Goal: Task Accomplishment & Management: Manage account settings

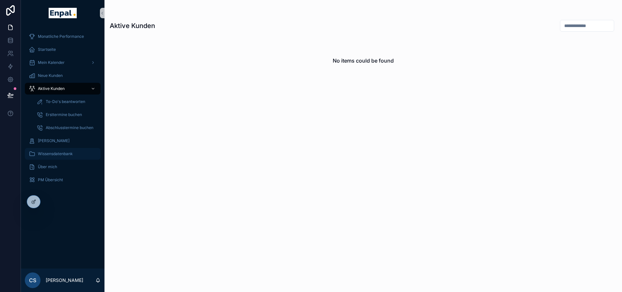
scroll to position [13, 0]
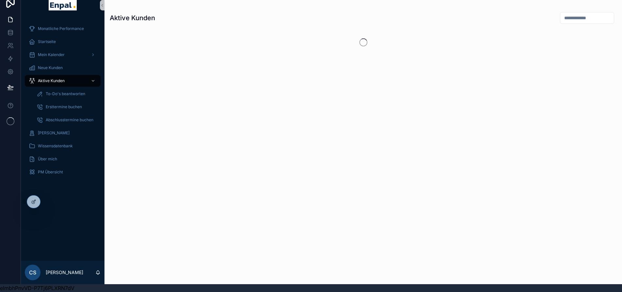
scroll to position [13, 0]
click at [49, 202] on icon at bounding box center [49, 201] width 1 height 2
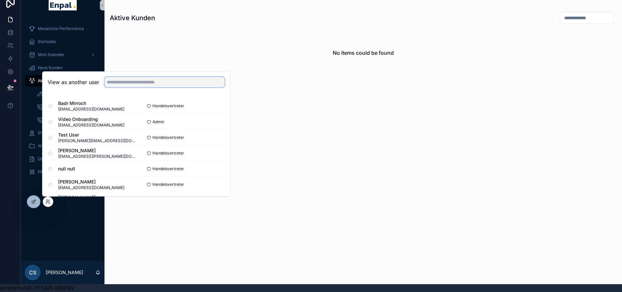
click at [132, 84] on input "text" at bounding box center [164, 82] width 120 height 10
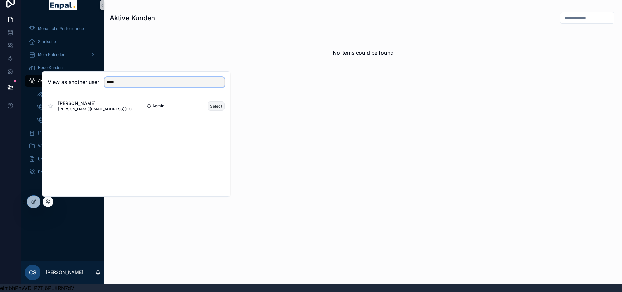
type input "****"
click at [214, 105] on button "Select" at bounding box center [216, 106] width 17 height 9
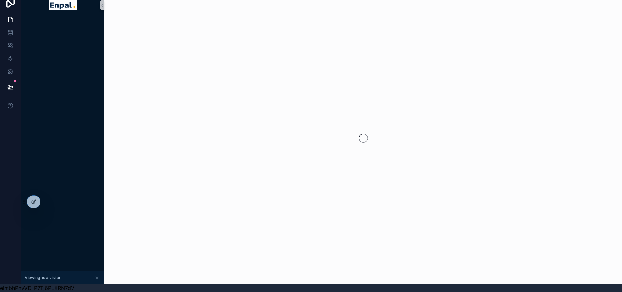
scroll to position [13, 0]
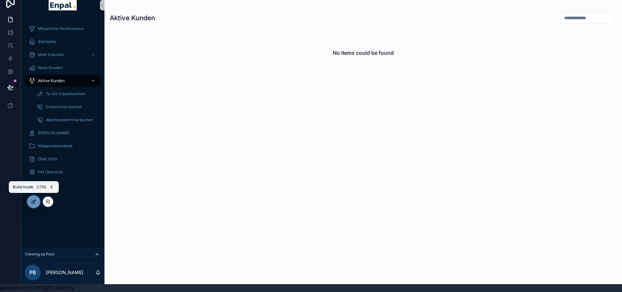
click at [35, 204] on icon at bounding box center [33, 201] width 5 height 5
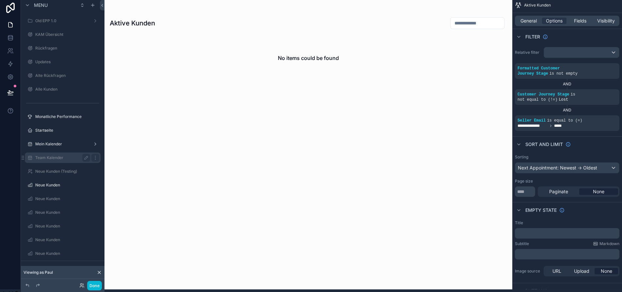
scroll to position [0, 0]
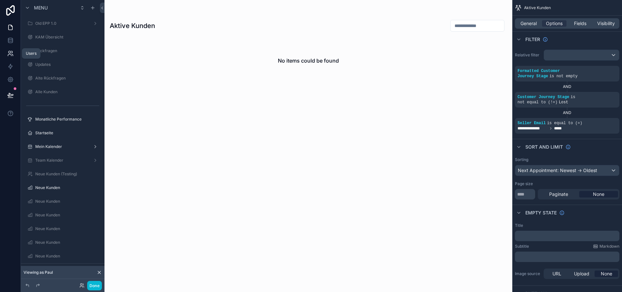
click at [11, 50] on icon at bounding box center [10, 53] width 7 height 7
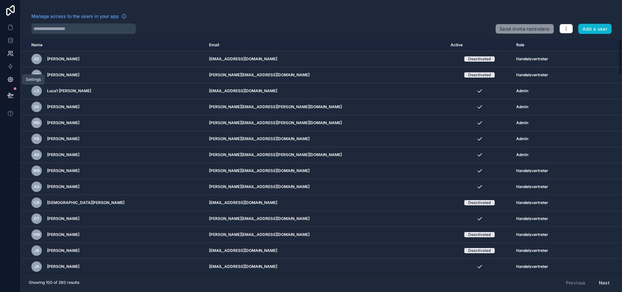
click at [10, 82] on icon at bounding box center [10, 79] width 5 height 5
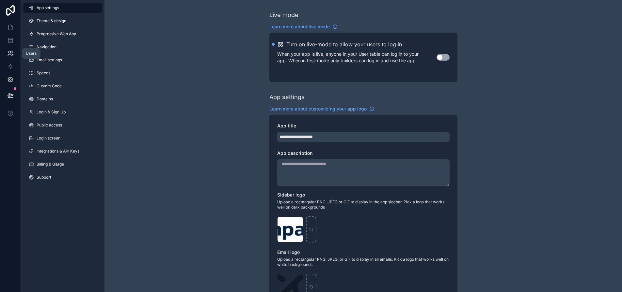
click at [12, 54] on icon at bounding box center [10, 53] width 7 height 7
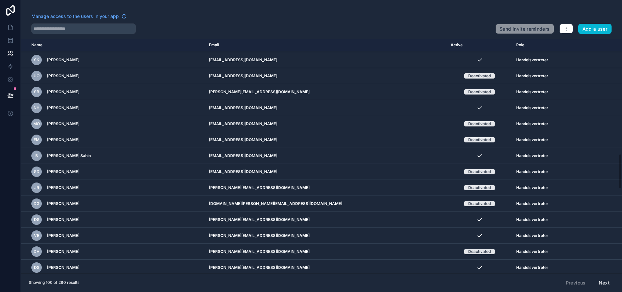
scroll to position [979, 0]
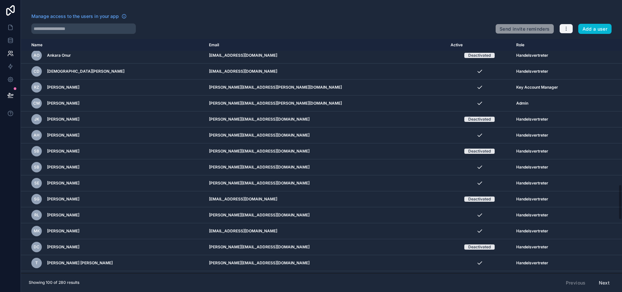
click at [573, 25] on button "button" at bounding box center [566, 29] width 14 height 10
click at [583, 44] on link "Manage roles" at bounding box center [586, 44] width 46 height 10
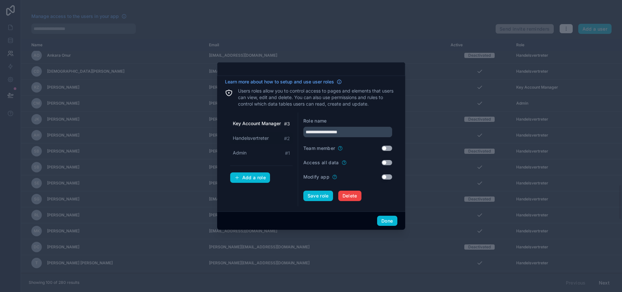
click at [249, 142] on span "Handelsvertreter" at bounding box center [251, 138] width 36 height 7
click at [249, 156] on div "Admin # 1" at bounding box center [261, 153] width 62 height 12
click at [253, 140] on span "Handelsvertreter" at bounding box center [251, 138] width 36 height 7
click at [258, 127] on span "Key Account Manager" at bounding box center [257, 123] width 48 height 7
click at [251, 142] on span "Handelsvertreter" at bounding box center [251, 138] width 36 height 7
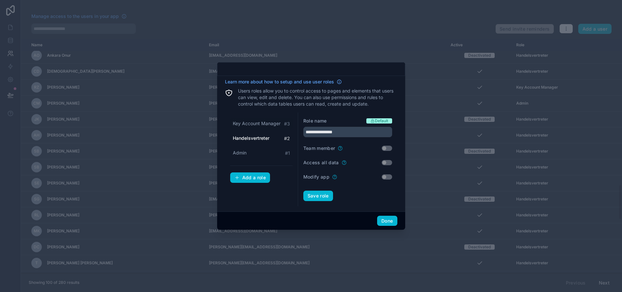
click at [256, 126] on span "Key Account Manager" at bounding box center [257, 123] width 48 height 7
type input "**********"
click at [385, 221] on button "Done" at bounding box center [387, 221] width 20 height 10
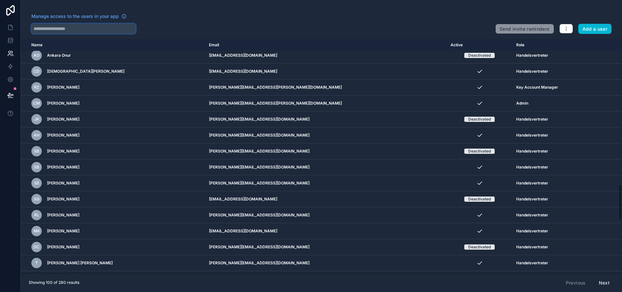
click at [124, 30] on input "text" at bounding box center [83, 28] width 104 height 10
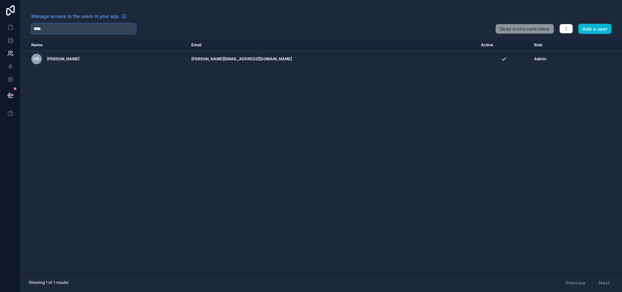
drag, startPoint x: 95, startPoint y: 29, endPoint x: 28, endPoint y: 32, distance: 67.6
click at [28, 32] on div "Manage access to the users in your app **** Send invite reminders Add a user" at bounding box center [321, 23] width 601 height 21
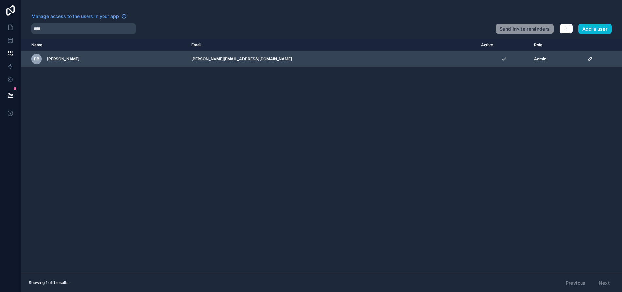
click at [583, 59] on td "scrollable content" at bounding box center [602, 59] width 39 height 16
click at [588, 59] on icon "scrollable content" at bounding box center [589, 58] width 3 height 3
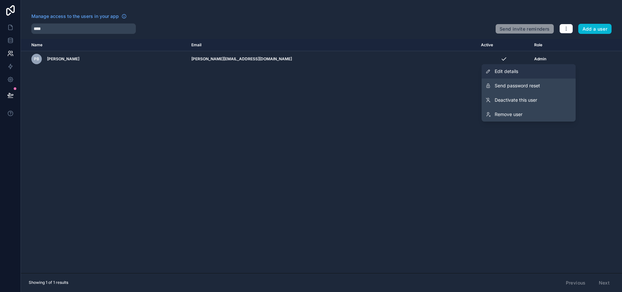
click at [541, 70] on link "Edit details" at bounding box center [528, 71] width 94 height 14
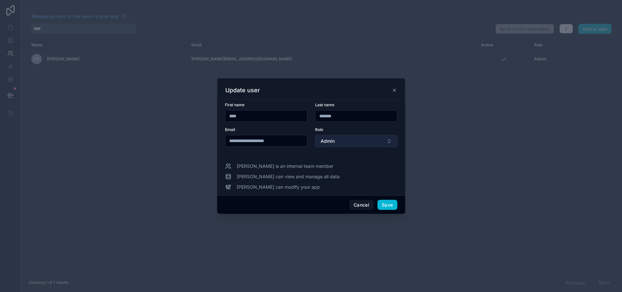
click at [348, 143] on button "Admin" at bounding box center [356, 141] width 82 height 12
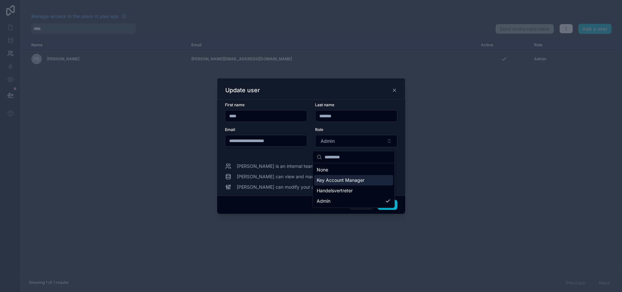
click at [352, 178] on span "Key Account Manager" at bounding box center [341, 180] width 48 height 7
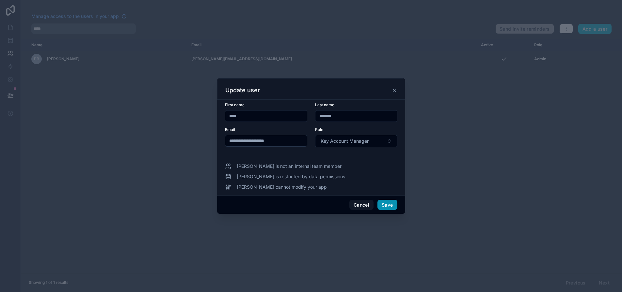
click at [387, 206] on button "Save" at bounding box center [387, 205] width 20 height 10
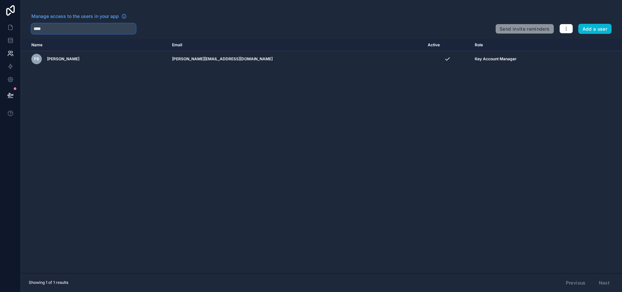
click at [84, 33] on input "****" at bounding box center [83, 28] width 104 height 10
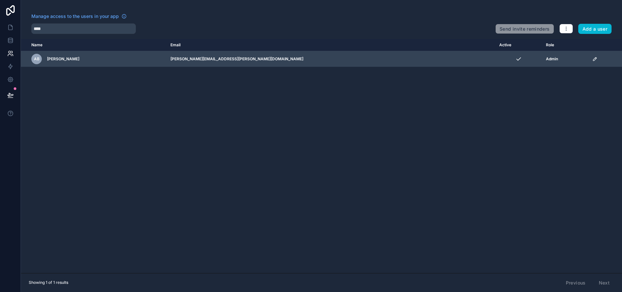
click at [588, 57] on td "scrollable content" at bounding box center [605, 59] width 34 height 16
click at [592, 58] on icon "scrollable content" at bounding box center [594, 58] width 5 height 5
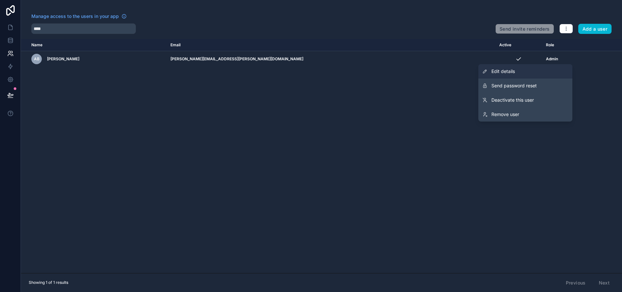
click at [530, 70] on link "Edit details" at bounding box center [525, 71] width 94 height 14
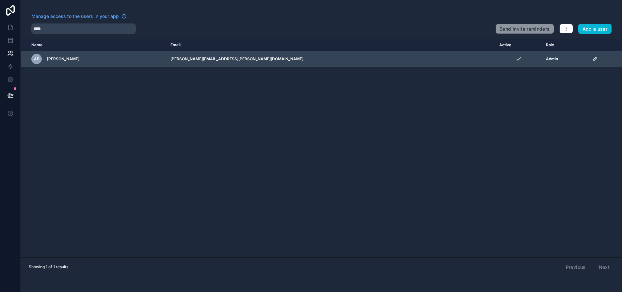
click at [592, 57] on icon "scrollable content" at bounding box center [594, 58] width 5 height 5
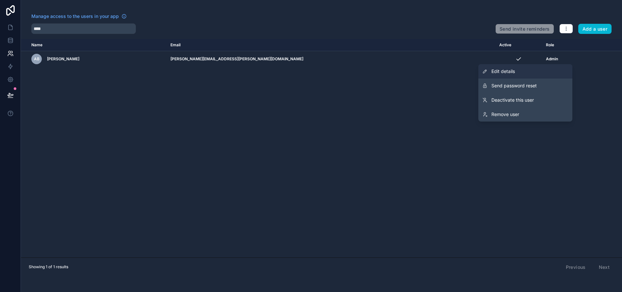
click at [545, 68] on link "Edit details" at bounding box center [525, 71] width 94 height 14
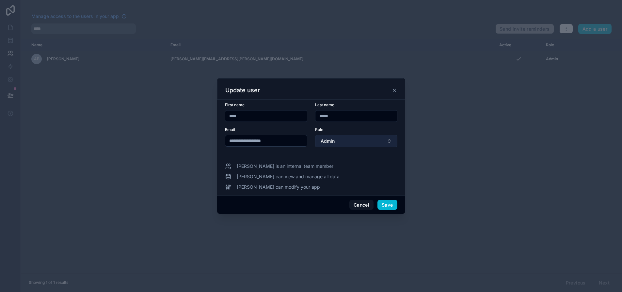
click at [336, 146] on button "Admin" at bounding box center [356, 141] width 82 height 12
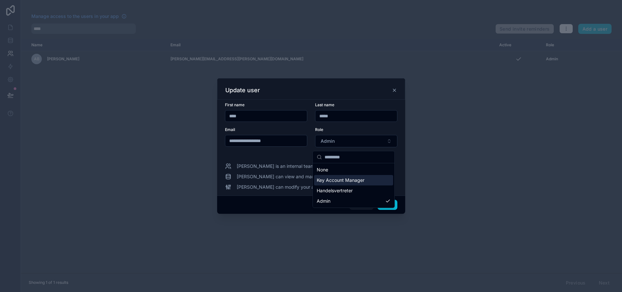
click at [346, 179] on span "Key Account Manager" at bounding box center [341, 180] width 48 height 7
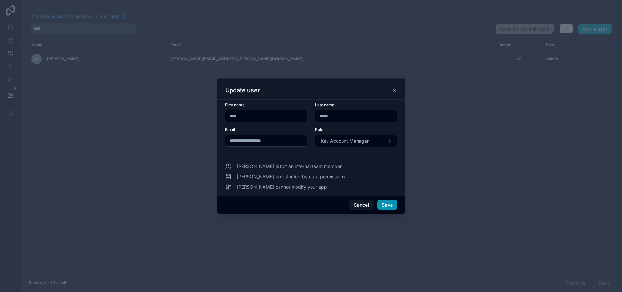
click at [387, 205] on button "Save" at bounding box center [387, 205] width 20 height 10
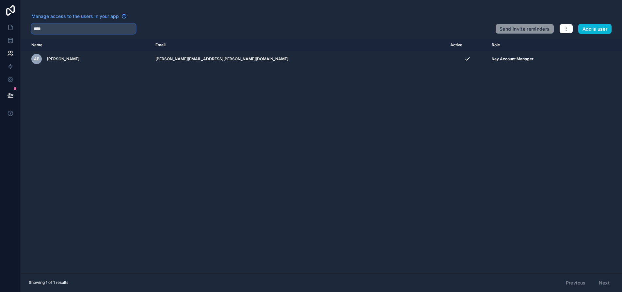
click at [104, 32] on input "****" at bounding box center [83, 28] width 104 height 10
type input "****"
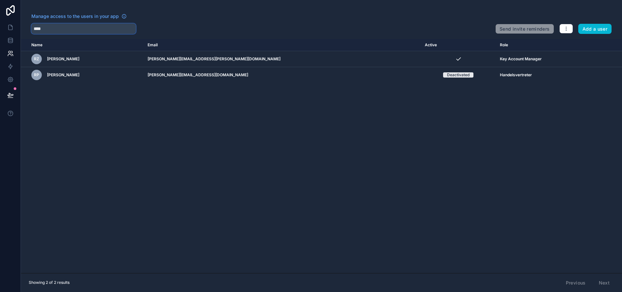
drag, startPoint x: 85, startPoint y: 25, endPoint x: 29, endPoint y: 26, distance: 55.8
click at [29, 26] on div "Manage access to the users in your app **** Send invite reminders Add a user" at bounding box center [321, 23] width 601 height 21
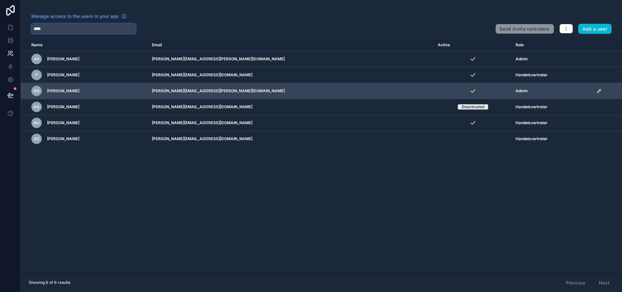
type input "****"
click at [598, 89] on icon "scrollable content" at bounding box center [598, 90] width 5 height 5
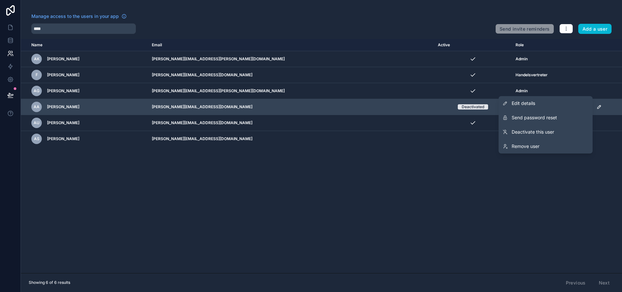
click at [554, 102] on link "Edit details" at bounding box center [545, 103] width 94 height 14
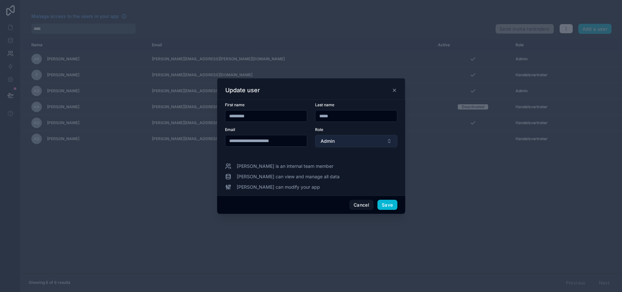
click at [352, 146] on button "Admin" at bounding box center [356, 141] width 82 height 12
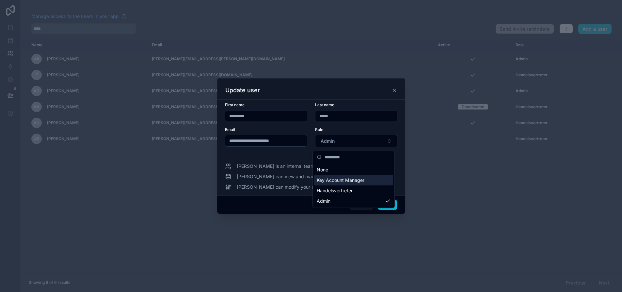
click at [346, 180] on span "Key Account Manager" at bounding box center [341, 180] width 48 height 7
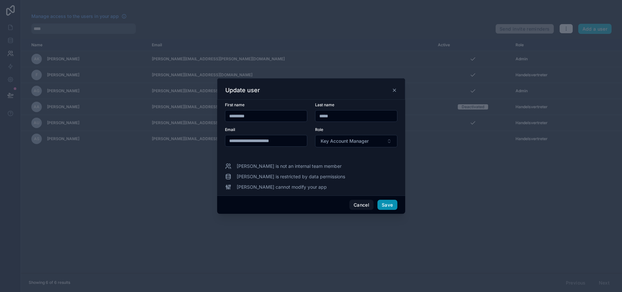
click at [385, 205] on button "Save" at bounding box center [387, 205] width 20 height 10
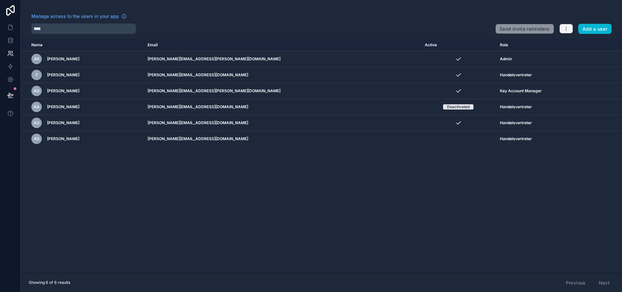
click at [569, 30] on icon "button" at bounding box center [565, 28] width 5 height 5
click at [569, 29] on icon "button" at bounding box center [565, 28] width 5 height 5
drag, startPoint x: 130, startPoint y: 30, endPoint x: 23, endPoint y: 32, distance: 107.7
click at [23, 32] on div "Manage access to the users in your app **** Send invite reminders Add a user" at bounding box center [321, 23] width 601 height 21
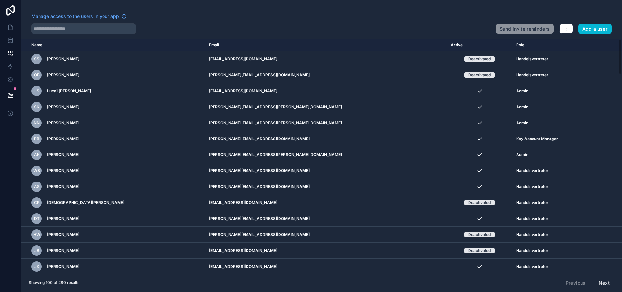
click at [512, 46] on th "Role" at bounding box center [554, 45] width 85 height 12
click at [535, 45] on th "Role" at bounding box center [554, 45] width 85 height 12
click at [512, 45] on th "Role" at bounding box center [554, 45] width 85 height 12
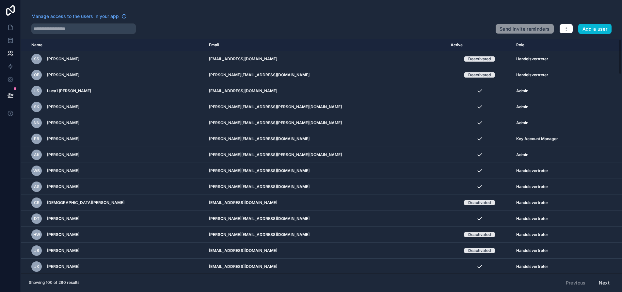
click at [330, 35] on div "Manage access to the users in your app Send invite reminders Add a user Name Em…" at bounding box center [321, 146] width 601 height 292
click at [11, 24] on link at bounding box center [10, 27] width 21 height 13
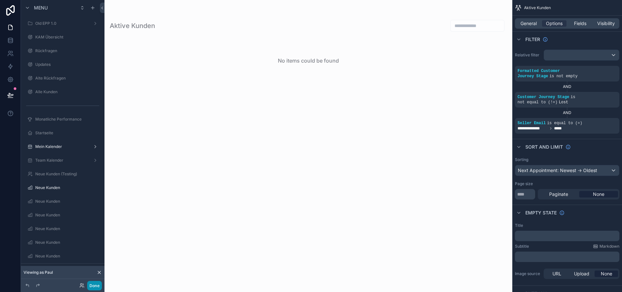
click at [95, 283] on button "Done" at bounding box center [94, 285] width 15 height 9
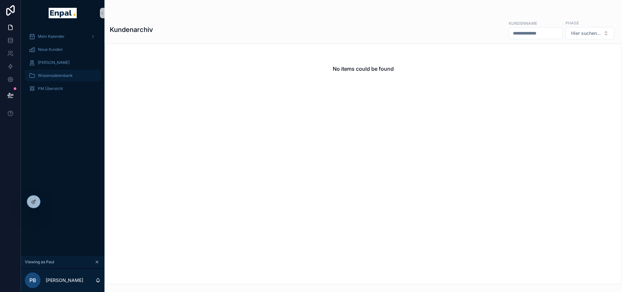
click at [70, 77] on span "Wissensdatenbank" at bounding box center [55, 75] width 35 height 5
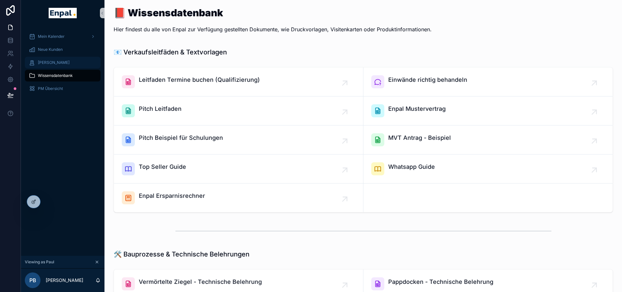
click at [67, 67] on div "[PERSON_NAME]" at bounding box center [63, 62] width 68 height 10
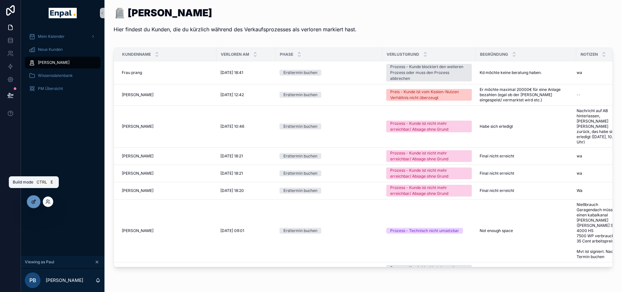
click at [33, 202] on icon at bounding box center [34, 201] width 3 height 3
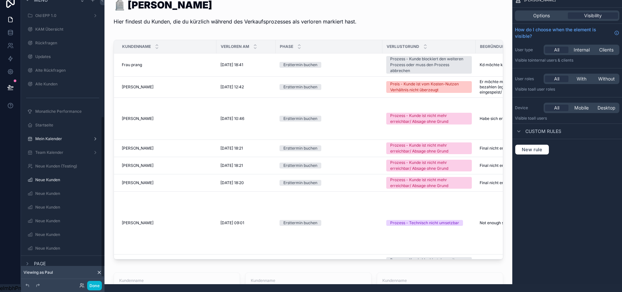
scroll to position [217, 0]
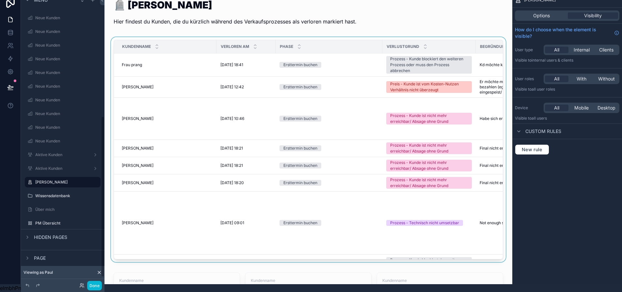
click at [195, 162] on div "scrollable content" at bounding box center [308, 151] width 397 height 228
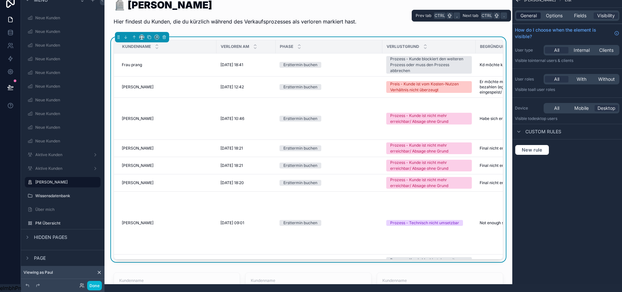
click at [532, 12] on span "General" at bounding box center [528, 15] width 16 height 7
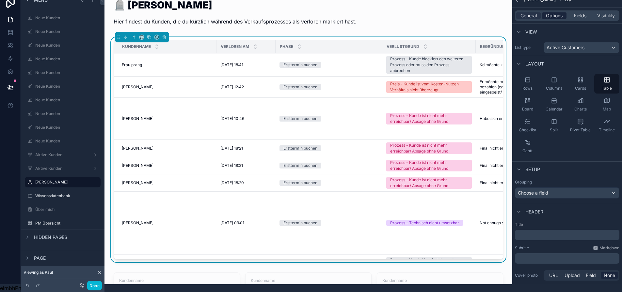
click at [562, 12] on span "Options" at bounding box center [554, 15] width 17 height 7
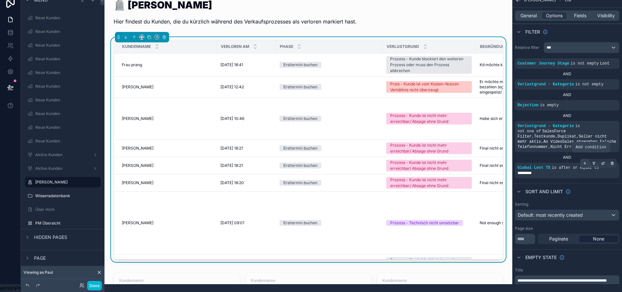
click at [586, 162] on icon "scrollable content" at bounding box center [585, 164] width 4 height 4
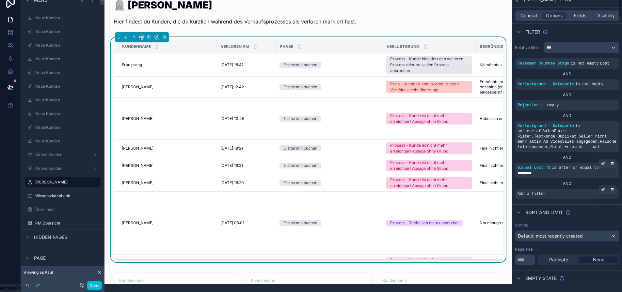
click at [564, 191] on div "Add a filter" at bounding box center [567, 194] width 104 height 10
click at [605, 188] on icon "scrollable content" at bounding box center [603, 190] width 4 height 4
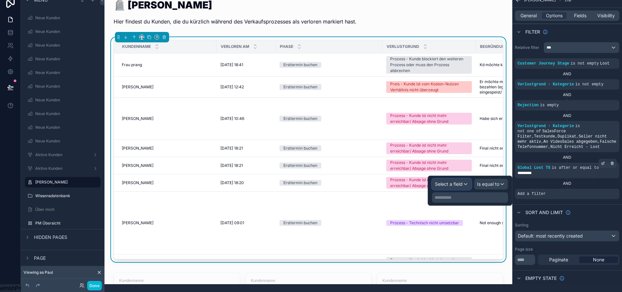
click at [470, 179] on div "Select a field" at bounding box center [451, 184] width 39 height 10
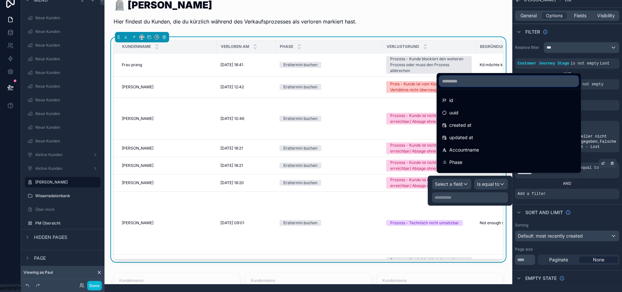
click at [467, 83] on input "text" at bounding box center [508, 81] width 139 height 10
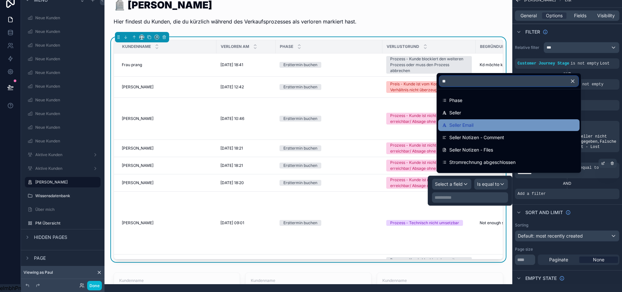
type input "**"
click at [471, 124] on span "Seller Email" at bounding box center [461, 125] width 24 height 8
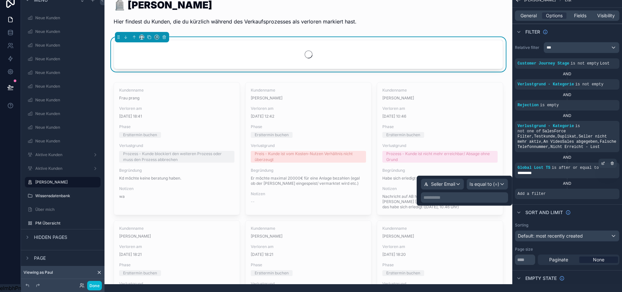
click at [485, 196] on div "**********" at bounding box center [464, 198] width 87 height 10
click at [484, 195] on p "**********" at bounding box center [464, 198] width 83 height 7
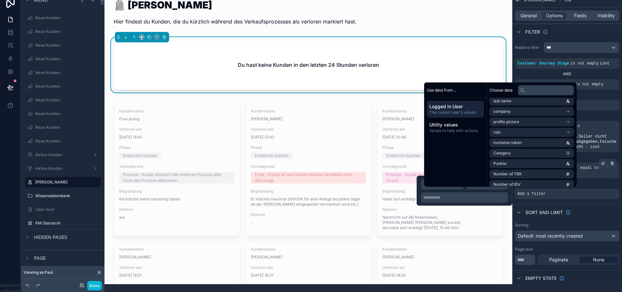
scroll to position [0, 0]
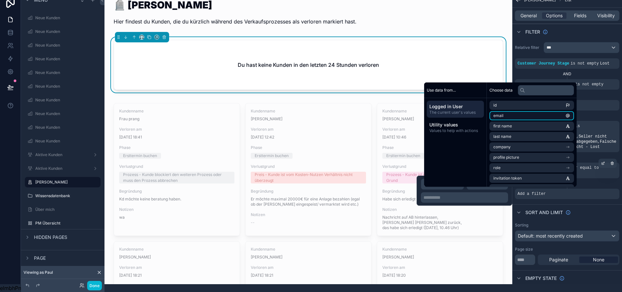
click at [515, 113] on li "email" at bounding box center [531, 115] width 85 height 9
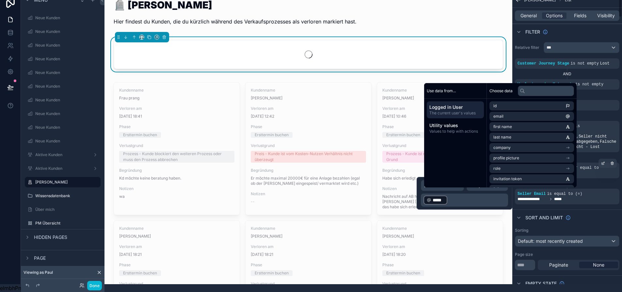
click at [593, 210] on div "Sort And Limit" at bounding box center [567, 218] width 110 height 16
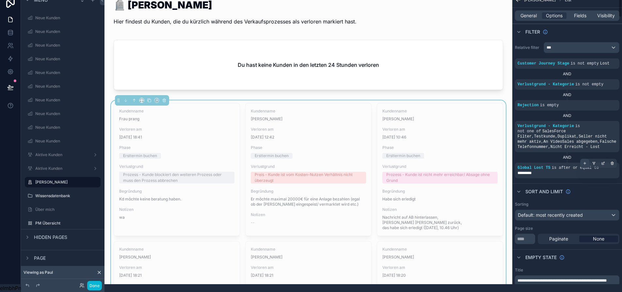
click at [586, 162] on icon "scrollable content" at bounding box center [585, 164] width 4 height 4
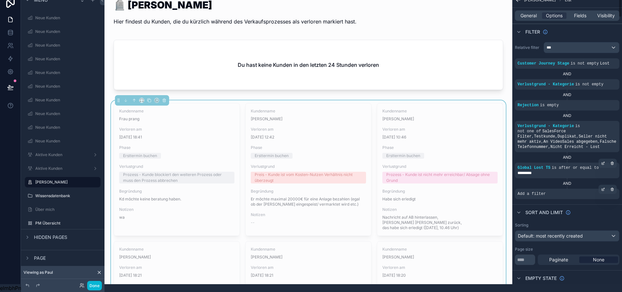
click at [539, 192] on span "Add a filter" at bounding box center [531, 194] width 28 height 5
click at [605, 185] on div "scrollable content" at bounding box center [602, 189] width 9 height 9
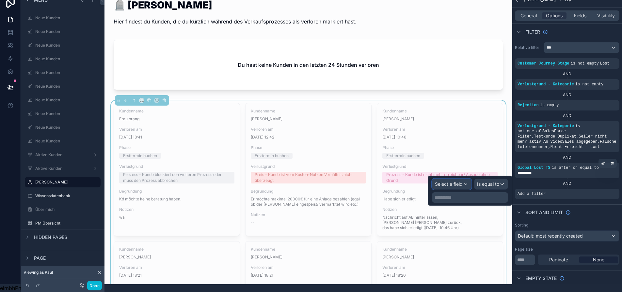
click at [461, 181] on span "Select a field" at bounding box center [449, 184] width 28 height 6
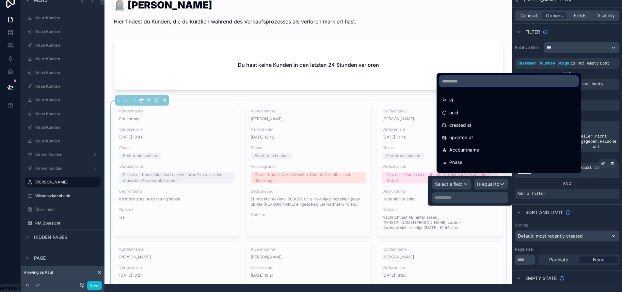
click at [461, 83] on input "text" at bounding box center [508, 81] width 139 height 10
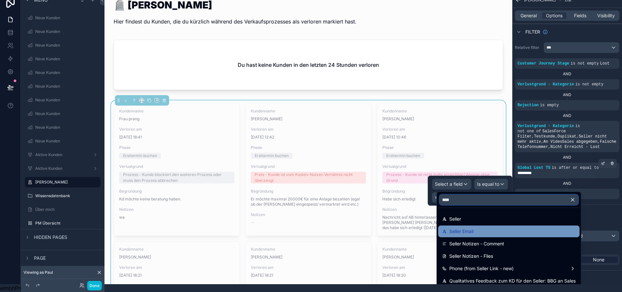
type input "****"
click at [482, 228] on div "Seller Email" at bounding box center [508, 232] width 133 height 8
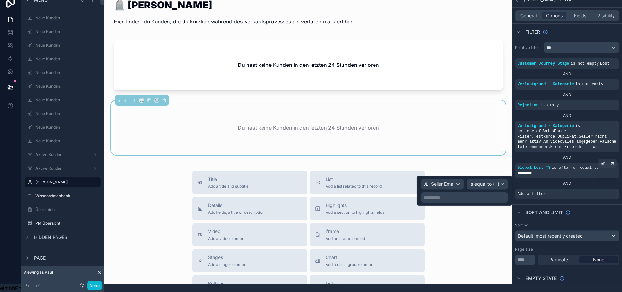
click at [478, 195] on p "**********" at bounding box center [464, 198] width 83 height 7
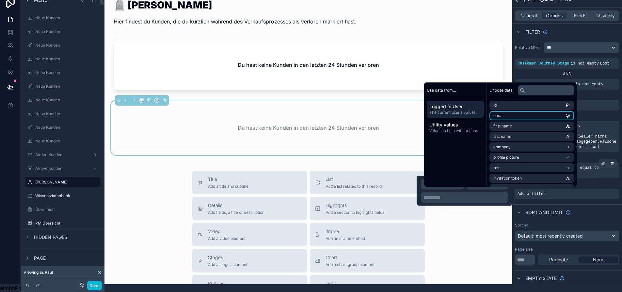
click at [509, 117] on li "email" at bounding box center [531, 115] width 85 height 9
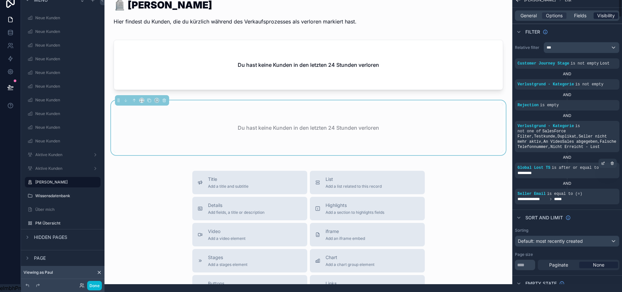
click at [615, 12] on span "Visibility" at bounding box center [606, 15] width 18 height 7
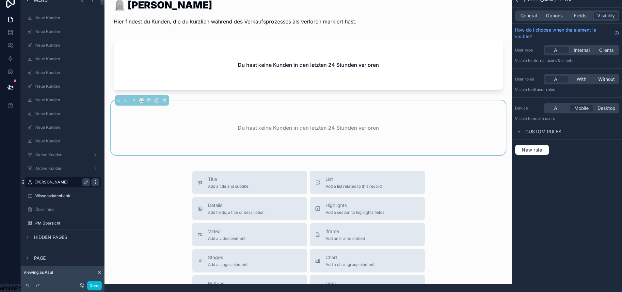
click at [94, 180] on icon "scrollable content" at bounding box center [95, 182] width 5 height 5
click at [98, 179] on div "scrollable content" at bounding box center [95, 183] width 8 height 8
click at [65, 180] on label "[PERSON_NAME]" at bounding box center [61, 182] width 52 height 5
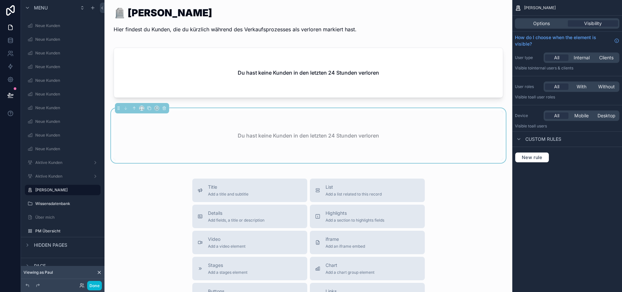
click at [588, 83] on div "All With Without" at bounding box center [581, 87] width 76 height 10
click at [586, 87] on span "With" at bounding box center [581, 87] width 10 height 7
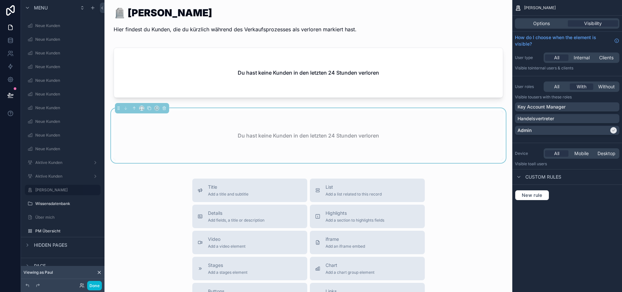
scroll to position [13, 0]
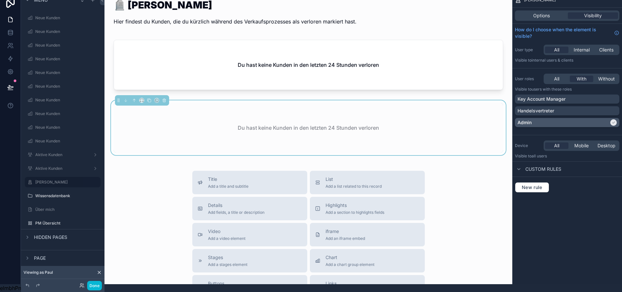
click at [606, 119] on div "Admin" at bounding box center [562, 122] width 91 height 7
click at [601, 108] on div "Handelsvertreter" at bounding box center [566, 111] width 99 height 7
click at [547, 121] on div "Admin" at bounding box center [566, 122] width 99 height 7
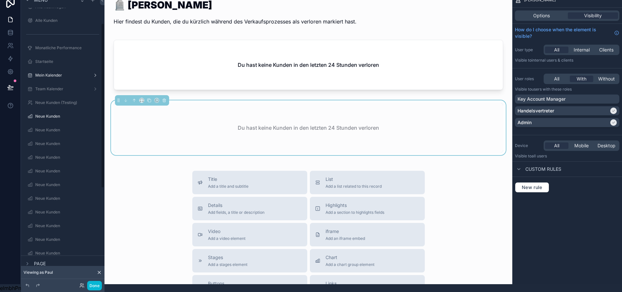
scroll to position [54, 0]
click at [55, 124] on label "Neue Kunden" at bounding box center [61, 126] width 52 height 5
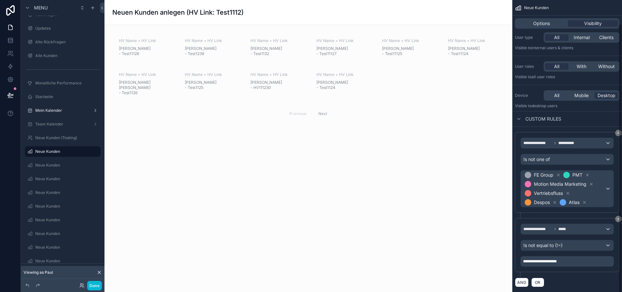
scroll to position [26, 0]
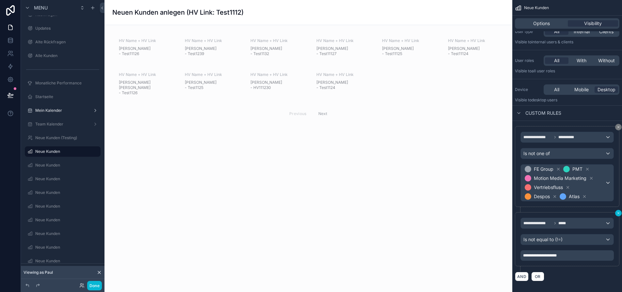
click at [620, 212] on button "scrollable content" at bounding box center [618, 213] width 7 height 7
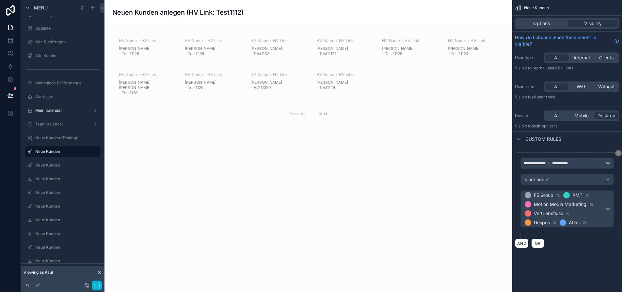
scroll to position [0, 0]
click at [253, 78] on div "scrollable content" at bounding box center [308, 77] width 397 height 94
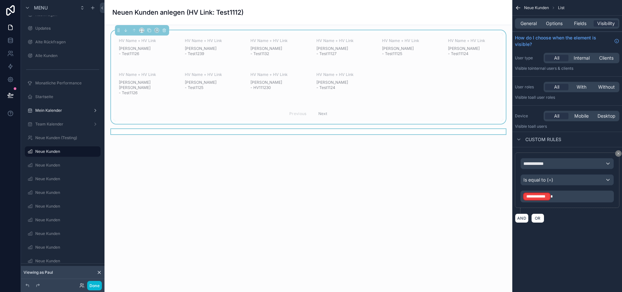
click at [397, 129] on div "scrollable content" at bounding box center [308, 131] width 397 height 5
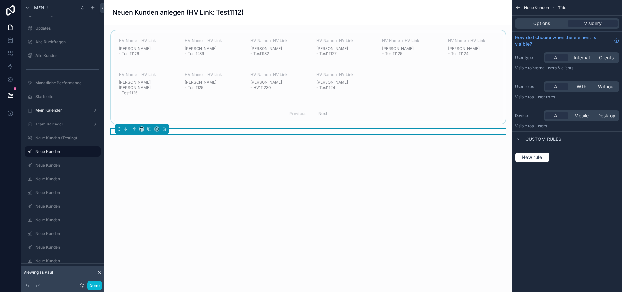
click at [397, 107] on div "scrollable content" at bounding box center [308, 77] width 397 height 94
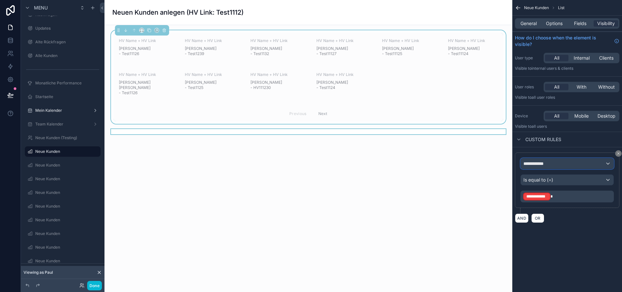
click at [571, 163] on div "**********" at bounding box center [567, 164] width 93 height 10
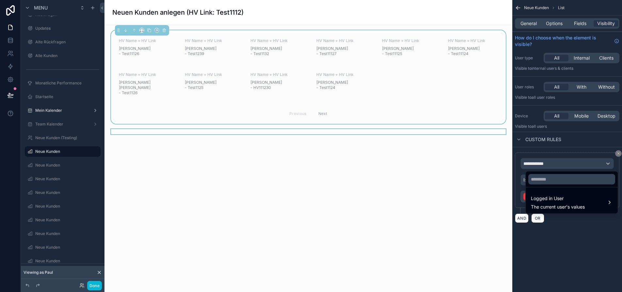
click at [575, 162] on div "scrollable content" at bounding box center [311, 146] width 622 height 292
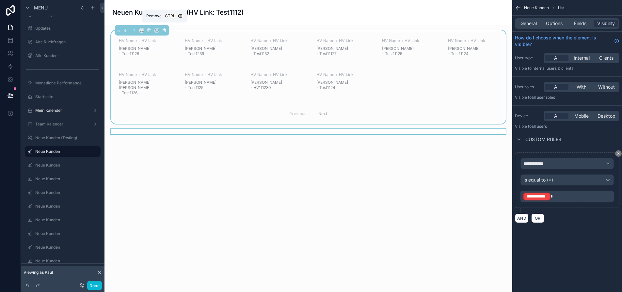
click at [164, 30] on icon "scrollable content" at bounding box center [164, 30] width 5 height 5
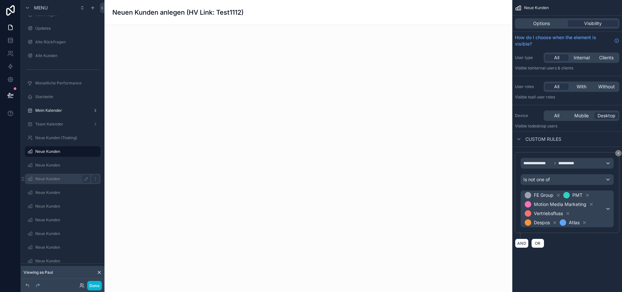
drag, startPoint x: 62, startPoint y: 164, endPoint x: 72, endPoint y: 161, distance: 10.6
click at [62, 164] on label "Neue Kunden" at bounding box center [67, 165] width 64 height 5
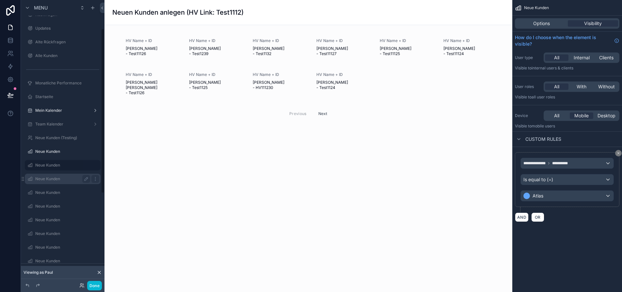
scroll to position [50, 0]
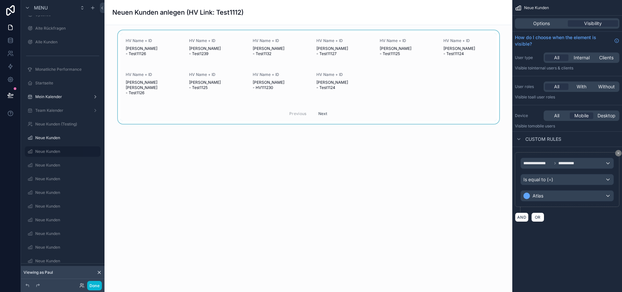
click at [267, 65] on div "scrollable content" at bounding box center [308, 77] width 397 height 94
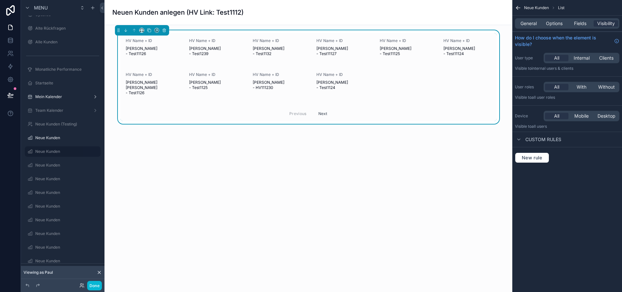
click at [539, 27] on div "General Options Fields Visibility" at bounding box center [567, 23] width 104 height 10
click at [537, 21] on span "General" at bounding box center [528, 23] width 16 height 7
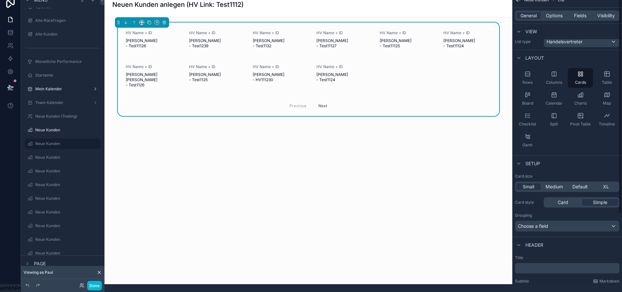
scroll to position [0, 0]
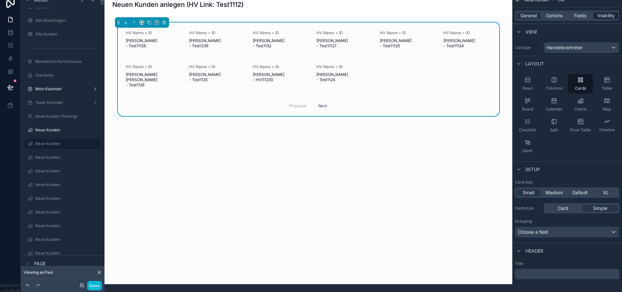
click at [614, 12] on span "Visibility" at bounding box center [606, 15] width 18 height 7
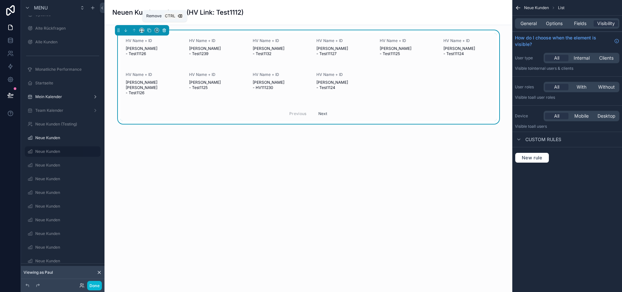
click at [163, 29] on icon "scrollable content" at bounding box center [164, 30] width 3 height 3
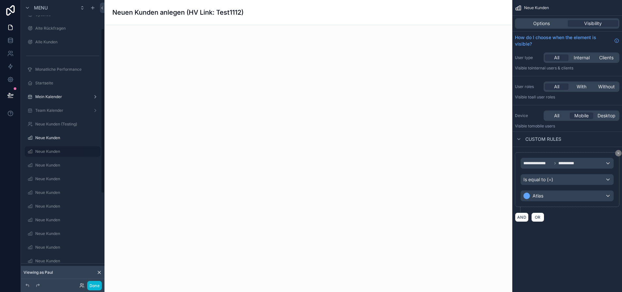
drag, startPoint x: 59, startPoint y: 164, endPoint x: 102, endPoint y: 145, distance: 46.0
click at [59, 164] on label "Neue Kunden" at bounding box center [67, 165] width 64 height 5
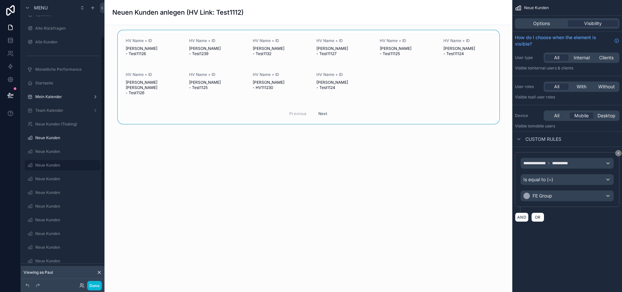
scroll to position [64, 0]
click at [202, 80] on div "scrollable content" at bounding box center [308, 77] width 397 height 94
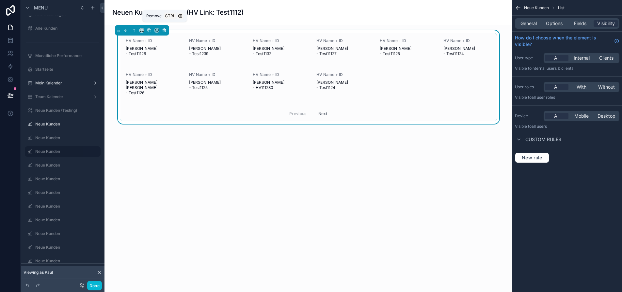
click at [166, 31] on icon "scrollable content" at bounding box center [164, 30] width 5 height 5
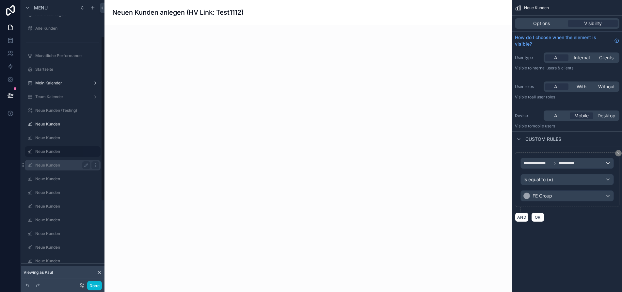
click at [59, 163] on label "Neue Kunden" at bounding box center [61, 165] width 52 height 5
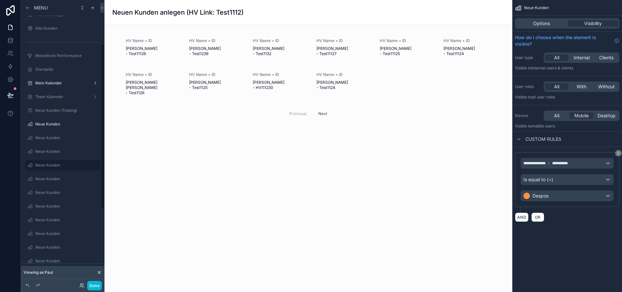
scroll to position [77, 0]
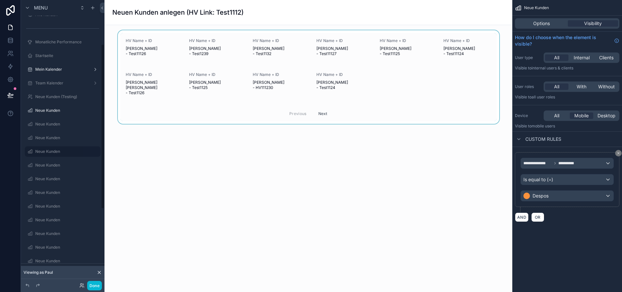
click at [157, 82] on div "scrollable content" at bounding box center [308, 77] width 397 height 94
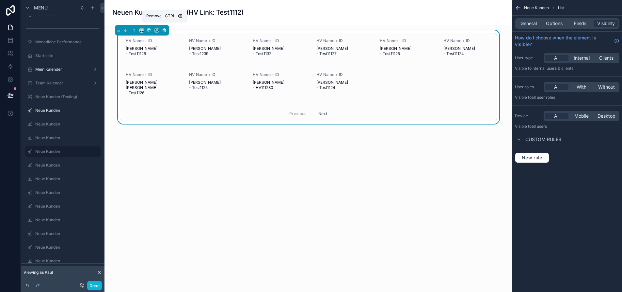
click at [163, 29] on icon "scrollable content" at bounding box center [164, 29] width 3 height 0
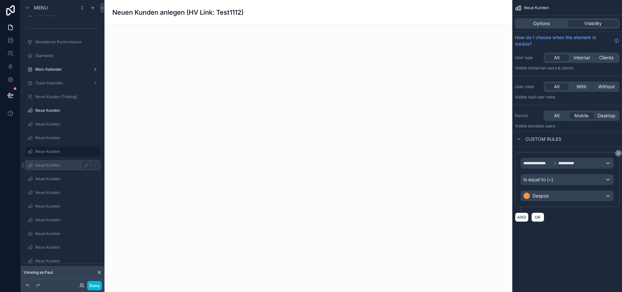
click at [59, 166] on label "Neue Kunden" at bounding box center [61, 165] width 52 height 5
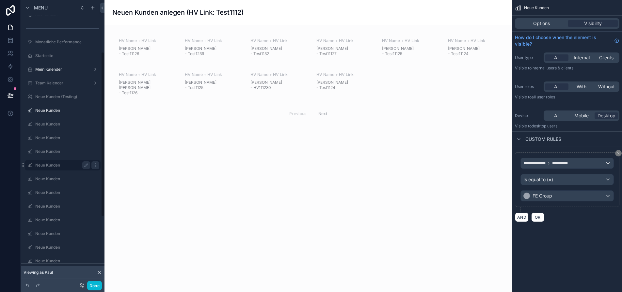
scroll to position [91, 0]
click at [171, 77] on div "scrollable content" at bounding box center [308, 77] width 397 height 94
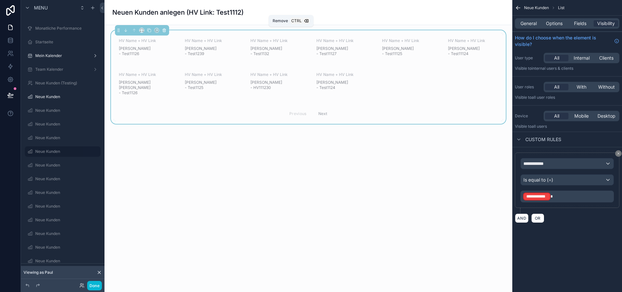
click at [164, 29] on icon "scrollable content" at bounding box center [164, 29] width 3 height 0
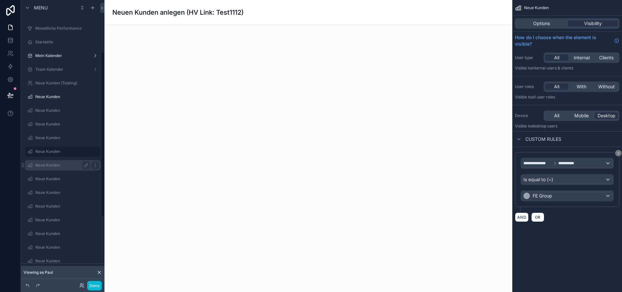
click at [59, 168] on label "Neue Kunden" at bounding box center [61, 165] width 52 height 5
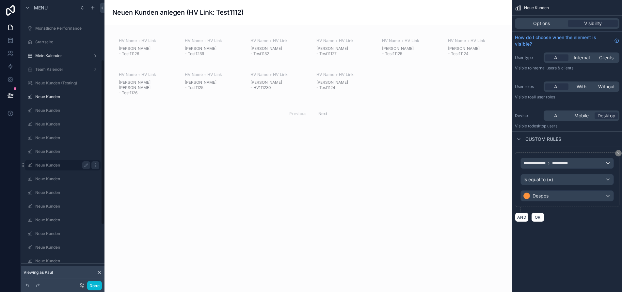
scroll to position [105, 0]
click at [231, 50] on div "scrollable content" at bounding box center [308, 77] width 397 height 94
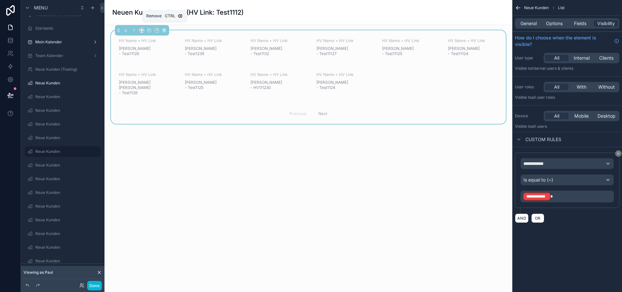
click at [165, 31] on icon "scrollable content" at bounding box center [164, 30] width 3 height 3
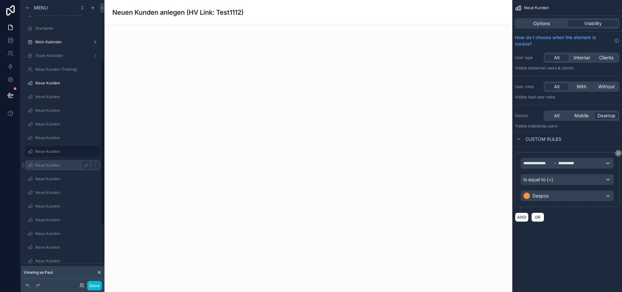
click at [69, 164] on label "Neue Kunden" at bounding box center [61, 165] width 52 height 5
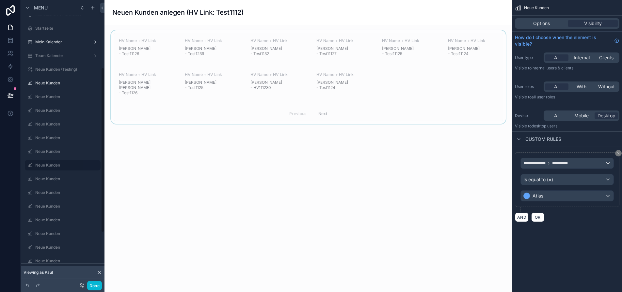
scroll to position [118, 0]
click at [215, 73] on div "scrollable content" at bounding box center [308, 77] width 397 height 94
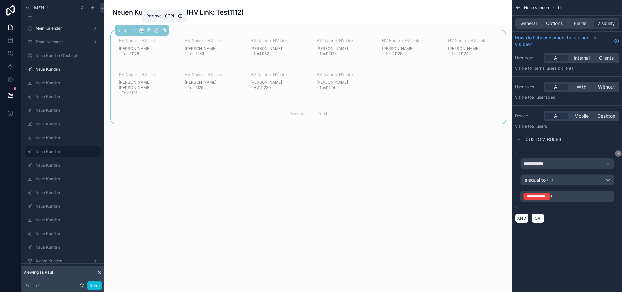
click at [166, 30] on button "scrollable content" at bounding box center [164, 30] width 7 height 7
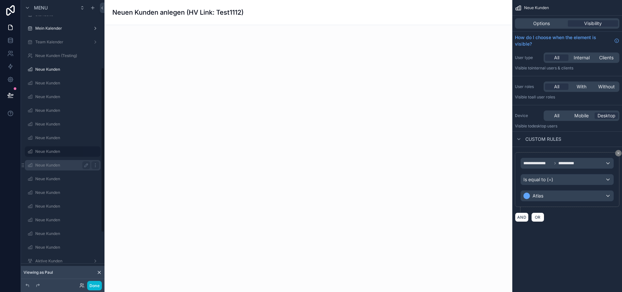
click at [59, 169] on div "Neue Kunden" at bounding box center [62, 166] width 55 height 8
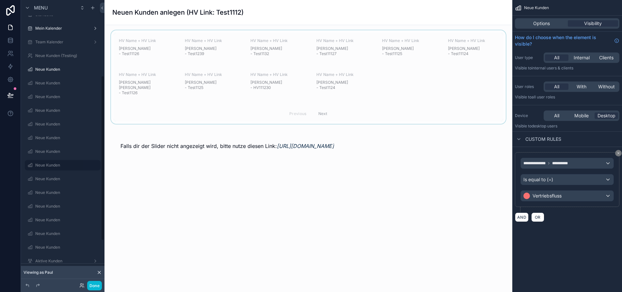
scroll to position [132, 0]
click at [197, 63] on div "scrollable content" at bounding box center [308, 77] width 397 height 94
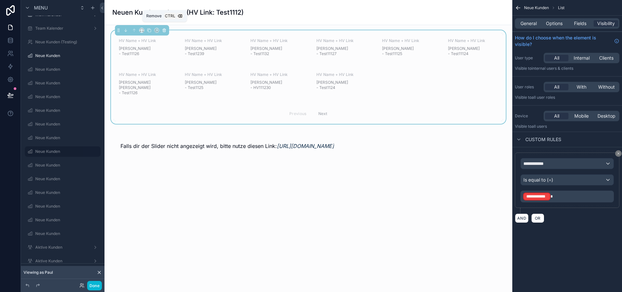
click at [164, 30] on icon "scrollable content" at bounding box center [164, 30] width 5 height 5
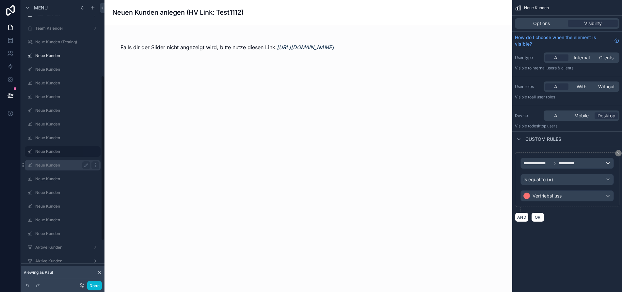
click at [52, 166] on label "Neue Kunden" at bounding box center [61, 165] width 52 height 5
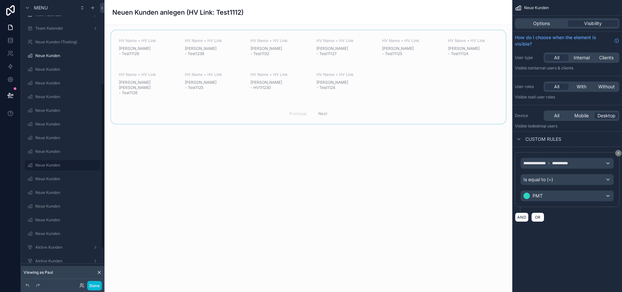
scroll to position [146, 0]
click at [216, 50] on div "scrollable content" at bounding box center [308, 77] width 397 height 94
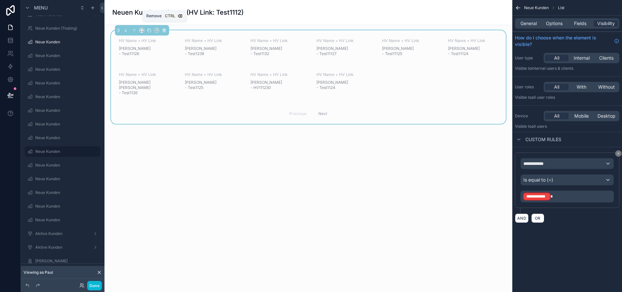
click at [166, 31] on icon "scrollable content" at bounding box center [164, 30] width 5 height 5
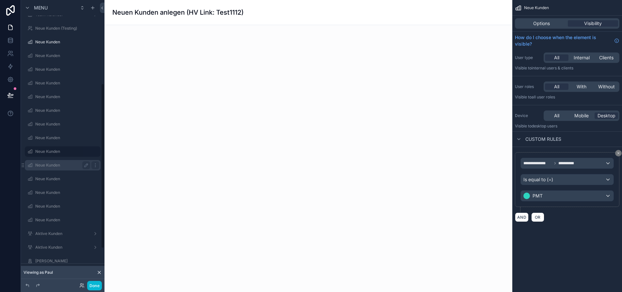
click at [55, 165] on label "Neue Kunden" at bounding box center [61, 165] width 52 height 5
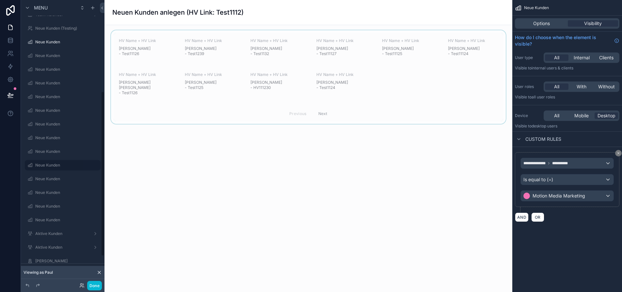
scroll to position [160, 0]
click at [201, 62] on div "scrollable content" at bounding box center [308, 77] width 397 height 94
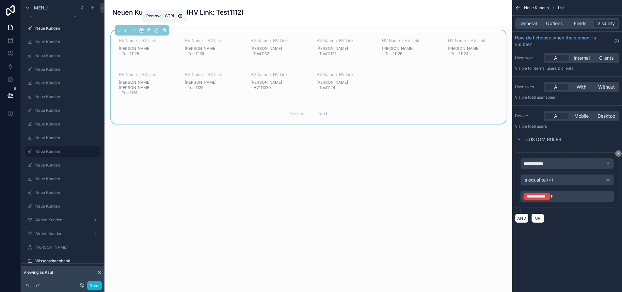
click at [165, 30] on icon "scrollable content" at bounding box center [164, 30] width 5 height 5
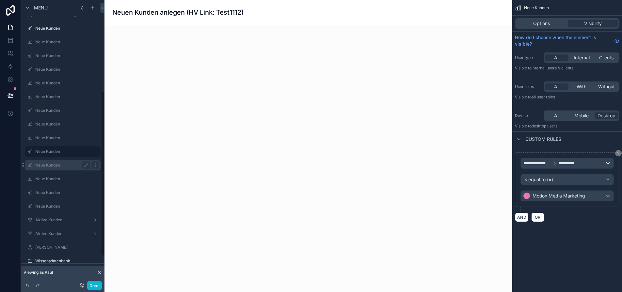
click at [68, 164] on label "Neue Kunden" at bounding box center [61, 165] width 52 height 5
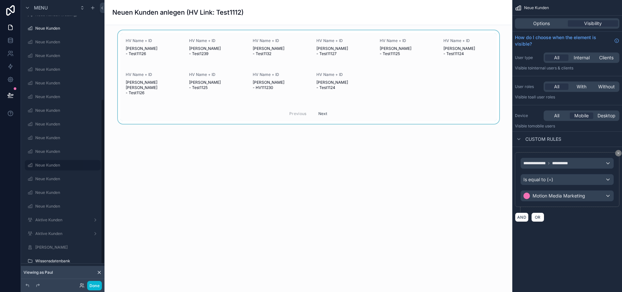
scroll to position [173, 0]
click at [188, 65] on div "scrollable content" at bounding box center [308, 77] width 397 height 94
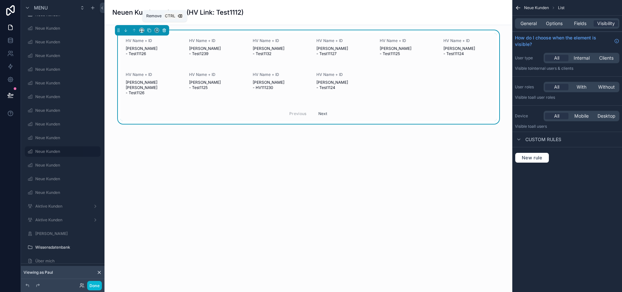
click at [165, 31] on icon "scrollable content" at bounding box center [164, 30] width 3 height 3
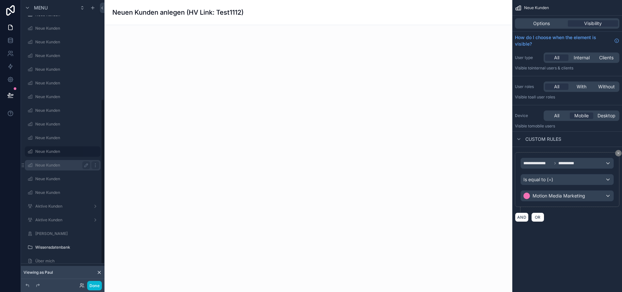
click at [63, 166] on label "Neue Kunden" at bounding box center [61, 165] width 52 height 5
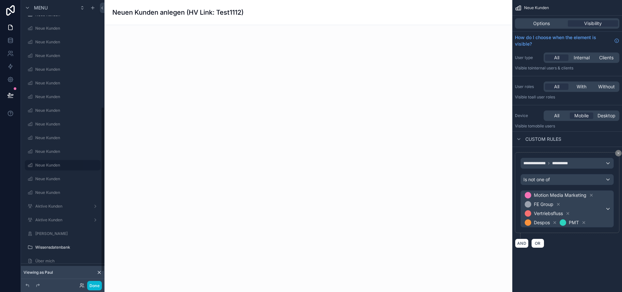
scroll to position [187, 0]
click at [64, 165] on label "Neue Kunden" at bounding box center [61, 165] width 52 height 5
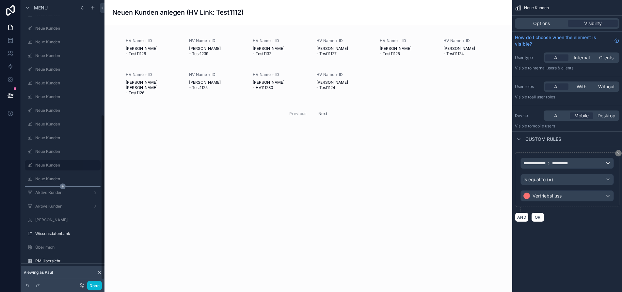
scroll to position [201, 0]
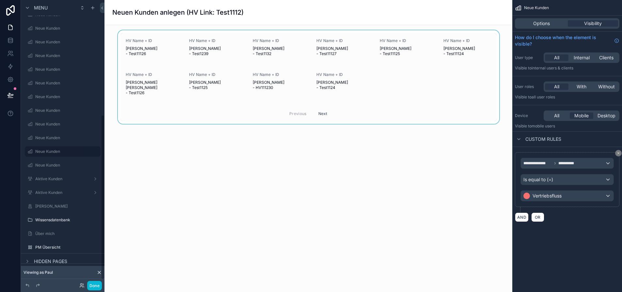
click at [181, 69] on div "scrollable content" at bounding box center [308, 77] width 397 height 94
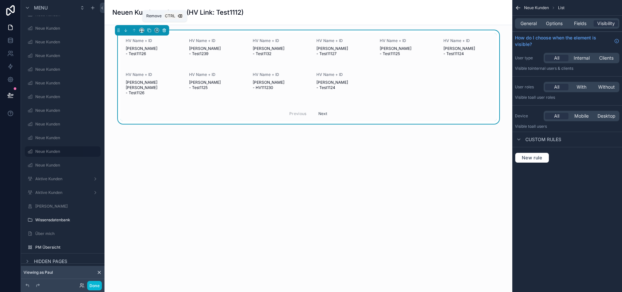
click at [167, 30] on button "scrollable content" at bounding box center [164, 30] width 7 height 7
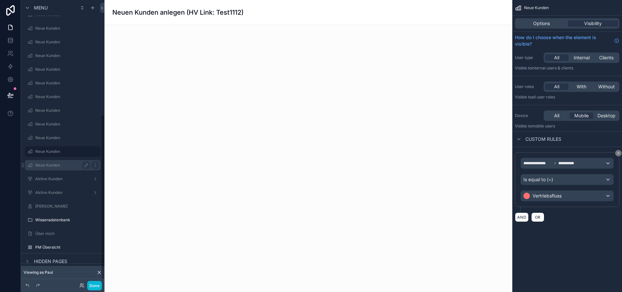
click at [51, 164] on label "Neue Kunden" at bounding box center [61, 165] width 52 height 5
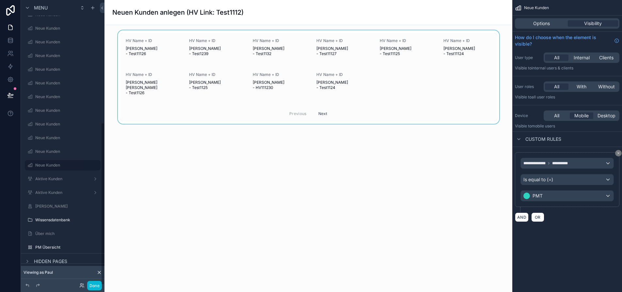
scroll to position [214, 0]
click at [175, 50] on div "scrollable content" at bounding box center [308, 77] width 397 height 94
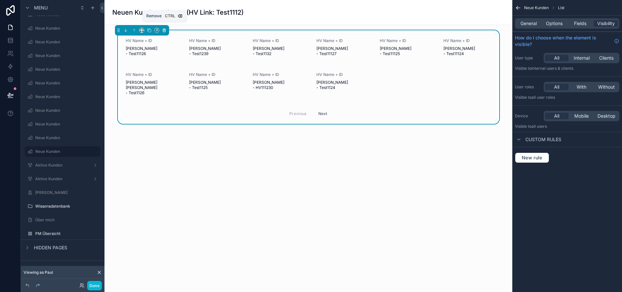
click at [163, 32] on icon "scrollable content" at bounding box center [164, 30] width 3 height 3
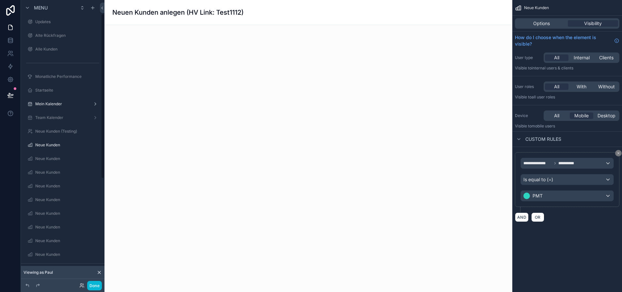
scroll to position [21, 0]
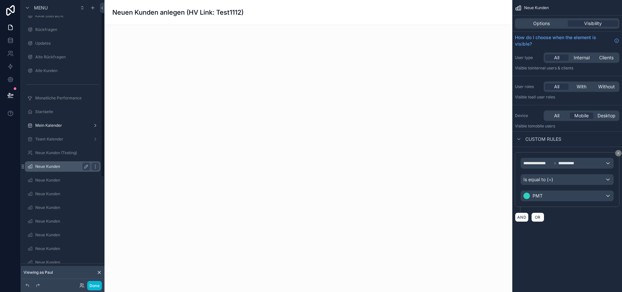
click at [53, 166] on label "Neue Kunden" at bounding box center [61, 166] width 52 height 5
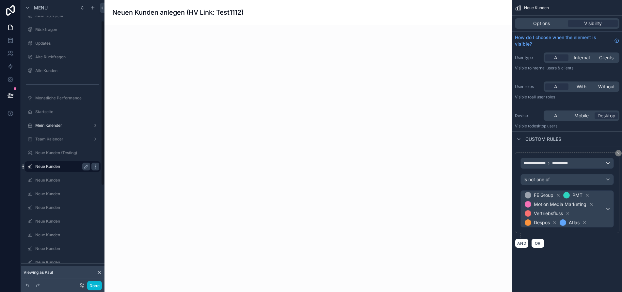
scroll to position [36, 0]
click at [602, 214] on span "FE Group PMT Motion Media Marketing Vertriebsfluss Despos Atlas" at bounding box center [564, 209] width 82 height 37
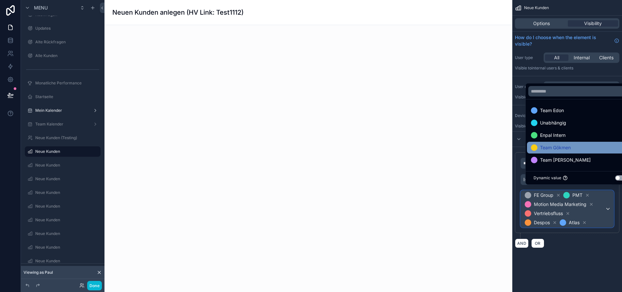
scroll to position [13, 0]
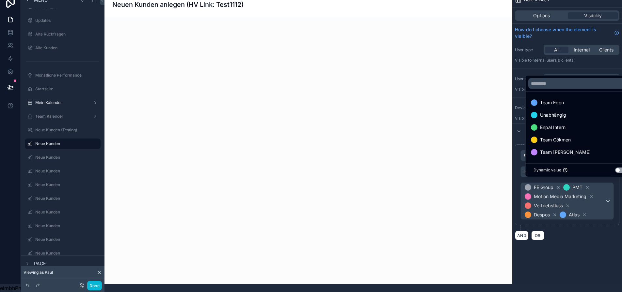
click at [589, 239] on div "scrollable content" at bounding box center [311, 146] width 622 height 292
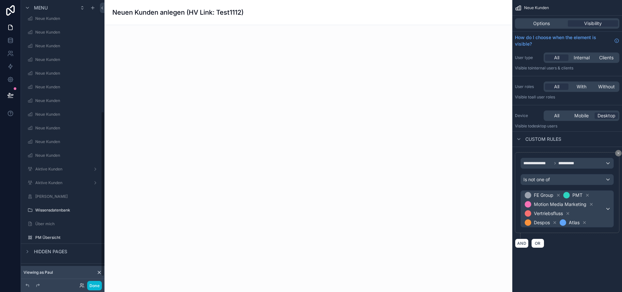
scroll to position [217, 0]
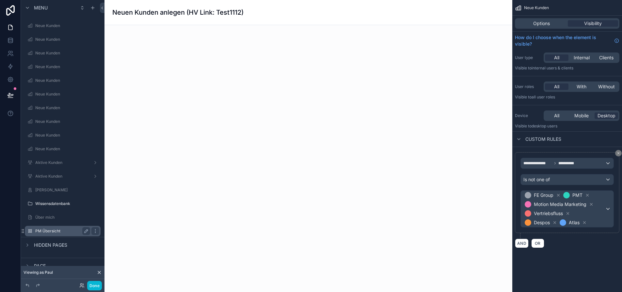
click at [61, 233] on label "PM Übersicht" at bounding box center [61, 231] width 52 height 5
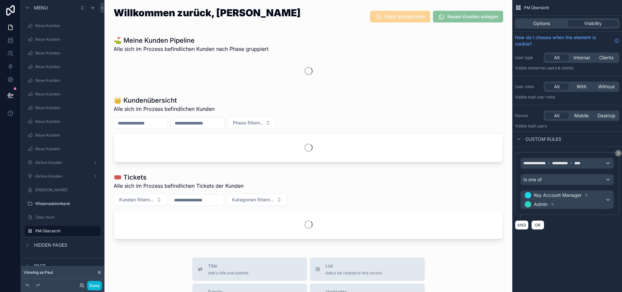
scroll to position [13, 0]
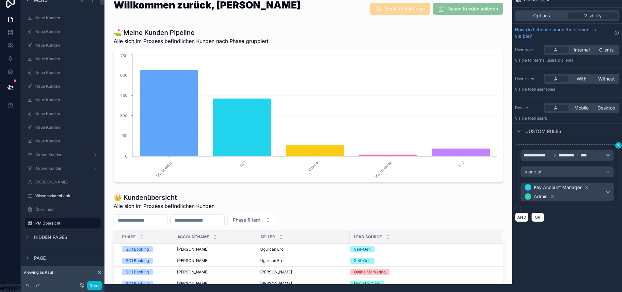
click at [620, 144] on icon "scrollable content" at bounding box center [618, 146] width 4 height 4
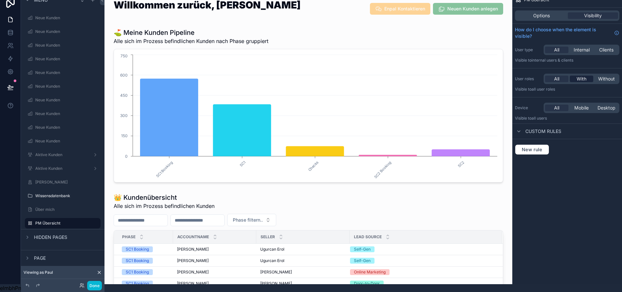
click at [586, 76] on span "With" at bounding box center [581, 79] width 10 height 7
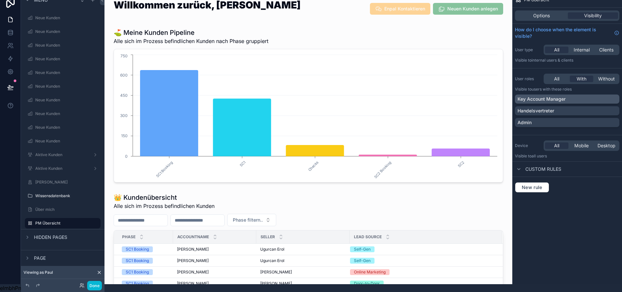
click at [594, 96] on div "Key Account Manager" at bounding box center [566, 99] width 99 height 7
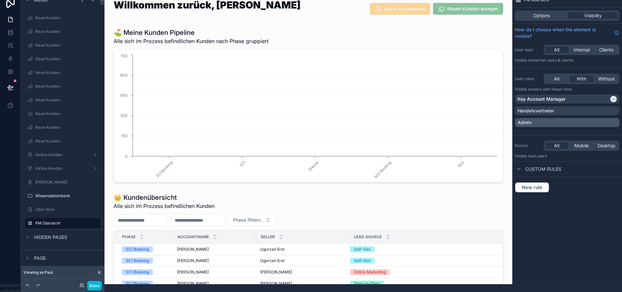
click at [589, 119] on div "Admin" at bounding box center [566, 122] width 99 height 7
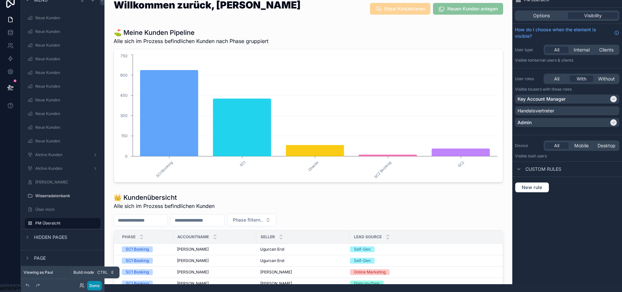
click at [93, 285] on button "Done" at bounding box center [94, 285] width 15 height 9
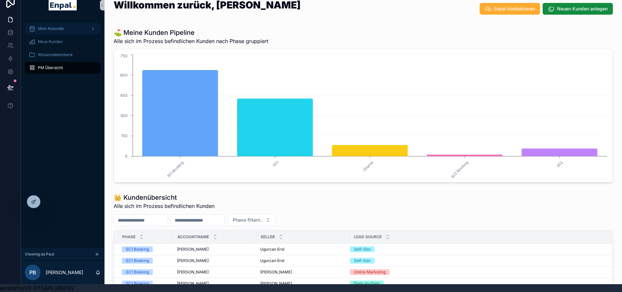
click at [66, 26] on div "Mein Kalender" at bounding box center [63, 28] width 68 height 10
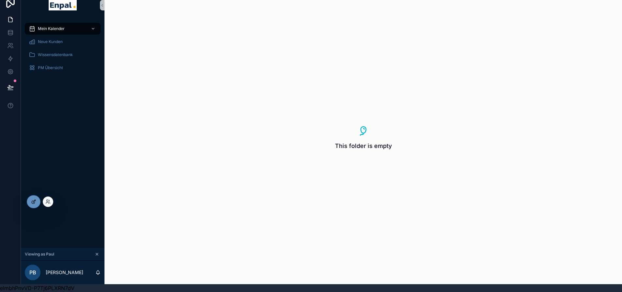
click at [37, 200] on div at bounding box center [33, 202] width 13 height 12
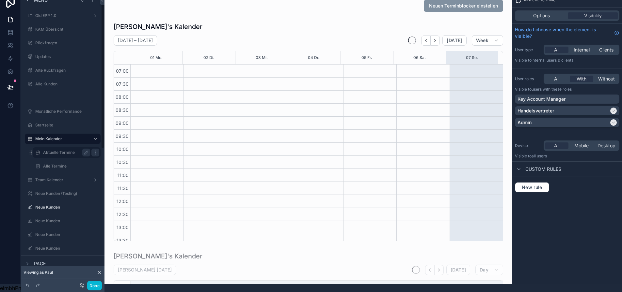
scroll to position [183, 0]
click at [72, 150] on label "Aktuelle Termine" at bounding box center [65, 152] width 44 height 5
click at [94, 136] on icon "scrollable content" at bounding box center [95, 138] width 5 height 5
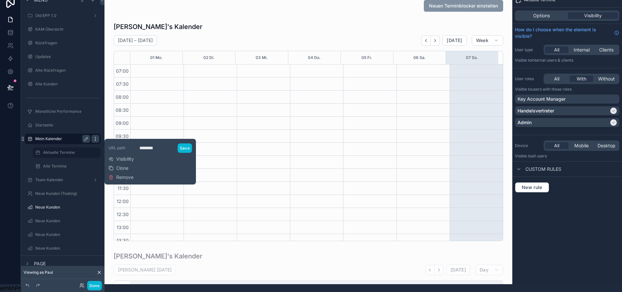
scroll to position [183, 0]
click at [130, 156] on span "Visibility" at bounding box center [125, 159] width 18 height 7
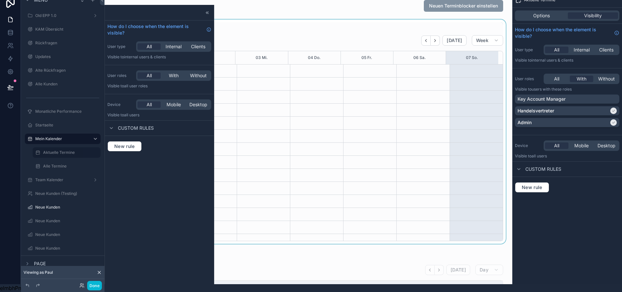
scroll to position [183, 0]
click at [174, 72] on span "With" at bounding box center [174, 75] width 10 height 7
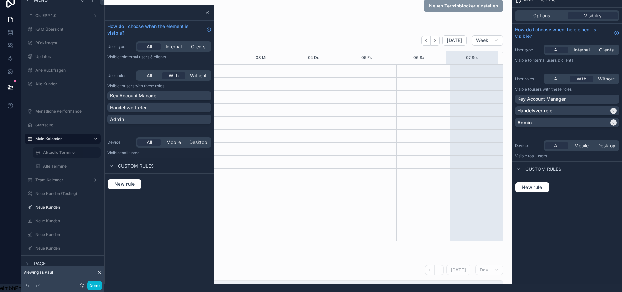
scroll to position [183, 0]
click at [159, 104] on div "Handelsvertreter" at bounding box center [159, 107] width 99 height 7
click at [156, 116] on div "Admin" at bounding box center [159, 119] width 99 height 7
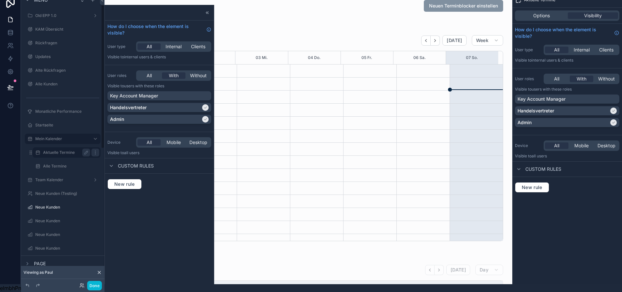
click at [74, 149] on div "Aktuelle Termine" at bounding box center [66, 153] width 47 height 8
click at [207, 10] on icon at bounding box center [207, 12] width 5 height 5
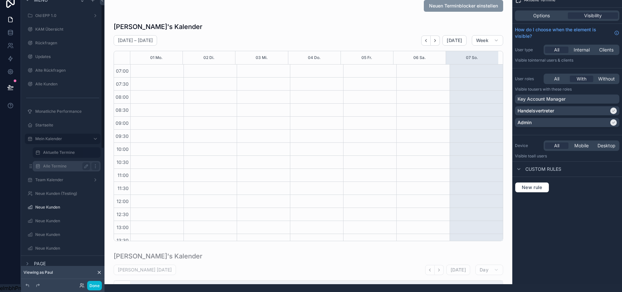
click at [61, 164] on label "Alle Termine" at bounding box center [65, 166] width 44 height 5
click at [568, 76] on div "All" at bounding box center [556, 79] width 23 height 7
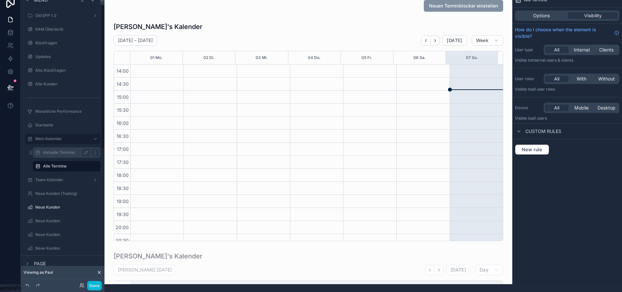
click at [56, 150] on label "Aktuelle Termine" at bounding box center [65, 152] width 44 height 5
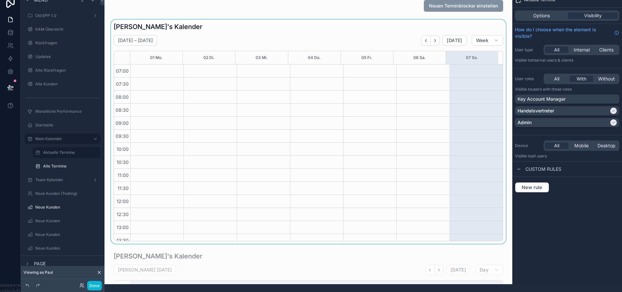
scroll to position [183, 0]
click at [559, 76] on span "All" at bounding box center [556, 79] width 5 height 7
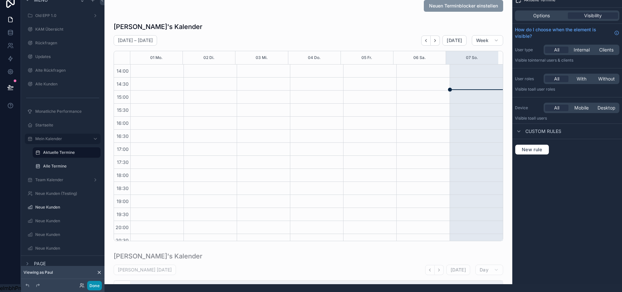
click at [92, 283] on button "Done" at bounding box center [94, 285] width 15 height 9
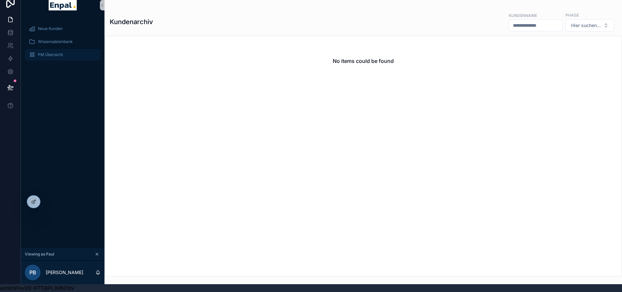
click at [58, 52] on span "PM Übersicht" at bounding box center [50, 54] width 25 height 5
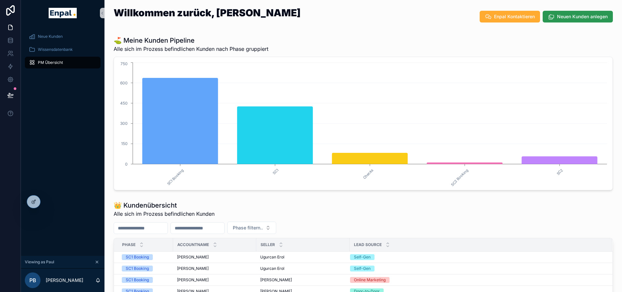
click at [555, 19] on button "Neuen Kunden anlegen" at bounding box center [577, 17] width 70 height 12
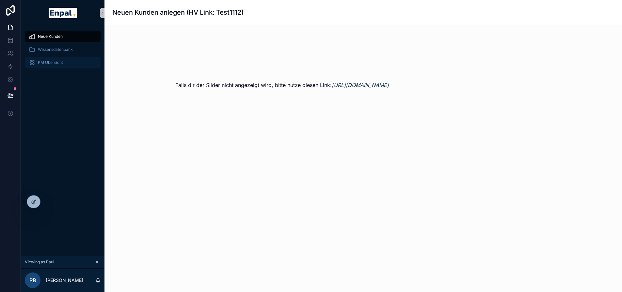
click at [59, 66] on div "PM Übersicht" at bounding box center [63, 62] width 68 height 10
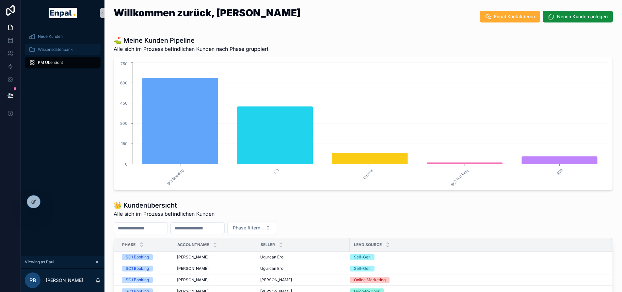
click at [64, 50] on span "Wissensdatenbank" at bounding box center [55, 49] width 35 height 5
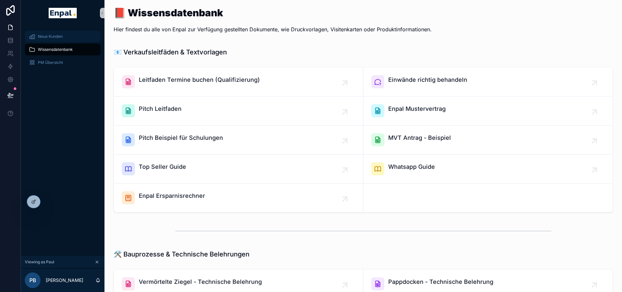
click at [62, 41] on div "Neue Kunden" at bounding box center [63, 36] width 68 height 10
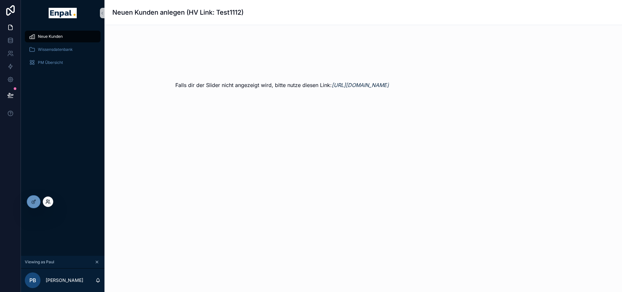
click at [50, 201] on icon at bounding box center [47, 201] width 5 height 5
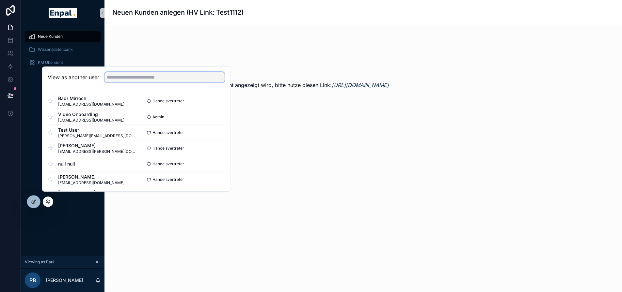
click at [124, 83] on input "text" at bounding box center [164, 77] width 120 height 10
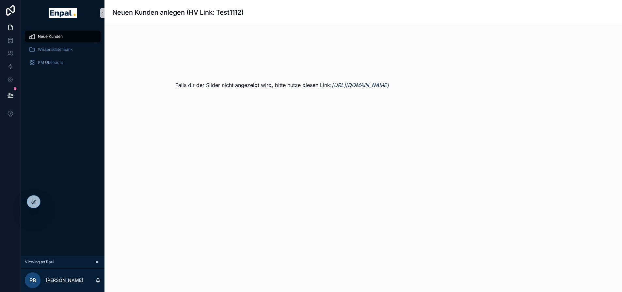
click at [83, 211] on div "Neue Kunden Wissensdatenbank PM Übersicht" at bounding box center [63, 141] width 84 height 230
click at [62, 64] on span "PM Übersicht" at bounding box center [50, 62] width 25 height 5
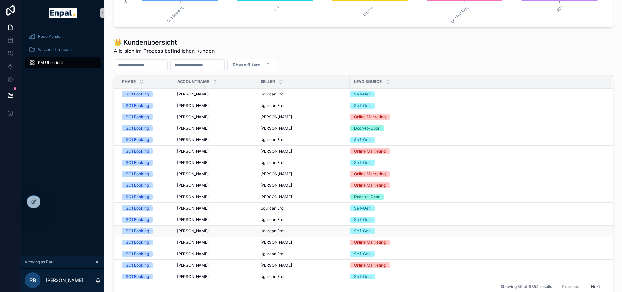
scroll to position [65, 0]
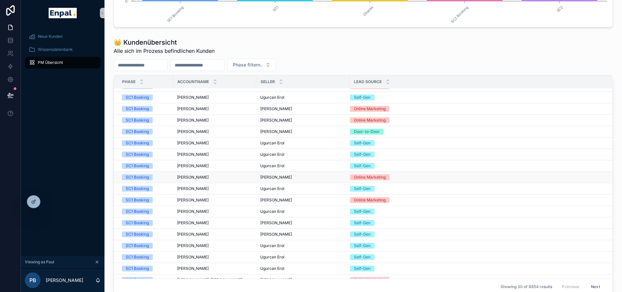
click at [188, 176] on span "[PERSON_NAME]" at bounding box center [193, 177] width 32 height 5
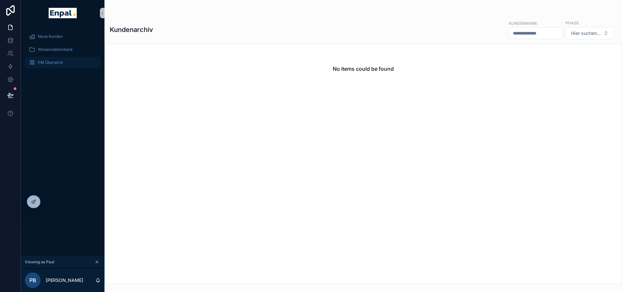
click at [60, 62] on span "PM Übersicht" at bounding box center [50, 62] width 25 height 5
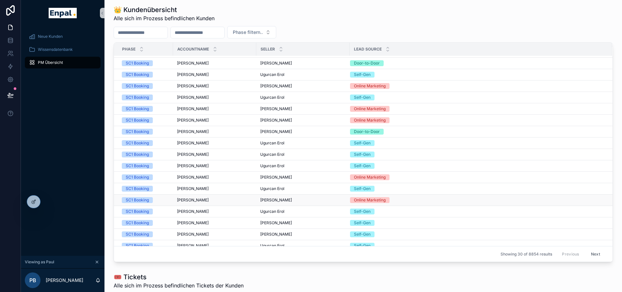
scroll to position [148, 0]
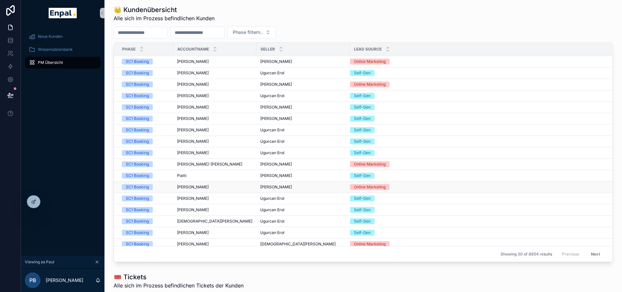
click at [197, 188] on span "[PERSON_NAME]" at bounding box center [193, 187] width 32 height 5
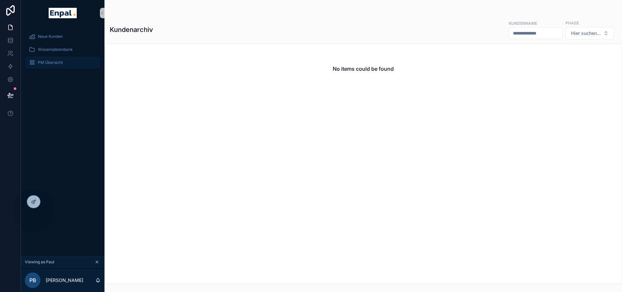
click at [65, 65] on div "PM Übersicht" at bounding box center [63, 62] width 68 height 10
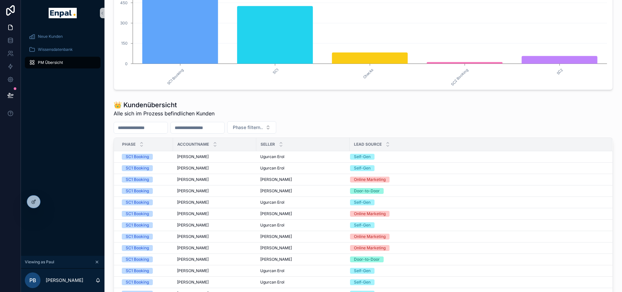
scroll to position [98, 0]
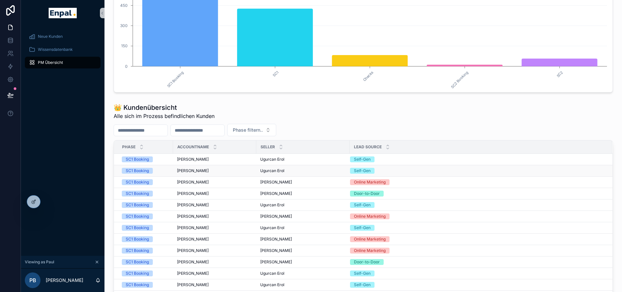
click at [197, 171] on span "[PERSON_NAME]" at bounding box center [193, 170] width 32 height 5
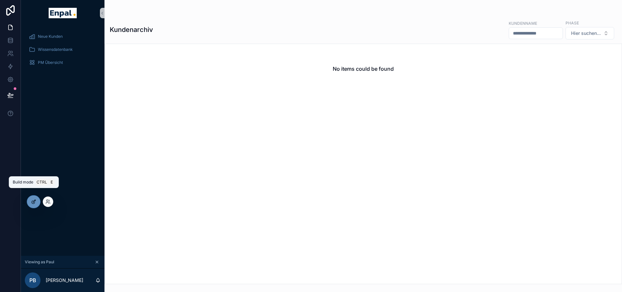
click at [35, 201] on icon at bounding box center [35, 200] width 1 height 1
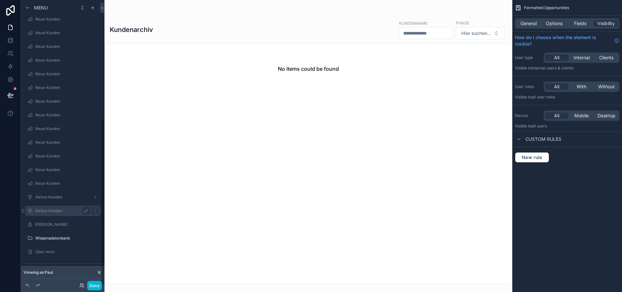
scroll to position [201, 0]
click at [96, 283] on button "Done" at bounding box center [94, 285] width 15 height 9
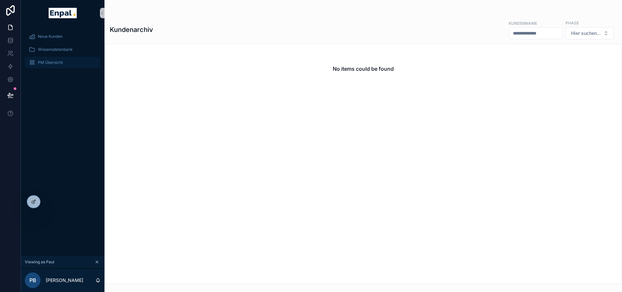
click at [68, 68] on link "PM Übersicht" at bounding box center [63, 63] width 76 height 12
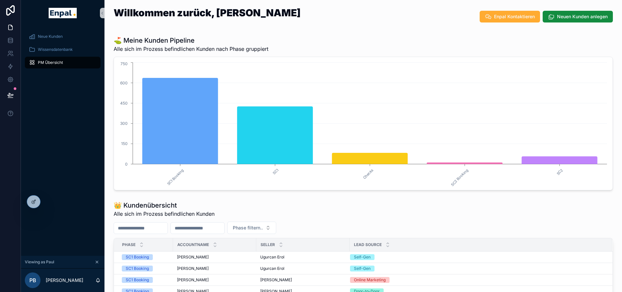
scroll to position [163, 0]
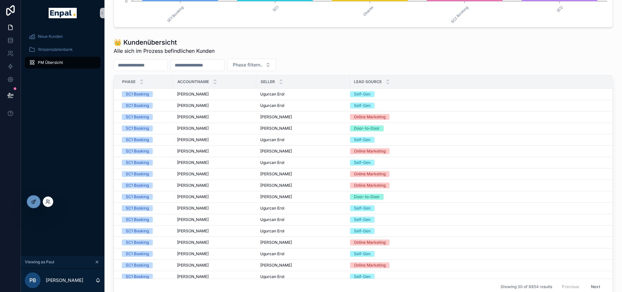
click at [38, 201] on div at bounding box center [33, 202] width 13 height 12
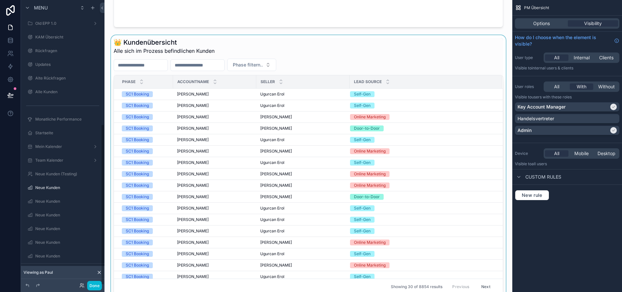
click at [249, 185] on div "scrollable content" at bounding box center [308, 166] width 397 height 262
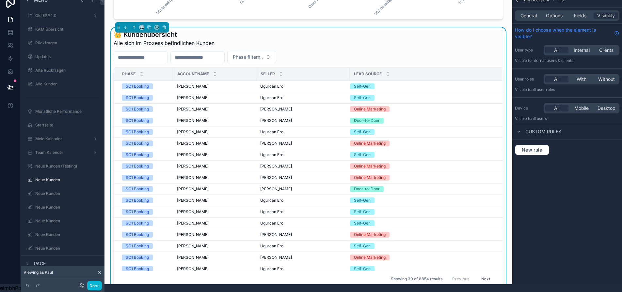
scroll to position [217, 0]
click at [529, 14] on span "General" at bounding box center [528, 15] width 16 height 7
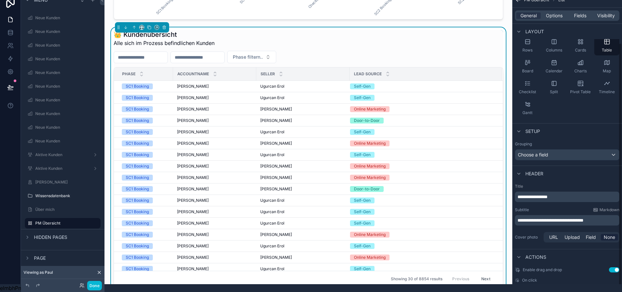
scroll to position [61, 0]
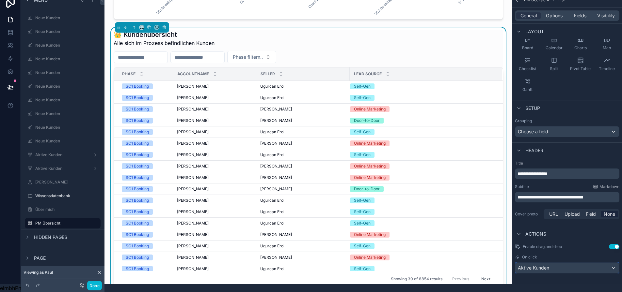
click at [564, 263] on button "Aktive Kunden" at bounding box center [567, 268] width 104 height 11
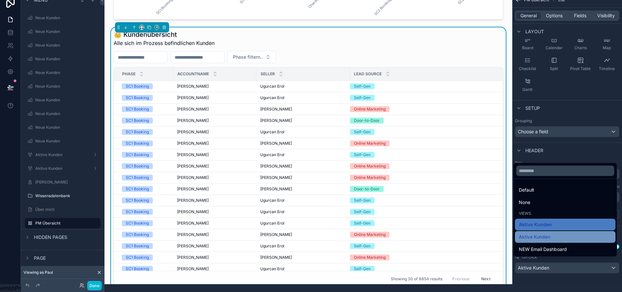
click at [558, 238] on div "Aktive Kunden" at bounding box center [565, 237] width 93 height 8
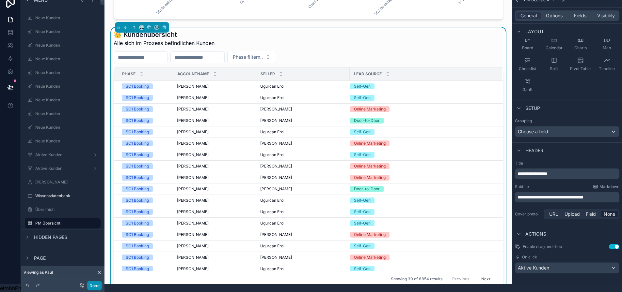
click at [94, 286] on button "Done" at bounding box center [94, 285] width 15 height 9
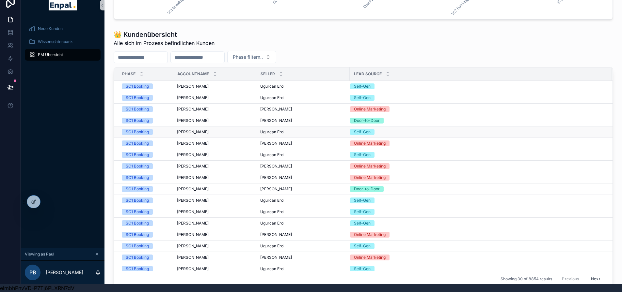
click at [192, 131] on td "Salem Fazljija Salem Fazljija" at bounding box center [214, 132] width 83 height 11
click at [196, 130] on span "[PERSON_NAME]" at bounding box center [193, 132] width 32 height 5
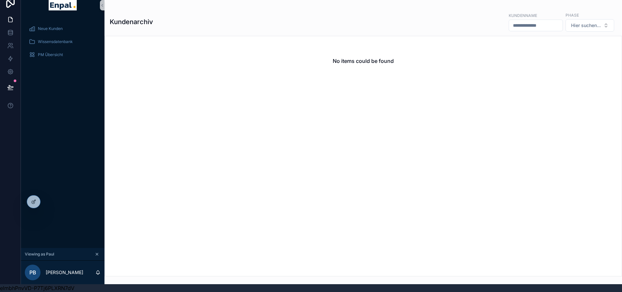
click at [80, 57] on div "Neue Kunden Wissensdatenbank PM Übersicht" at bounding box center [63, 43] width 84 height 51
click at [80, 52] on div "PM Übersicht" at bounding box center [63, 55] width 68 height 10
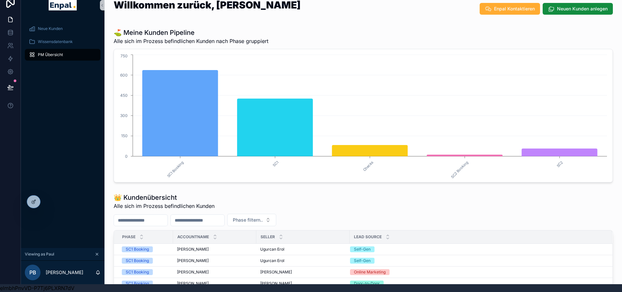
scroll to position [163, 0]
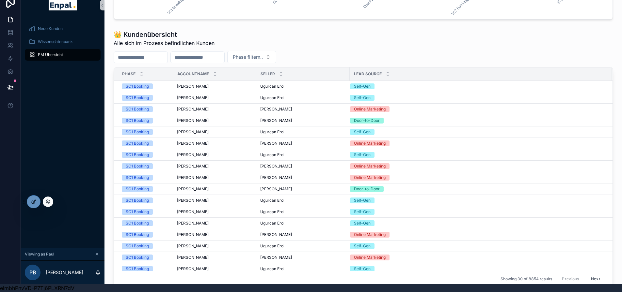
click at [36, 200] on icon at bounding box center [33, 201] width 5 height 5
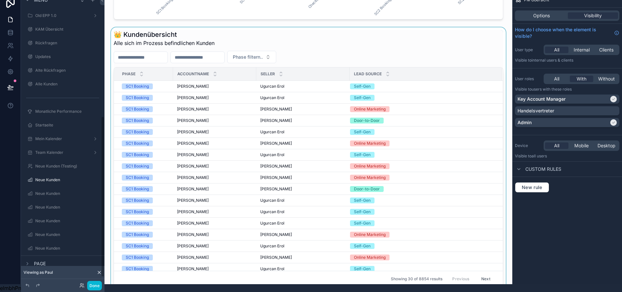
click at [214, 170] on div "scrollable content" at bounding box center [308, 158] width 397 height 262
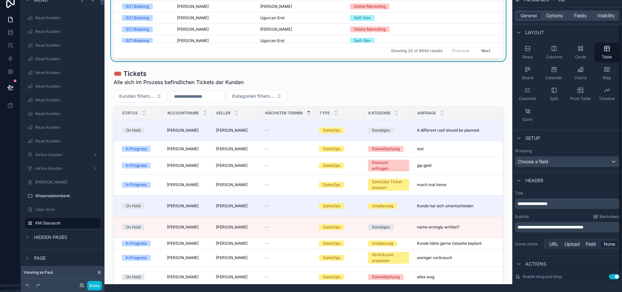
scroll to position [61, 0]
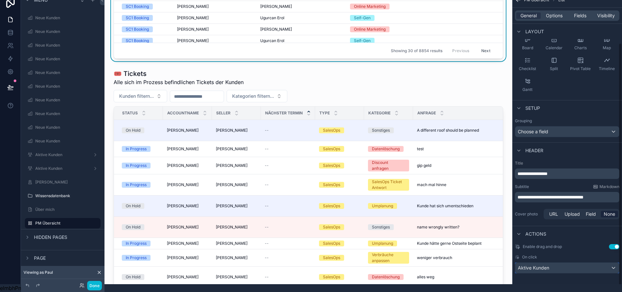
click at [558, 263] on div "Aktive Kunden" at bounding box center [567, 268] width 104 height 10
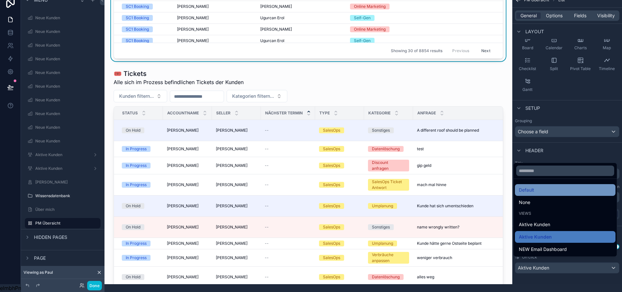
click at [555, 189] on div "Default" at bounding box center [565, 190] width 93 height 8
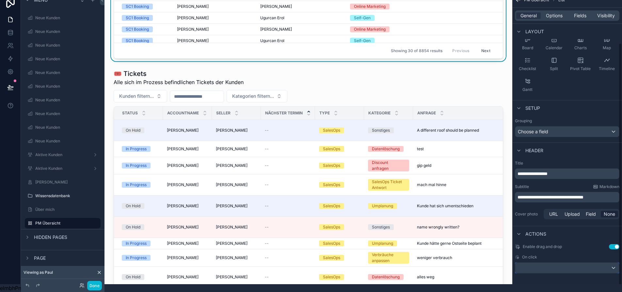
click at [542, 263] on div "scrollable content" at bounding box center [567, 268] width 104 height 10
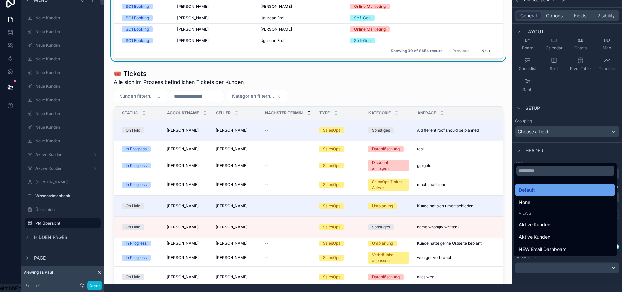
click at [540, 186] on div "Default" at bounding box center [565, 190] width 101 height 12
click at [540, 186] on div "**********" at bounding box center [567, 193] width 104 height 18
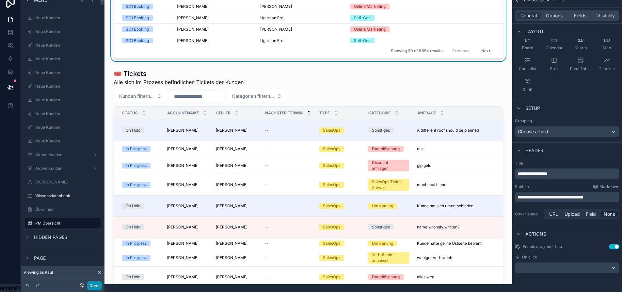
click at [96, 287] on button "Done" at bounding box center [94, 285] width 15 height 9
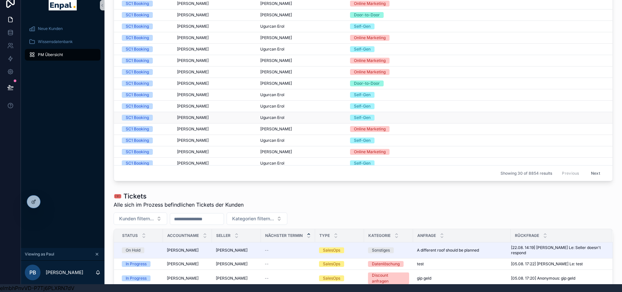
scroll to position [196, 0]
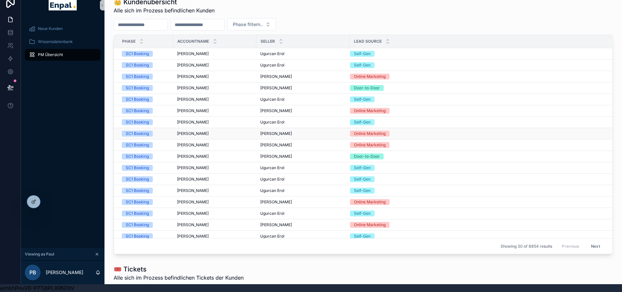
click at [205, 131] on span "[PERSON_NAME]" at bounding box center [193, 133] width 32 height 5
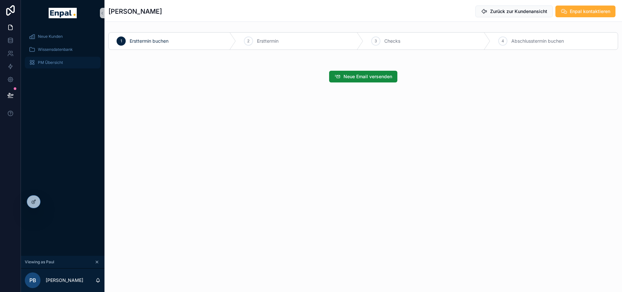
click at [58, 59] on div "PM Übersicht" at bounding box center [63, 62] width 68 height 10
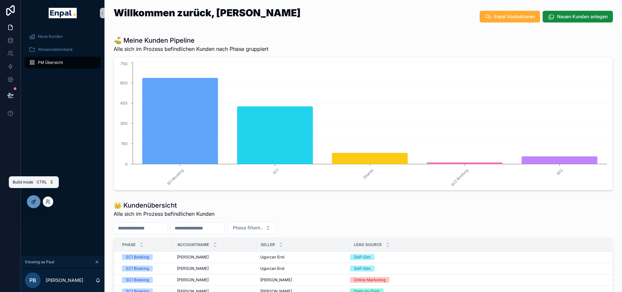
click at [32, 203] on icon at bounding box center [33, 201] width 5 height 5
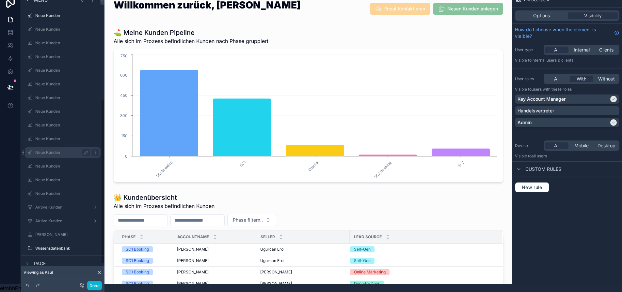
scroll to position [217, 0]
click at [56, 152] on label "Aktive Kunden" at bounding box center [61, 154] width 52 height 5
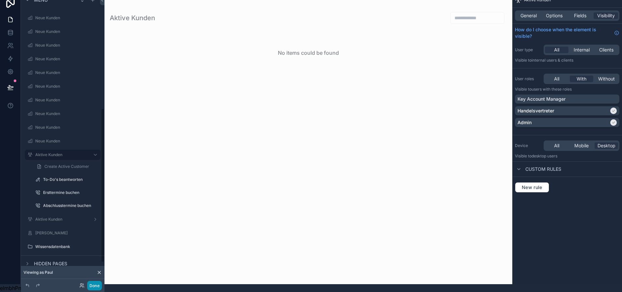
click at [97, 284] on button "Done" at bounding box center [94, 285] width 15 height 9
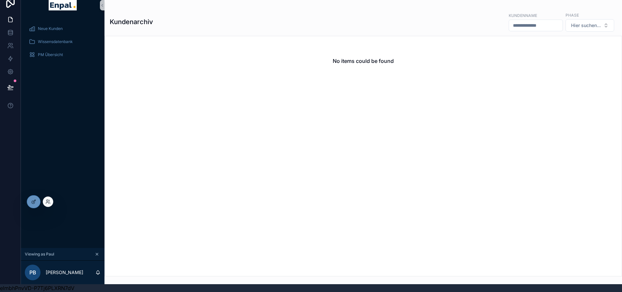
click at [44, 202] on div at bounding box center [48, 202] width 10 height 10
click at [47, 202] on icon at bounding box center [47, 201] width 5 height 5
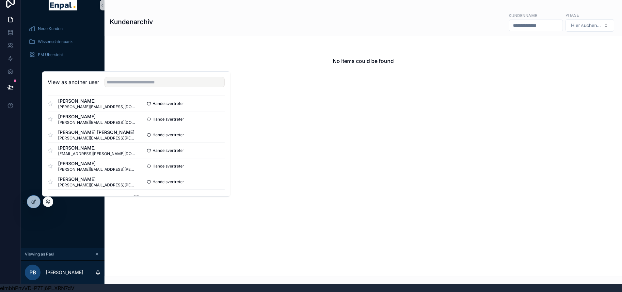
scroll to position [396, 0]
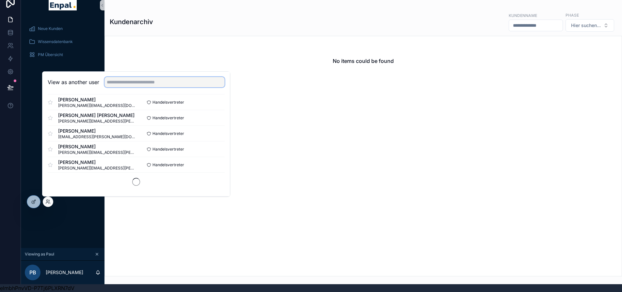
click at [165, 84] on input "text" at bounding box center [164, 82] width 120 height 10
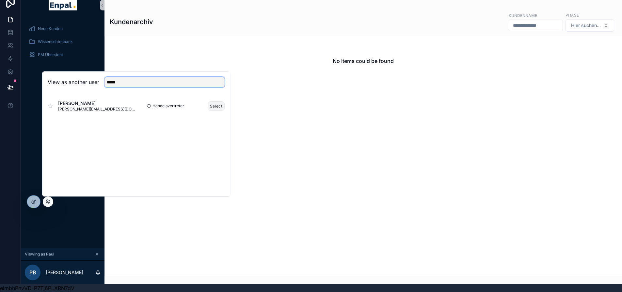
type input "*****"
click at [212, 104] on button "Select" at bounding box center [216, 106] width 17 height 9
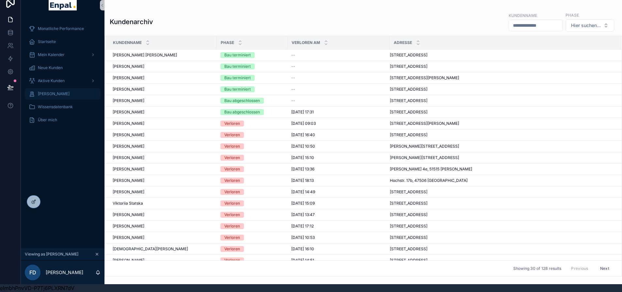
scroll to position [13, 0]
click at [52, 78] on span "Aktive Kunden" at bounding box center [51, 80] width 27 height 5
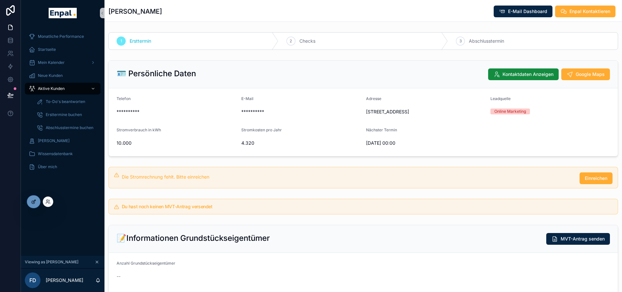
click at [34, 199] on div at bounding box center [33, 202] width 13 height 12
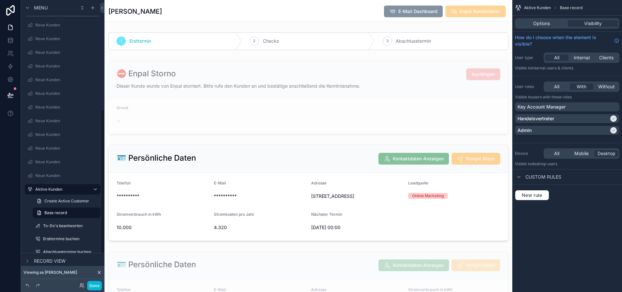
scroll to position [228, 0]
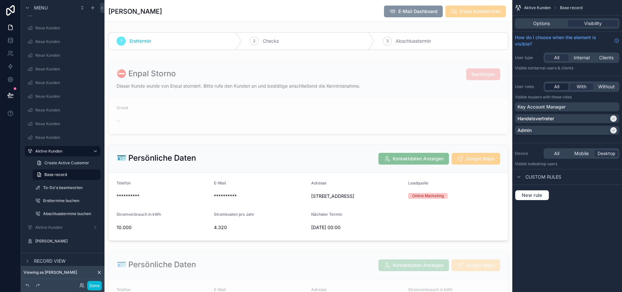
click at [565, 88] on div "All" at bounding box center [556, 87] width 23 height 7
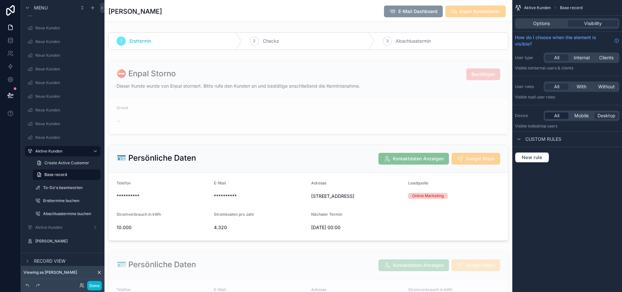
click at [559, 116] on span "All" at bounding box center [556, 116] width 5 height 7
click at [95, 150] on icon "scrollable content" at bounding box center [95, 150] width 0 height 0
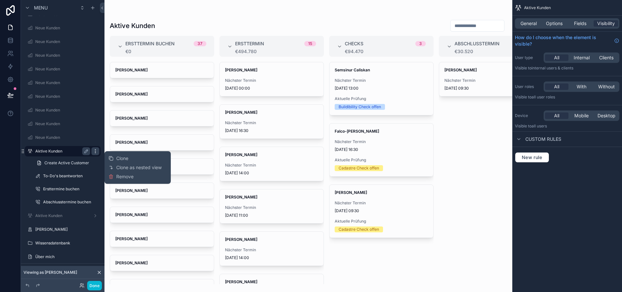
click at [95, 150] on icon "scrollable content" at bounding box center [95, 150] width 0 height 0
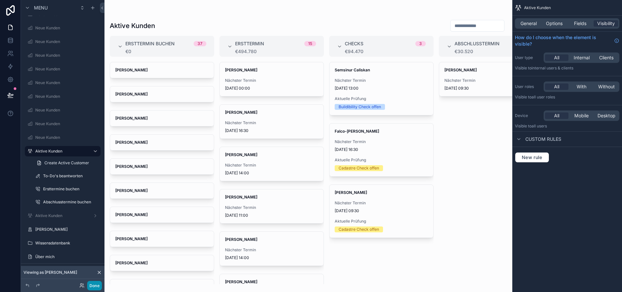
click at [98, 283] on button "Done" at bounding box center [94, 285] width 15 height 9
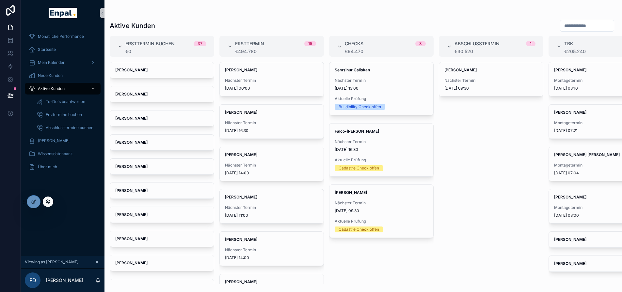
click at [47, 200] on icon at bounding box center [47, 201] width 5 height 5
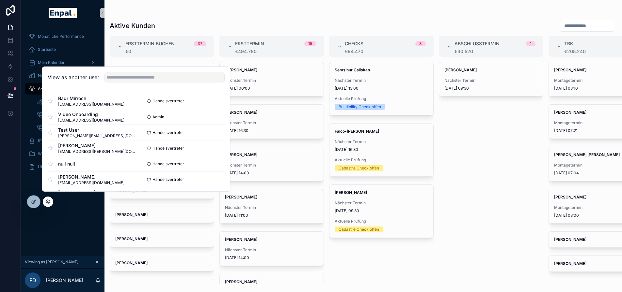
click at [118, 88] on div "View as another user" at bounding box center [135, 77] width 187 height 21
click at [119, 83] on input "text" at bounding box center [164, 77] width 120 height 10
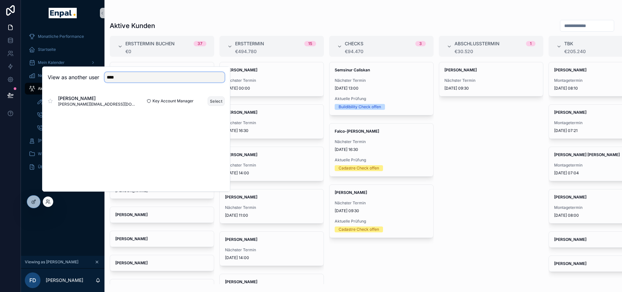
type input "****"
click at [216, 106] on button "Select" at bounding box center [216, 101] width 17 height 9
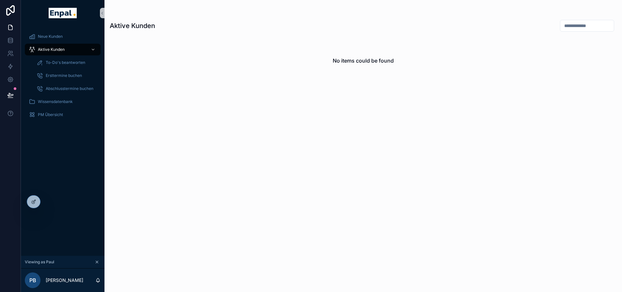
click at [78, 146] on div "Neue Kunden Aktive Kunden To-Do's beantworten Ersttermine buchen Abschlusstermi…" at bounding box center [63, 141] width 84 height 230
click at [59, 114] on span "PM Übersicht" at bounding box center [50, 114] width 25 height 5
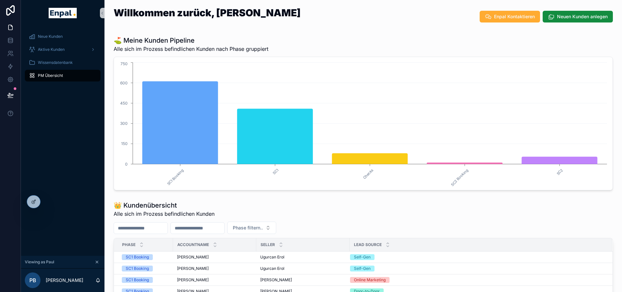
scroll to position [65, 0]
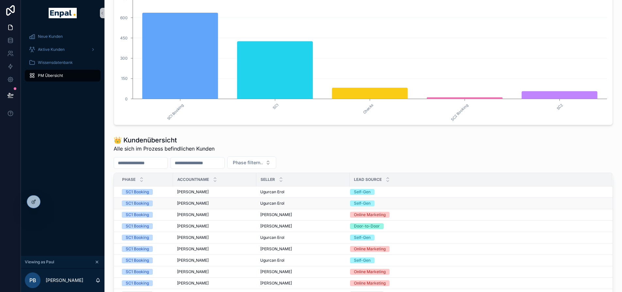
click at [206, 206] on td "Emre Sarioglu Emre Sarioglu" at bounding box center [214, 203] width 83 height 11
click at [199, 203] on span "Emre Sarioglu" at bounding box center [193, 203] width 32 height 5
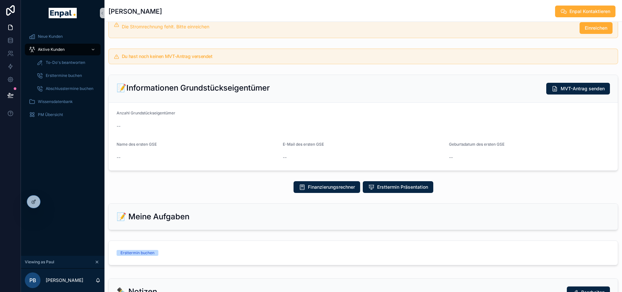
scroll to position [163, 0]
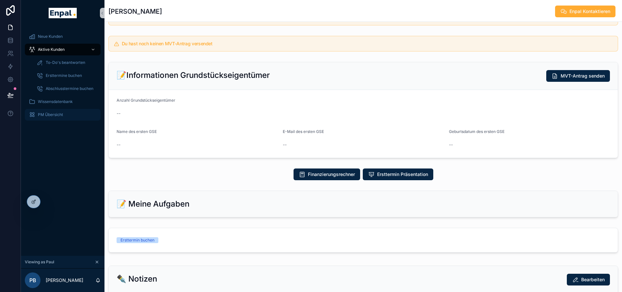
click at [46, 114] on span "PM Übersicht" at bounding box center [50, 114] width 25 height 5
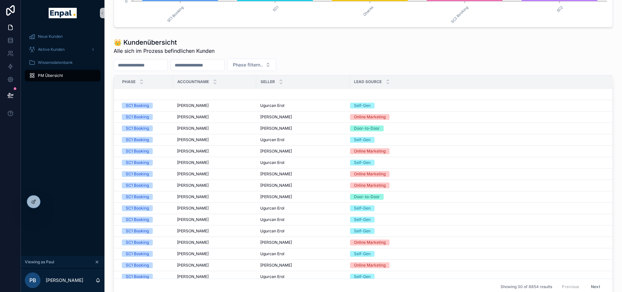
scroll to position [131, 0]
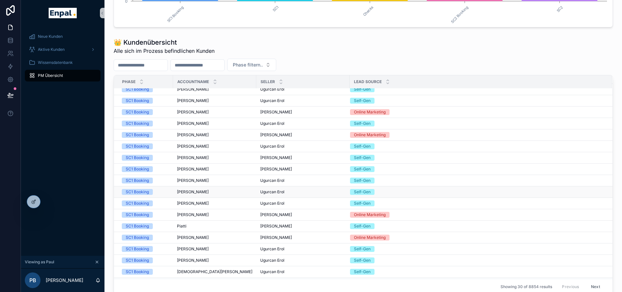
click at [195, 192] on span "Niyazi Bülbül" at bounding box center [193, 192] width 32 height 5
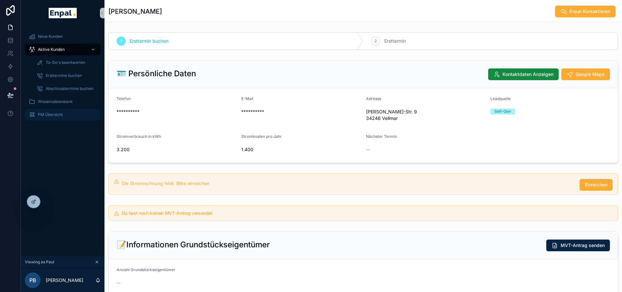
click at [67, 116] on div "PM Übersicht" at bounding box center [63, 115] width 68 height 10
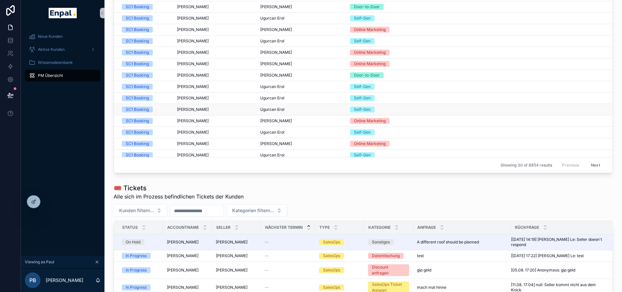
scroll to position [424, 0]
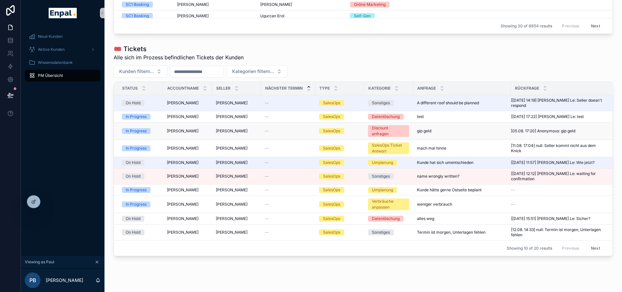
click at [189, 134] on span "Andreas Leopold" at bounding box center [183, 131] width 32 height 5
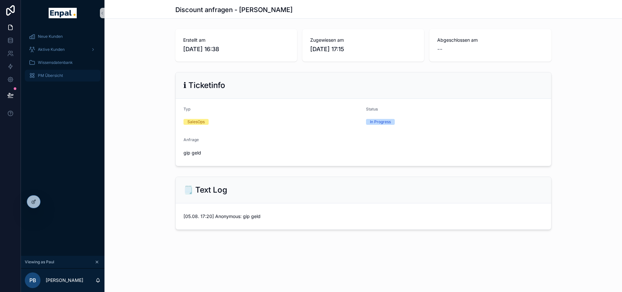
click at [69, 77] on div "PM Übersicht" at bounding box center [63, 75] width 68 height 10
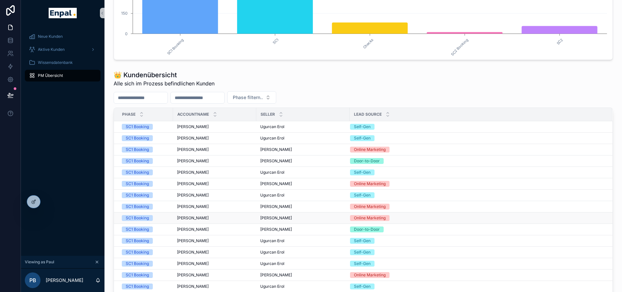
scroll to position [65, 0]
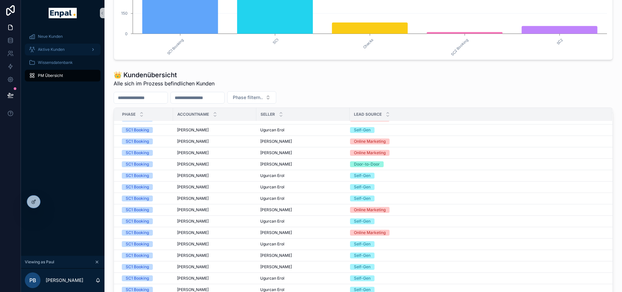
click at [57, 49] on span "Aktive Kunden" at bounding box center [51, 49] width 27 height 5
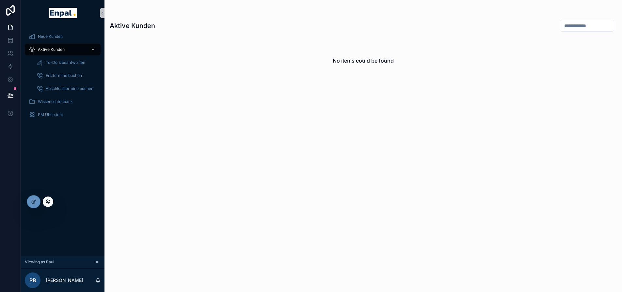
click at [47, 202] on icon at bounding box center [47, 201] width 2 height 2
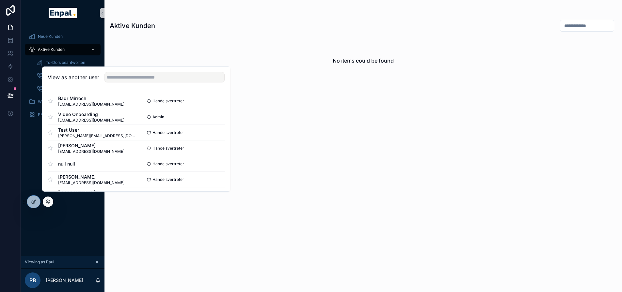
click at [130, 88] on div "View as another user" at bounding box center [135, 77] width 187 height 21
click at [132, 83] on input "text" at bounding box center [164, 77] width 120 height 10
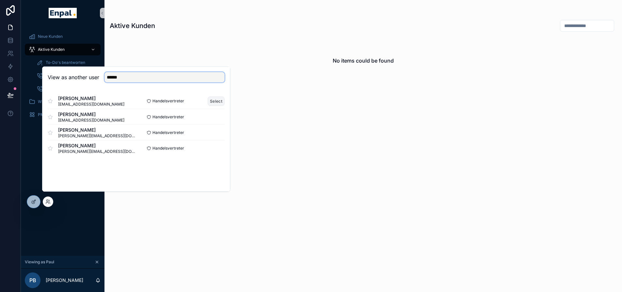
type input "******"
click at [219, 105] on button "Select" at bounding box center [216, 101] width 17 height 9
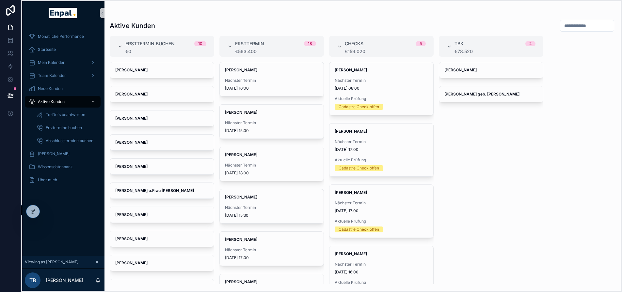
drag, startPoint x: 24, startPoint y: 202, endPoint x: 22, endPoint y: 212, distance: 9.9
click at [22, 212] on icon at bounding box center [23, 211] width 5 height 5
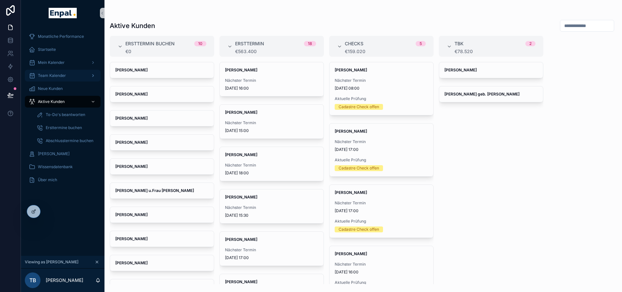
click at [64, 79] on div "Team Kalender" at bounding box center [63, 75] width 68 height 10
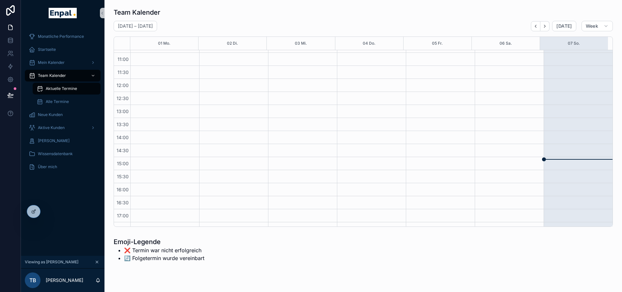
scroll to position [131, 0]
click at [67, 104] on span "Alle Termine" at bounding box center [57, 101] width 23 height 5
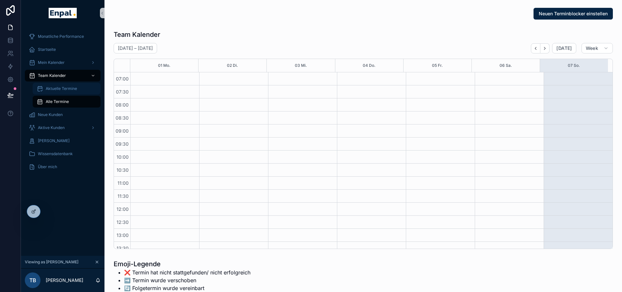
click at [55, 90] on span "Aktuelle Termine" at bounding box center [61, 88] width 31 height 5
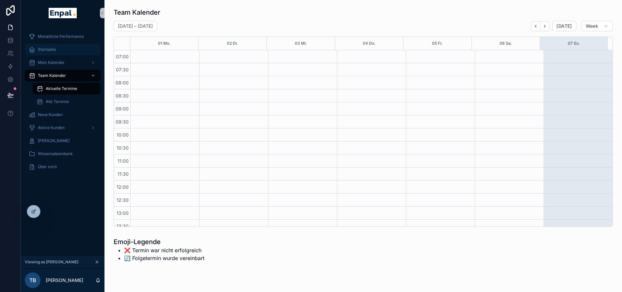
click at [57, 54] on div "Startseite" at bounding box center [63, 49] width 68 height 10
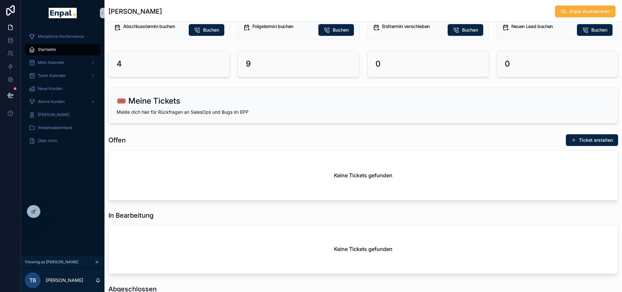
scroll to position [100, 0]
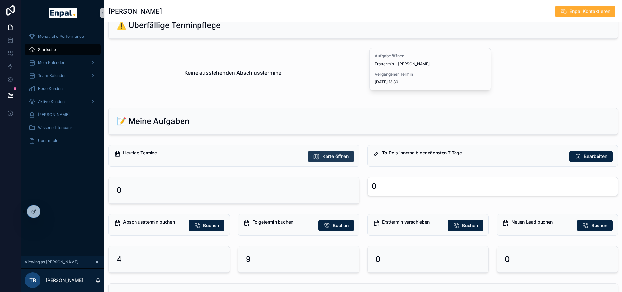
click at [325, 154] on span "Karte öffnen" at bounding box center [335, 156] width 26 height 7
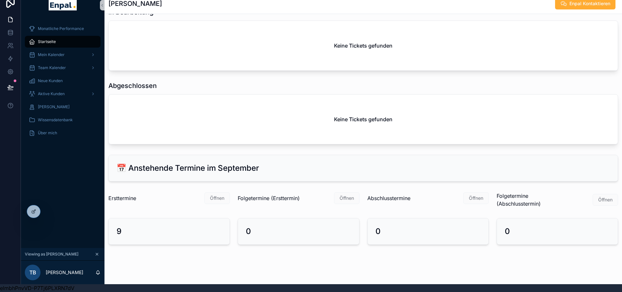
scroll to position [13, 0]
click at [34, 209] on div at bounding box center [33, 212] width 13 height 12
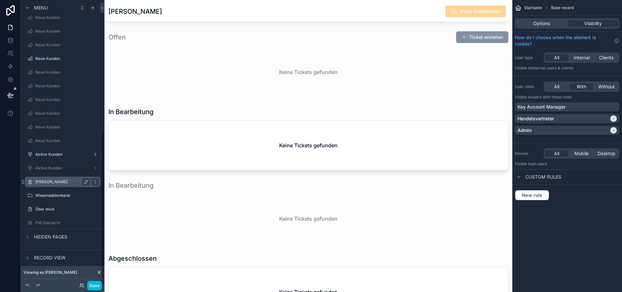
scroll to position [239, 0]
click at [32, 235] on div "Hidden pages" at bounding box center [45, 235] width 44 height 8
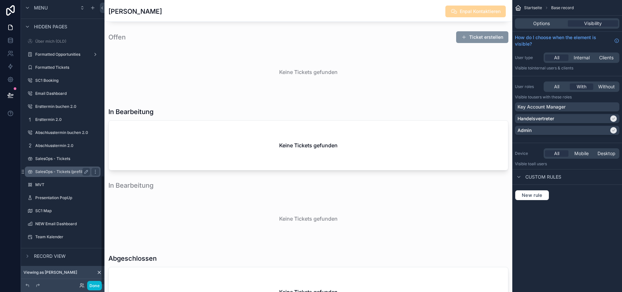
scroll to position [448, 0]
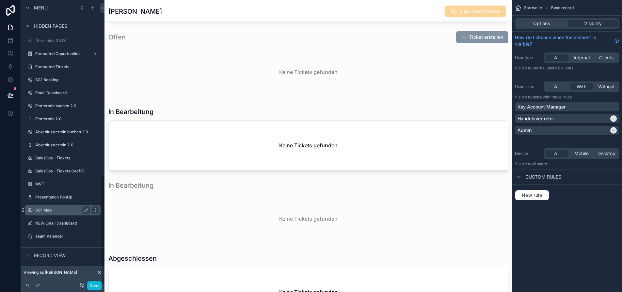
click at [53, 210] on label "SC1 Map" at bounding box center [61, 210] width 52 height 5
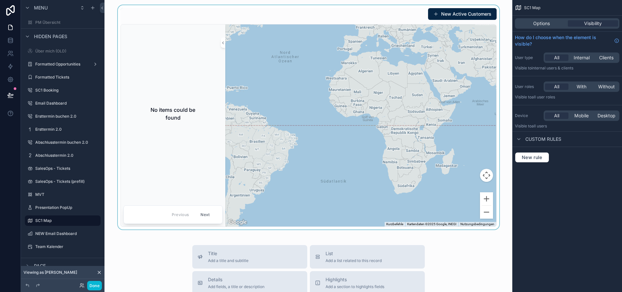
click at [274, 141] on div "scrollable content" at bounding box center [308, 117] width 397 height 225
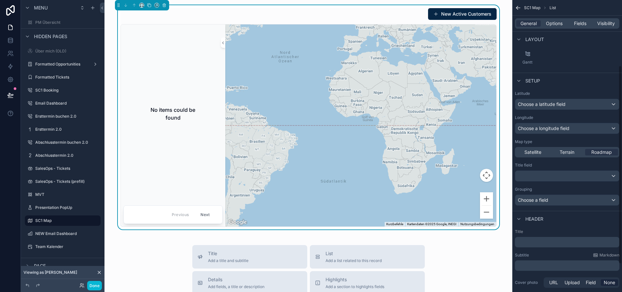
scroll to position [98, 0]
click at [95, 286] on button "Done" at bounding box center [94, 285] width 15 height 9
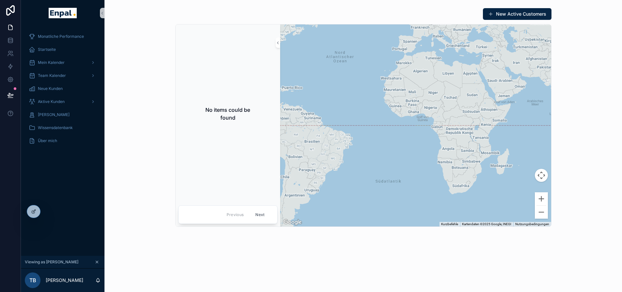
click at [82, 188] on div "Monatliche Performance Startseite Mein Kalender Team Kalender Neue Kunden Aktiv…" at bounding box center [63, 141] width 84 height 230
click at [48, 210] on icon at bounding box center [47, 211] width 5 height 5
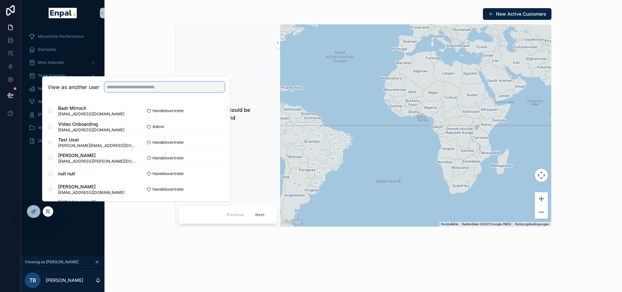
click at [141, 92] on input "text" at bounding box center [164, 87] width 120 height 10
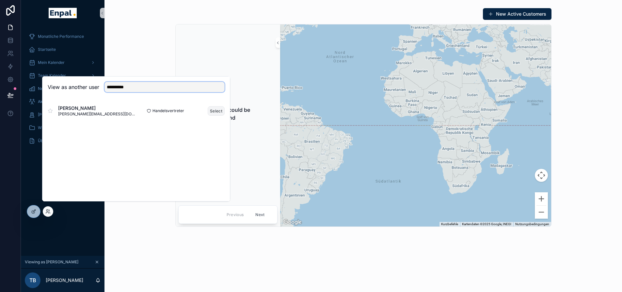
type input "**********"
click at [213, 114] on button "Select" at bounding box center [216, 110] width 17 height 9
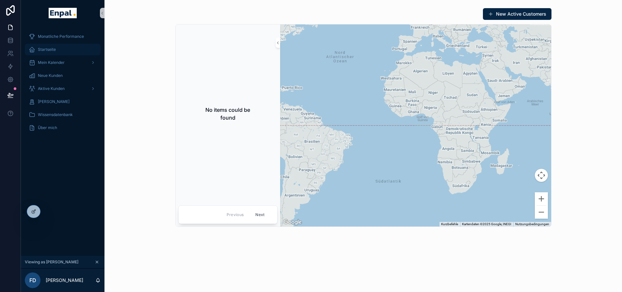
click at [59, 46] on div "Startseite" at bounding box center [63, 49] width 68 height 10
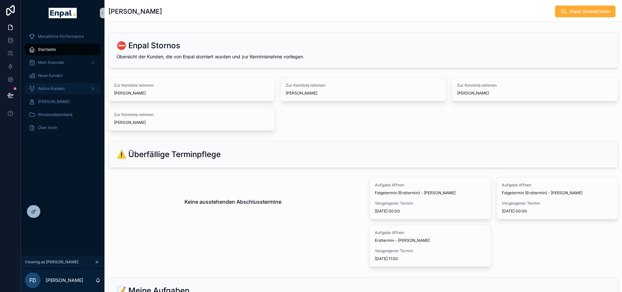
click at [64, 90] on span "Aktive Kunden" at bounding box center [51, 88] width 27 height 5
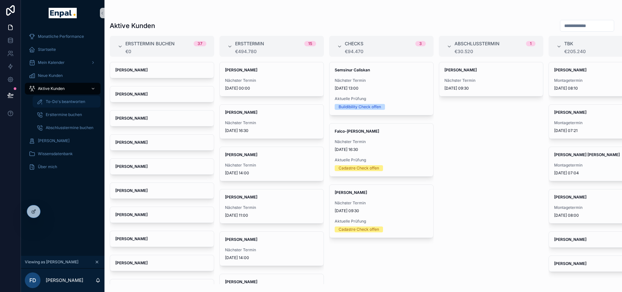
click at [73, 103] on span "To-Do's beantworten" at bounding box center [65, 101] width 39 height 5
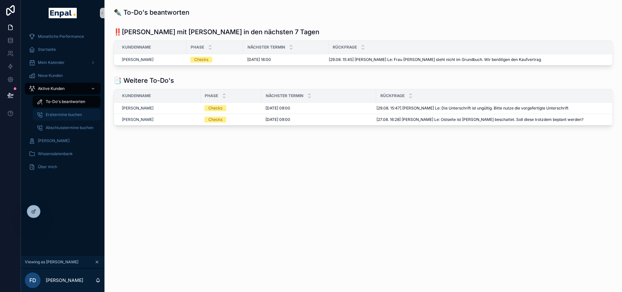
click at [70, 112] on div "Ersttermine buchen" at bounding box center [67, 115] width 60 height 10
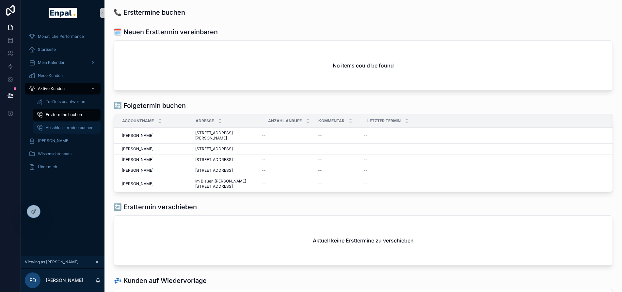
click at [67, 131] on div "Abschlusstermine buchen" at bounding box center [67, 128] width 60 height 10
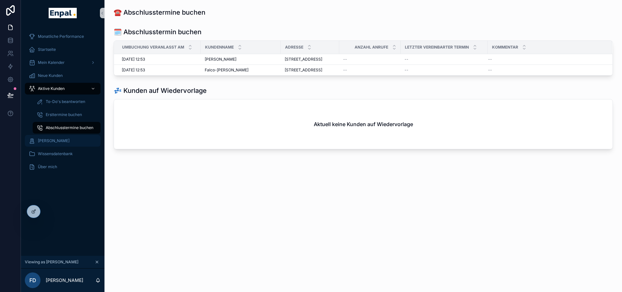
click at [72, 142] on div "[PERSON_NAME]" at bounding box center [63, 141] width 68 height 10
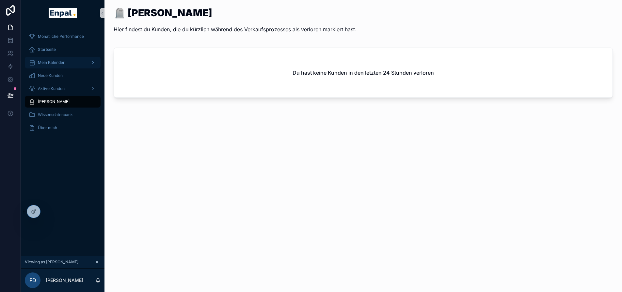
click at [60, 66] on div "Mein Kalender" at bounding box center [63, 62] width 68 height 10
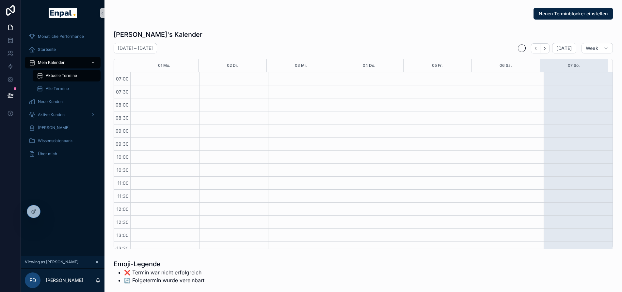
scroll to position [183, 0]
click at [65, 77] on span "Aktuelle Termine" at bounding box center [61, 75] width 31 height 5
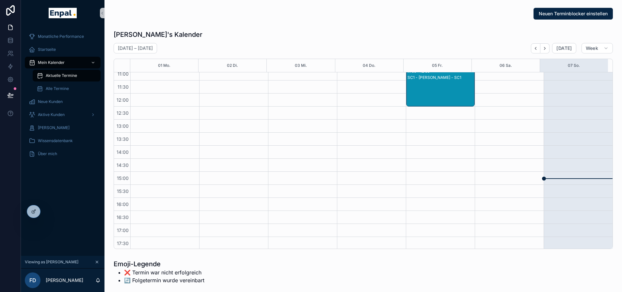
scroll to position [98, 0]
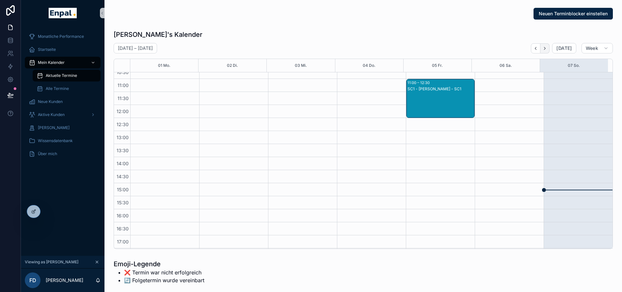
click at [545, 50] on icon "Next" at bounding box center [544, 48] width 5 height 5
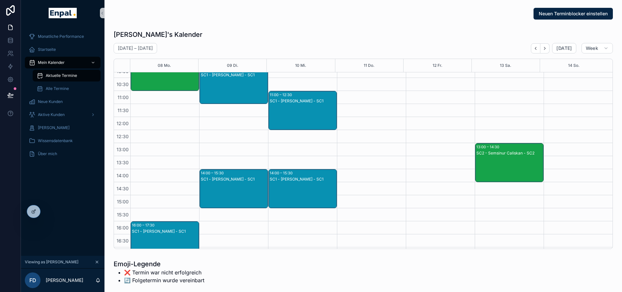
scroll to position [48, 0]
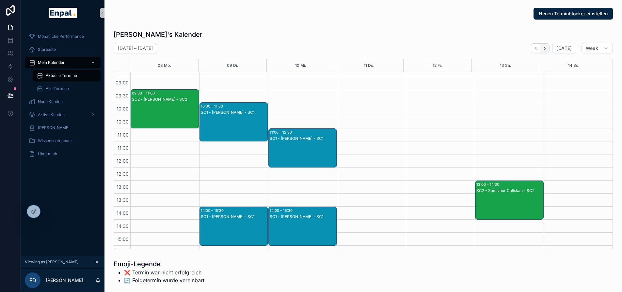
click at [543, 50] on button "Next" at bounding box center [544, 48] width 9 height 10
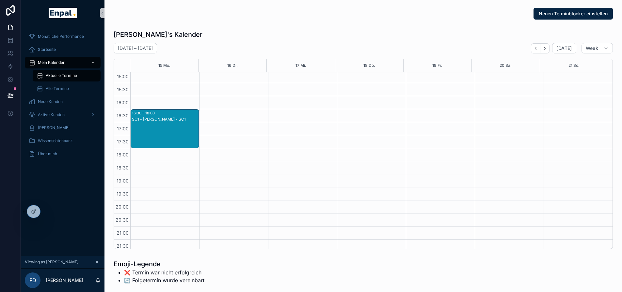
scroll to position [211, 0]
click at [546, 47] on icon "Next" at bounding box center [544, 48] width 5 height 5
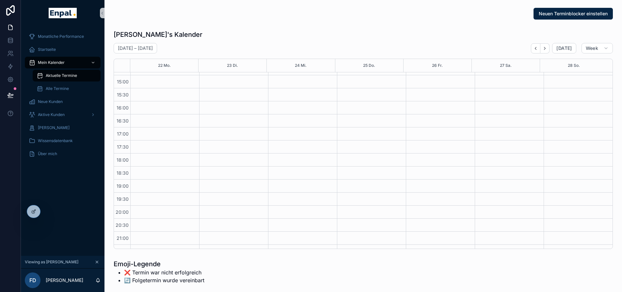
scroll to position [211, 0]
click at [549, 52] on button "Next" at bounding box center [544, 48] width 9 height 10
click at [538, 48] on icon "Back" at bounding box center [535, 48] width 5 height 5
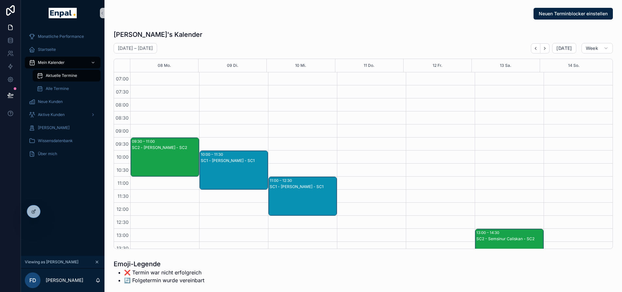
click at [538, 48] on icon "Back" at bounding box center [535, 48] width 5 height 5
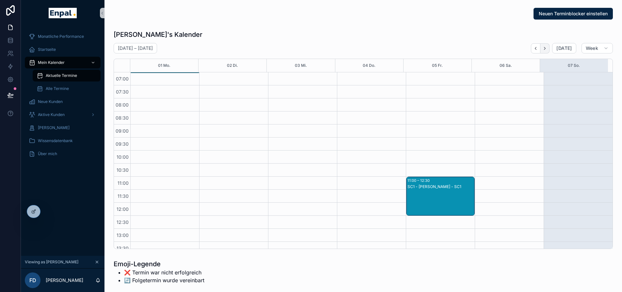
click at [545, 47] on icon "Next" at bounding box center [544, 48] width 5 height 5
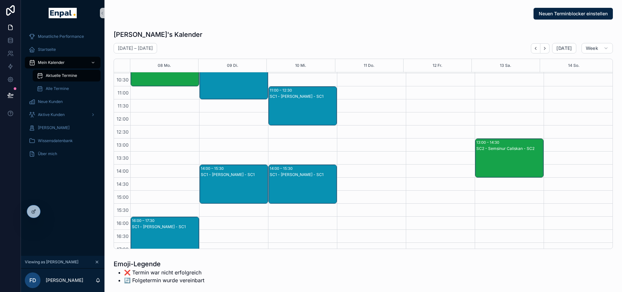
scroll to position [98, 0]
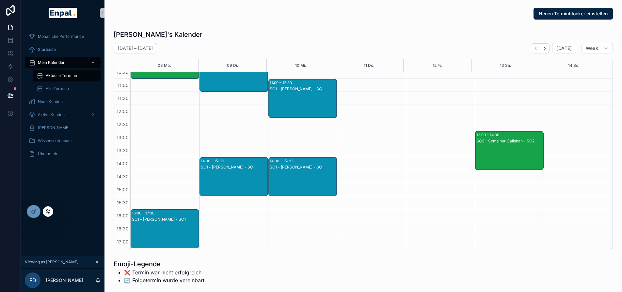
click at [49, 212] on icon at bounding box center [47, 211] width 5 height 5
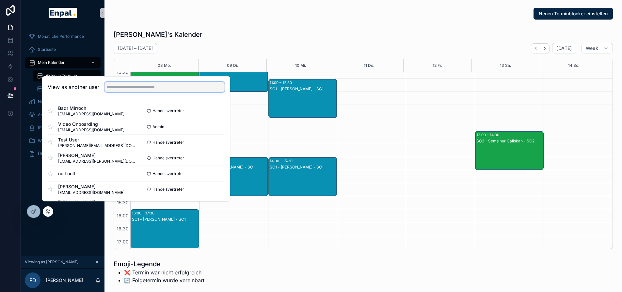
click at [129, 92] on input "text" at bounding box center [164, 87] width 120 height 10
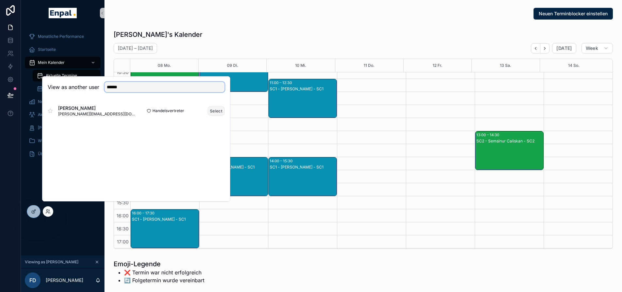
type input "******"
click at [213, 114] on button "Select" at bounding box center [216, 110] width 17 height 9
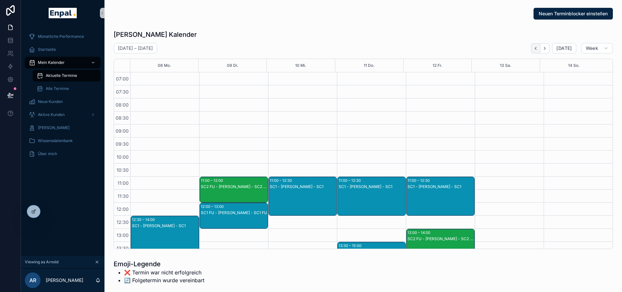
click at [535, 48] on icon "Back" at bounding box center [535, 48] width 5 height 5
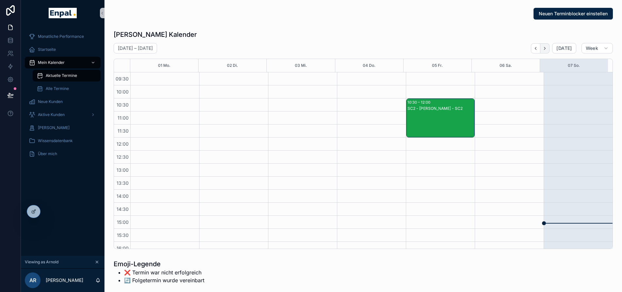
click at [545, 49] on icon "Next" at bounding box center [544, 48] width 5 height 5
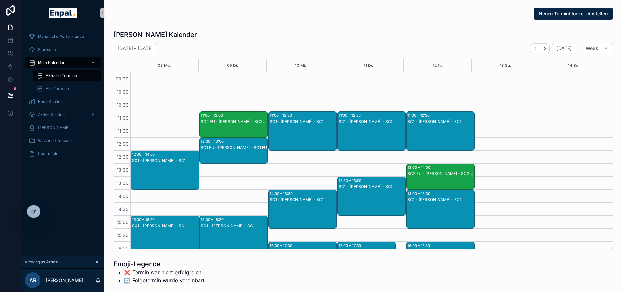
click at [545, 49] on icon "Next" at bounding box center [544, 48] width 5 height 5
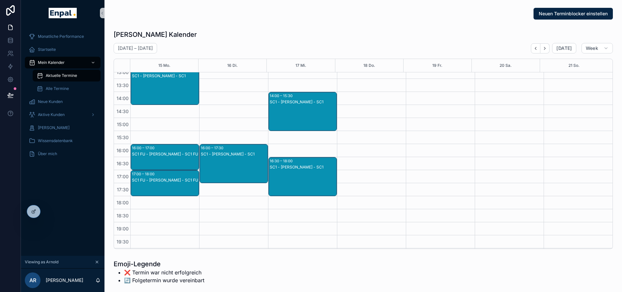
scroll to position [196, 0]
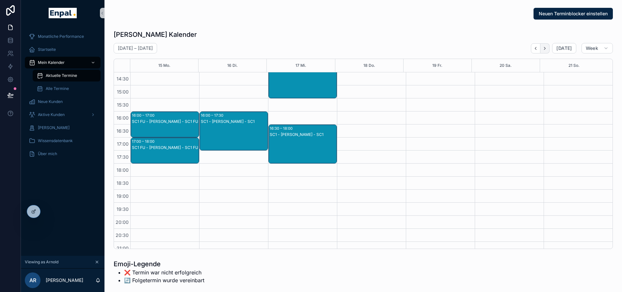
click at [545, 48] on icon "Next" at bounding box center [544, 48] width 1 height 3
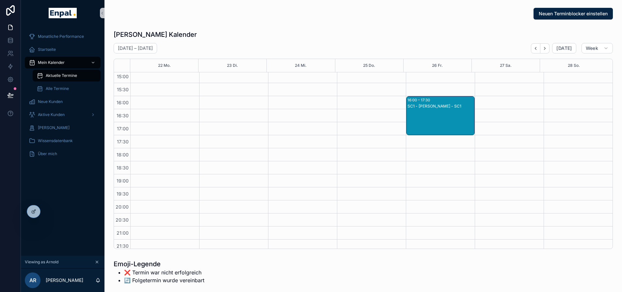
scroll to position [211, 0]
click at [544, 49] on icon "Next" at bounding box center [544, 48] width 5 height 5
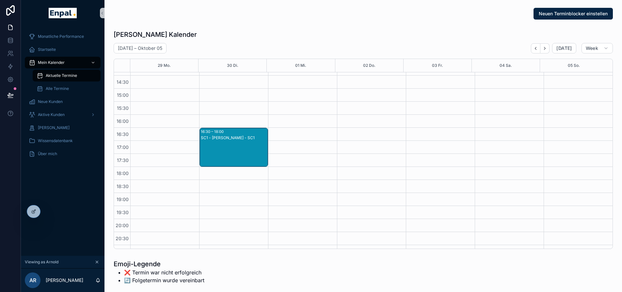
scroll to position [196, 0]
click at [544, 49] on icon "Next" at bounding box center [544, 48] width 5 height 5
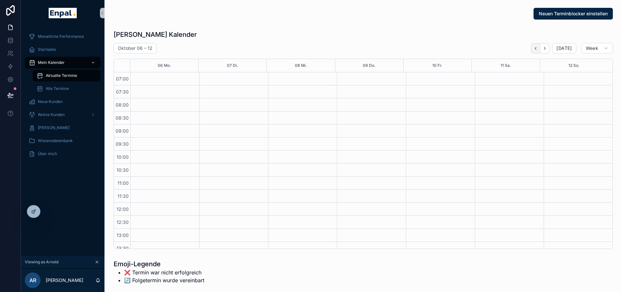
click at [536, 49] on icon "Back" at bounding box center [535, 48] width 5 height 5
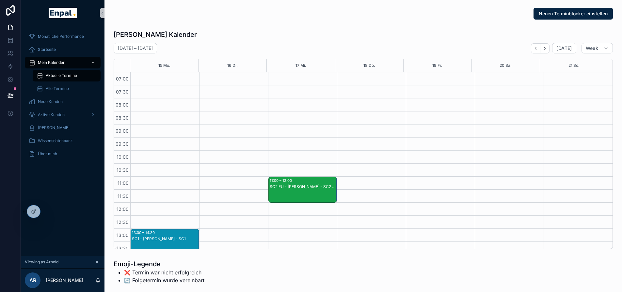
click at [536, 49] on icon "Back" at bounding box center [535, 48] width 5 height 5
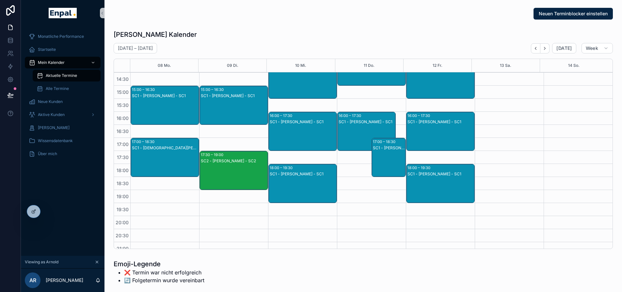
scroll to position [196, 0]
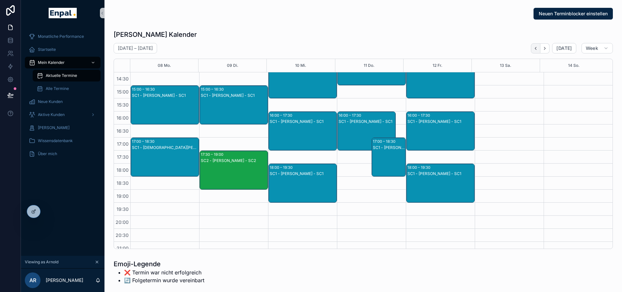
click at [536, 48] on icon "Back" at bounding box center [535, 48] width 1 height 3
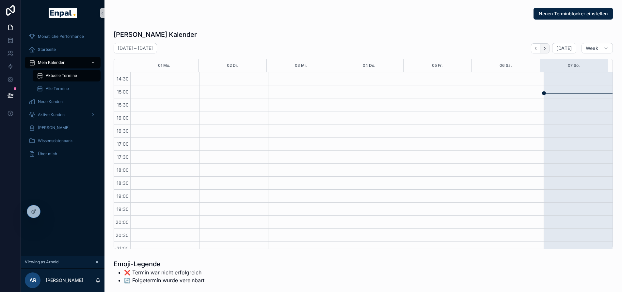
click at [545, 49] on icon "Next" at bounding box center [544, 48] width 1 height 3
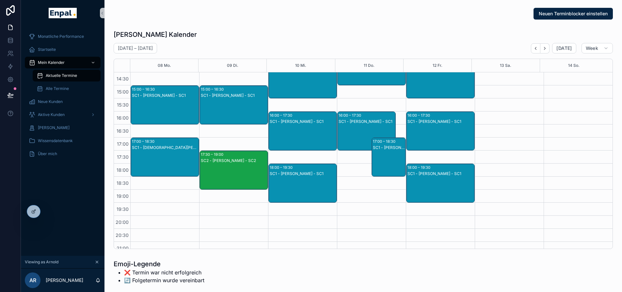
click at [315, 119] on div "SC1 - Suzana Wilhelm - SC1" at bounding box center [303, 122] width 67 height 6
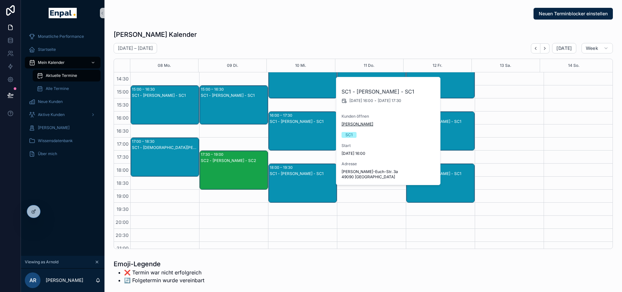
click at [356, 124] on span "Suzana Wilhelm" at bounding box center [357, 124] width 32 height 5
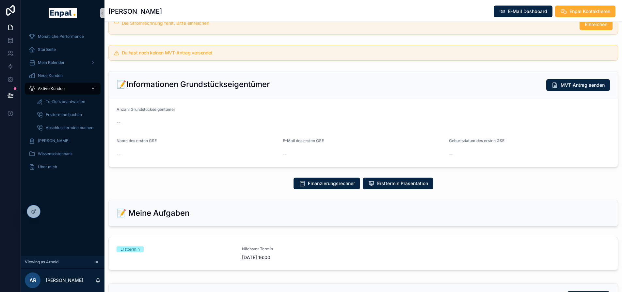
scroll to position [196, 0]
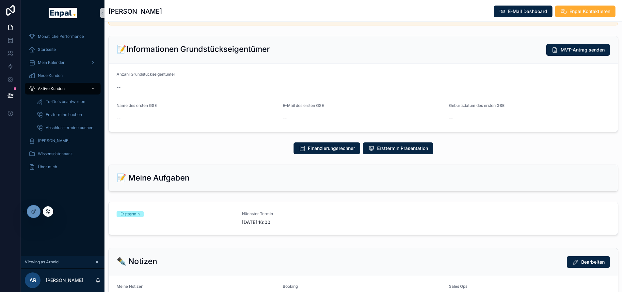
click at [49, 211] on icon at bounding box center [47, 211] width 5 height 5
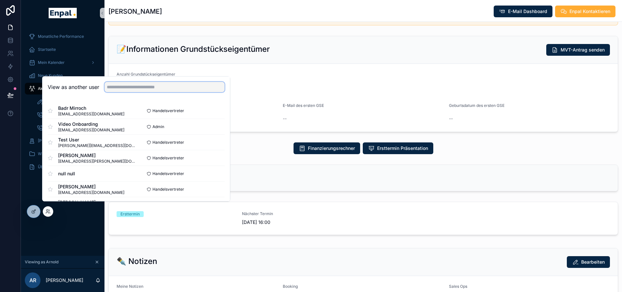
click at [126, 92] on input "text" at bounding box center [164, 87] width 120 height 10
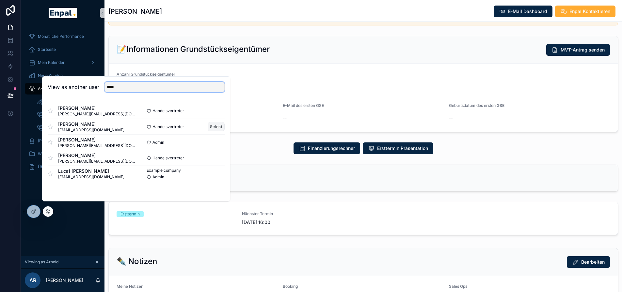
type input "****"
click at [218, 129] on button "Select" at bounding box center [216, 126] width 17 height 9
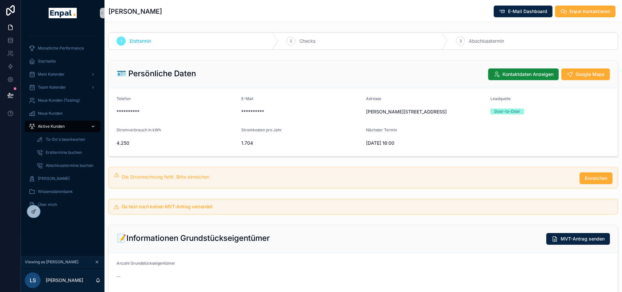
click at [65, 127] on div "Aktive Kunden" at bounding box center [63, 126] width 68 height 10
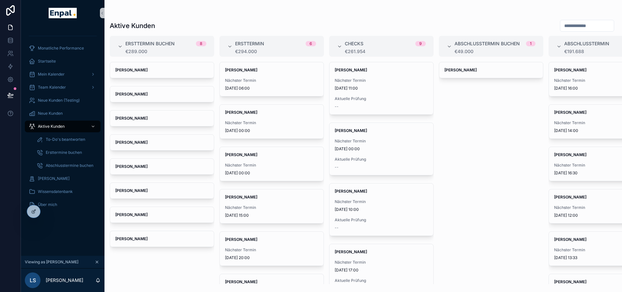
scroll to position [29, 0]
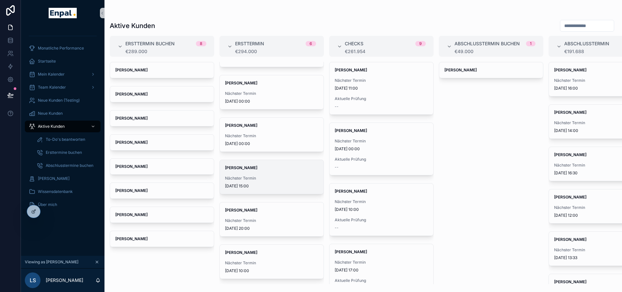
click at [264, 170] on span "Tobias König" at bounding box center [271, 167] width 93 height 5
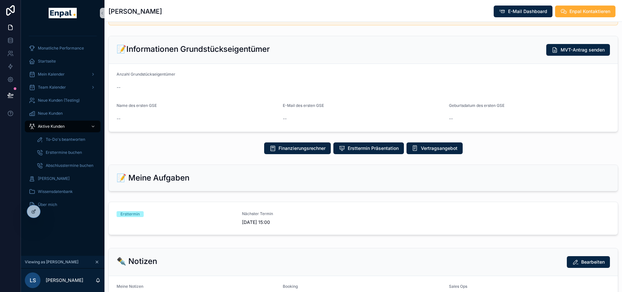
scroll to position [228, 0]
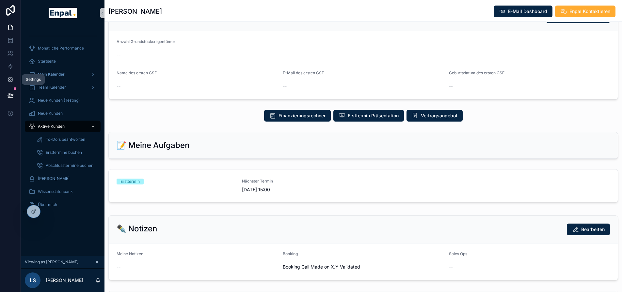
click at [10, 80] on icon at bounding box center [10, 79] width 7 height 7
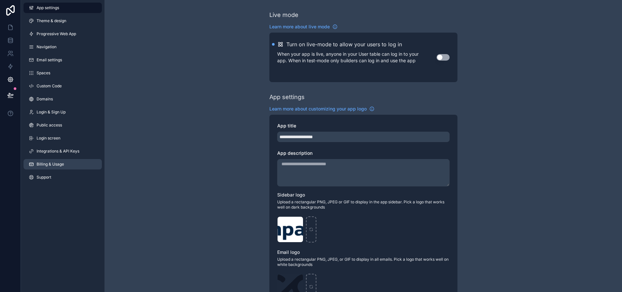
click at [56, 166] on span "Billing & Usage" at bounding box center [50, 164] width 27 height 5
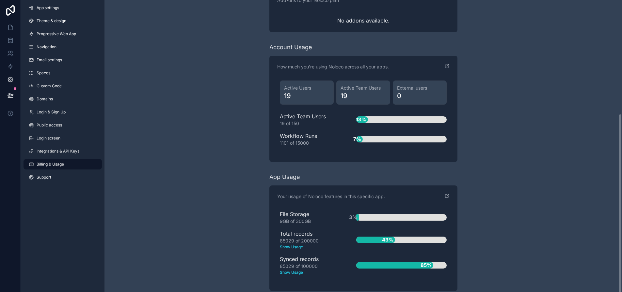
scroll to position [184, 0]
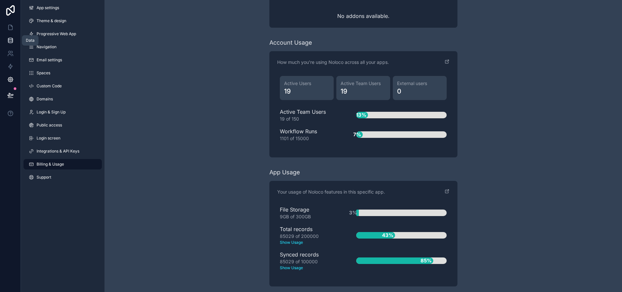
click at [11, 40] on icon at bounding box center [10, 40] width 7 height 7
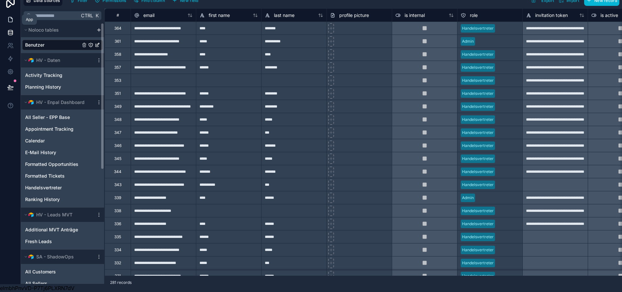
click at [14, 16] on link at bounding box center [10, 19] width 21 height 13
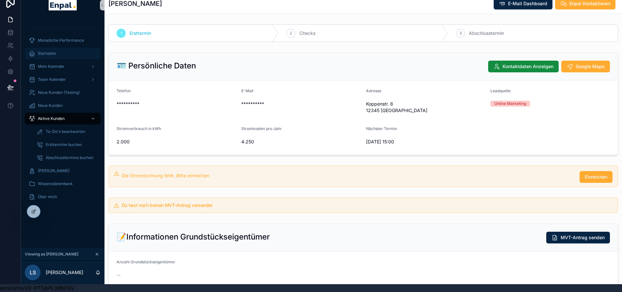
click at [65, 48] on div "Startseite" at bounding box center [63, 53] width 68 height 10
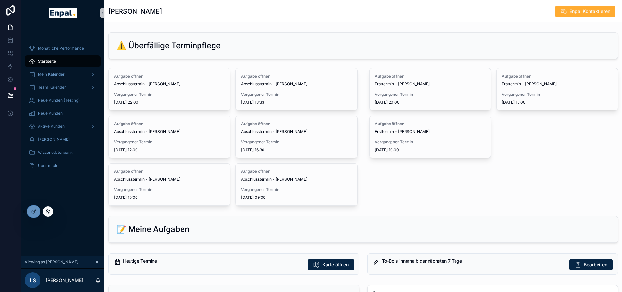
click at [48, 211] on icon at bounding box center [47, 211] width 2 height 2
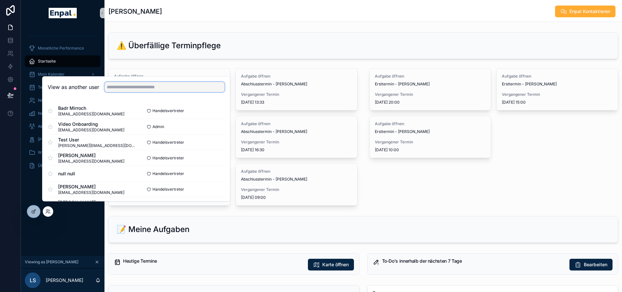
click at [122, 92] on input "text" at bounding box center [164, 87] width 120 height 10
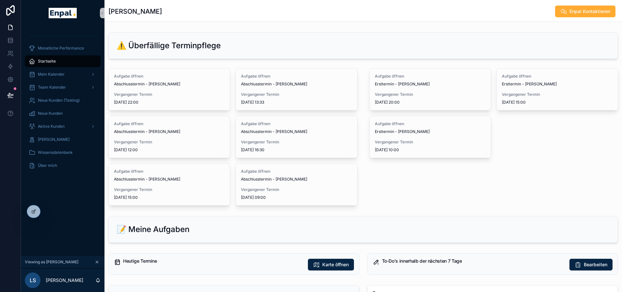
click at [394, 199] on div "Aufgabe öffnen Ersttermin - Markus Zimmermann Vergangener Termin 3.9.2025 20:00…" at bounding box center [493, 137] width 257 height 143
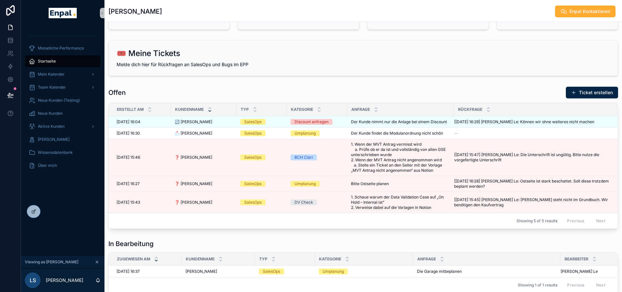
scroll to position [522, 0]
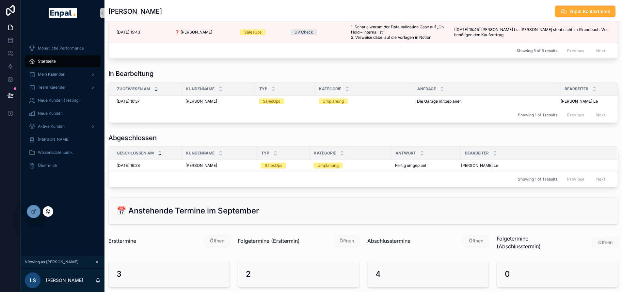
click at [49, 212] on icon at bounding box center [47, 211] width 5 height 5
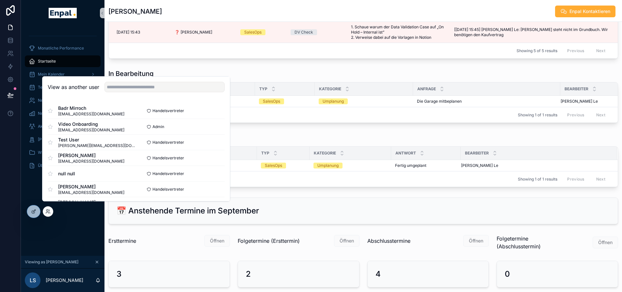
click at [136, 98] on div "View as another user" at bounding box center [135, 87] width 187 height 21
click at [138, 92] on input "text" at bounding box center [164, 87] width 120 height 10
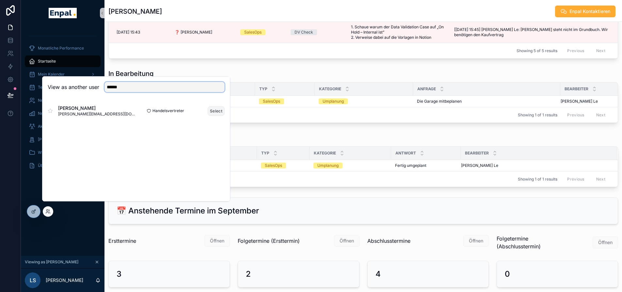
type input "******"
click at [210, 116] on button "Select" at bounding box center [216, 110] width 17 height 9
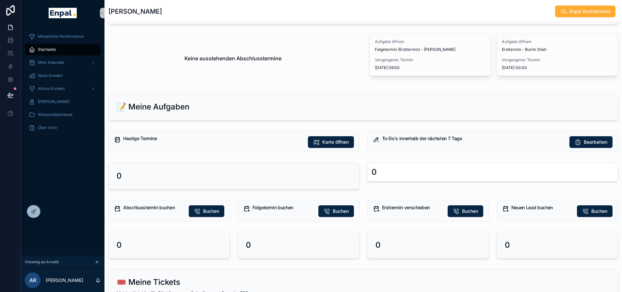
scroll to position [65, 0]
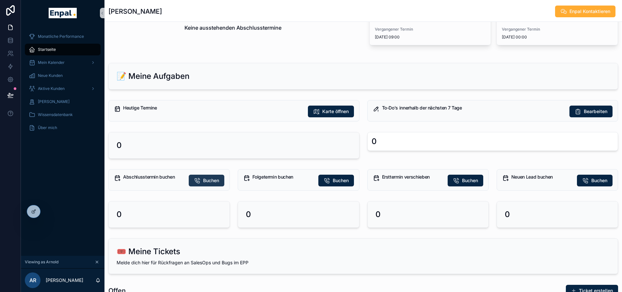
click at [210, 180] on span "Buchen" at bounding box center [211, 181] width 16 height 7
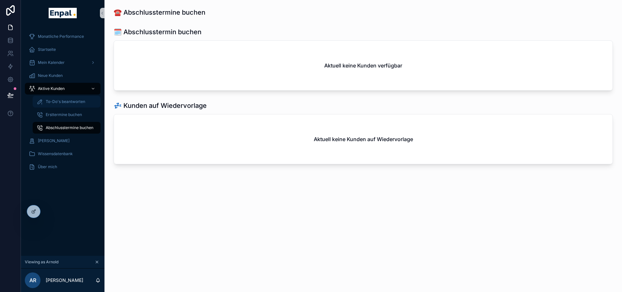
click at [71, 106] on div "To-Do's beantworten" at bounding box center [67, 102] width 60 height 10
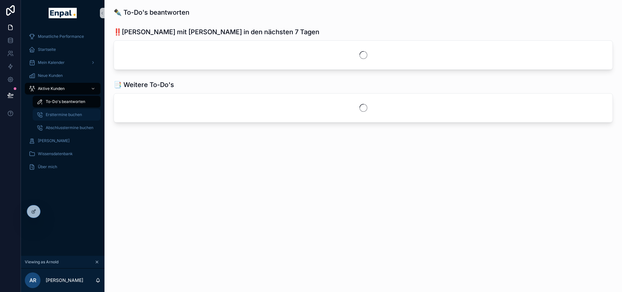
click at [71, 114] on span "Ersttermine buchen" at bounding box center [64, 114] width 36 height 5
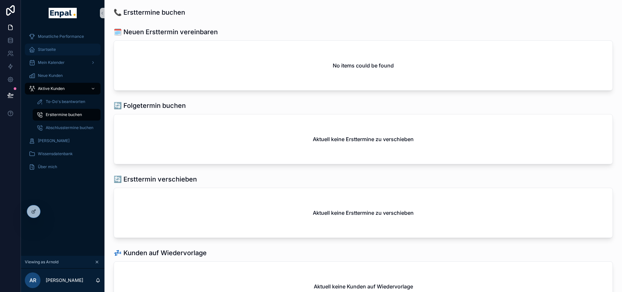
click at [61, 50] on div "Startseite" at bounding box center [63, 49] width 68 height 10
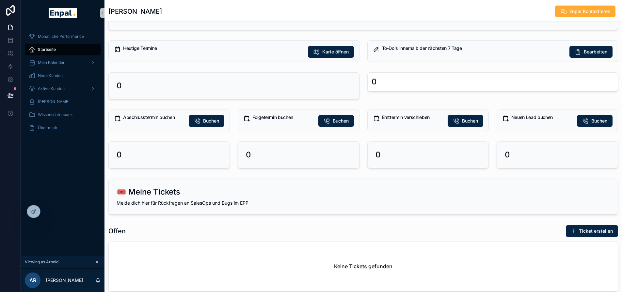
scroll to position [65, 0]
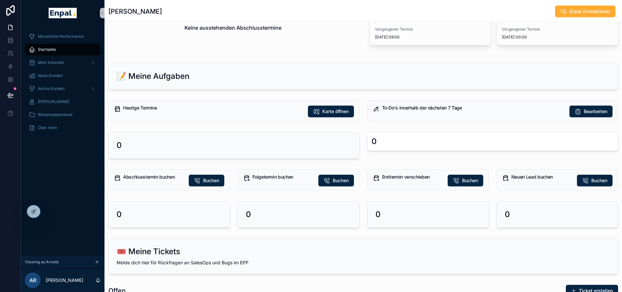
click at [423, 179] on h5 "Ersttermin verschieben" at bounding box center [412, 177] width 60 height 5
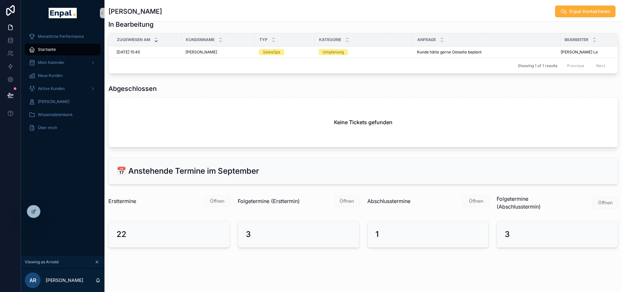
scroll to position [407, 0]
click at [57, 64] on span "Mein Kalender" at bounding box center [51, 62] width 27 height 5
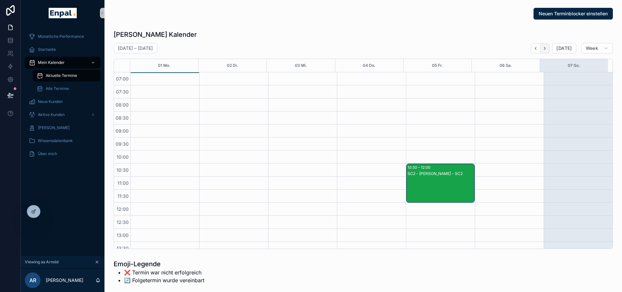
click at [544, 49] on icon "Next" at bounding box center [544, 48] width 5 height 5
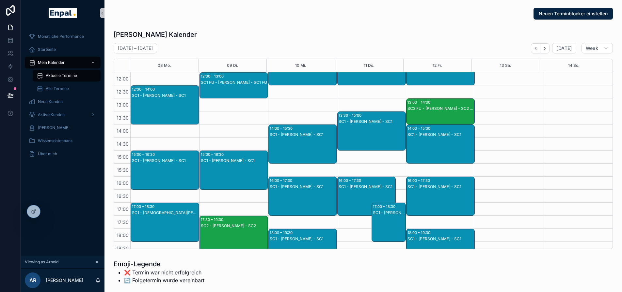
scroll to position [98, 0]
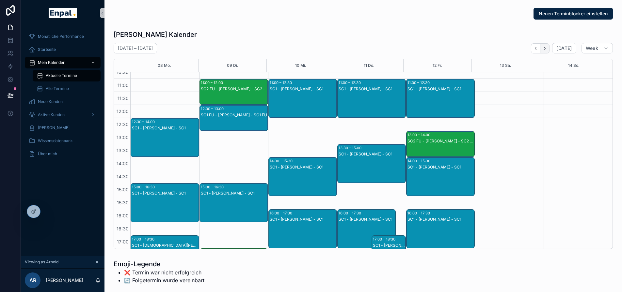
click at [547, 46] on icon "Next" at bounding box center [544, 48] width 5 height 5
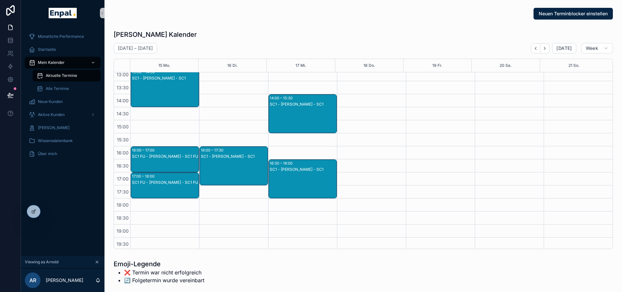
scroll to position [163, 0]
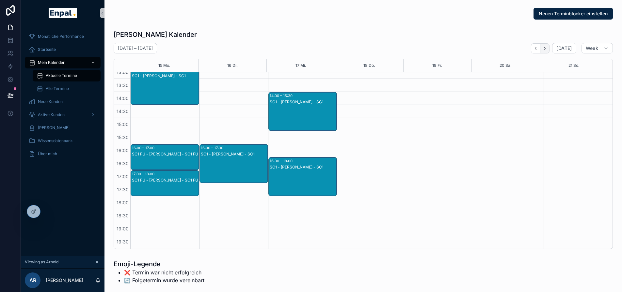
click at [548, 45] on button "Next" at bounding box center [544, 48] width 9 height 10
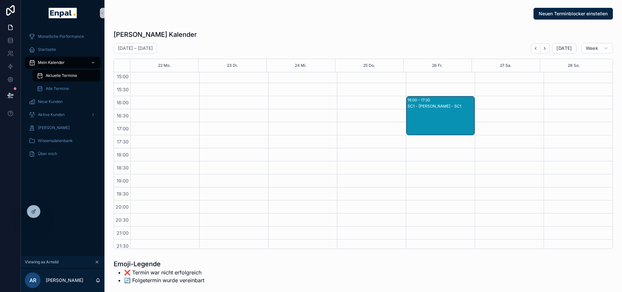
scroll to position [211, 0]
click at [547, 46] on icon "Next" at bounding box center [544, 48] width 5 height 5
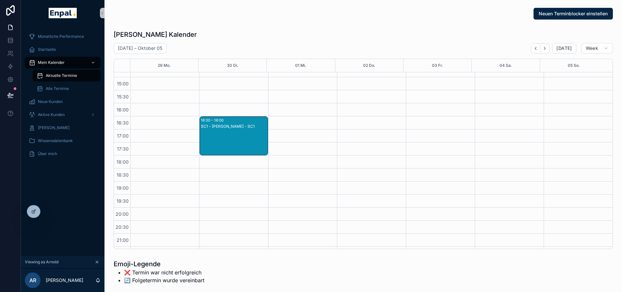
scroll to position [211, 0]
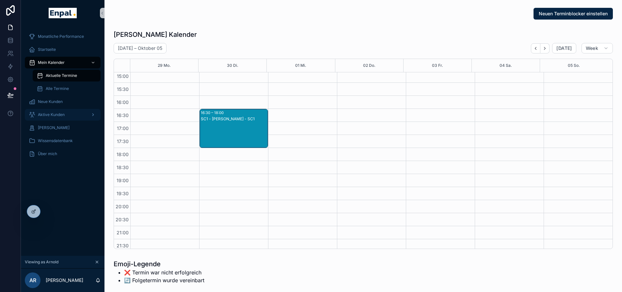
click at [66, 117] on div "Aktive Kunden" at bounding box center [63, 115] width 68 height 10
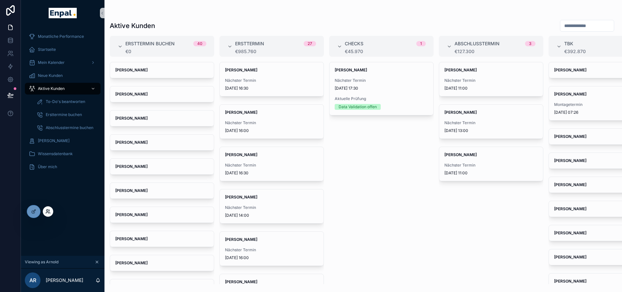
click at [48, 213] on icon at bounding box center [47, 212] width 3 height 1
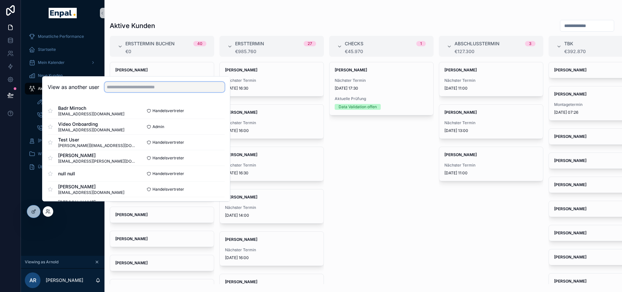
click at [122, 92] on input "text" at bounding box center [164, 87] width 120 height 10
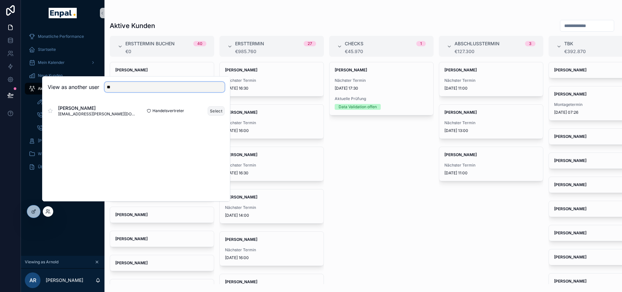
type input "**"
click at [218, 112] on button "Select" at bounding box center [216, 110] width 17 height 9
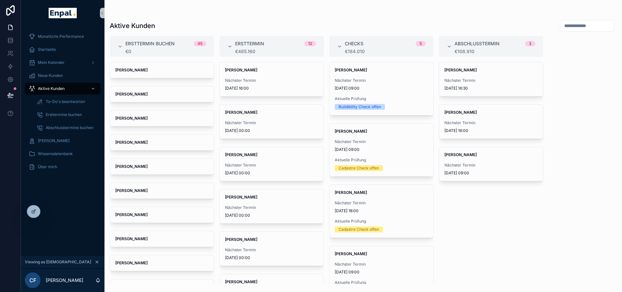
click at [476, 208] on div "[PERSON_NAME] Nächster Termin [DATE] 16:30 [PERSON_NAME] Nächster Termin [DATE]…" at bounding box center [491, 173] width 104 height 223
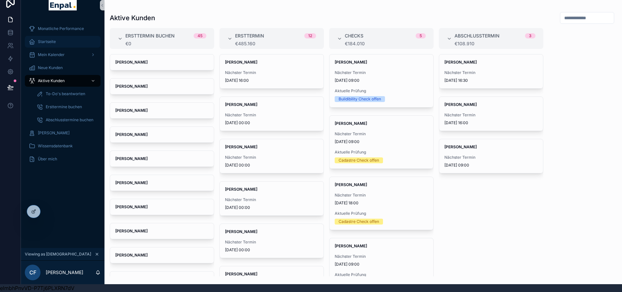
click at [58, 38] on div "Startseite" at bounding box center [63, 42] width 68 height 10
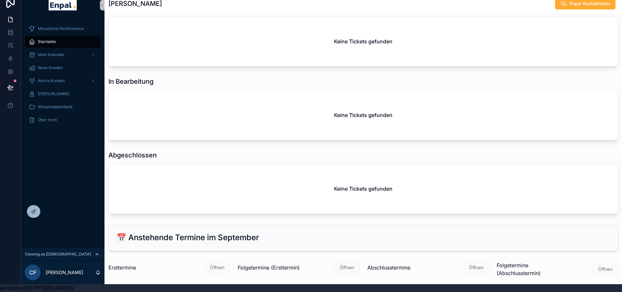
scroll to position [412, 0]
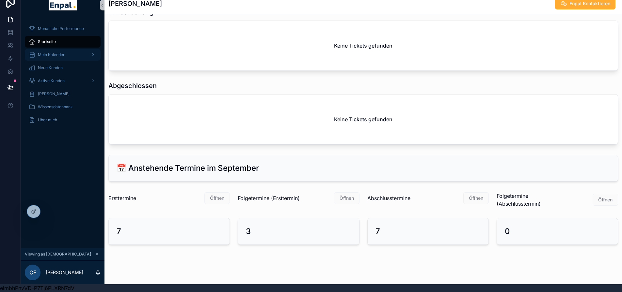
click at [56, 55] on div "Mein Kalender" at bounding box center [63, 55] width 68 height 10
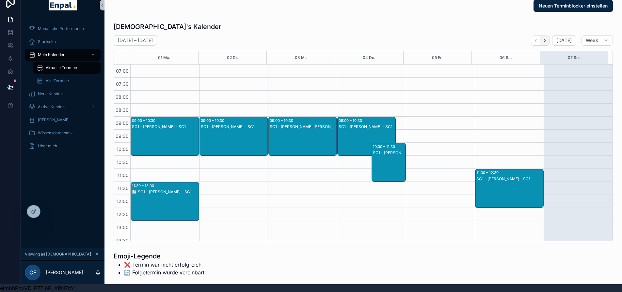
click at [544, 38] on icon "Next" at bounding box center [544, 40] width 5 height 5
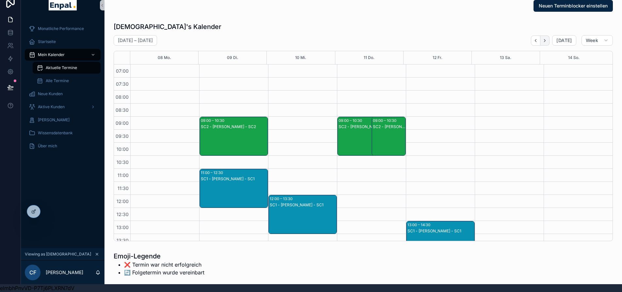
click at [549, 36] on button "Next" at bounding box center [544, 41] width 9 height 10
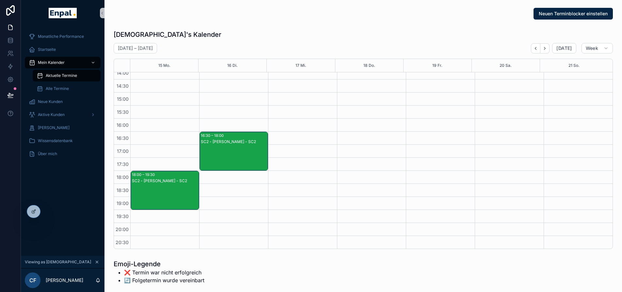
scroll to position [179, 0]
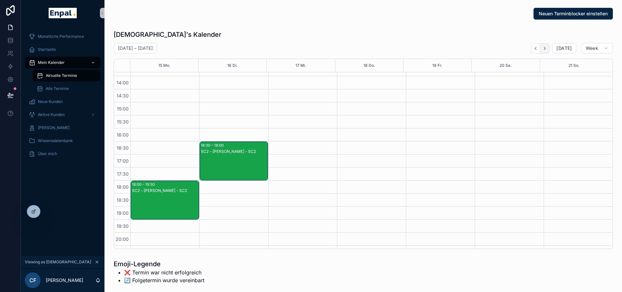
click at [547, 46] on icon "Next" at bounding box center [544, 48] width 5 height 5
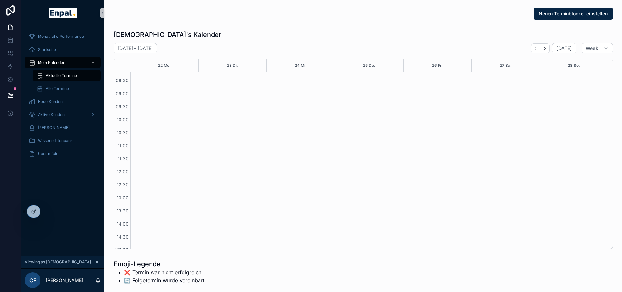
scroll to position [16, 0]
click at [548, 45] on button "Next" at bounding box center [544, 48] width 9 height 10
click at [538, 52] on button "Back" at bounding box center [535, 48] width 9 height 10
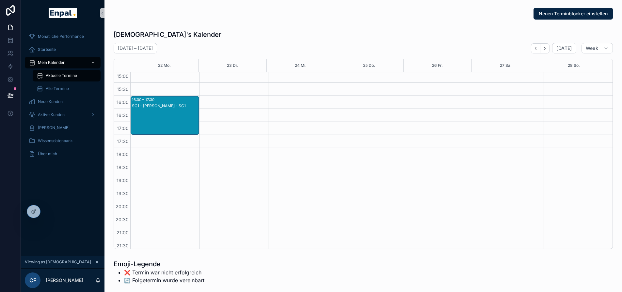
click at [538, 52] on button "Back" at bounding box center [535, 48] width 9 height 10
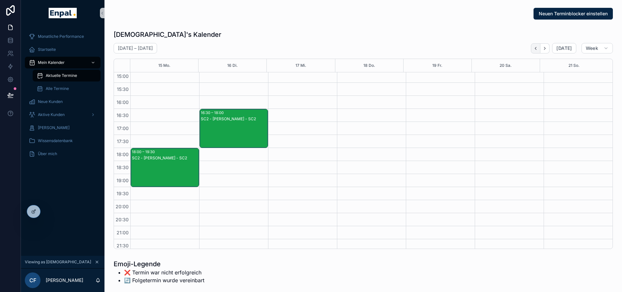
click at [538, 52] on button "Back" at bounding box center [535, 48] width 9 height 10
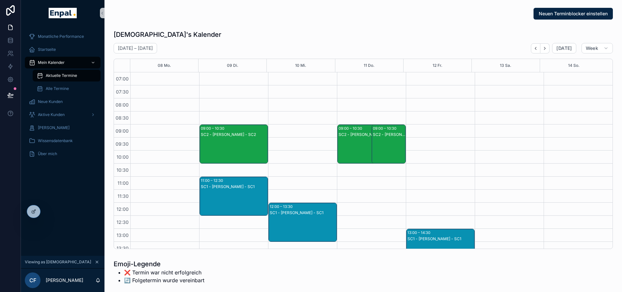
click at [542, 50] on button "Next" at bounding box center [544, 48] width 9 height 10
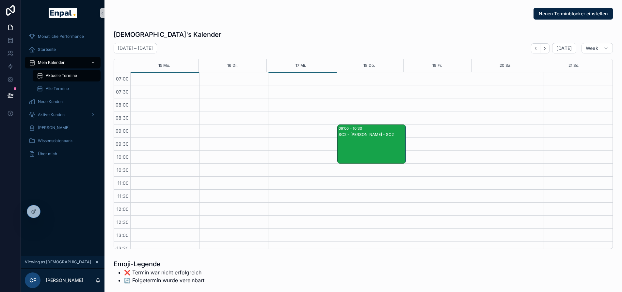
click at [192, 73] on div "00:00 – 01:00 SC1 FU - Claudia bemerl - SC1 FU" at bounding box center [187, 72] width 23 height 1
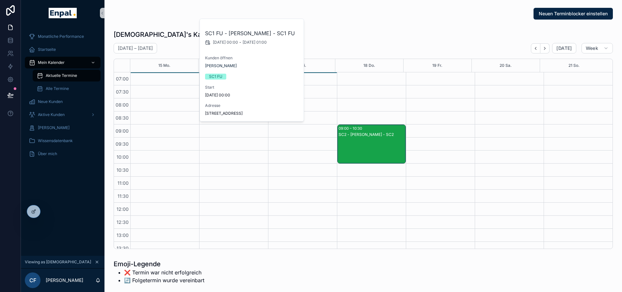
click at [191, 42] on div "Christian's Kalender September 15 – 21 Today Week 15 Mo. 16 Di. 17 Mi. 18 Do. 1…" at bounding box center [363, 139] width 499 height 219
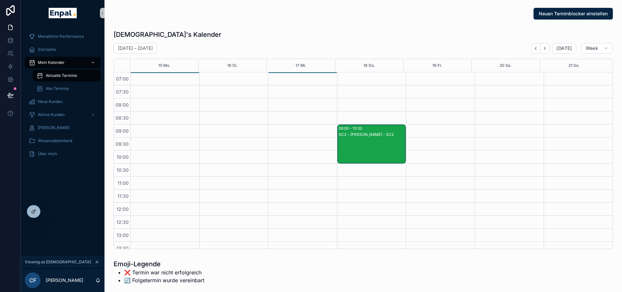
click at [271, 72] on div "07:00 07:30 08:00 08:30 09:00 09:30 10:00 10:30 11:00 11:30 12:00 12:30 13:00 1…" at bounding box center [363, 160] width 498 height 177
click at [271, 72] on div "00:00 – 01:30 SC1 - Pascal Gorzalka - SC1" at bounding box center [302, 72] width 69 height 1
click at [278, 39] on div "Christian's Kalender" at bounding box center [363, 34] width 499 height 9
drag, startPoint x: 60, startPoint y: 49, endPoint x: 69, endPoint y: 57, distance: 12.2
click at [60, 49] on div "Startseite" at bounding box center [63, 49] width 68 height 10
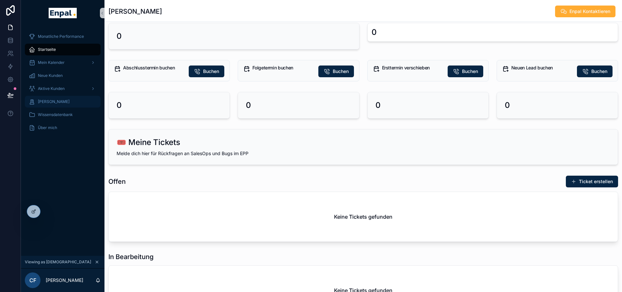
scroll to position [163, 0]
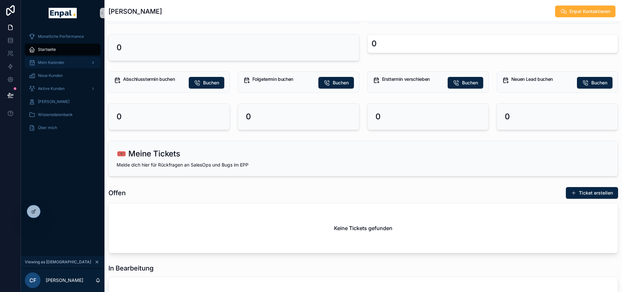
click at [59, 64] on span "Mein Kalender" at bounding box center [51, 62] width 27 height 5
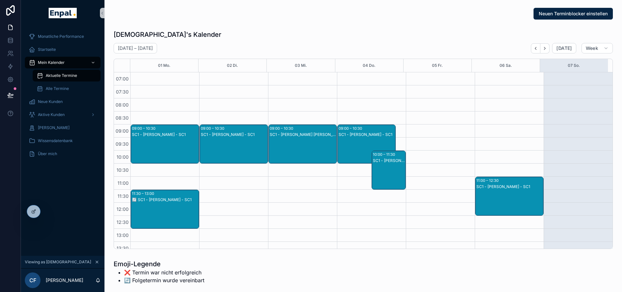
scroll to position [183, 0]
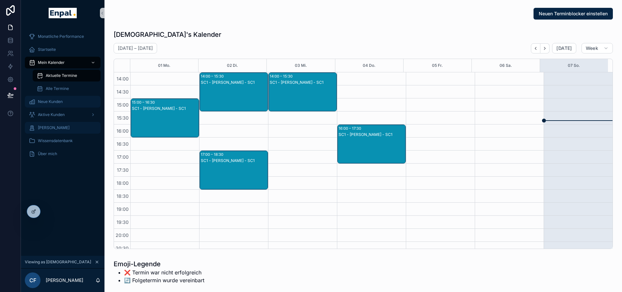
drag, startPoint x: 61, startPoint y: 98, endPoint x: 69, endPoint y: 101, distance: 8.6
click at [61, 98] on div "Neue Kunden" at bounding box center [63, 102] width 68 height 10
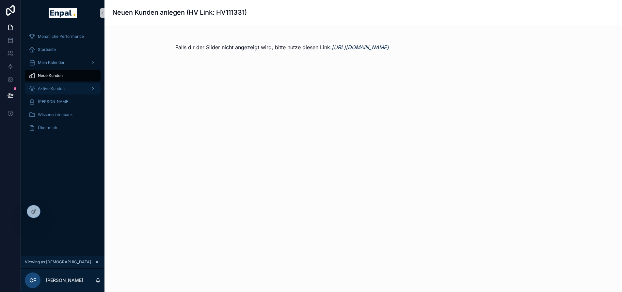
click at [51, 90] on span "Aktive Kunden" at bounding box center [51, 88] width 27 height 5
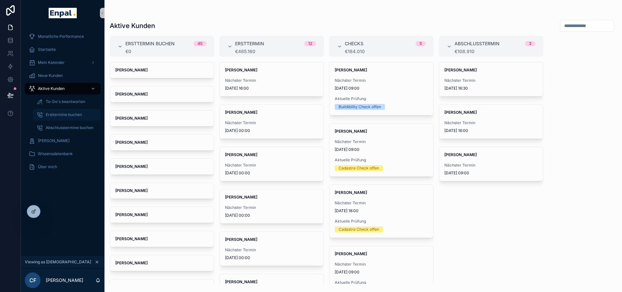
click at [70, 113] on span "Ersttermine buchen" at bounding box center [64, 114] width 36 height 5
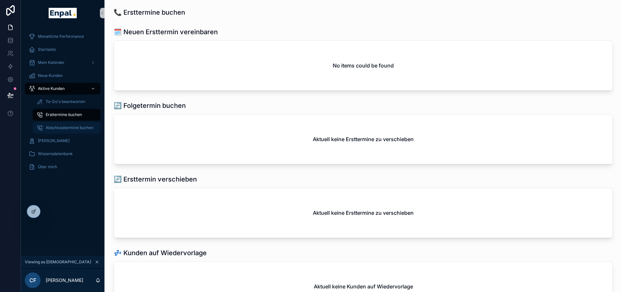
click at [72, 125] on span "Abschlusstermine buchen" at bounding box center [70, 127] width 48 height 5
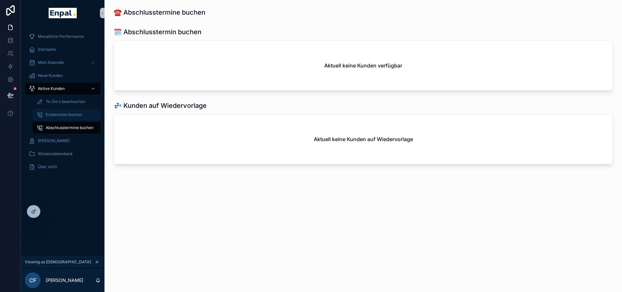
click at [83, 116] on div "Ersttermine buchen" at bounding box center [67, 115] width 60 height 10
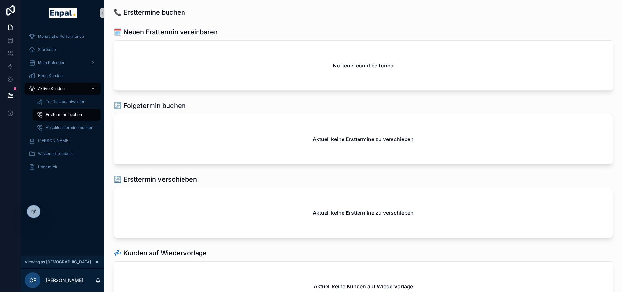
click at [60, 86] on div "Aktive Kunden" at bounding box center [63, 89] width 68 height 10
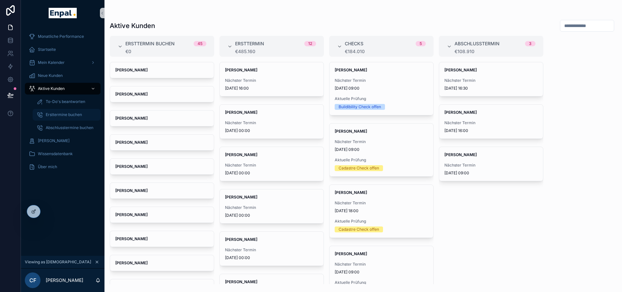
click at [78, 112] on div "Ersttermine buchen" at bounding box center [67, 115] width 60 height 10
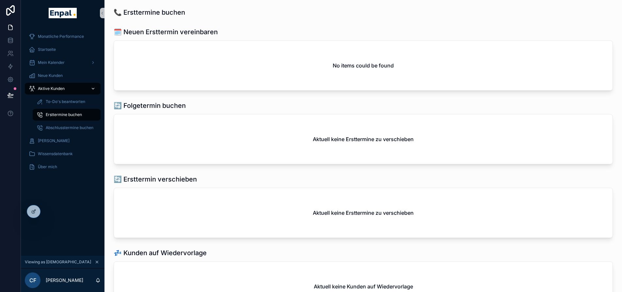
click at [69, 87] on div "Aktive Kunden" at bounding box center [63, 89] width 68 height 10
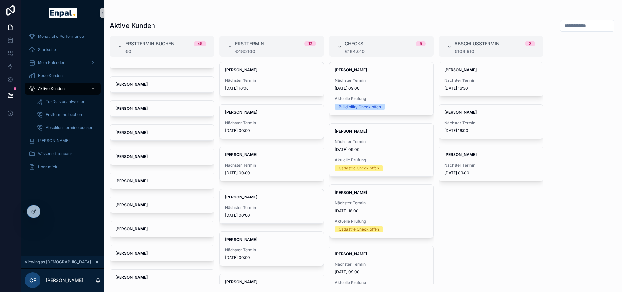
scroll to position [857, 0]
click at [69, 113] on span "Ersttermine buchen" at bounding box center [64, 114] width 36 height 5
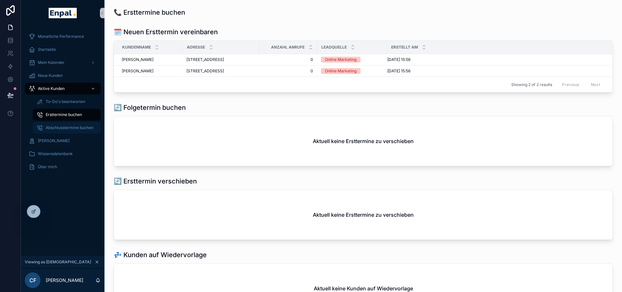
click at [66, 126] on span "Abschlusstermine buchen" at bounding box center [70, 127] width 48 height 5
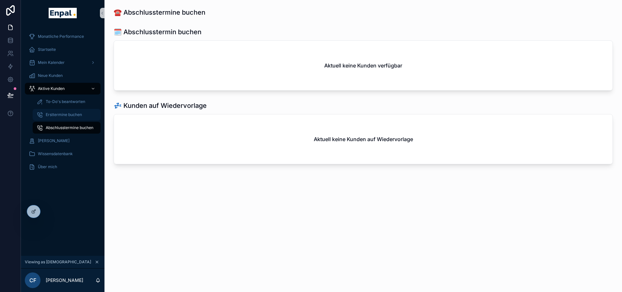
click at [68, 115] on span "Ersttermine buchen" at bounding box center [64, 114] width 36 height 5
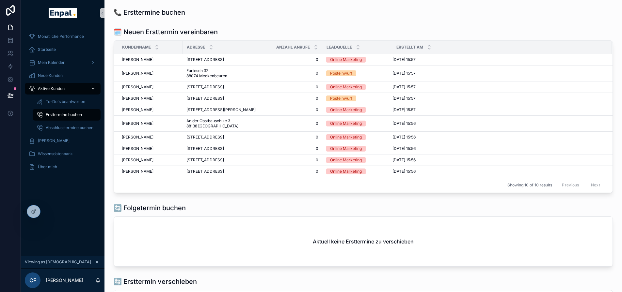
click at [68, 91] on div "Aktive Kunden" at bounding box center [63, 89] width 68 height 10
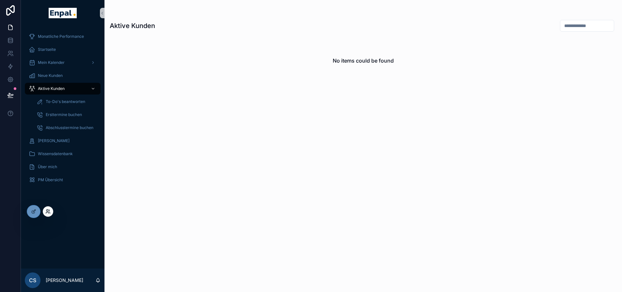
click at [50, 210] on icon at bounding box center [47, 211] width 5 height 5
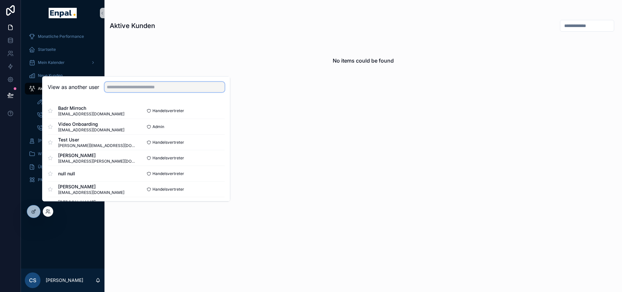
click at [118, 92] on input "text" at bounding box center [164, 87] width 120 height 10
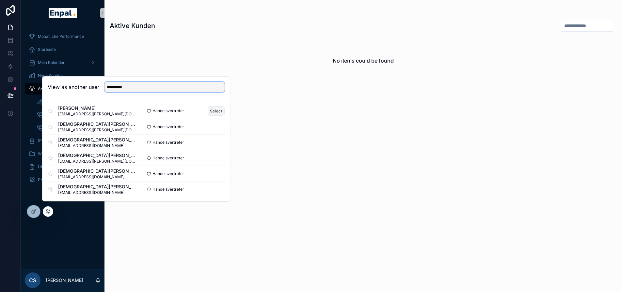
type input "*********"
click at [208, 113] on button "Select" at bounding box center [216, 110] width 17 height 9
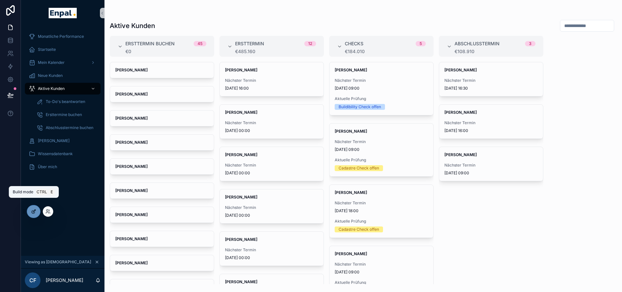
click at [36, 211] on div at bounding box center [33, 212] width 13 height 12
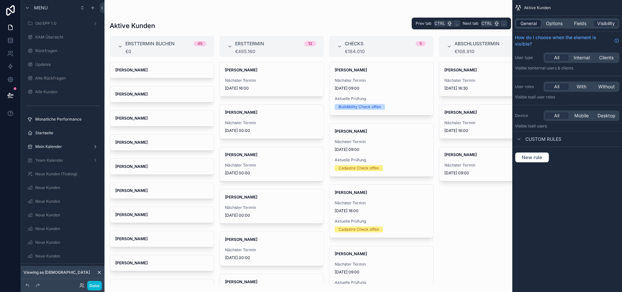
click at [537, 22] on span "General" at bounding box center [528, 23] width 16 height 7
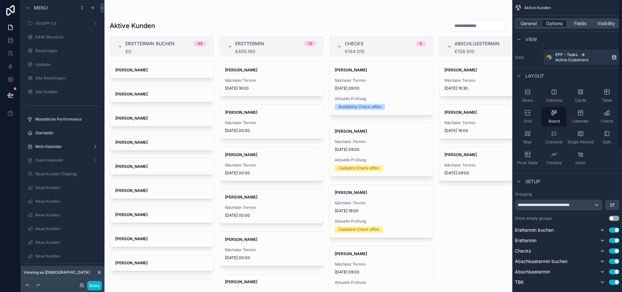
click at [559, 23] on span "Options" at bounding box center [554, 23] width 17 height 7
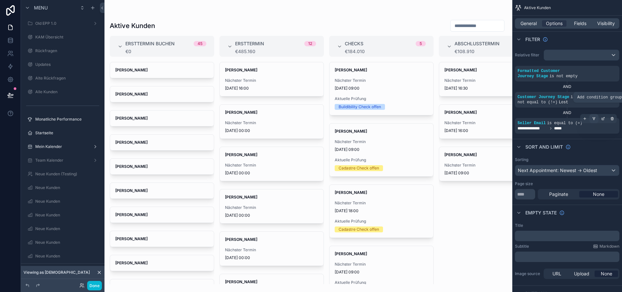
click at [594, 119] on icon "scrollable content" at bounding box center [594, 119] width 0 height 1
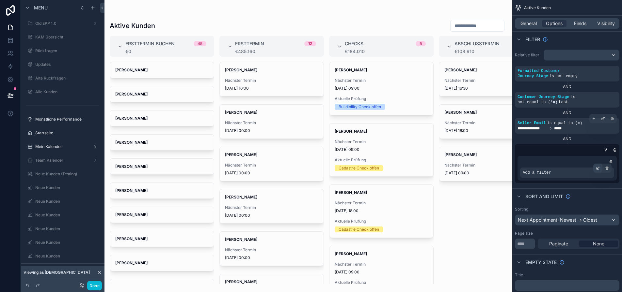
click at [600, 166] on icon "scrollable content" at bounding box center [598, 168] width 4 height 4
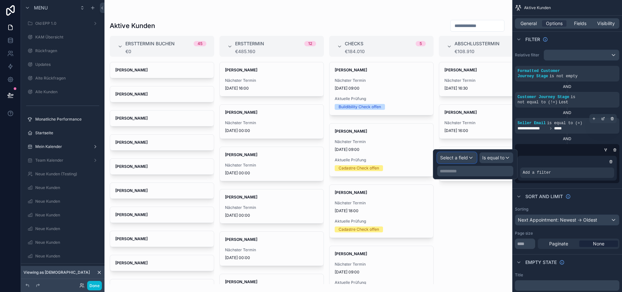
click at [475, 159] on div "Select a field" at bounding box center [456, 158] width 39 height 10
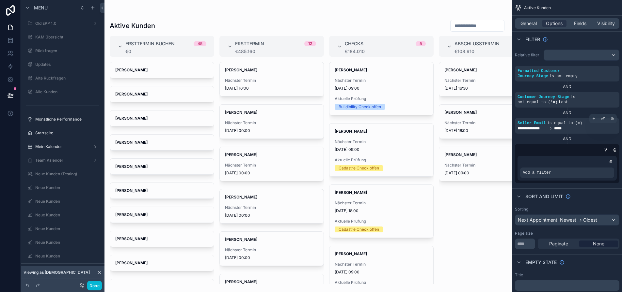
click at [589, 147] on div "scrollable content" at bounding box center [565, 150] width 104 height 7
click at [602, 164] on div "scrollable content" at bounding box center [597, 168] width 9 height 9
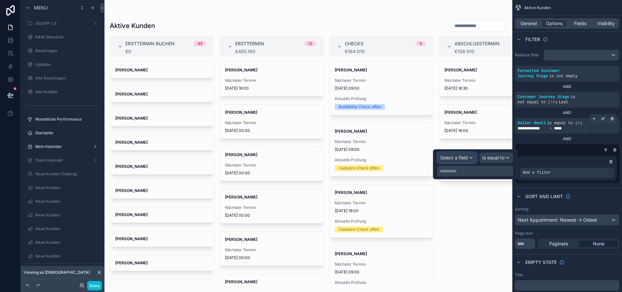
click at [473, 158] on div "Select a field" at bounding box center [456, 158] width 39 height 10
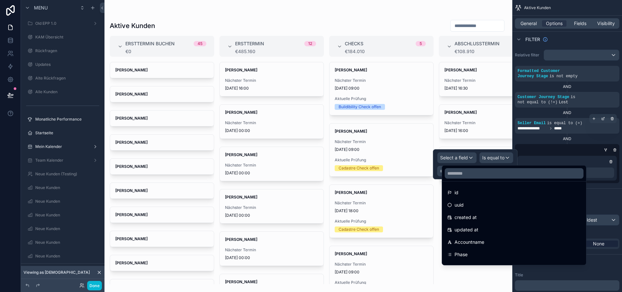
click at [473, 167] on div at bounding box center [514, 174] width 144 height 16
click at [471, 175] on input "text" at bounding box center [514, 173] width 139 height 10
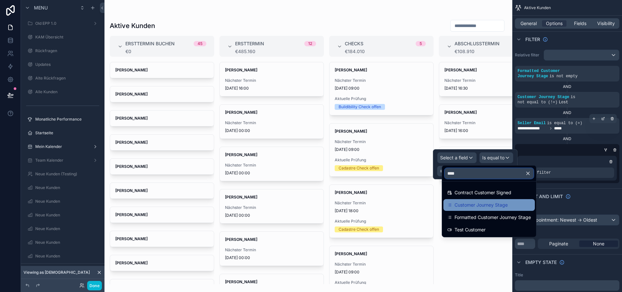
type input "****"
click at [485, 204] on span "Customer Journey Stage" at bounding box center [480, 205] width 53 height 8
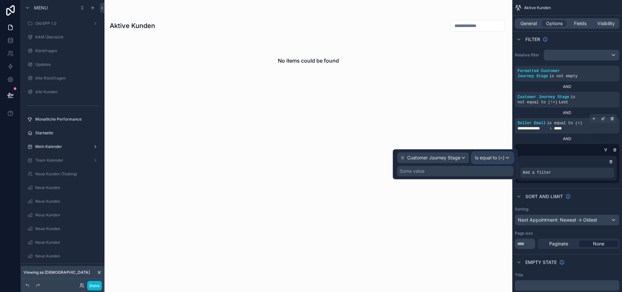
click at [503, 158] on span "Is equal to (=)" at bounding box center [490, 158] width 30 height 7
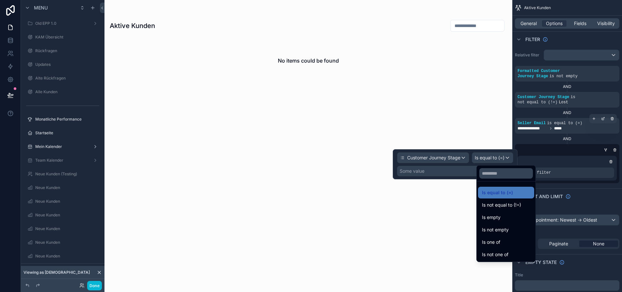
click at [498, 161] on div at bounding box center [455, 164] width 125 height 30
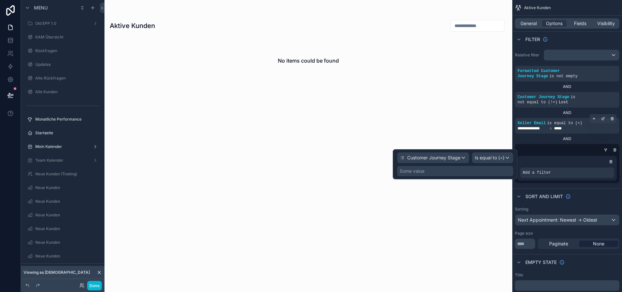
click at [477, 170] on div "Some value" at bounding box center [455, 171] width 116 height 10
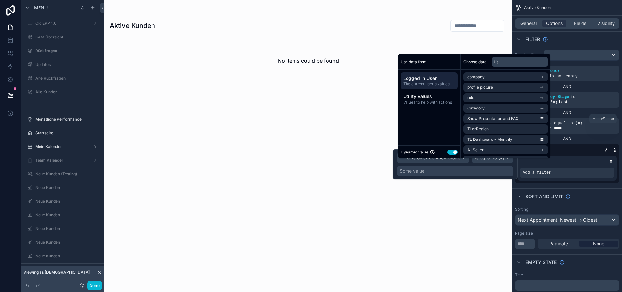
click at [451, 155] on button "Use setting" at bounding box center [452, 152] width 10 height 5
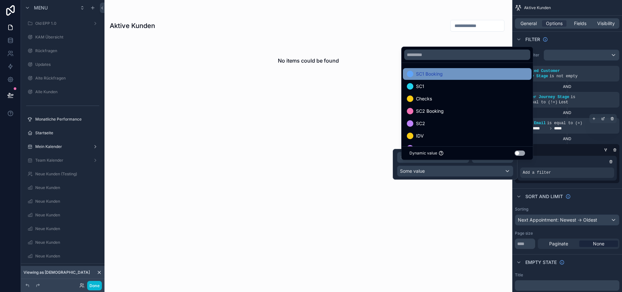
click at [467, 77] on div "SC1 Booking" at bounding box center [467, 74] width 121 height 8
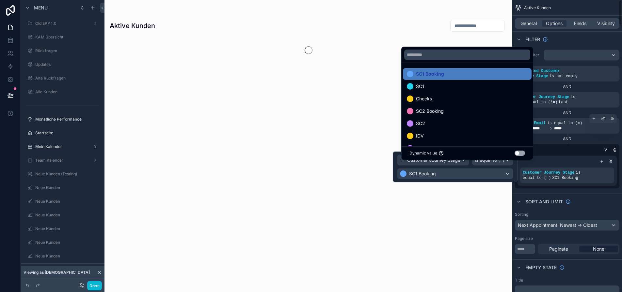
click at [562, 156] on div "Customer Journey Stage is equal to (=) SC1 Booking" at bounding box center [566, 171] width 99 height 30
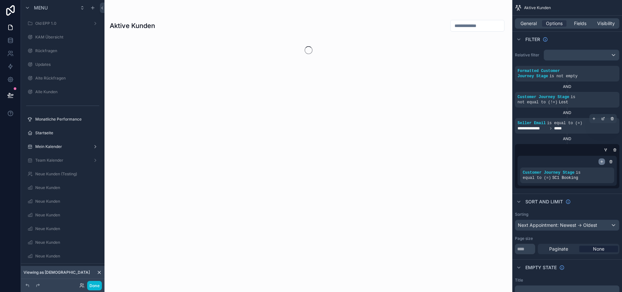
click at [603, 159] on div "scrollable content" at bounding box center [601, 162] width 7 height 7
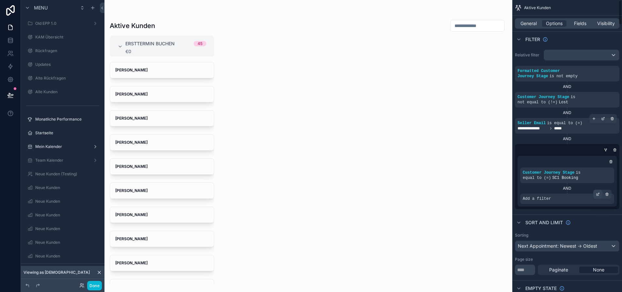
click at [600, 193] on icon "scrollable content" at bounding box center [598, 195] width 4 height 4
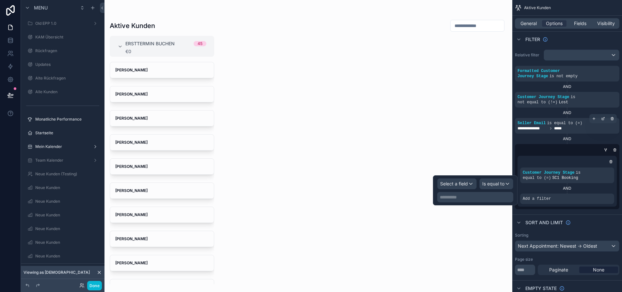
click at [482, 185] on div "Select a field Is equal to" at bounding box center [475, 184] width 76 height 11
click at [476, 185] on div "Select a field" at bounding box center [456, 184] width 39 height 10
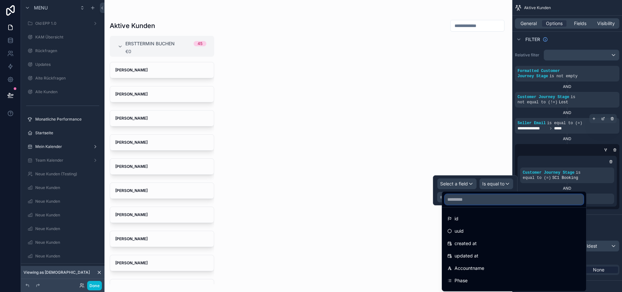
click at [464, 201] on input "text" at bounding box center [514, 200] width 139 height 10
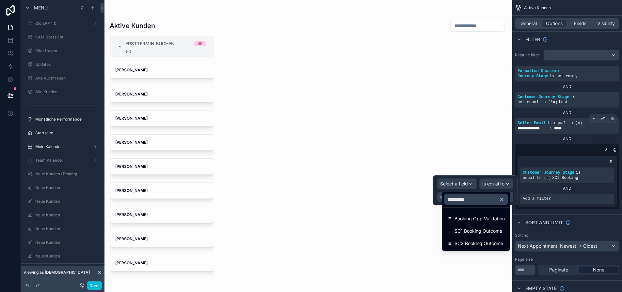
type input "**********"
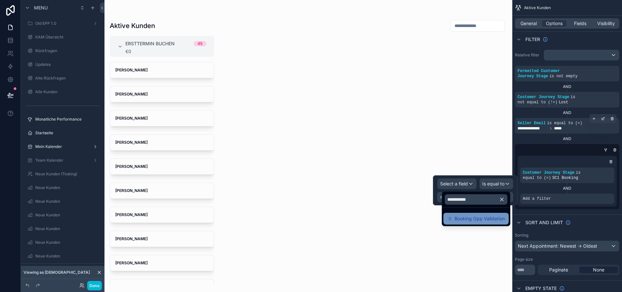
click at [482, 214] on div "Booking Opp Validation" at bounding box center [475, 219] width 65 height 12
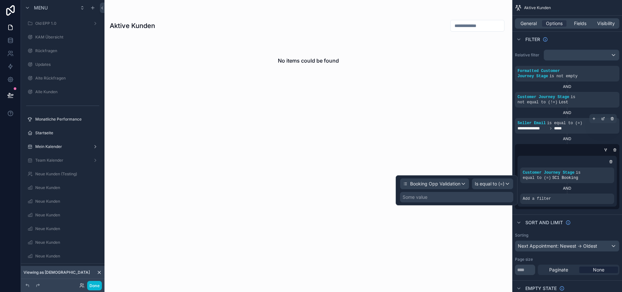
click at [500, 199] on div "Some value" at bounding box center [456, 197] width 113 height 10
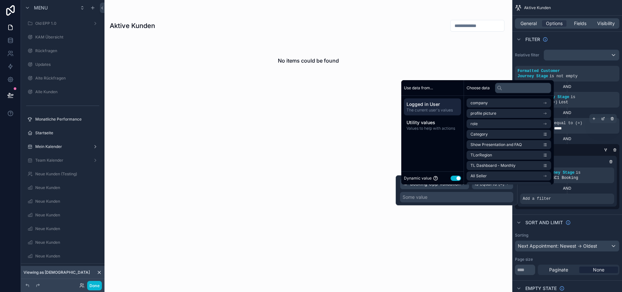
click at [457, 181] on button "Use setting" at bounding box center [455, 178] width 10 height 5
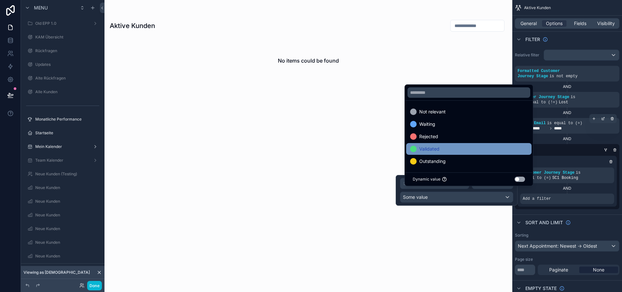
click at [455, 153] on div "Validated" at bounding box center [468, 149] width 117 height 8
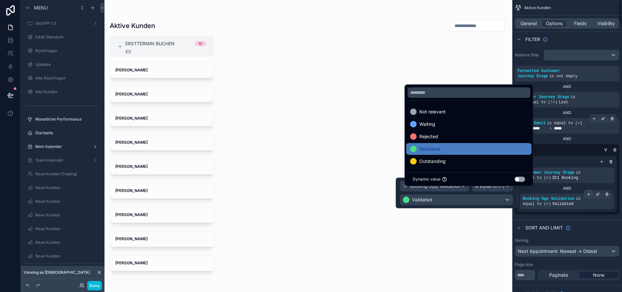
click at [590, 193] on icon "scrollable content" at bounding box center [588, 195] width 4 height 4
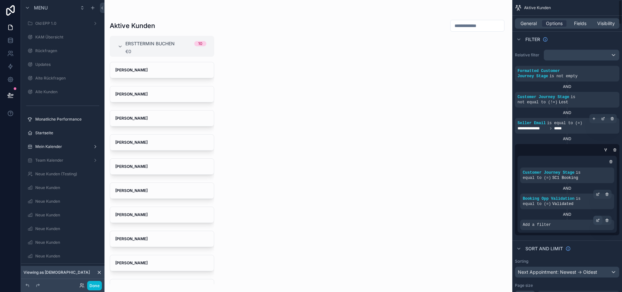
click at [600, 219] on icon "scrollable content" at bounding box center [598, 221] width 4 height 4
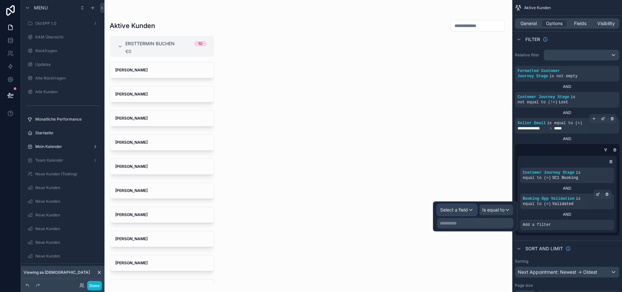
click at [474, 211] on div "Select a field" at bounding box center [456, 210] width 39 height 10
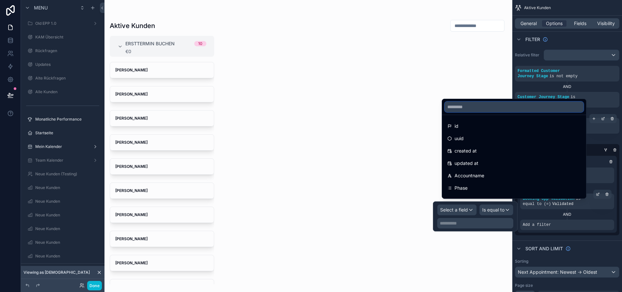
click at [478, 112] on input "text" at bounding box center [514, 107] width 139 height 10
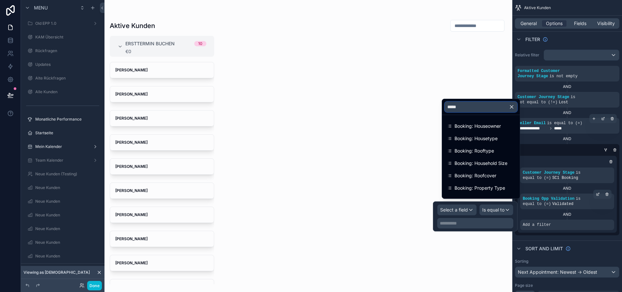
type input "******"
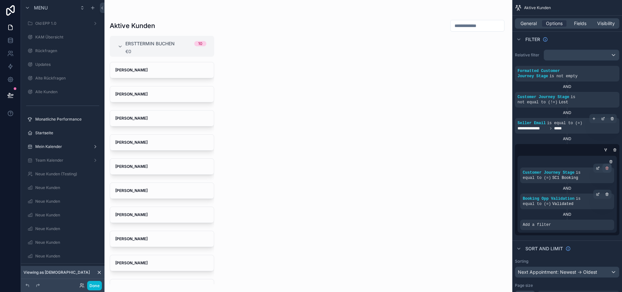
click at [609, 166] on icon "scrollable content" at bounding box center [607, 168] width 4 height 4
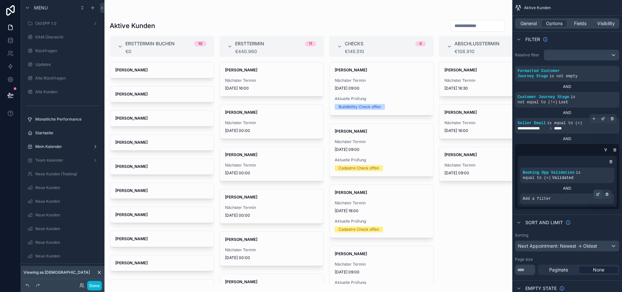
click at [602, 190] on div "scrollable content" at bounding box center [597, 194] width 9 height 9
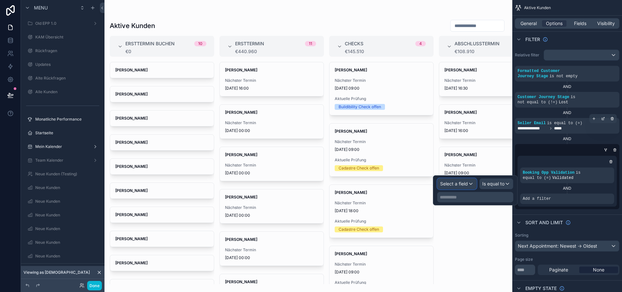
click at [476, 185] on div "Select a field" at bounding box center [456, 184] width 39 height 10
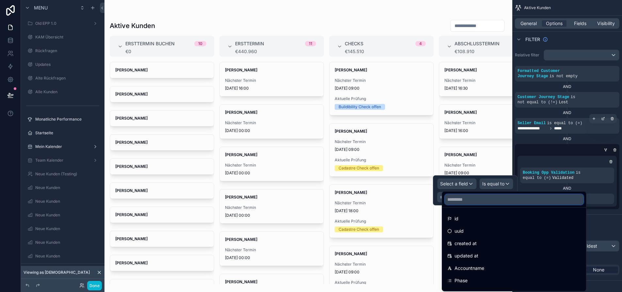
click at [483, 198] on input "text" at bounding box center [514, 200] width 139 height 10
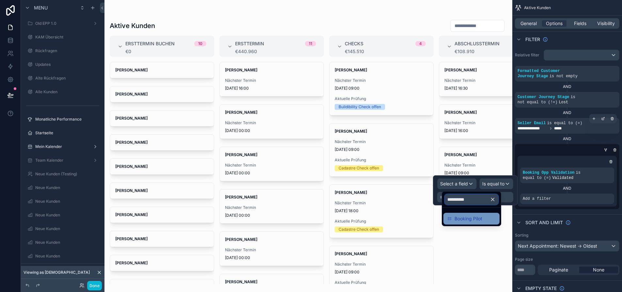
type input "**********"
click at [484, 216] on div "Booking Pilot" at bounding box center [471, 219] width 48 height 8
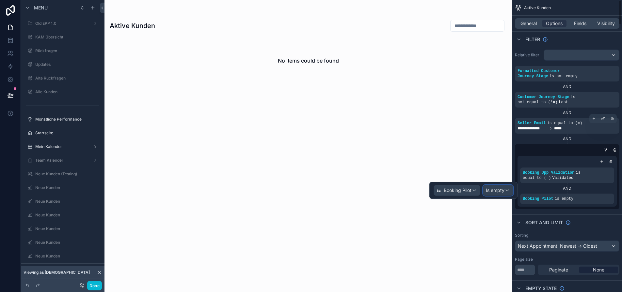
click at [504, 191] on span "Is empty" at bounding box center [495, 190] width 19 height 7
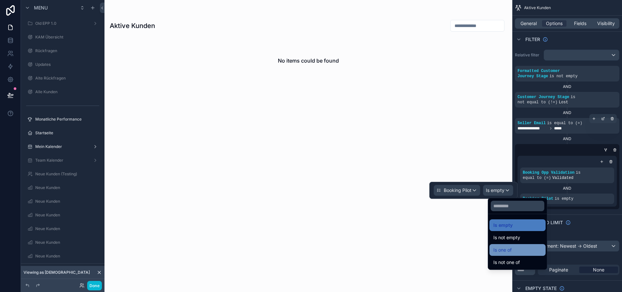
click at [515, 245] on div "Is one of" at bounding box center [517, 250] width 56 height 12
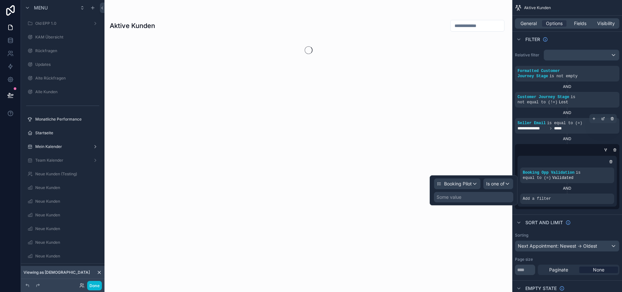
click at [484, 198] on div "Some value" at bounding box center [473, 197] width 79 height 10
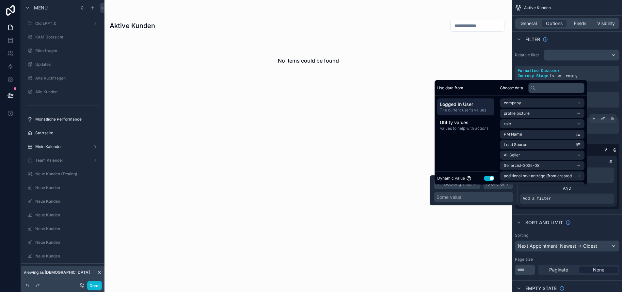
click at [487, 181] on button "Use setting" at bounding box center [489, 178] width 10 height 5
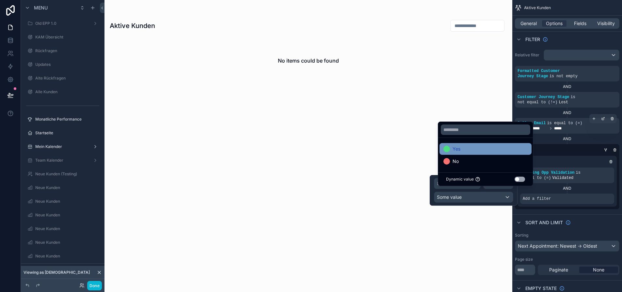
click at [494, 153] on div "Yes" at bounding box center [485, 149] width 84 height 8
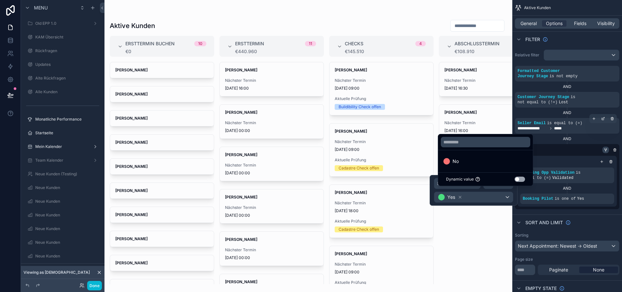
click at [607, 148] on icon "scrollable content" at bounding box center [605, 150] width 4 height 4
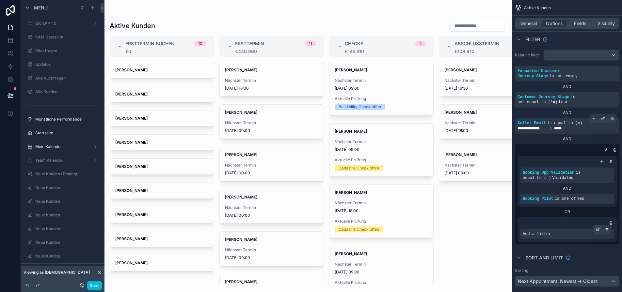
click at [600, 228] on icon "scrollable content" at bounding box center [598, 230] width 4 height 4
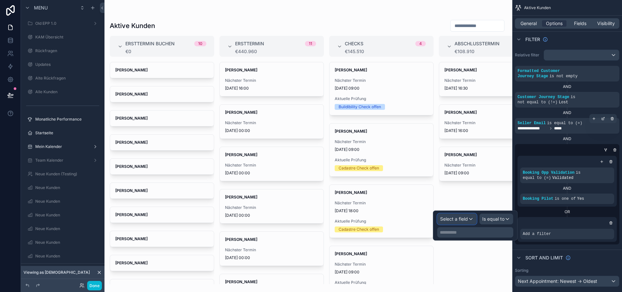
click at [468, 220] on span "Select a field" at bounding box center [454, 219] width 28 height 6
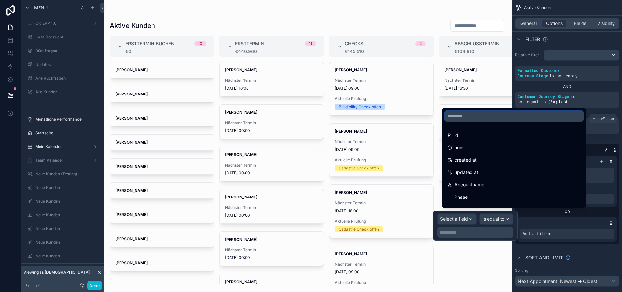
click at [466, 121] on input "text" at bounding box center [514, 116] width 139 height 10
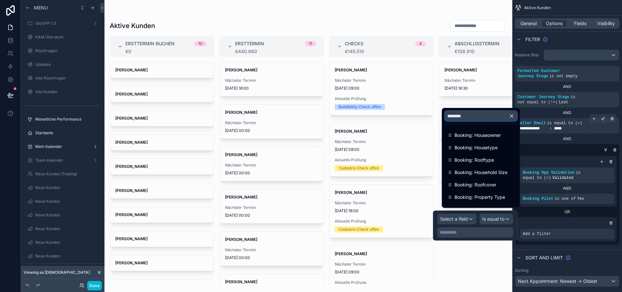
type input "*******"
click at [514, 119] on icon "button" at bounding box center [511, 116] width 6 height 6
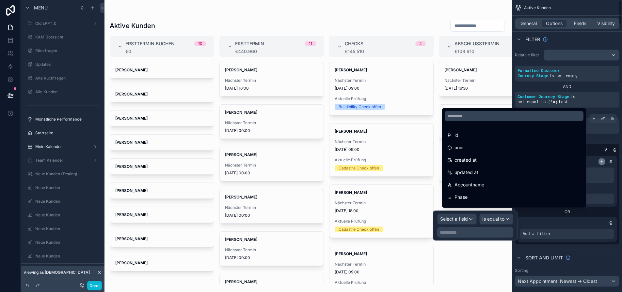
click at [603, 159] on div "scrollable content" at bounding box center [567, 162] width 94 height 7
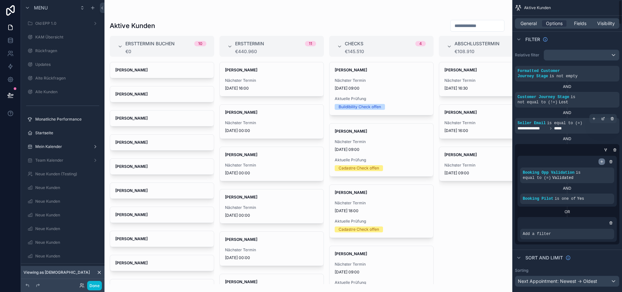
click at [603, 160] on icon "scrollable content" at bounding box center [602, 162] width 4 height 4
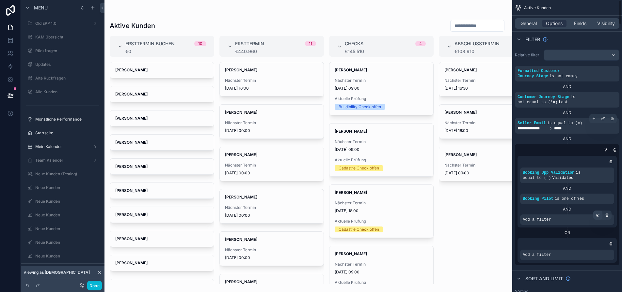
click at [599, 214] on icon "scrollable content" at bounding box center [598, 215] width 2 height 2
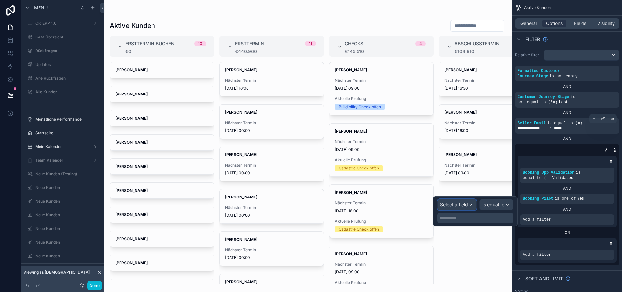
click at [474, 208] on div "Select a field" at bounding box center [456, 205] width 39 height 10
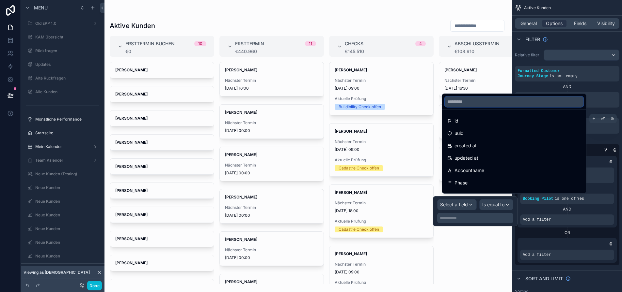
click at [472, 107] on input "text" at bounding box center [514, 102] width 139 height 10
click at [596, 136] on div "AND" at bounding box center [567, 138] width 104 height 5
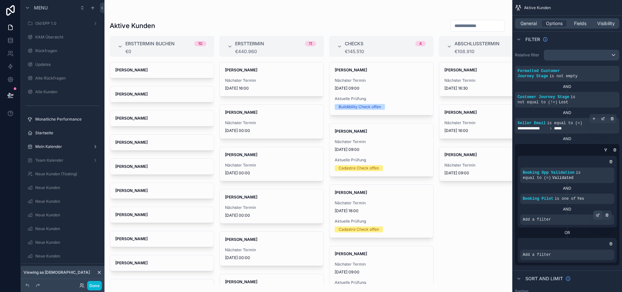
click at [599, 214] on icon "scrollable content" at bounding box center [598, 215] width 2 height 2
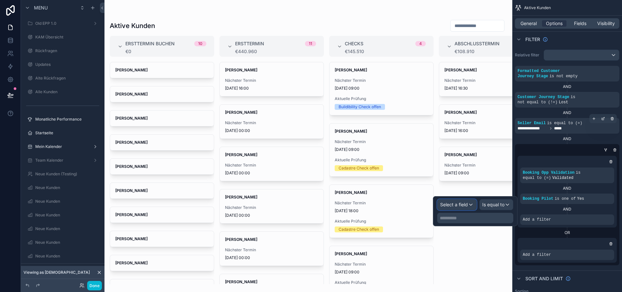
click at [468, 206] on span "Select a field" at bounding box center [454, 205] width 28 height 6
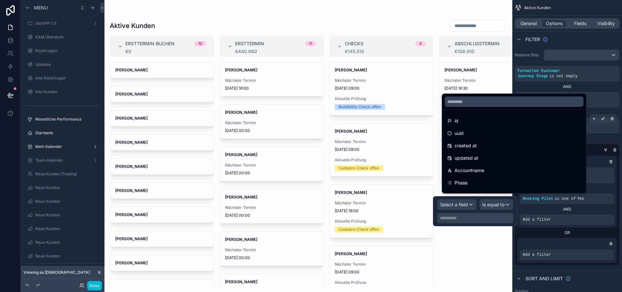
click at [477, 205] on div at bounding box center [475, 211] width 85 height 30
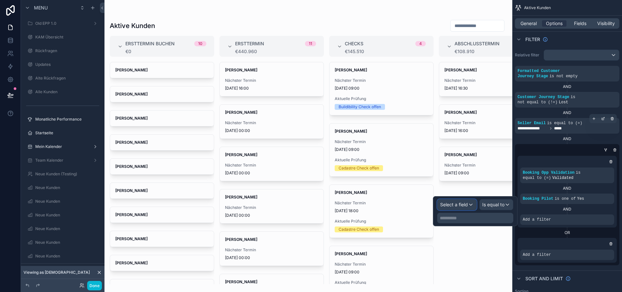
click at [476, 203] on div "Select a field" at bounding box center [456, 205] width 39 height 10
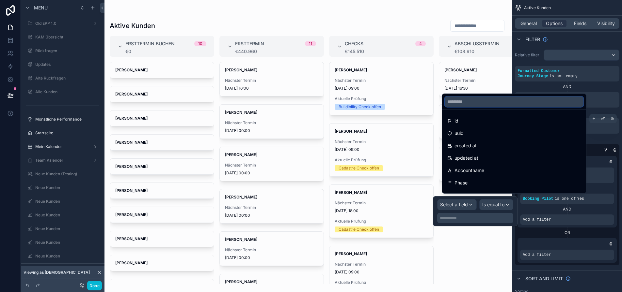
click at [475, 104] on input "text" at bounding box center [514, 102] width 139 height 10
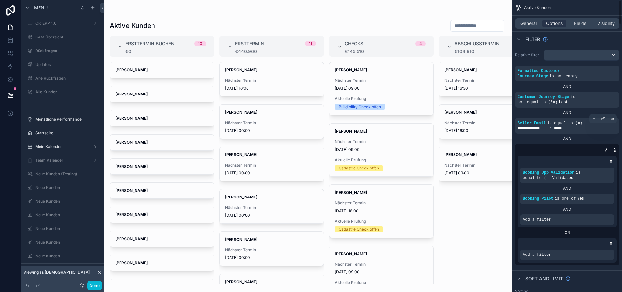
click at [544, 209] on div "AND" at bounding box center [567, 209] width 94 height 10
click at [600, 213] on icon "scrollable content" at bounding box center [598, 215] width 4 height 4
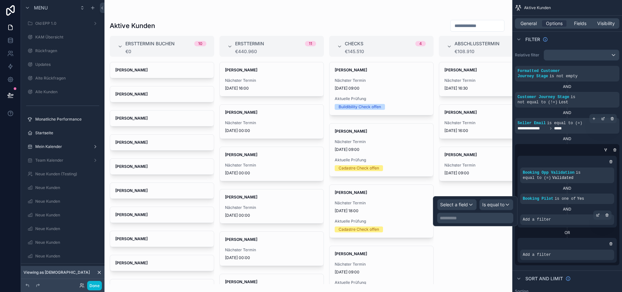
click at [572, 215] on div "Add a filter" at bounding box center [567, 220] width 94 height 10
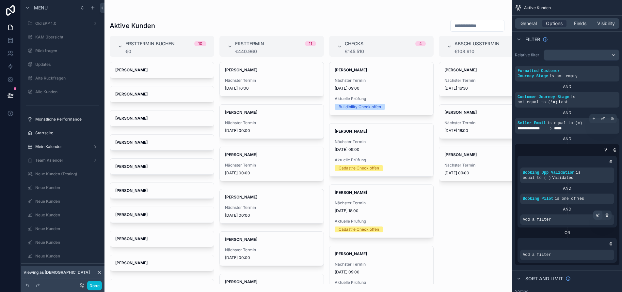
click at [599, 214] on icon "scrollable content" at bounding box center [598, 215] width 2 height 2
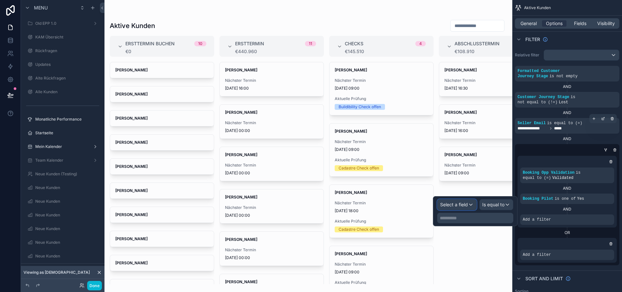
click at [476, 206] on div "Select a field" at bounding box center [456, 205] width 39 height 10
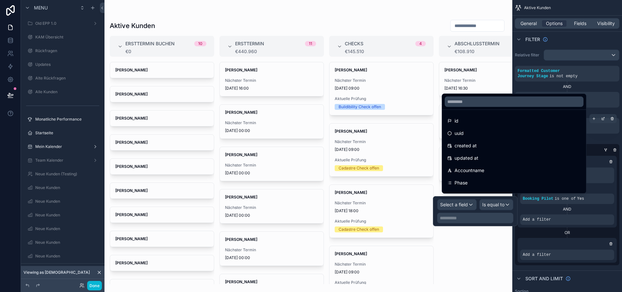
click at [477, 206] on div at bounding box center [475, 211] width 85 height 30
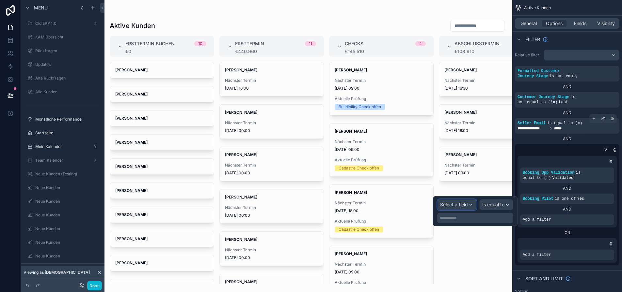
click at [476, 204] on div "Select a field" at bounding box center [456, 205] width 39 height 10
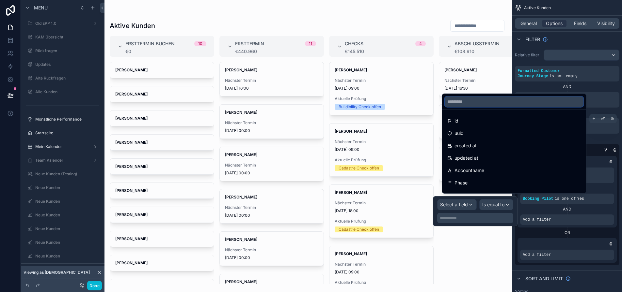
click at [469, 107] on input "text" at bounding box center [514, 102] width 139 height 10
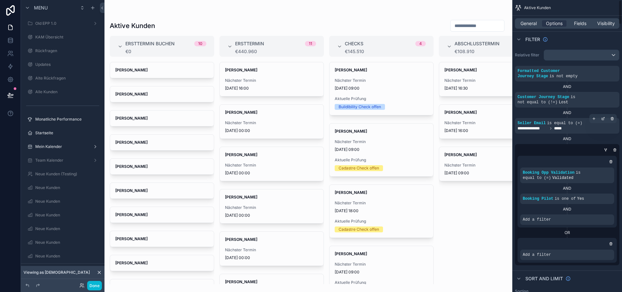
click at [578, 207] on div "AND" at bounding box center [567, 209] width 94 height 5
click at [599, 214] on icon "scrollable content" at bounding box center [598, 215] width 2 height 2
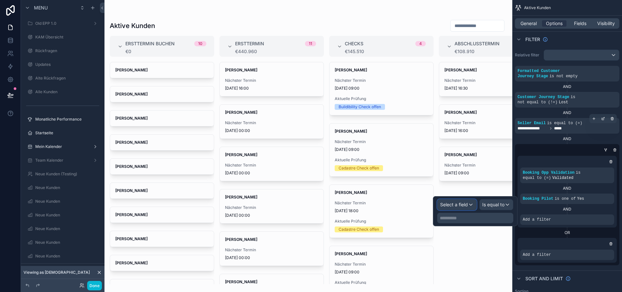
click at [473, 206] on div "Select a field" at bounding box center [456, 205] width 39 height 10
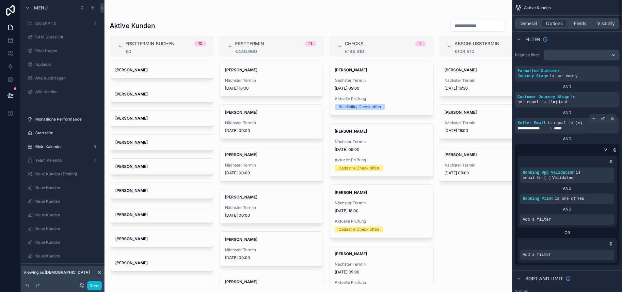
click at [537, 207] on div "AND" at bounding box center [567, 209] width 94 height 5
click at [600, 213] on icon "scrollable content" at bounding box center [598, 215] width 4 height 4
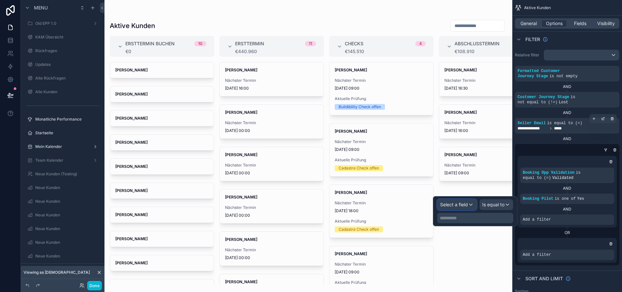
click at [473, 206] on div "Select a field" at bounding box center [456, 205] width 39 height 10
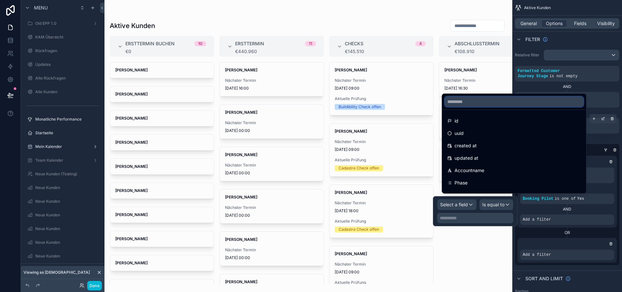
click at [473, 105] on input "text" at bounding box center [514, 102] width 139 height 10
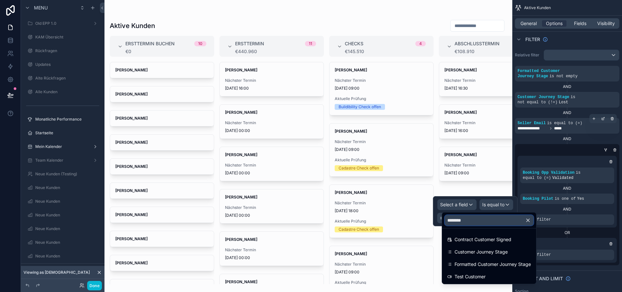
type input "********"
click at [500, 248] on span "Customer Journey Stage" at bounding box center [480, 252] width 53 height 8
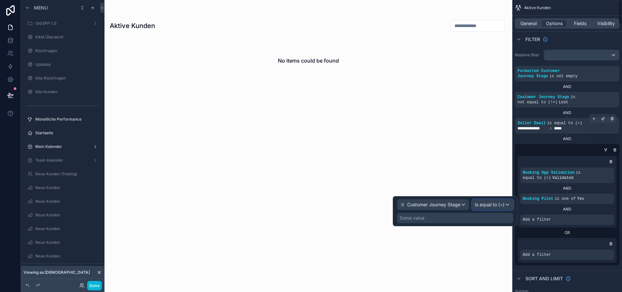
click at [509, 208] on div "Is equal to (=)" at bounding box center [492, 205] width 41 height 10
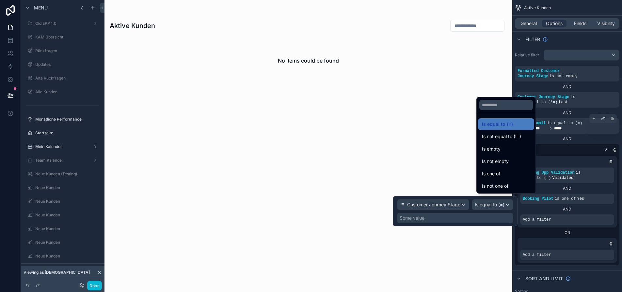
click at [514, 206] on div at bounding box center [455, 211] width 125 height 30
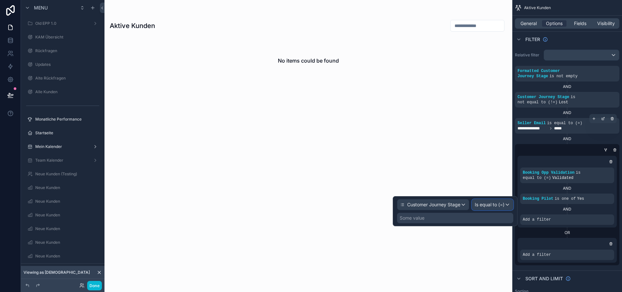
click at [512, 206] on div "Is equal to (=)" at bounding box center [492, 205] width 41 height 10
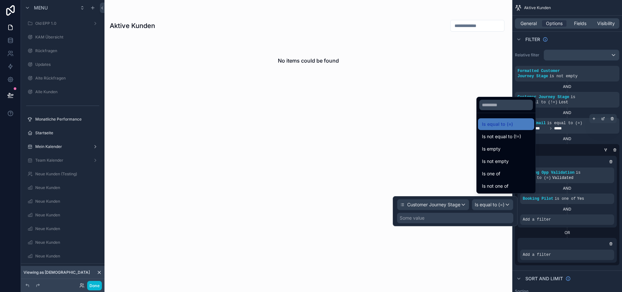
click at [508, 205] on div at bounding box center [455, 211] width 125 height 30
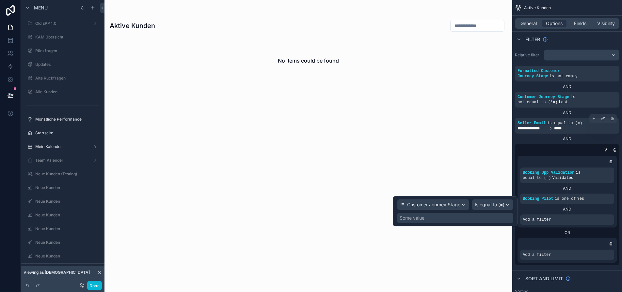
click at [492, 216] on div "Some value" at bounding box center [455, 218] width 116 height 10
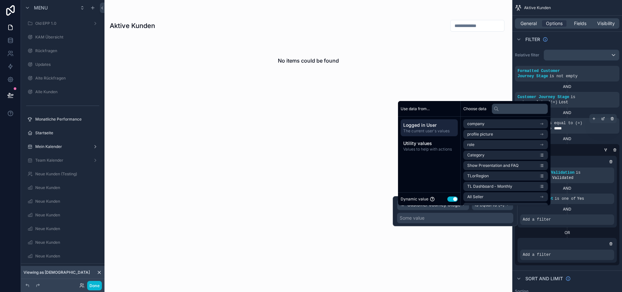
click at [455, 202] on button "Use setting" at bounding box center [452, 199] width 10 height 5
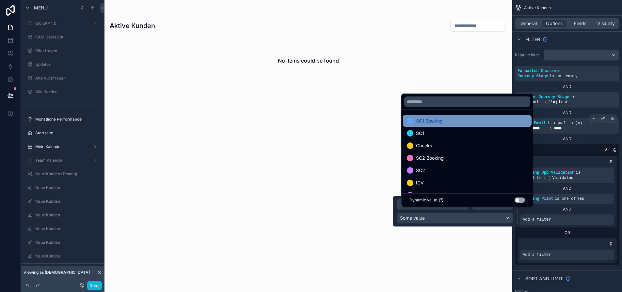
click at [469, 125] on div "SC1 Booking" at bounding box center [467, 121] width 121 height 8
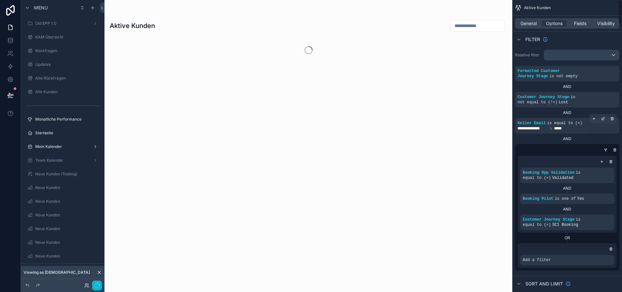
click at [587, 236] on div "OR" at bounding box center [566, 238] width 99 height 5
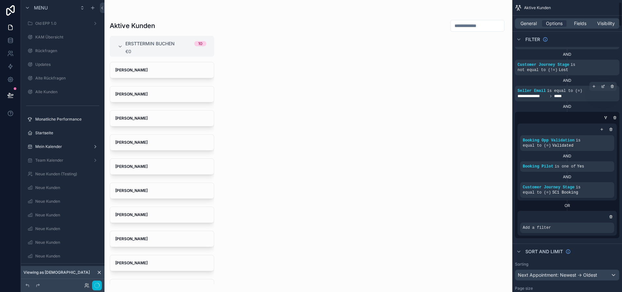
scroll to position [33, 0]
click at [599, 222] on icon "scrollable content" at bounding box center [598, 222] width 1 height 1
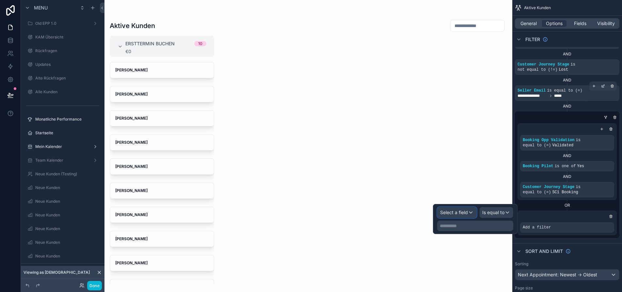
click at [468, 215] on span "Select a field" at bounding box center [454, 213] width 28 height 6
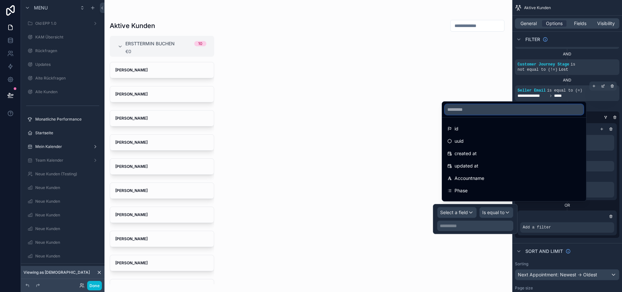
click at [471, 115] on input "text" at bounding box center [514, 109] width 139 height 10
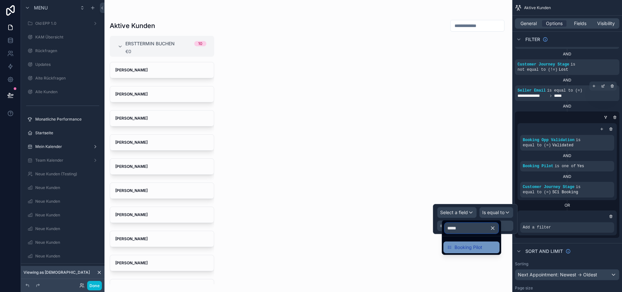
type input "*****"
click at [471, 246] on span "Booking Pilot" at bounding box center [468, 248] width 28 height 8
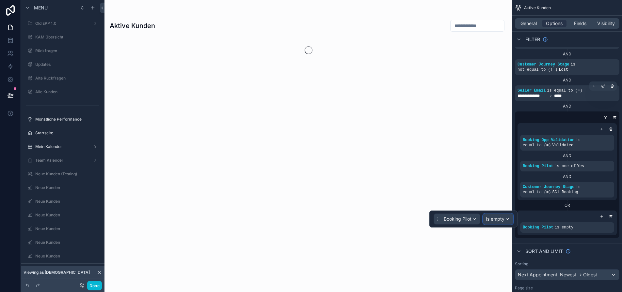
click at [500, 223] on div "Is empty" at bounding box center [498, 219] width 30 height 10
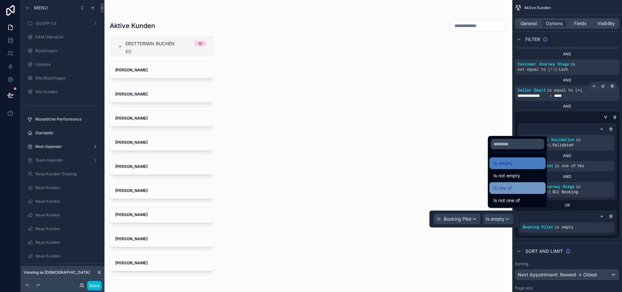
click at [525, 192] on div "Is one of" at bounding box center [517, 188] width 48 height 8
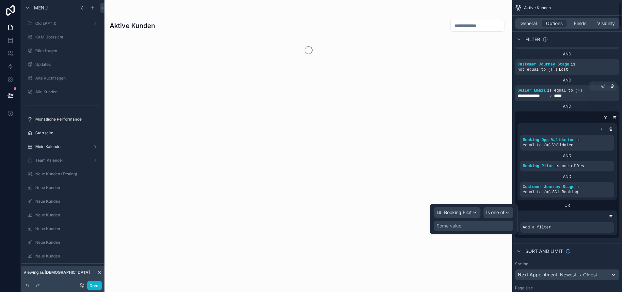
click at [490, 225] on div "Some value" at bounding box center [473, 226] width 79 height 10
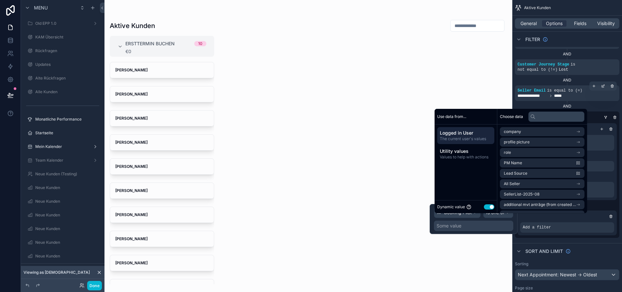
click at [486, 210] on button "Use setting" at bounding box center [489, 207] width 10 height 5
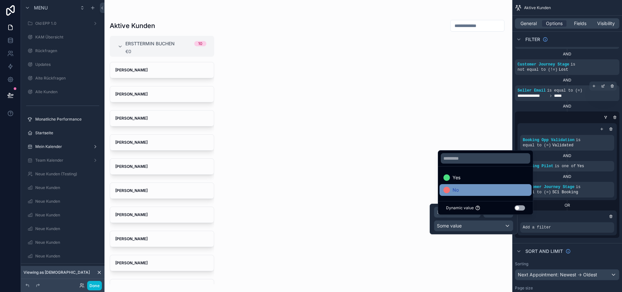
click at [505, 194] on div "No" at bounding box center [485, 190] width 84 height 8
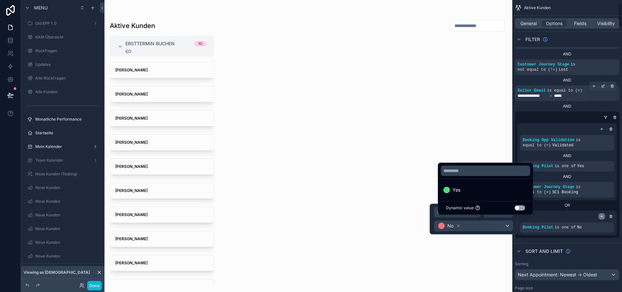
click at [603, 213] on div "scrollable content" at bounding box center [601, 216] width 7 height 7
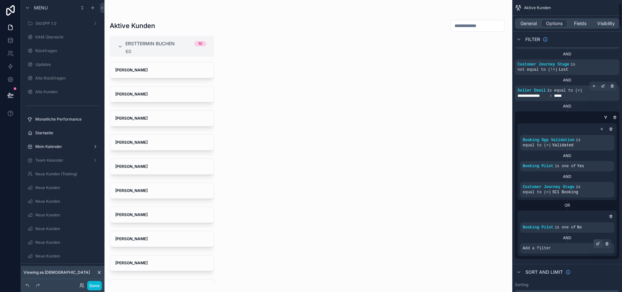
click at [599, 240] on div "scrollable content" at bounding box center [597, 244] width 9 height 9
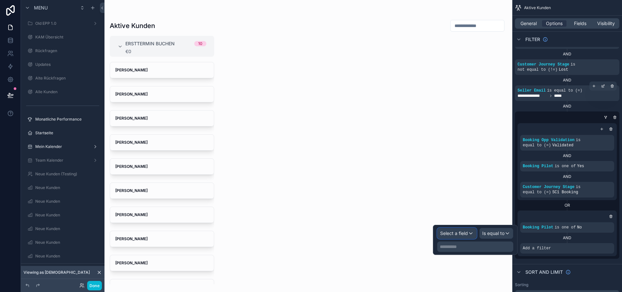
click at [476, 235] on div "Select a field" at bounding box center [456, 233] width 39 height 10
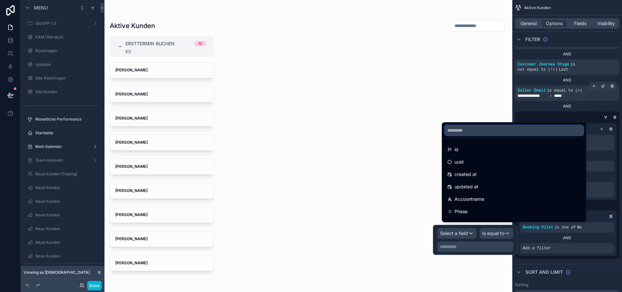
click at [477, 136] on input "text" at bounding box center [514, 130] width 139 height 10
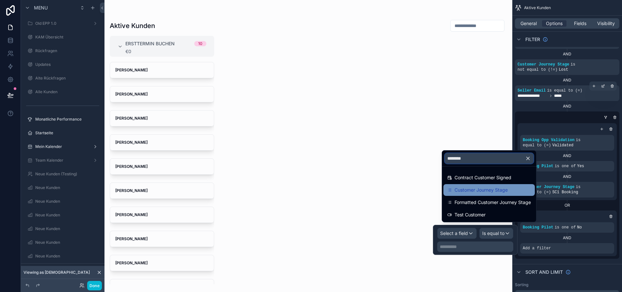
type input "********"
click at [497, 194] on span "Customer Journey Stage" at bounding box center [480, 190] width 53 height 8
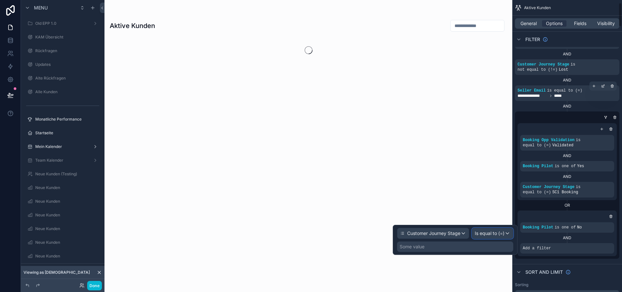
click at [503, 234] on span "Is equal to (=)" at bounding box center [490, 233] width 30 height 7
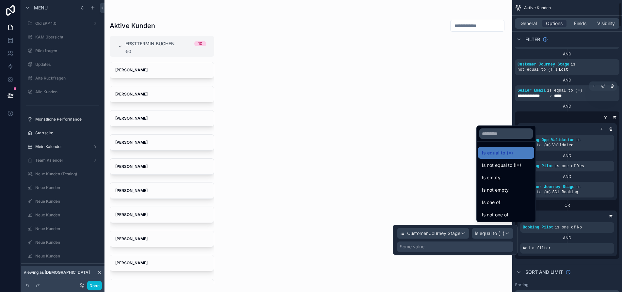
click at [499, 246] on div at bounding box center [455, 240] width 125 height 30
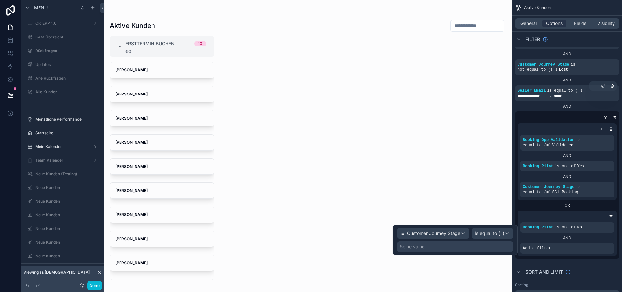
click at [492, 246] on div "Some value" at bounding box center [455, 247] width 116 height 10
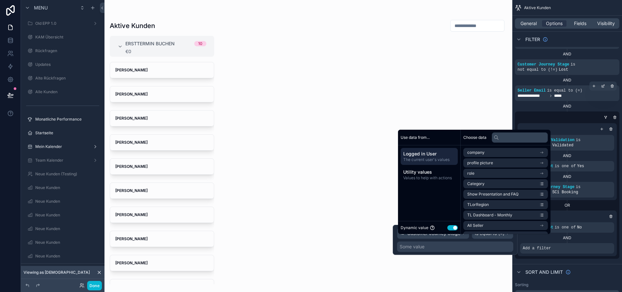
click at [452, 231] on button "Use setting" at bounding box center [452, 228] width 10 height 5
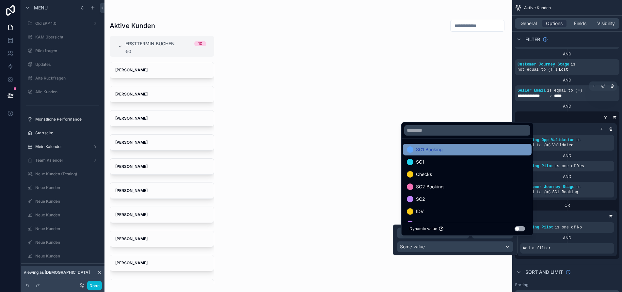
click at [468, 154] on div "SC1 Booking" at bounding box center [467, 150] width 121 height 8
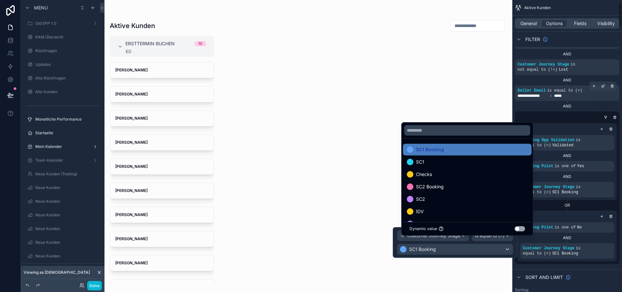
click at [575, 236] on div "AND" at bounding box center [567, 238] width 94 height 5
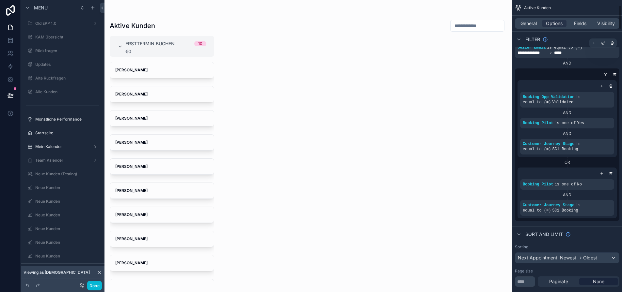
scroll to position [65, 0]
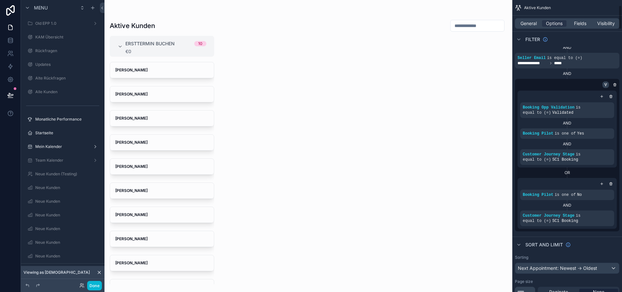
click at [609, 82] on div "scrollable content" at bounding box center [605, 85] width 7 height 7
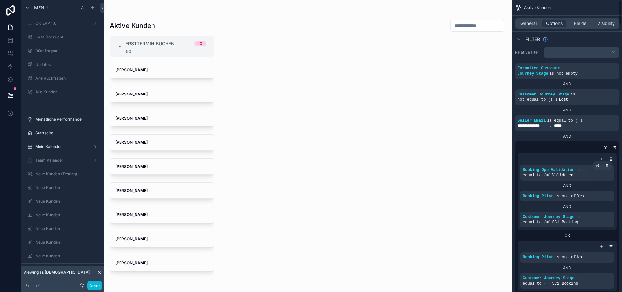
scroll to position [0, 0]
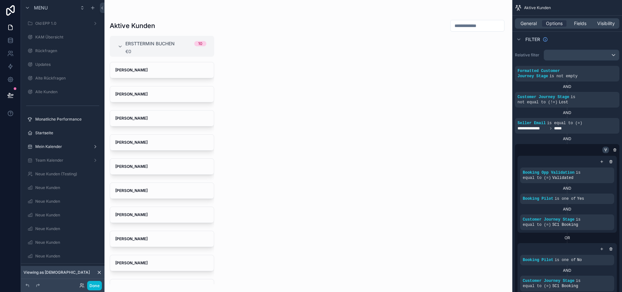
click at [607, 149] on icon "scrollable content" at bounding box center [606, 149] width 1 height 1
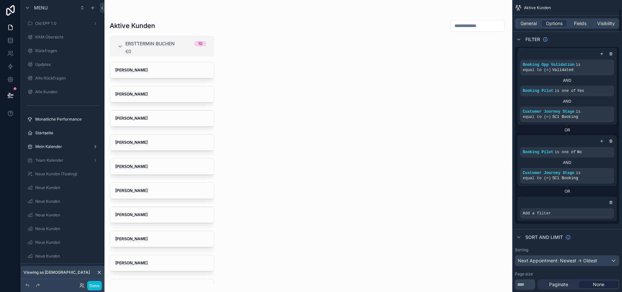
scroll to position [131, 0]
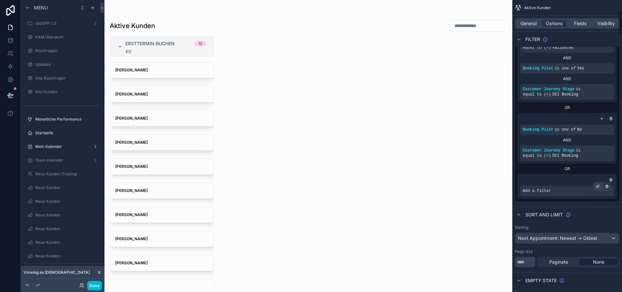
click at [600, 185] on icon "scrollable content" at bounding box center [598, 187] width 4 height 4
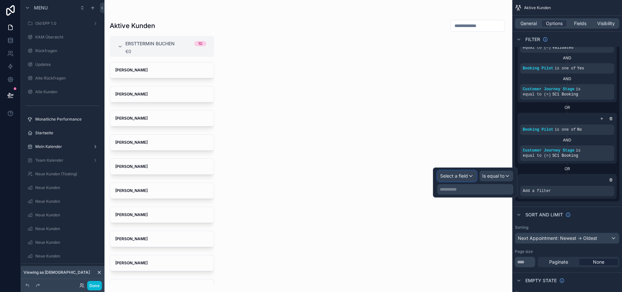
click at [468, 176] on span "Select a field" at bounding box center [454, 176] width 28 height 6
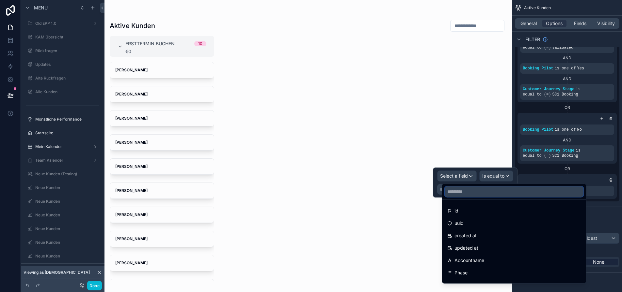
click at [472, 190] on input "text" at bounding box center [514, 192] width 139 height 10
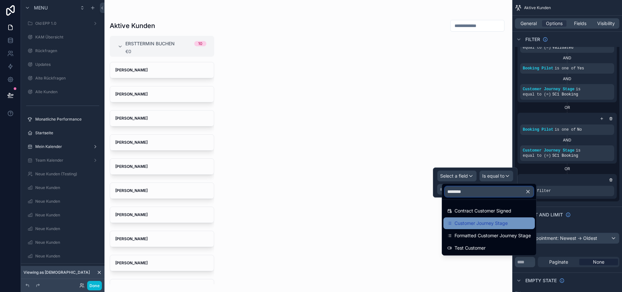
type input "********"
click at [489, 225] on span "Customer Journey Stage" at bounding box center [480, 224] width 53 height 8
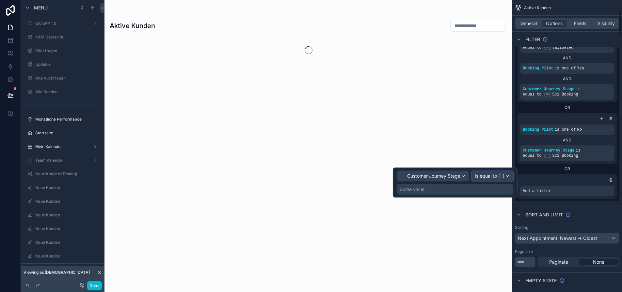
click at [499, 178] on span "Is equal to (=)" at bounding box center [490, 176] width 30 height 7
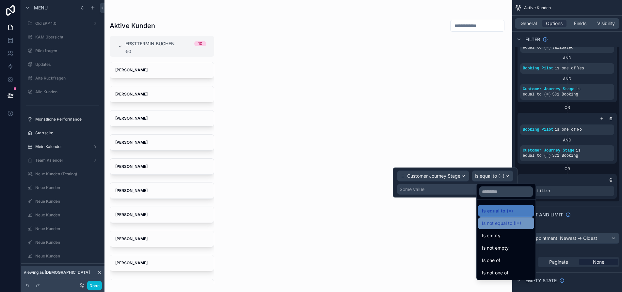
click at [507, 224] on span "Is not equal to (!=)" at bounding box center [501, 224] width 39 height 8
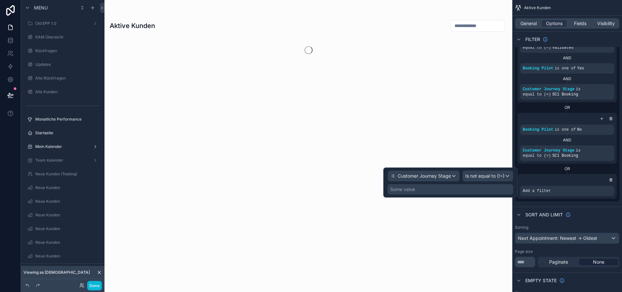
click at [492, 192] on div "Some value" at bounding box center [450, 189] width 126 height 10
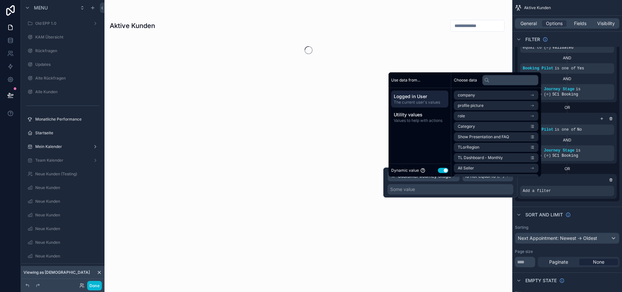
click at [444, 173] on button "Use setting" at bounding box center [443, 170] width 10 height 5
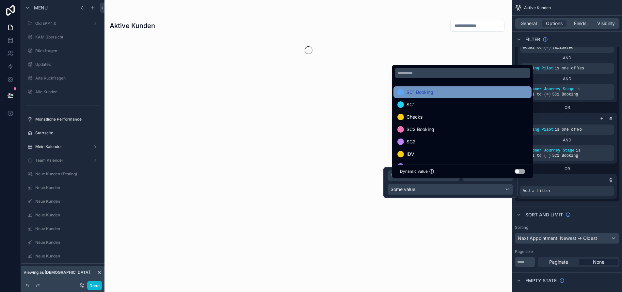
click at [430, 96] on span "SC1 Booking" at bounding box center [419, 92] width 27 height 8
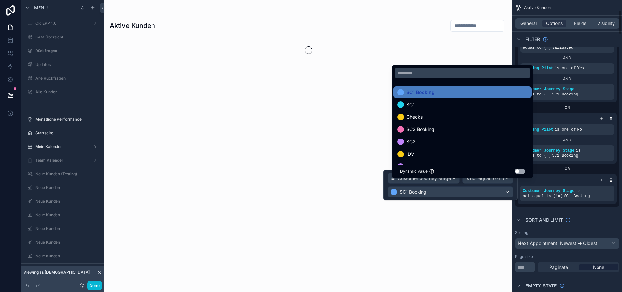
click at [572, 203] on div "**********" at bounding box center [567, 62] width 110 height 293
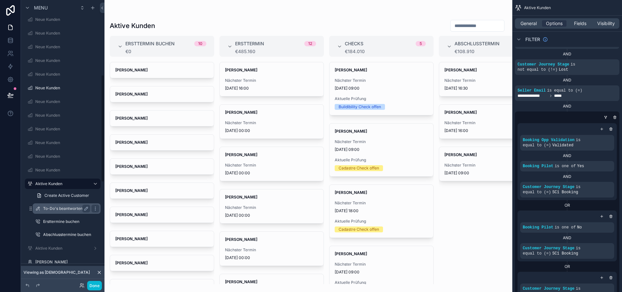
scroll to position [261, 0]
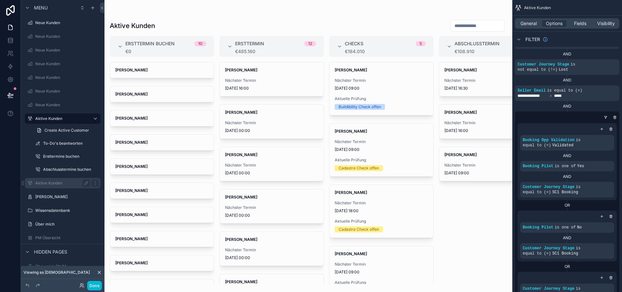
click at [56, 183] on label "Aktive Kunden" at bounding box center [61, 183] width 52 height 5
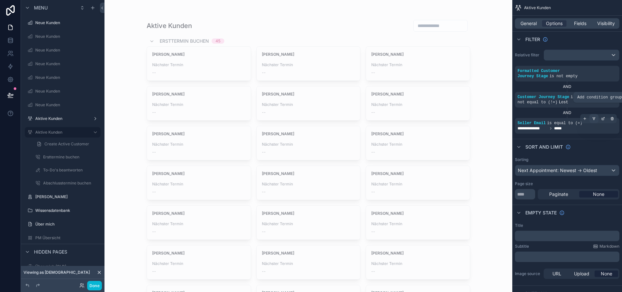
click at [595, 118] on icon "scrollable content" at bounding box center [594, 118] width 2 height 1
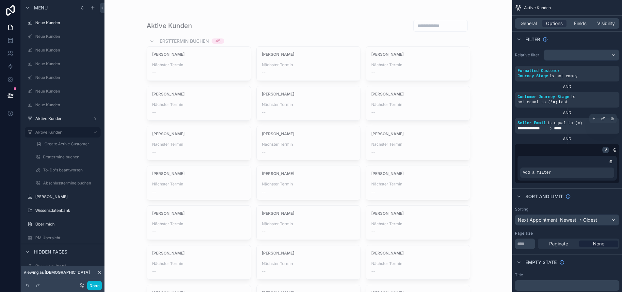
click at [607, 148] on icon "scrollable content" at bounding box center [605, 150] width 4 height 4
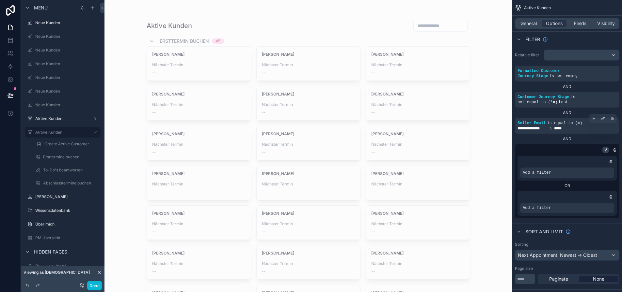
click at [607, 148] on icon "scrollable content" at bounding box center [605, 150] width 4 height 4
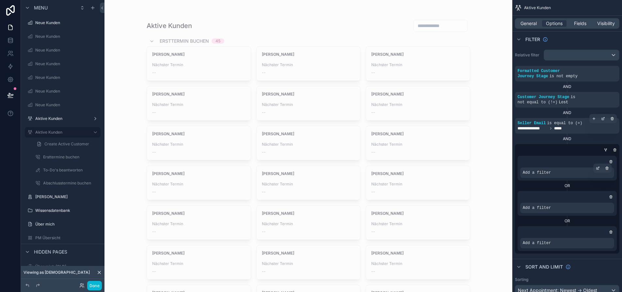
click at [579, 171] on div "Add a filter" at bounding box center [567, 173] width 94 height 10
click at [600, 164] on div "scrollable content" at bounding box center [597, 168] width 9 height 9
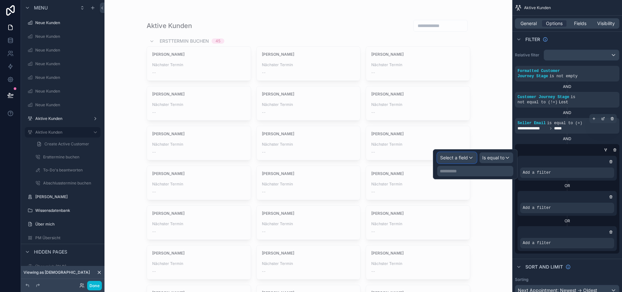
click at [466, 160] on span "Select a field" at bounding box center [454, 158] width 28 height 6
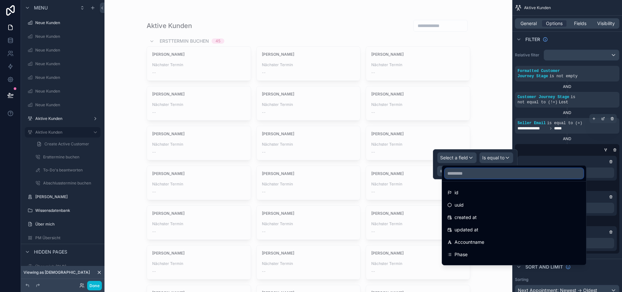
click at [459, 175] on input "text" at bounding box center [514, 173] width 139 height 10
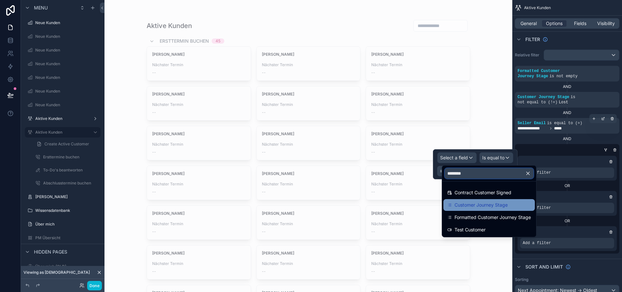
type input "********"
click at [500, 202] on span "Customer Journey Stage" at bounding box center [480, 205] width 53 height 8
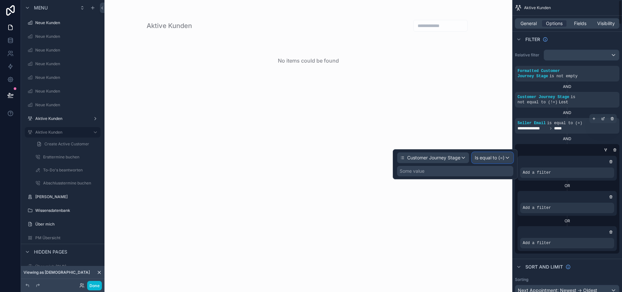
click at [504, 156] on span "Is equal to (=)" at bounding box center [490, 158] width 30 height 7
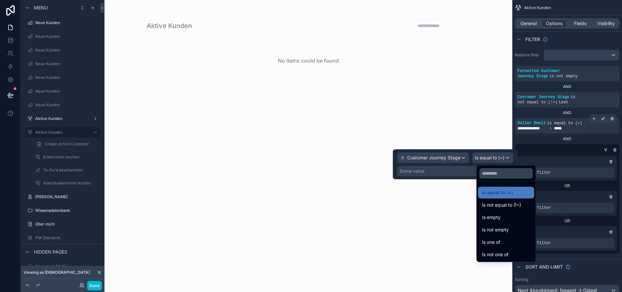
click at [467, 173] on div at bounding box center [455, 164] width 125 height 30
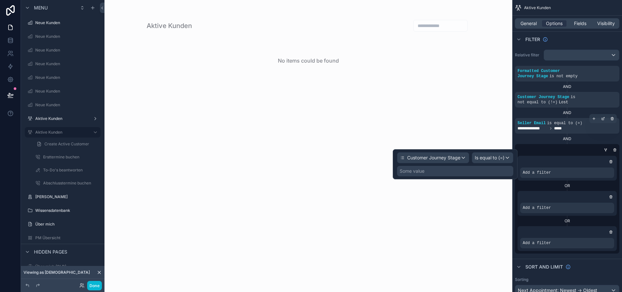
click at [477, 173] on div "Some value" at bounding box center [455, 171] width 116 height 10
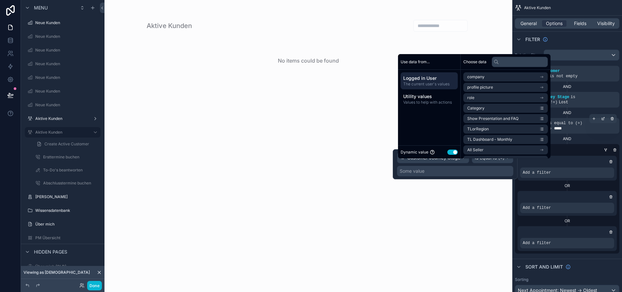
click at [451, 155] on button "Use setting" at bounding box center [452, 152] width 10 height 5
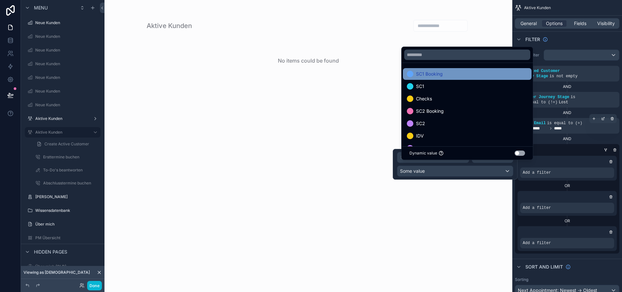
click at [467, 78] on div "SC1 Booking" at bounding box center [467, 74] width 121 height 8
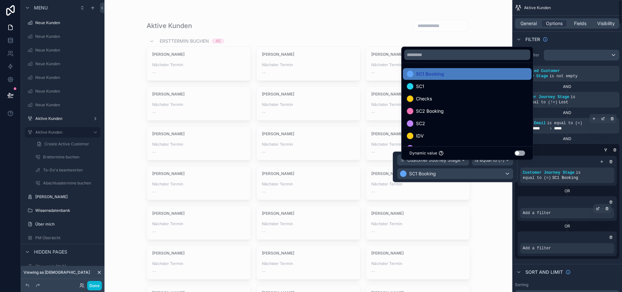
click at [586, 211] on div "Add a filter" at bounding box center [567, 213] width 94 height 10
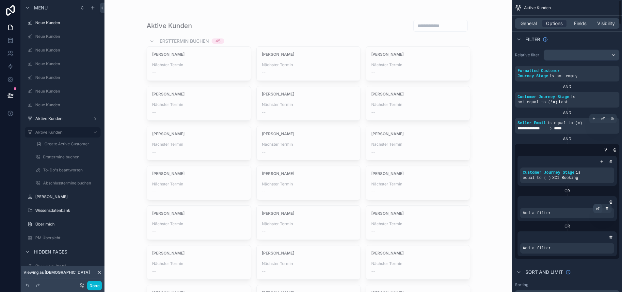
click at [600, 207] on icon "scrollable content" at bounding box center [598, 209] width 4 height 4
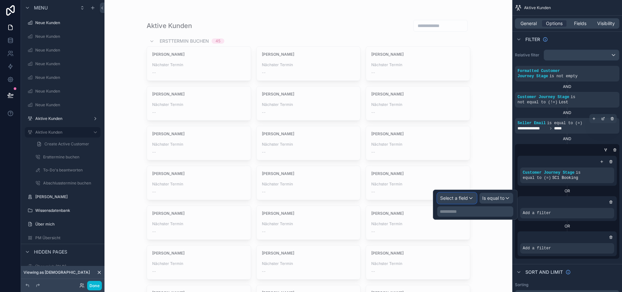
click at [476, 198] on div "Select a field" at bounding box center [456, 198] width 39 height 10
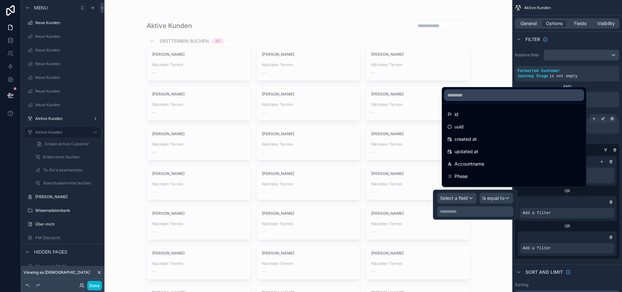
click at [466, 101] on input "text" at bounding box center [514, 95] width 139 height 10
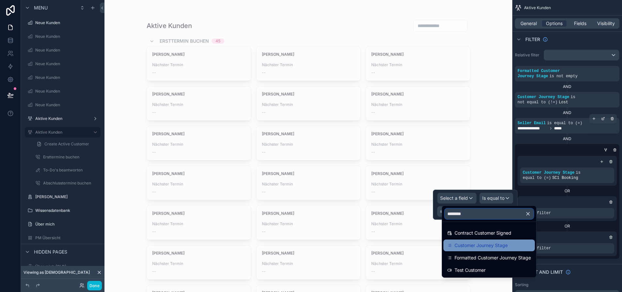
type input "********"
click at [502, 250] on div "Customer Journey Stage" at bounding box center [488, 246] width 91 height 12
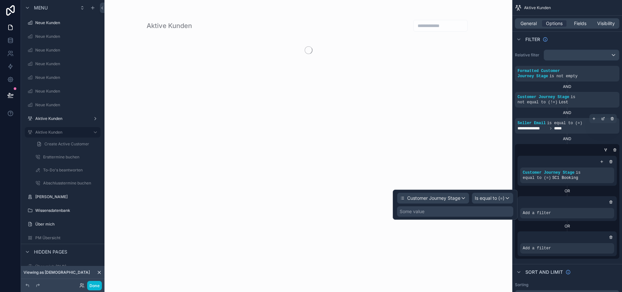
click at [492, 214] on div "Some value" at bounding box center [455, 212] width 116 height 10
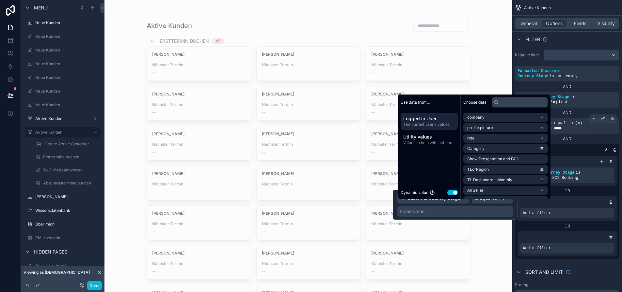
click at [449, 195] on button "Use setting" at bounding box center [452, 192] width 10 height 5
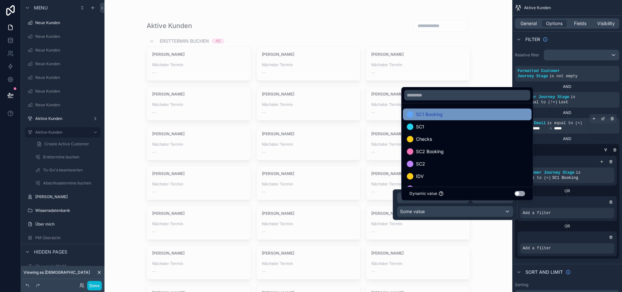
click at [462, 118] on div "SC1 Booking" at bounding box center [467, 115] width 121 height 8
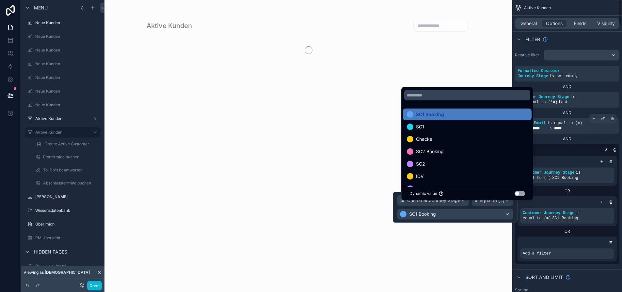
click at [591, 230] on div "OR" at bounding box center [566, 232] width 99 height 10
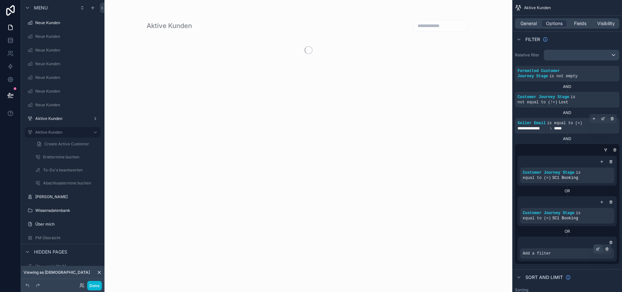
click at [600, 247] on icon "scrollable content" at bounding box center [598, 249] width 4 height 4
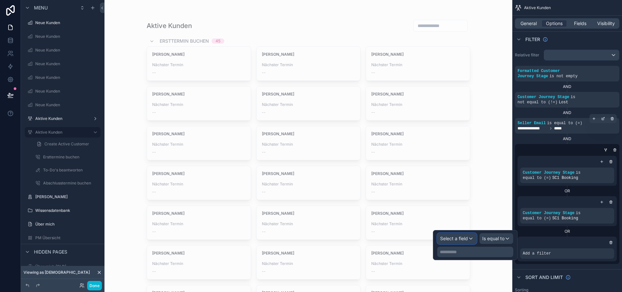
click at [468, 240] on span "Select a field" at bounding box center [454, 239] width 28 height 6
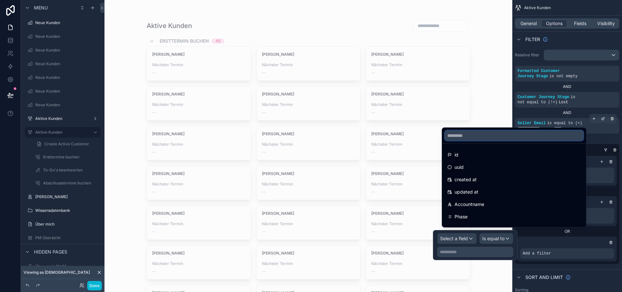
click at [465, 141] on input "text" at bounding box center [514, 136] width 139 height 10
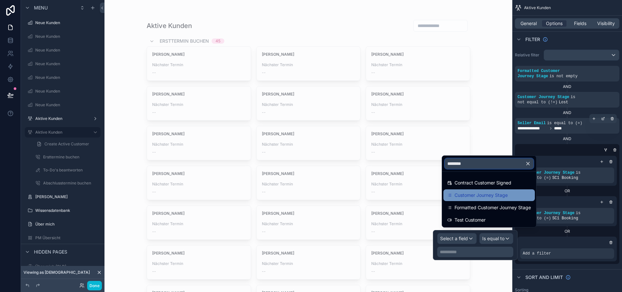
type input "********"
click at [489, 197] on span "Customer Journey Stage" at bounding box center [480, 196] width 53 height 8
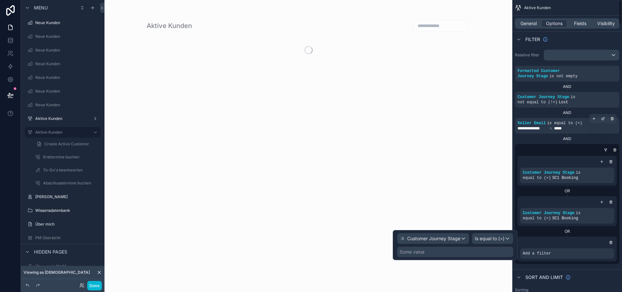
click at [491, 251] on div "Some value" at bounding box center [455, 252] width 116 height 10
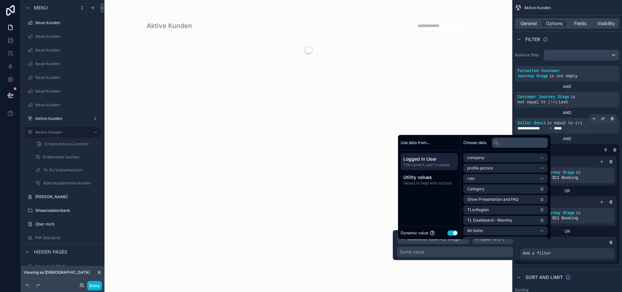
click at [454, 236] on button "Use setting" at bounding box center [452, 233] width 10 height 5
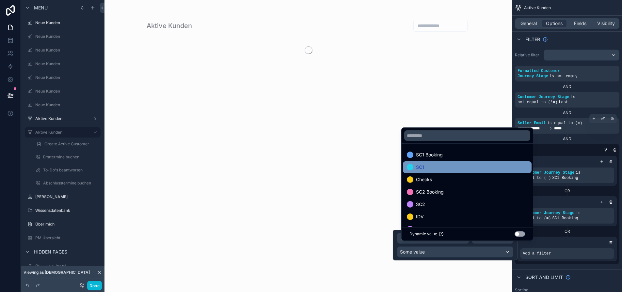
click at [469, 171] on div "SC1" at bounding box center [467, 168] width 121 height 8
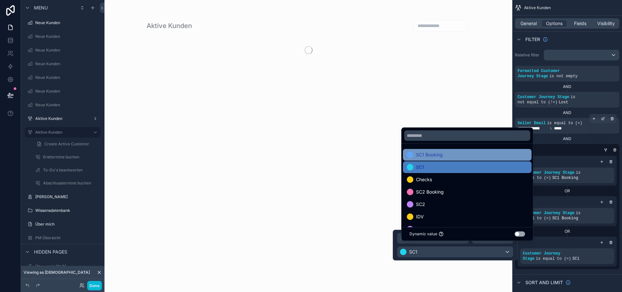
click at [464, 159] on div "SC1 Booking" at bounding box center [467, 155] width 121 height 8
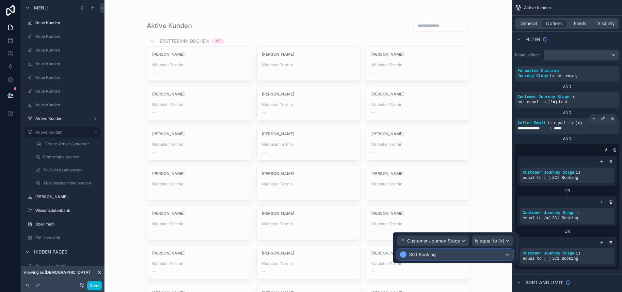
click at [470, 254] on div "SC1 Booking" at bounding box center [455, 255] width 116 height 10
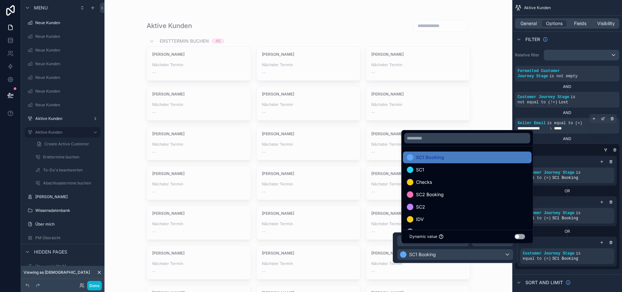
click at [492, 254] on div at bounding box center [455, 248] width 125 height 31
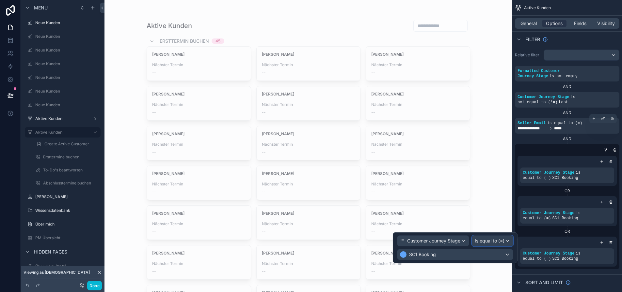
click at [496, 242] on span "Is equal to (=)" at bounding box center [490, 241] width 30 height 7
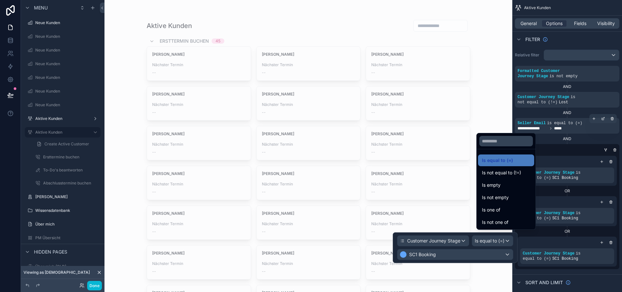
click at [503, 177] on span "Is not equal to (!=)" at bounding box center [501, 173] width 39 height 8
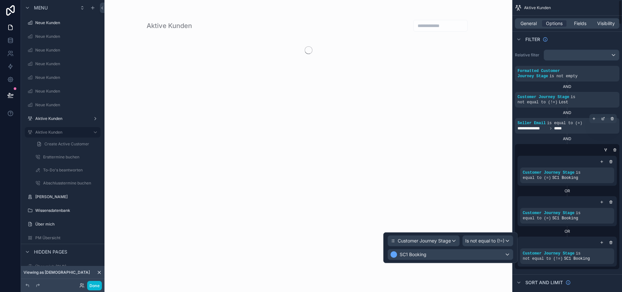
click at [552, 229] on div "OR" at bounding box center [566, 231] width 99 height 5
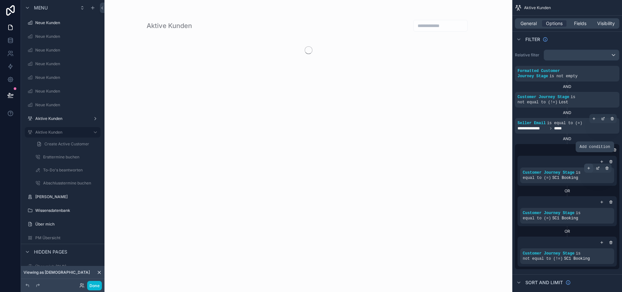
click at [590, 166] on icon "scrollable content" at bounding box center [588, 168] width 4 height 4
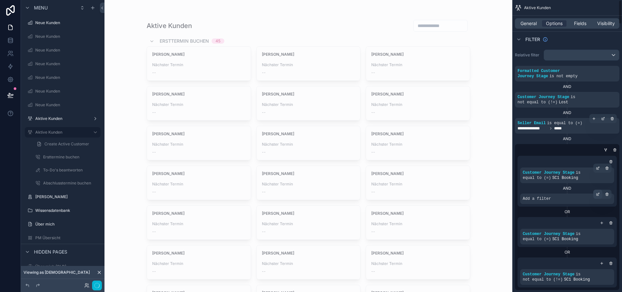
click at [600, 193] on icon "scrollable content" at bounding box center [598, 195] width 4 height 4
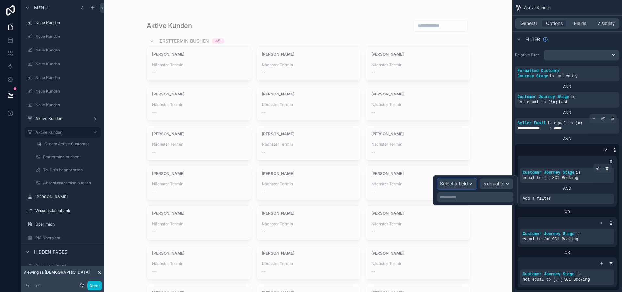
click at [476, 184] on div "Select a field" at bounding box center [456, 184] width 39 height 10
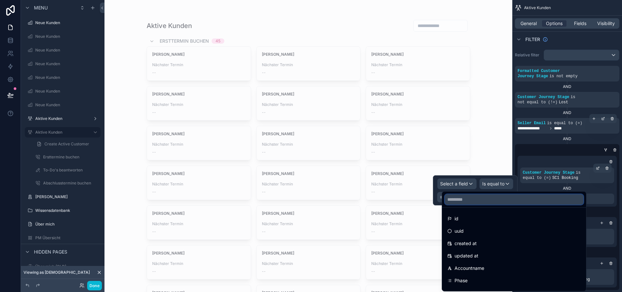
click at [473, 199] on input "text" at bounding box center [514, 200] width 139 height 10
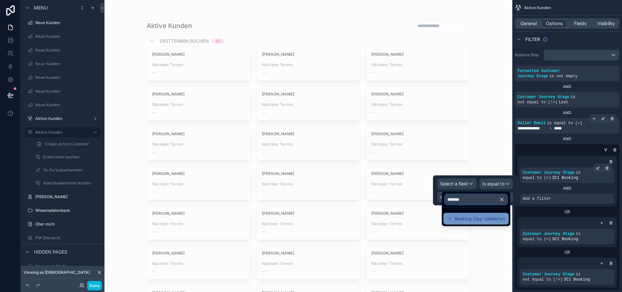
type input "*******"
click at [479, 221] on span "Booking Opp Validation" at bounding box center [479, 219] width 50 height 8
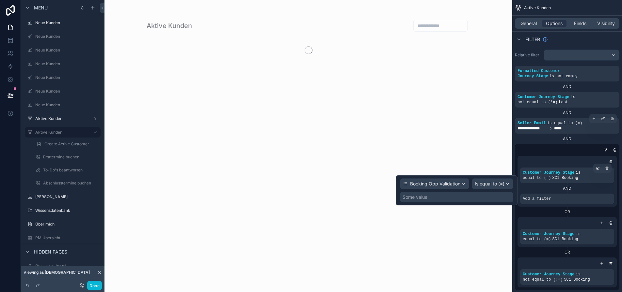
click at [493, 197] on div "Some value" at bounding box center [456, 197] width 113 height 10
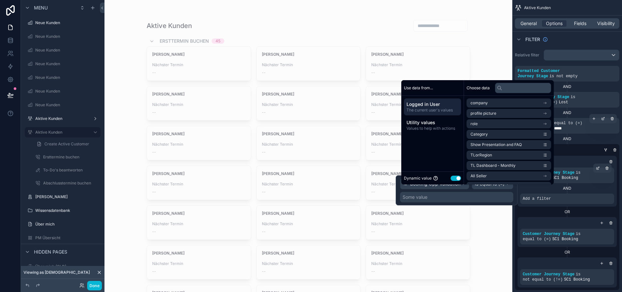
click at [456, 181] on button "Use setting" at bounding box center [455, 178] width 10 height 5
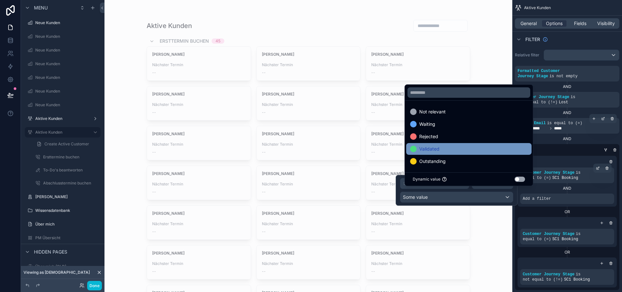
click at [476, 153] on div "Validated" at bounding box center [468, 149] width 117 height 8
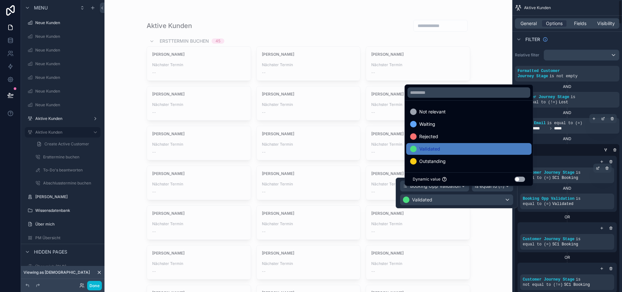
click at [586, 215] on div "OR" at bounding box center [566, 217] width 99 height 5
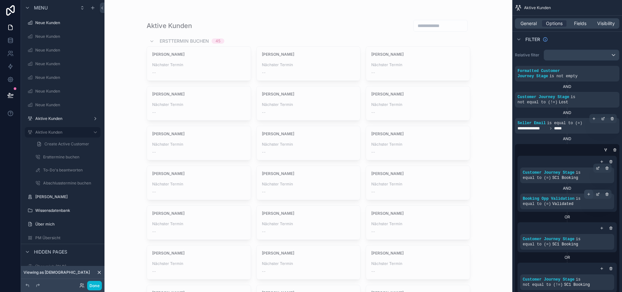
click at [590, 193] on icon "scrollable content" at bounding box center [588, 195] width 4 height 4
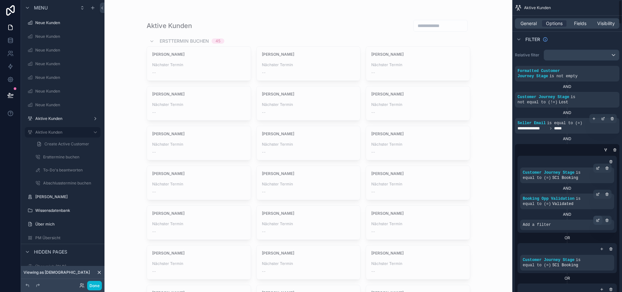
click at [600, 216] on div "scrollable content" at bounding box center [597, 220] width 9 height 9
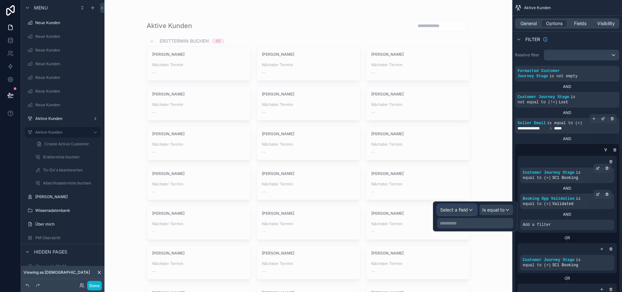
click at [466, 210] on span "Select a field" at bounding box center [454, 210] width 28 height 6
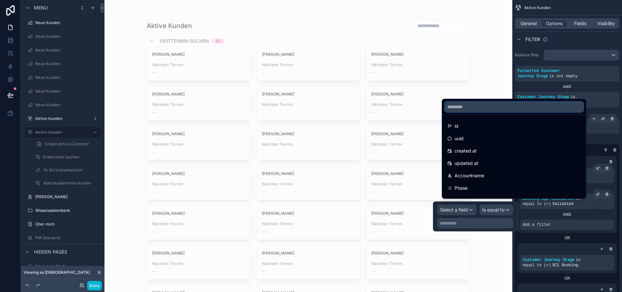
click at [478, 112] on input "text" at bounding box center [514, 107] width 139 height 10
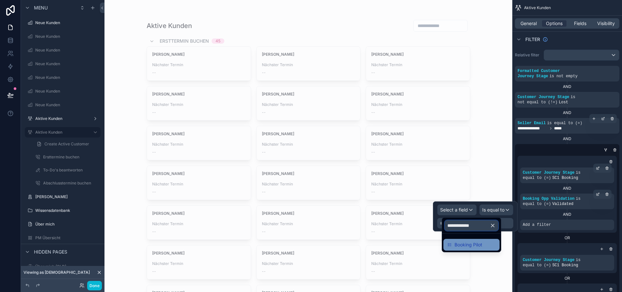
type input "**********"
click at [483, 243] on div "Booking Pilot" at bounding box center [471, 245] width 48 height 8
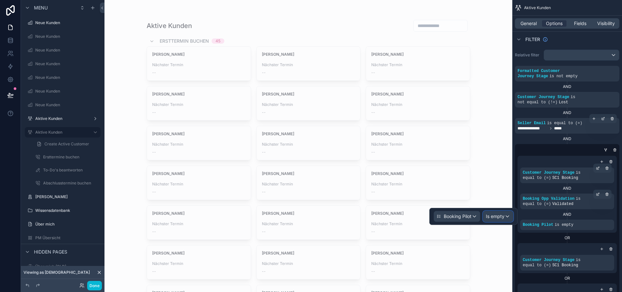
click at [504, 219] on span "Is empty" at bounding box center [495, 216] width 19 height 7
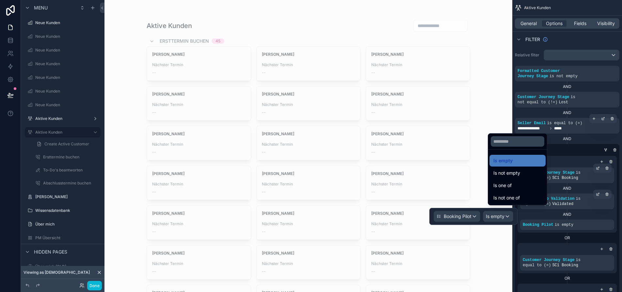
click at [509, 218] on div at bounding box center [473, 216] width 88 height 17
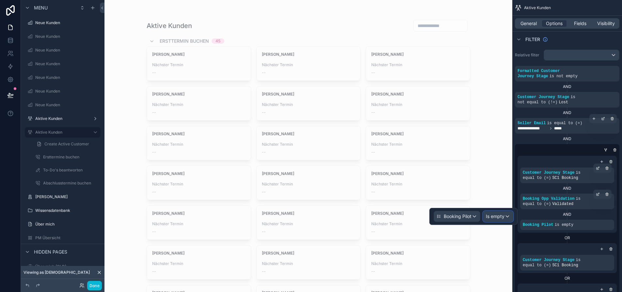
click at [509, 218] on div "Is empty" at bounding box center [498, 216] width 30 height 10
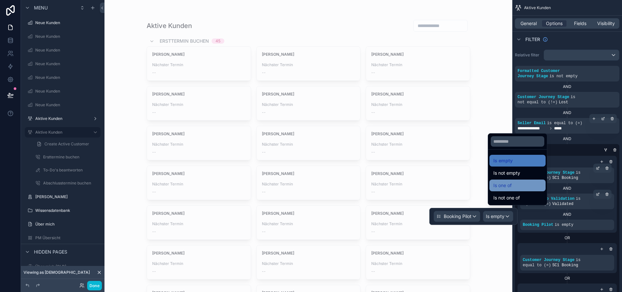
click at [511, 187] on span "Is one of" at bounding box center [502, 186] width 18 height 8
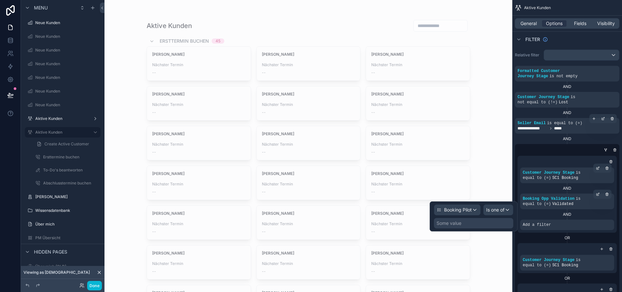
click at [470, 221] on div "Some value" at bounding box center [473, 223] width 79 height 10
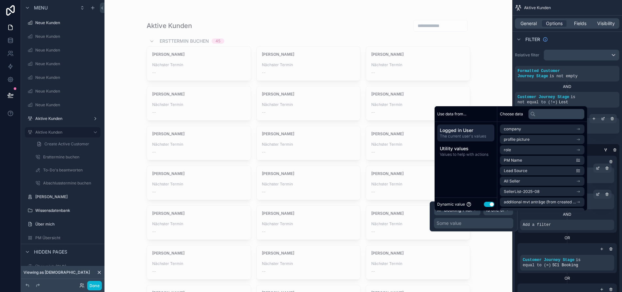
click at [485, 207] on button "Use setting" at bounding box center [489, 204] width 10 height 5
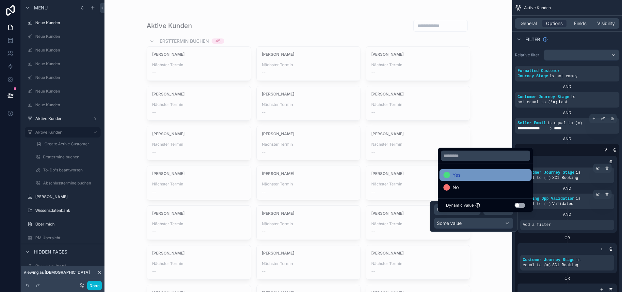
click at [509, 177] on div "Yes" at bounding box center [485, 175] width 84 height 8
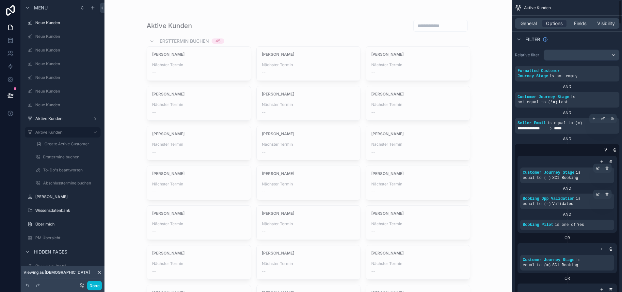
click at [564, 236] on div "OR" at bounding box center [566, 238] width 99 height 5
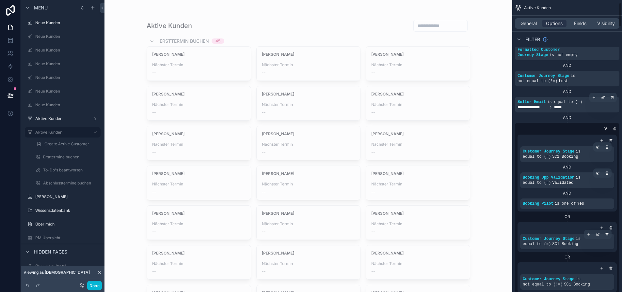
scroll to position [33, 0]
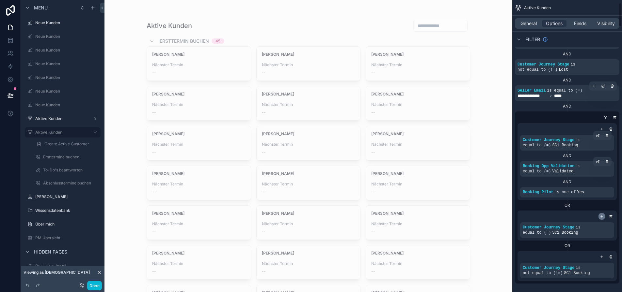
click at [603, 215] on icon "scrollable content" at bounding box center [602, 217] width 4 height 4
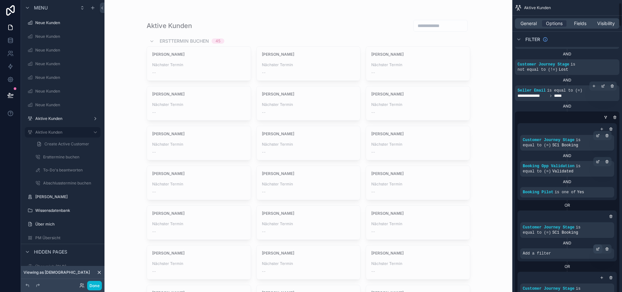
click at [600, 247] on icon "scrollable content" at bounding box center [598, 249] width 4 height 4
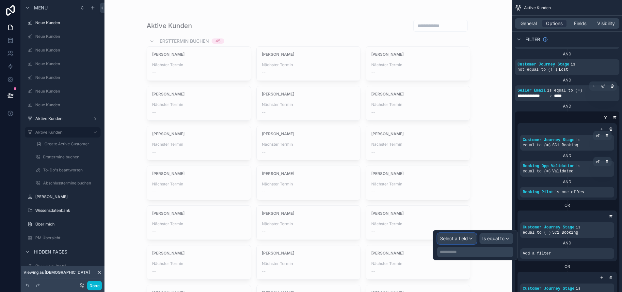
click at [467, 238] on span "Select a field" at bounding box center [454, 239] width 28 height 6
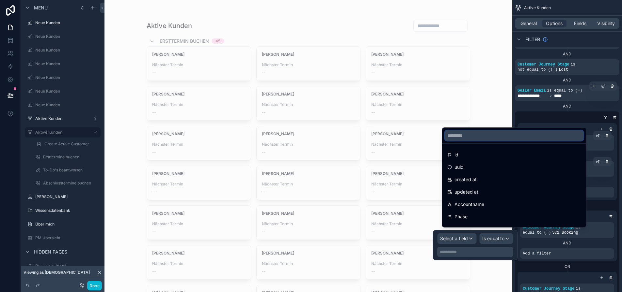
click at [470, 141] on input "text" at bounding box center [514, 136] width 139 height 10
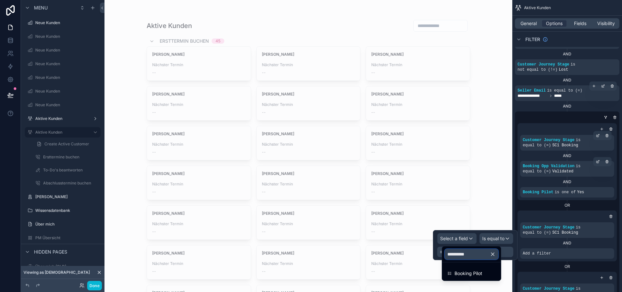
type input "**********"
click at [479, 267] on ul "Booking Pilot" at bounding box center [471, 272] width 59 height 18
click at [480, 272] on span "Booking Pilot" at bounding box center [468, 274] width 28 height 8
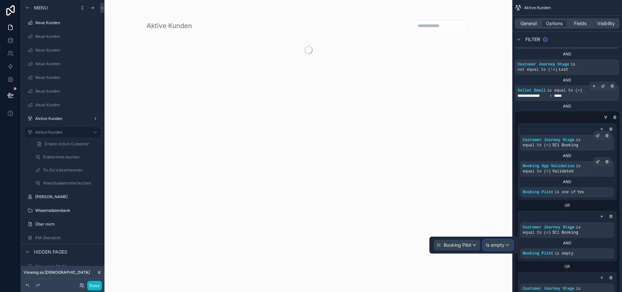
click at [500, 248] on span "Is empty" at bounding box center [495, 245] width 19 height 7
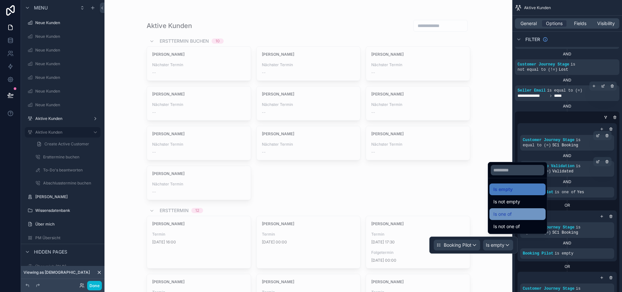
click at [524, 216] on div "Is one of" at bounding box center [517, 215] width 48 height 8
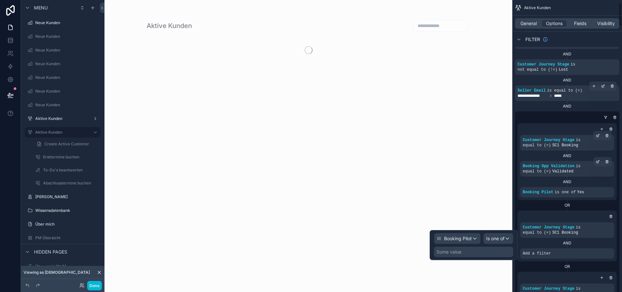
click at [477, 251] on div "Some value" at bounding box center [473, 252] width 79 height 10
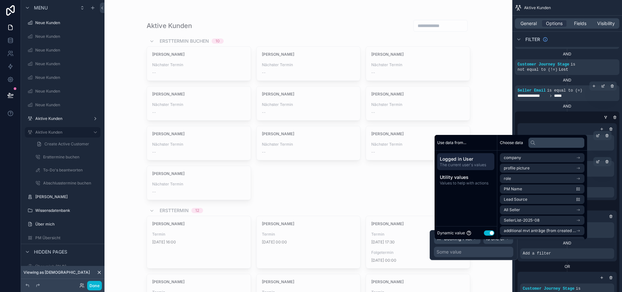
click at [486, 236] on button "Use setting" at bounding box center [489, 233] width 10 height 5
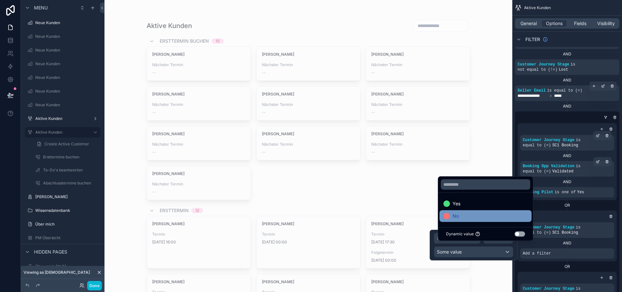
click at [497, 220] on div "No" at bounding box center [485, 216] width 84 height 8
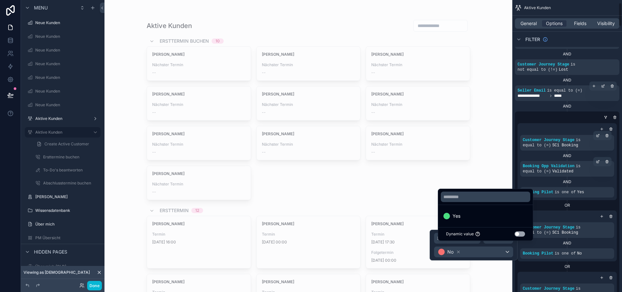
click at [550, 204] on div "OR" at bounding box center [566, 205] width 99 height 10
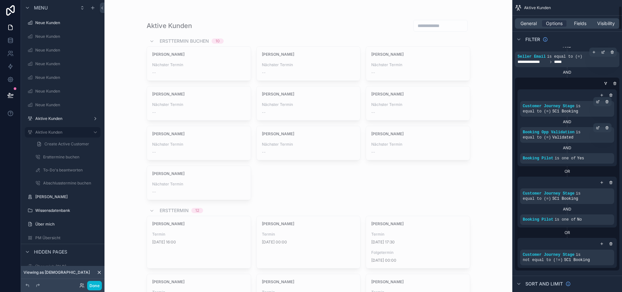
scroll to position [65, 0]
click at [98, 287] on button "Done" at bounding box center [94, 285] width 15 height 9
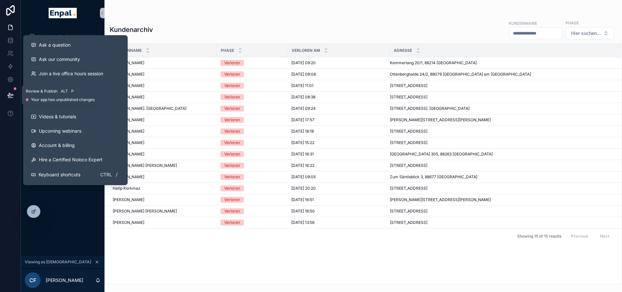
click at [8, 95] on icon at bounding box center [11, 94] width 6 height 3
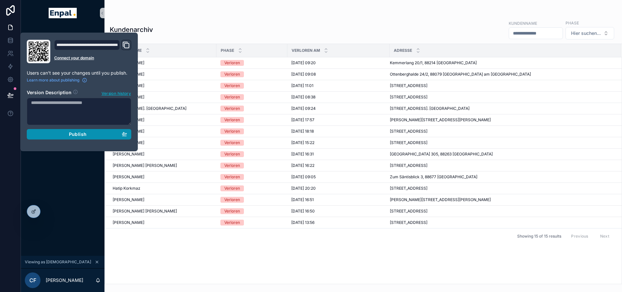
click at [76, 135] on span "Publish" at bounding box center [78, 135] width 18 height 6
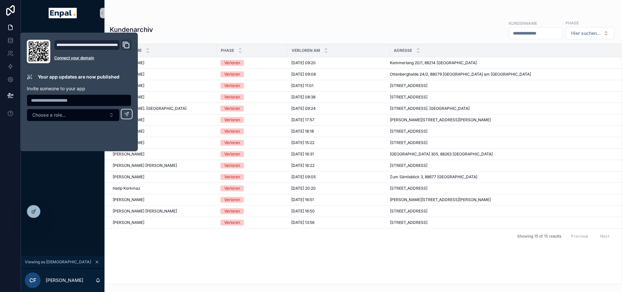
click at [79, 178] on div "Monatliche Performance Startseite Mein Kalender Neue Kunden Aktive Kunden Verlo…" at bounding box center [63, 141] width 84 height 230
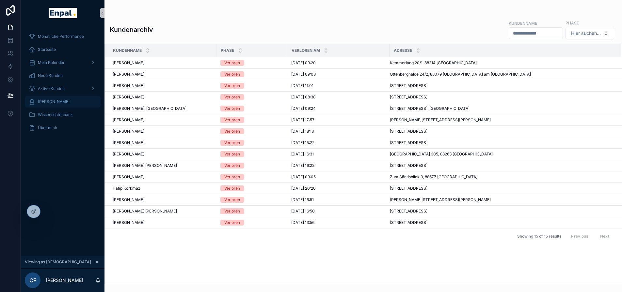
click at [58, 102] on span "[PERSON_NAME]" at bounding box center [54, 101] width 32 height 5
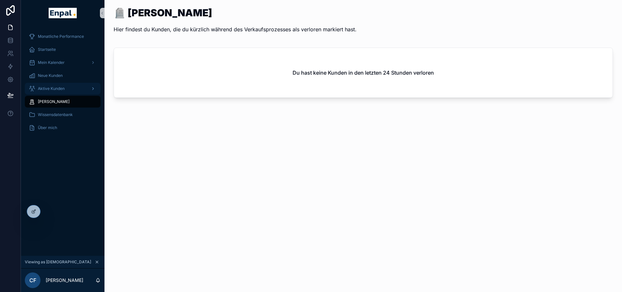
click at [62, 88] on span "Aktive Kunden" at bounding box center [51, 88] width 27 height 5
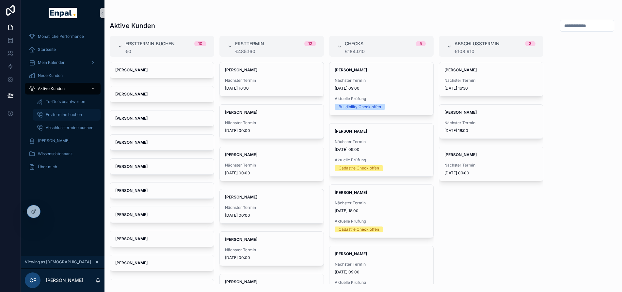
click at [70, 113] on span "Ersttermine buchen" at bounding box center [64, 114] width 36 height 5
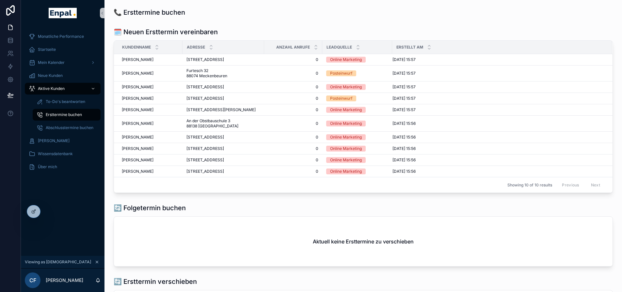
click at [58, 56] on div "Mein Kalender" at bounding box center [63, 62] width 84 height 13
click at [59, 52] on div "Startseite" at bounding box center [63, 49] width 68 height 10
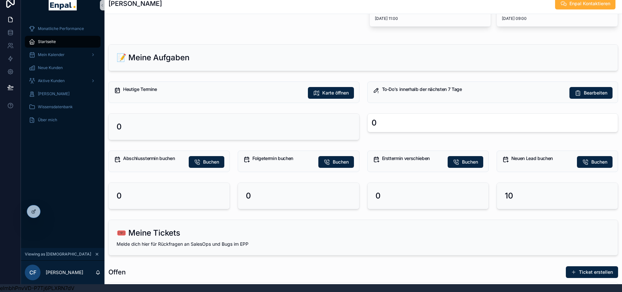
scroll to position [65, 0]
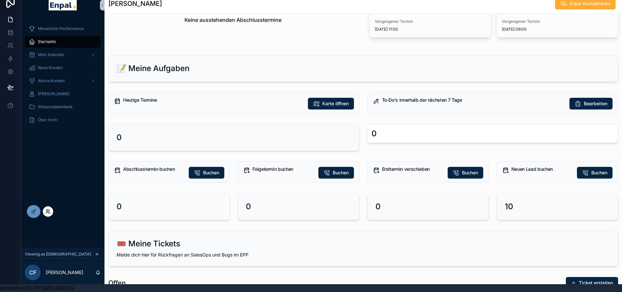
click at [47, 211] on icon at bounding box center [47, 211] width 5 height 5
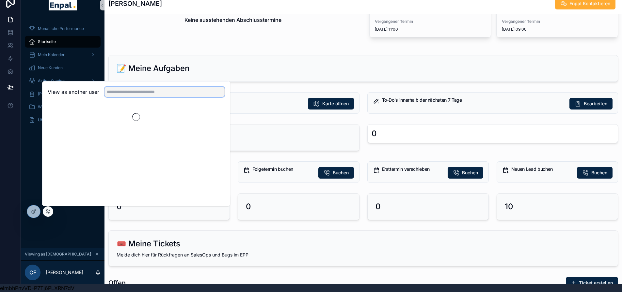
click at [124, 89] on input "text" at bounding box center [164, 92] width 120 height 10
type input "**********"
click at [214, 113] on button "Select" at bounding box center [216, 115] width 17 height 9
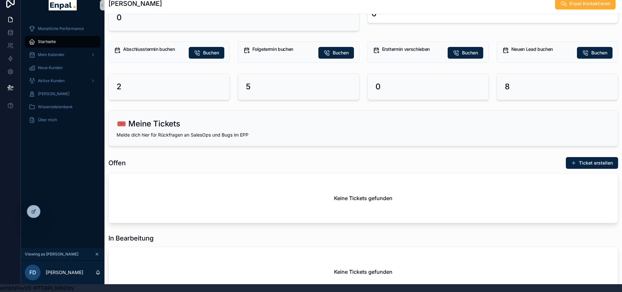
scroll to position [359, 0]
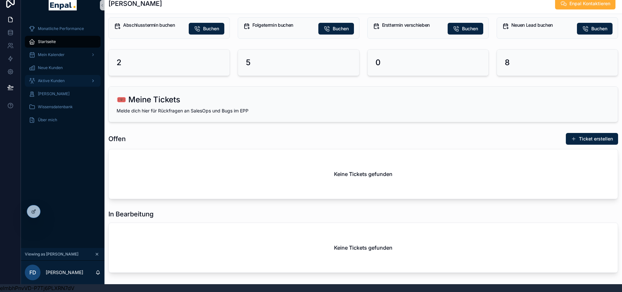
click at [62, 78] on span "Aktive Kunden" at bounding box center [51, 80] width 27 height 5
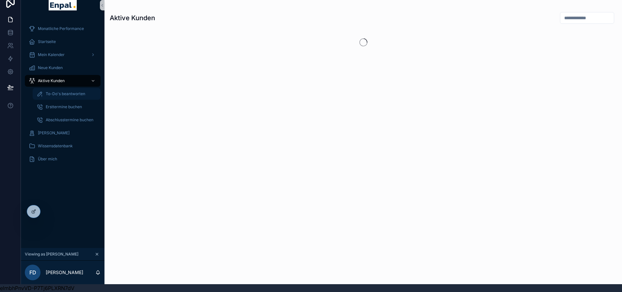
click at [65, 91] on span "To-Do's beantworten" at bounding box center [65, 93] width 39 height 5
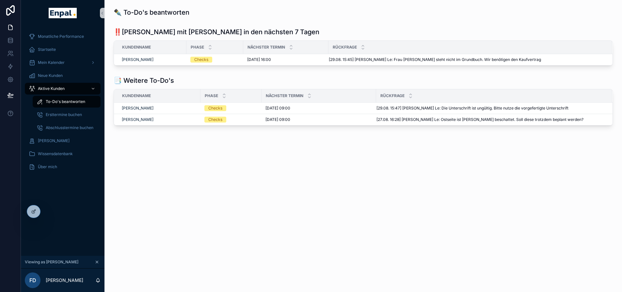
click at [241, 147] on div "✒️ To-Do's beantworten ‼️[PERSON_NAME] mit Terminen in den nächsten 7 Tagen Kun…" at bounding box center [362, 85] width 517 height 170
click at [36, 209] on div at bounding box center [33, 212] width 13 height 12
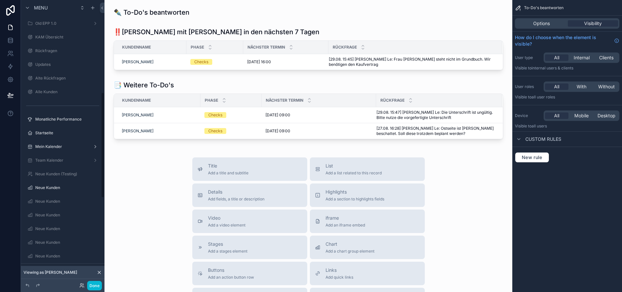
scroll to position [254, 0]
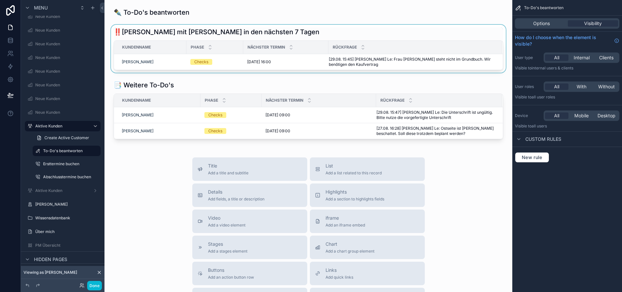
click at [408, 50] on div "Rückfrage" at bounding box center [415, 47] width 173 height 12
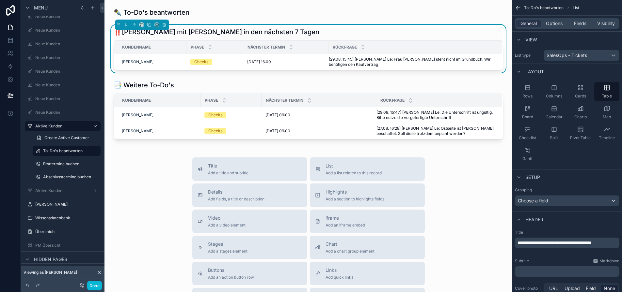
click at [559, 27] on div "General Options Fields Visibility" at bounding box center [567, 23] width 104 height 10
click at [560, 24] on span "Options" at bounding box center [554, 23] width 17 height 7
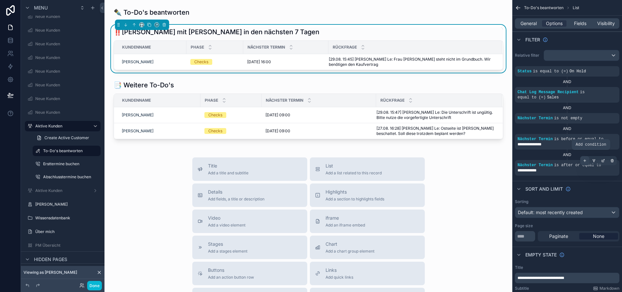
click at [587, 160] on div "scrollable content" at bounding box center [584, 160] width 9 height 9
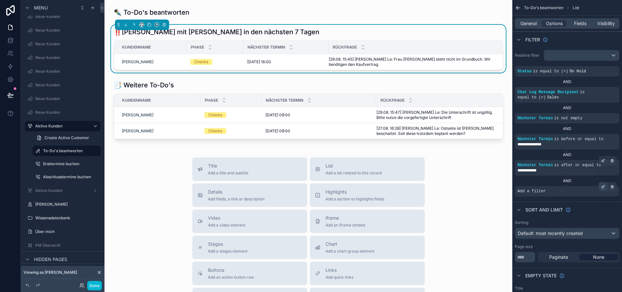
click at [605, 189] on div "scrollable content" at bounding box center [602, 186] width 9 height 9
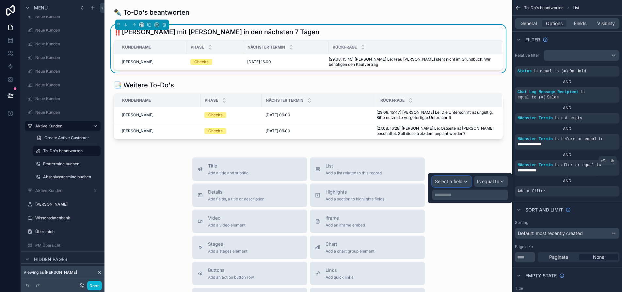
click at [471, 180] on div "Select a field" at bounding box center [451, 182] width 39 height 10
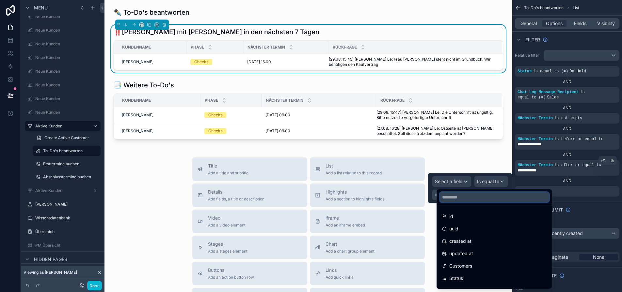
click at [473, 194] on input "text" at bounding box center [494, 197] width 110 height 10
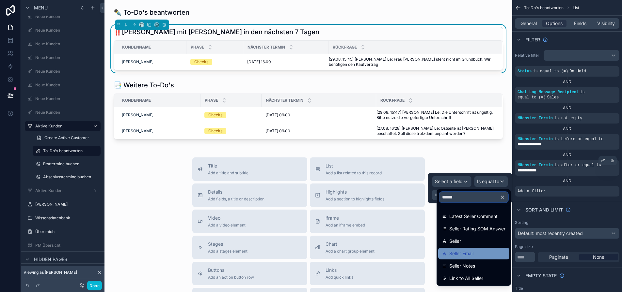
type input "******"
click at [475, 250] on div "Seller Email" at bounding box center [473, 254] width 71 height 12
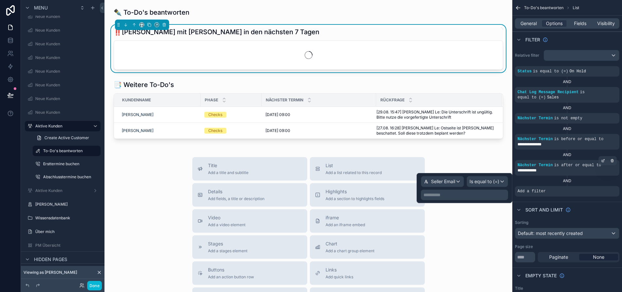
click at [482, 195] on p "**********" at bounding box center [464, 195] width 83 height 7
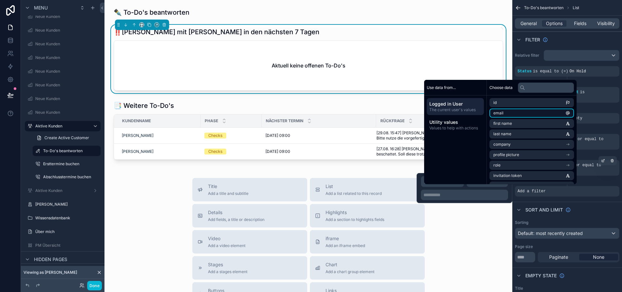
click at [510, 118] on li "email" at bounding box center [531, 113] width 85 height 9
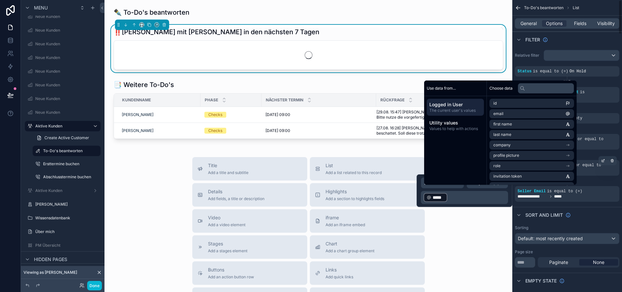
click at [586, 208] on div "Sort And Limit" at bounding box center [567, 215] width 110 height 16
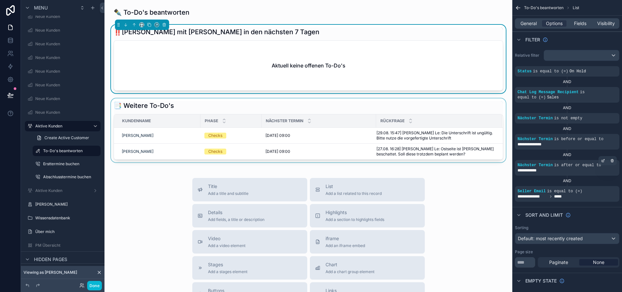
click at [323, 106] on div "scrollable content" at bounding box center [308, 131] width 397 height 64
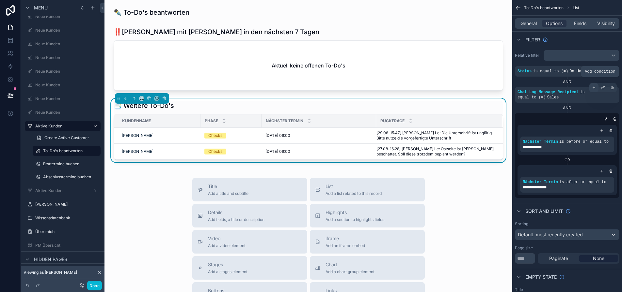
click at [596, 88] on icon "scrollable content" at bounding box center [594, 88] width 4 height 4
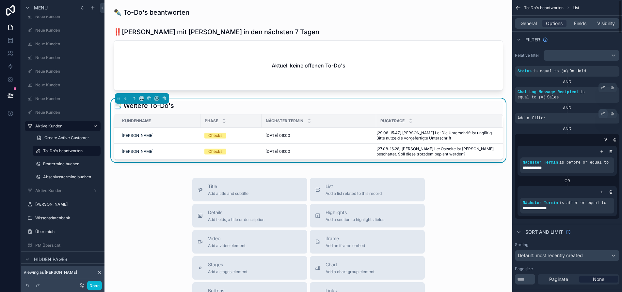
click at [605, 113] on div "scrollable content" at bounding box center [602, 113] width 9 height 9
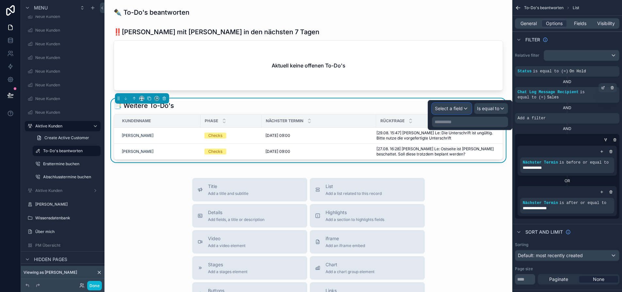
click at [462, 107] on span "Select a field" at bounding box center [449, 109] width 28 height 6
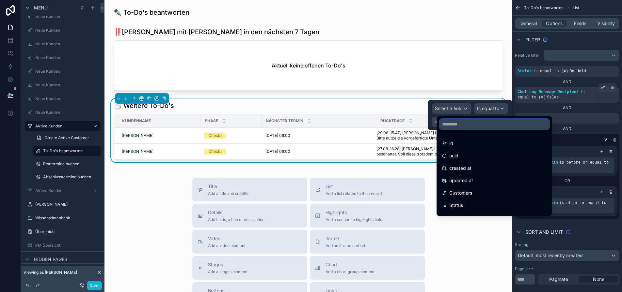
click at [469, 123] on input "text" at bounding box center [494, 124] width 110 height 10
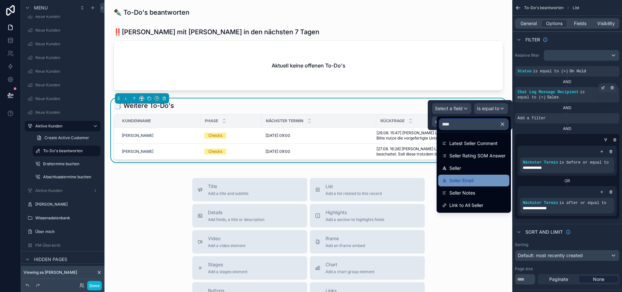
type input "****"
click at [476, 175] on div "Seller Email" at bounding box center [473, 181] width 71 height 12
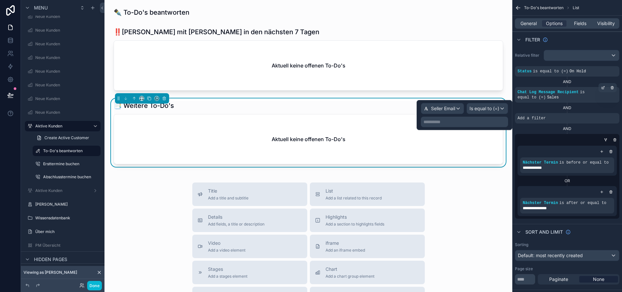
click at [490, 121] on p "**********" at bounding box center [464, 122] width 83 height 7
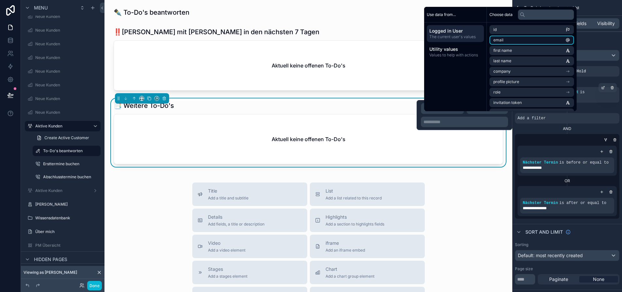
click at [513, 45] on li "email" at bounding box center [531, 40] width 85 height 9
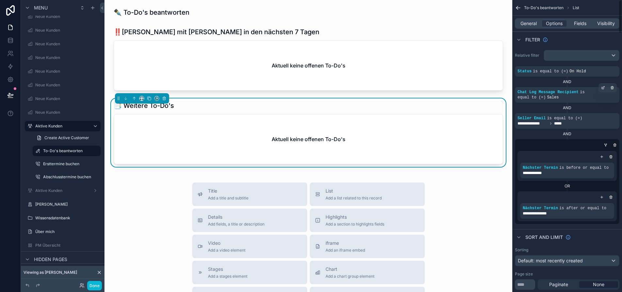
click at [544, 136] on div "AND" at bounding box center [567, 134] width 104 height 5
click at [56, 192] on label "Aktive Kunden" at bounding box center [61, 190] width 52 height 5
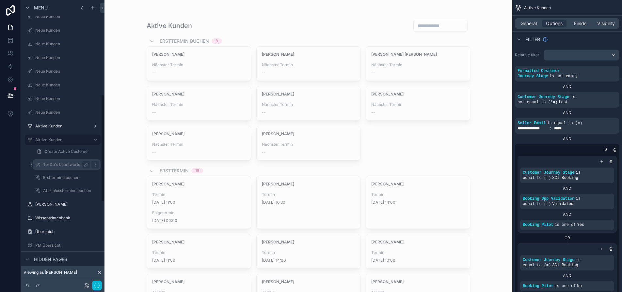
click at [68, 166] on label "To-Do's beantworten" at bounding box center [65, 164] width 44 height 5
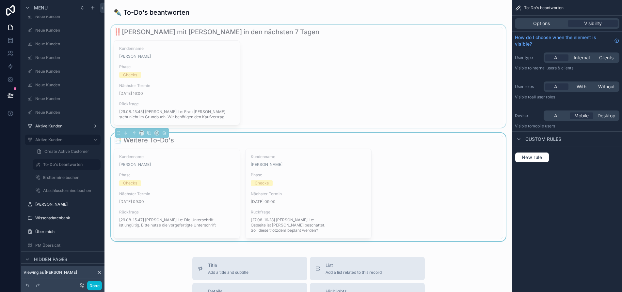
click at [259, 86] on div "scrollable content" at bounding box center [308, 76] width 397 height 103
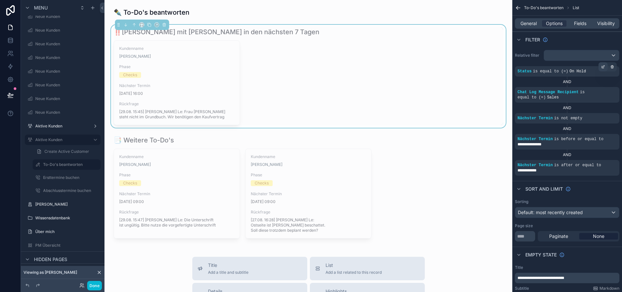
click at [605, 67] on icon "scrollable content" at bounding box center [603, 67] width 4 height 4
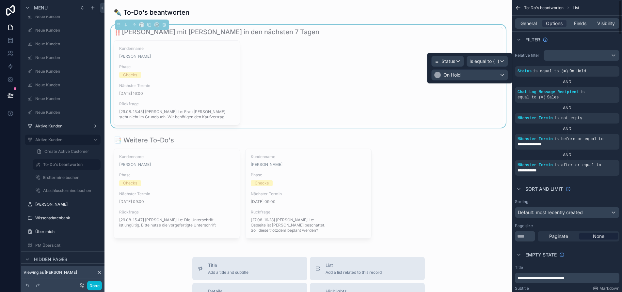
click at [576, 61] on div "**********" at bounding box center [567, 112] width 110 height 131
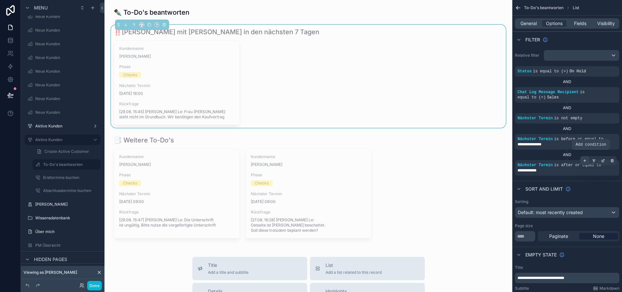
click at [586, 162] on icon "scrollable content" at bounding box center [585, 161] width 4 height 4
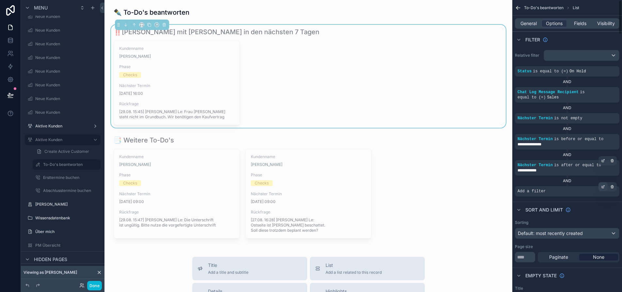
click at [604, 188] on icon "scrollable content" at bounding box center [603, 187] width 2 height 2
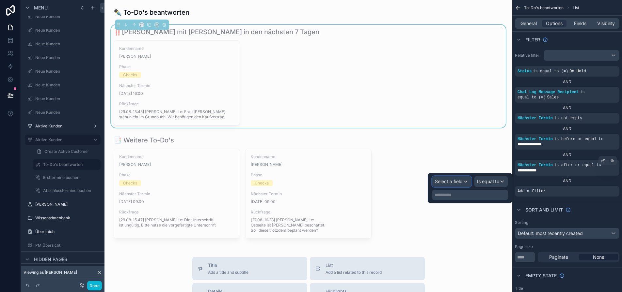
click at [462, 182] on span "Select a field" at bounding box center [449, 182] width 28 height 6
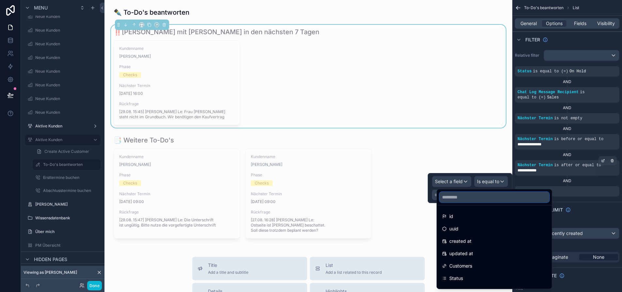
click at [475, 195] on input "text" at bounding box center [494, 197] width 110 height 10
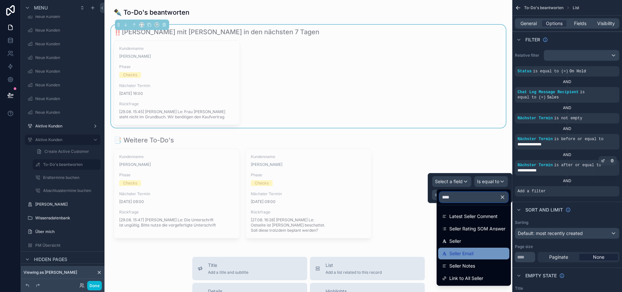
type input "****"
click at [472, 256] on span "Seller Email" at bounding box center [461, 254] width 24 height 8
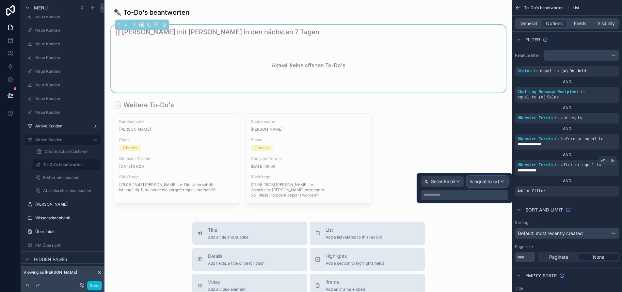
click at [498, 183] on span "Is equal to (=)" at bounding box center [484, 182] width 30 height 7
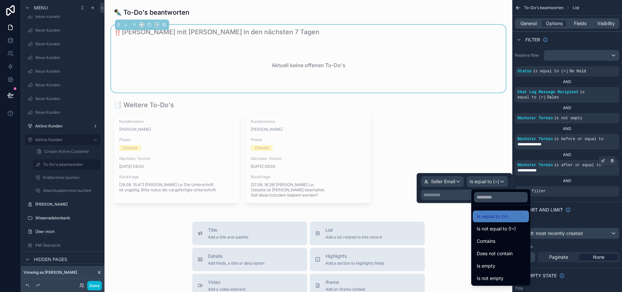
click at [502, 183] on div at bounding box center [464, 188] width 96 height 30
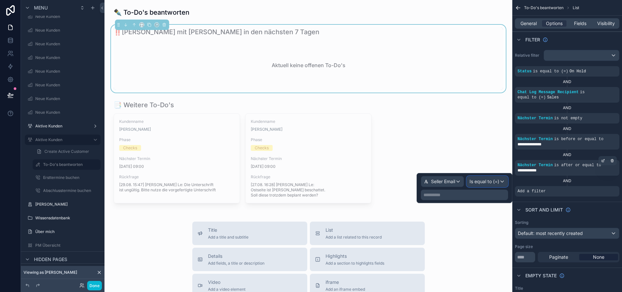
click at [499, 183] on span "Is equal to (=)" at bounding box center [484, 182] width 30 height 7
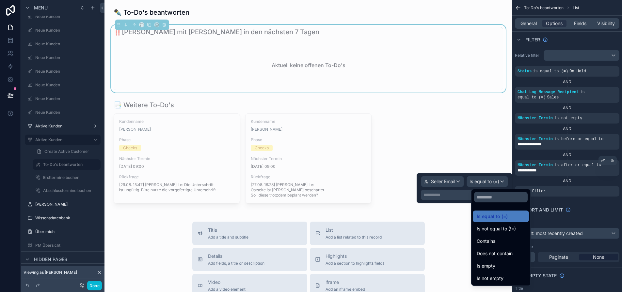
click at [499, 183] on div at bounding box center [464, 188] width 96 height 30
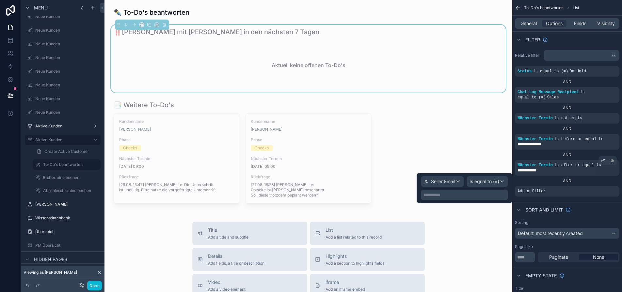
click at [485, 196] on p "**********" at bounding box center [464, 195] width 83 height 7
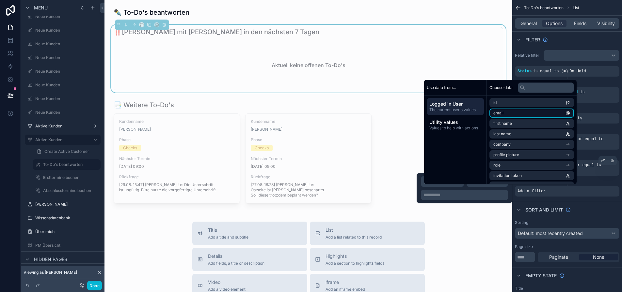
click at [517, 116] on li "email" at bounding box center [531, 113] width 85 height 9
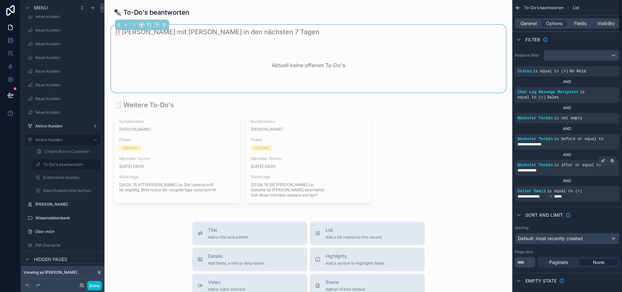
click at [403, 117] on div "scrollable content" at bounding box center [308, 152] width 397 height 108
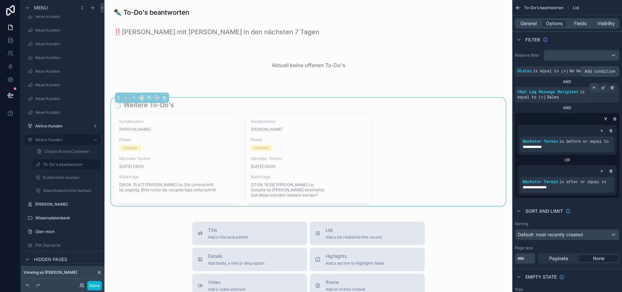
click at [596, 86] on icon "scrollable content" at bounding box center [594, 88] width 4 height 4
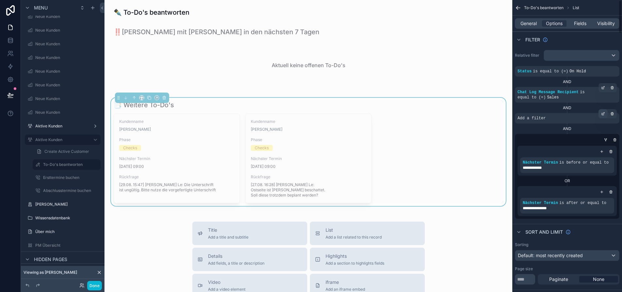
click at [605, 115] on icon "scrollable content" at bounding box center [603, 114] width 4 height 4
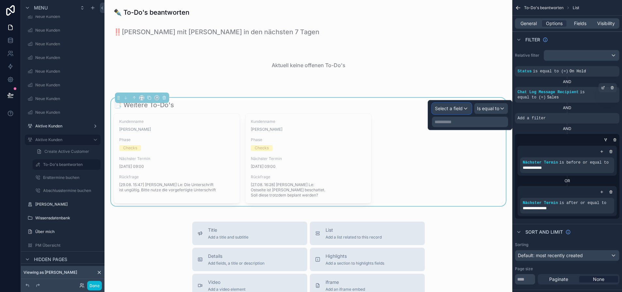
click at [471, 111] on div "Select a field" at bounding box center [451, 108] width 39 height 10
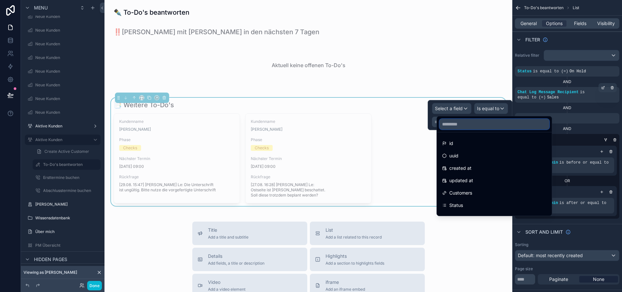
click at [471, 123] on input "text" at bounding box center [494, 124] width 110 height 10
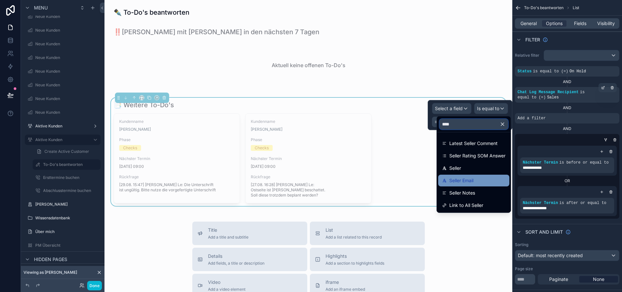
type input "****"
click at [477, 178] on div "Seller Email" at bounding box center [473, 181] width 63 height 8
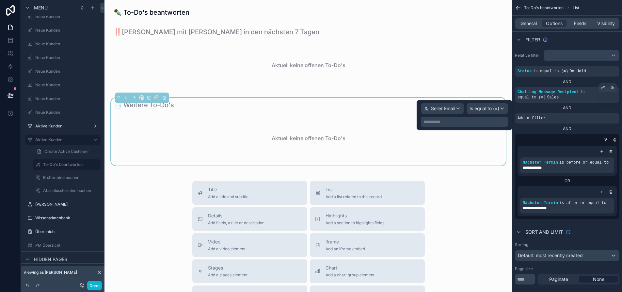
click at [492, 123] on p "**********" at bounding box center [464, 122] width 83 height 7
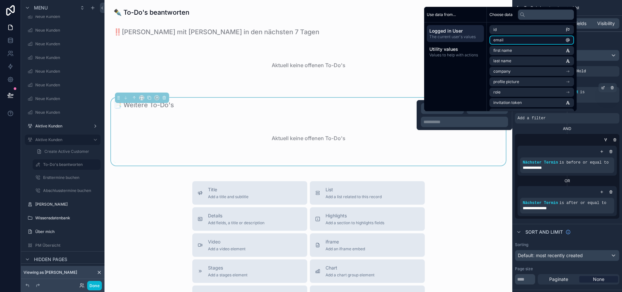
click at [502, 43] on span "email" at bounding box center [498, 40] width 10 height 5
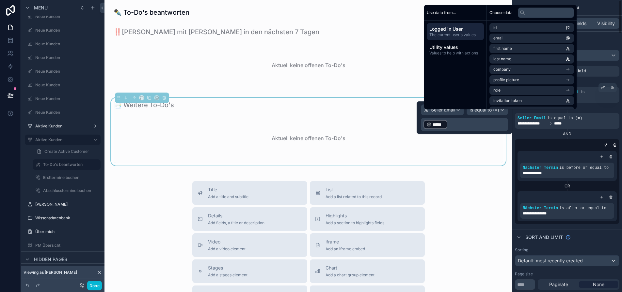
click at [543, 136] on div "AND" at bounding box center [567, 134] width 104 height 5
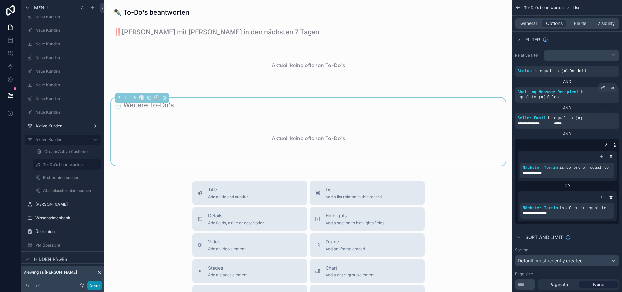
click at [95, 285] on button "Done" at bounding box center [94, 285] width 15 height 9
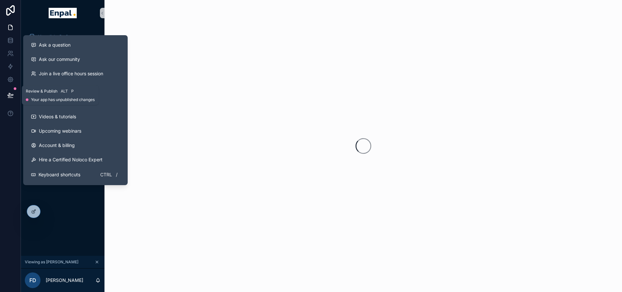
click at [10, 94] on icon at bounding box center [11, 94] width 6 height 3
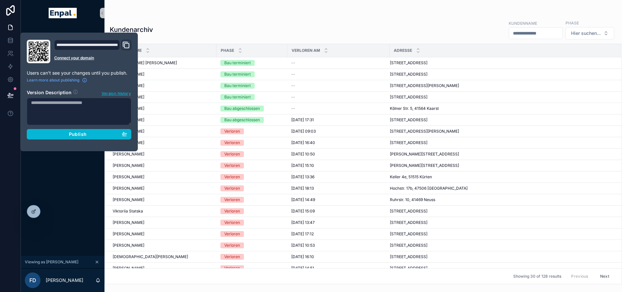
click at [75, 180] on div "Monatliche Performance Startseite Mein Kalender Neue Kunden Aktive Kunden Verlo…" at bounding box center [63, 141] width 84 height 230
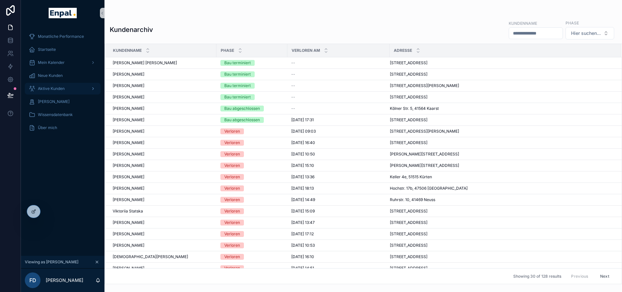
click at [57, 90] on span "Aktive Kunden" at bounding box center [51, 88] width 27 height 5
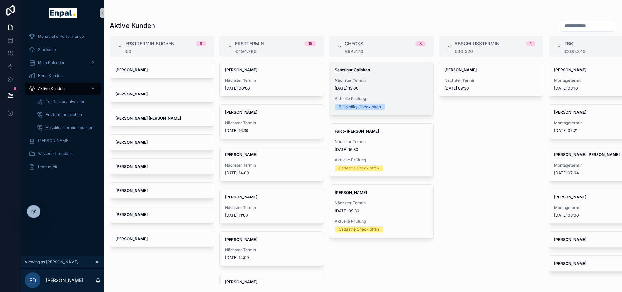
click at [400, 89] on span "13.9.2025 13:00" at bounding box center [381, 88] width 93 height 5
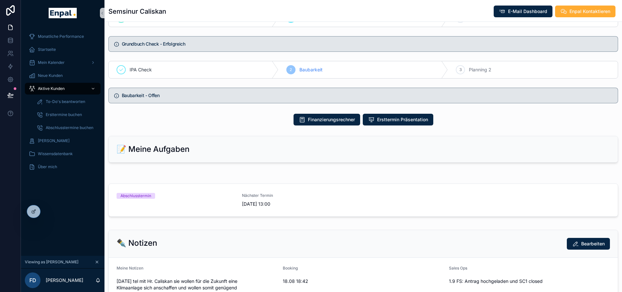
scroll to position [359, 0]
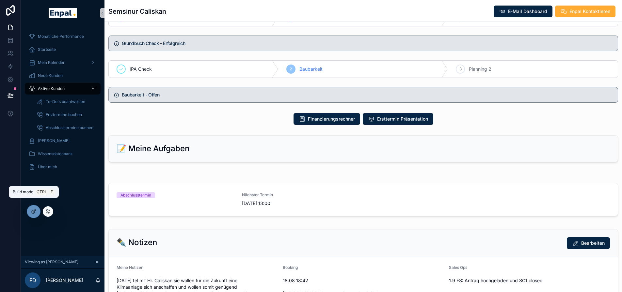
click at [36, 213] on icon at bounding box center [33, 211] width 5 height 5
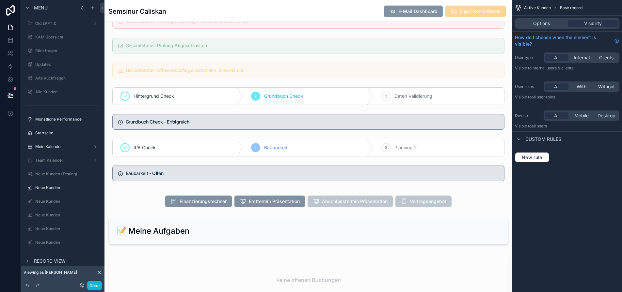
scroll to position [816, 0]
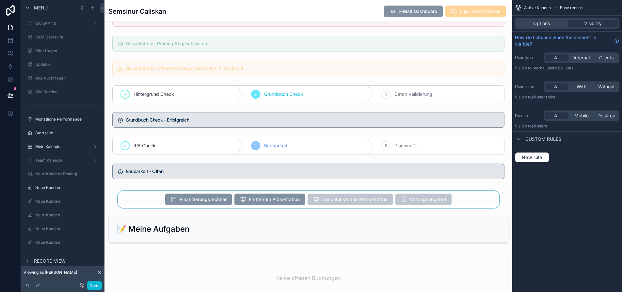
click at [343, 208] on div "scrollable content" at bounding box center [308, 199] width 408 height 17
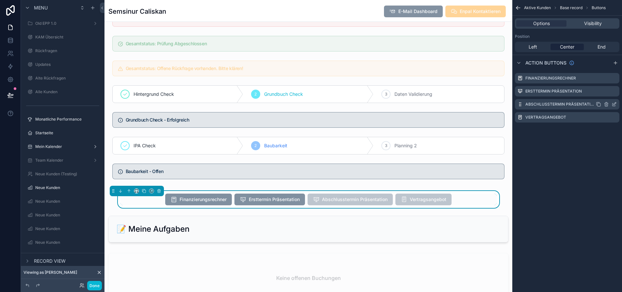
click at [616, 104] on icon "scrollable content" at bounding box center [614, 103] width 3 height 3
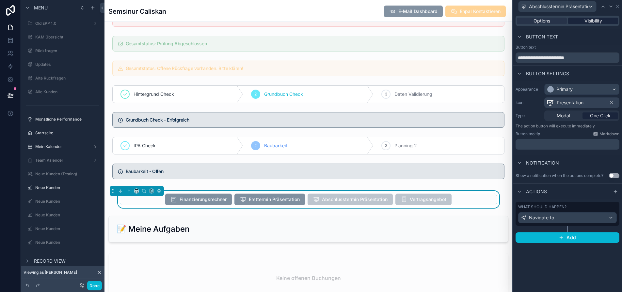
click at [594, 23] on span "Visibility" at bounding box center [593, 21] width 18 height 7
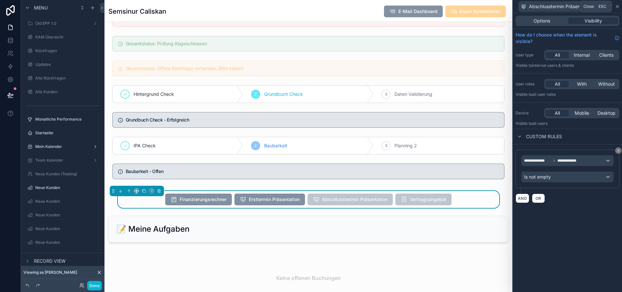
click at [620, 7] on icon at bounding box center [617, 6] width 5 height 5
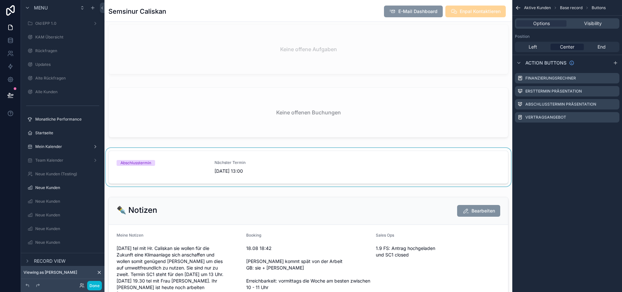
scroll to position [1142, 0]
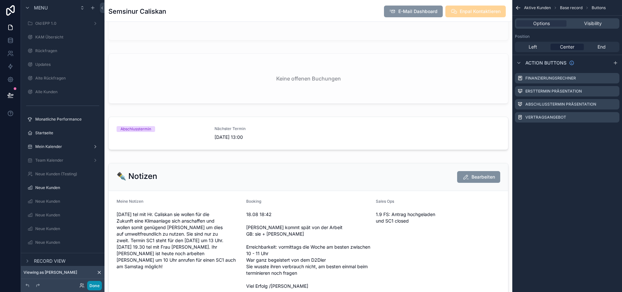
click at [93, 286] on button "Done" at bounding box center [94, 285] width 15 height 9
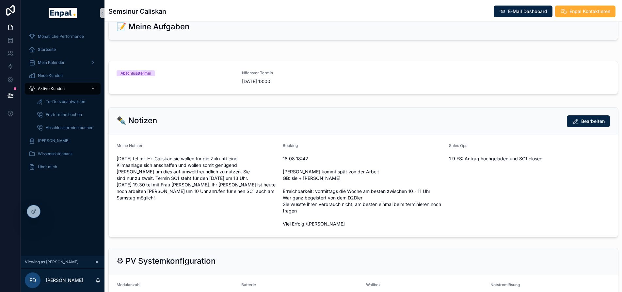
scroll to position [412, 0]
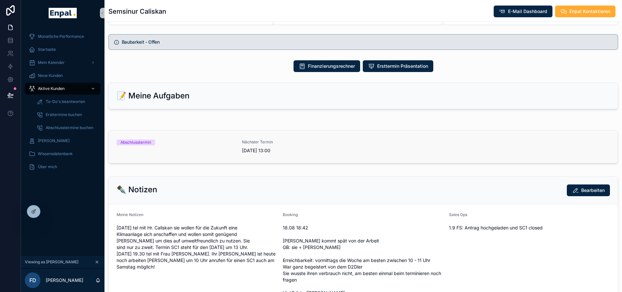
click at [217, 154] on div "Abschlusstermin" at bounding box center [175, 147] width 117 height 14
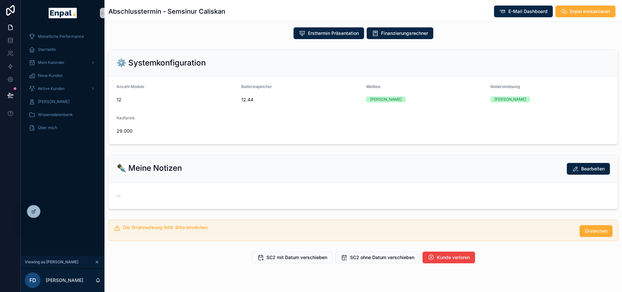
scroll to position [165, 0]
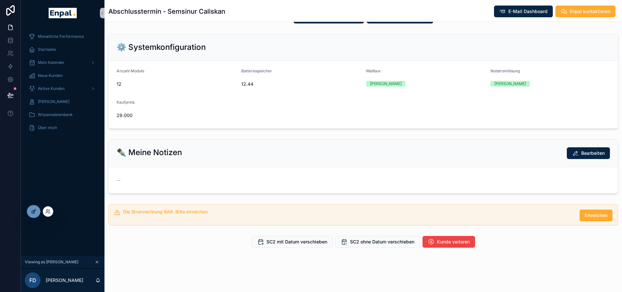
click at [36, 211] on icon at bounding box center [33, 211] width 5 height 5
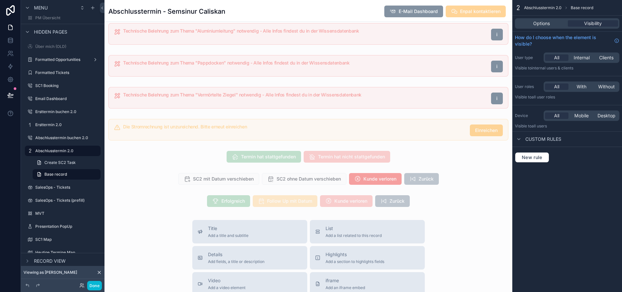
scroll to position [590, 0]
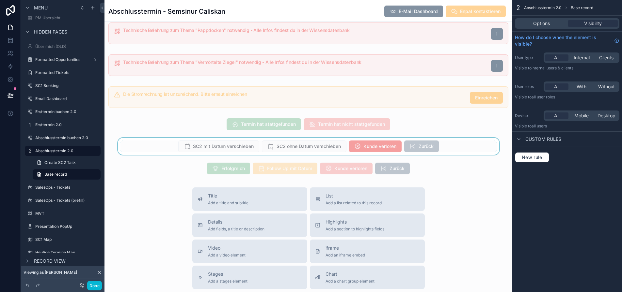
click at [274, 155] on div "scrollable content" at bounding box center [308, 146] width 408 height 17
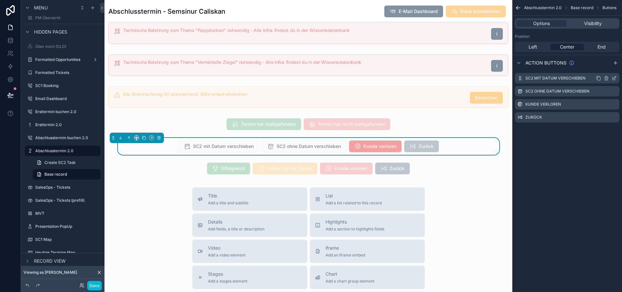
click at [616, 78] on icon "scrollable content" at bounding box center [614, 77] width 3 height 3
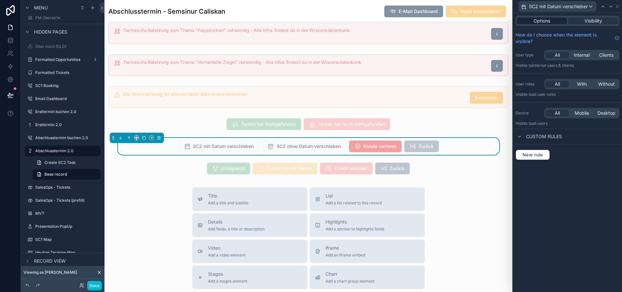
click at [550, 19] on span "Options" at bounding box center [541, 21] width 17 height 7
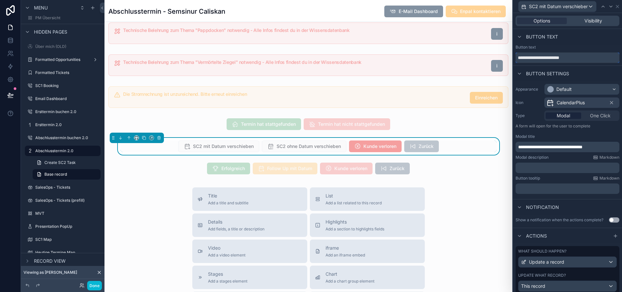
drag, startPoint x: 531, startPoint y: 59, endPoint x: 521, endPoint y: 59, distance: 10.1
click at [521, 59] on input "**********" at bounding box center [567, 58] width 104 height 10
type input "**********"
drag, startPoint x: 558, startPoint y: 60, endPoint x: 523, endPoint y: 58, distance: 35.3
click at [523, 58] on input "**********" at bounding box center [567, 58] width 104 height 10
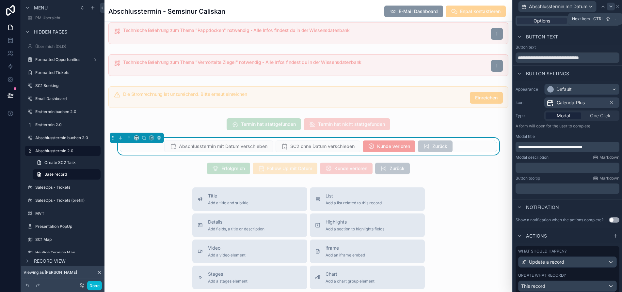
click at [613, 5] on icon at bounding box center [610, 6] width 5 height 5
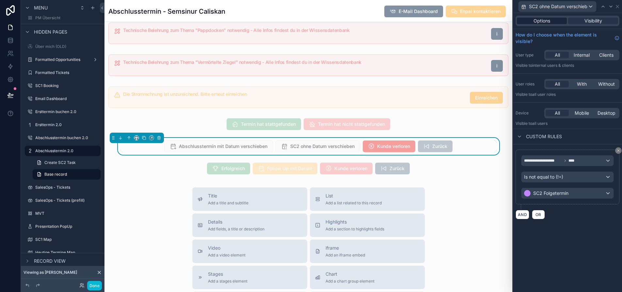
click at [550, 21] on span "Options" at bounding box center [541, 21] width 17 height 7
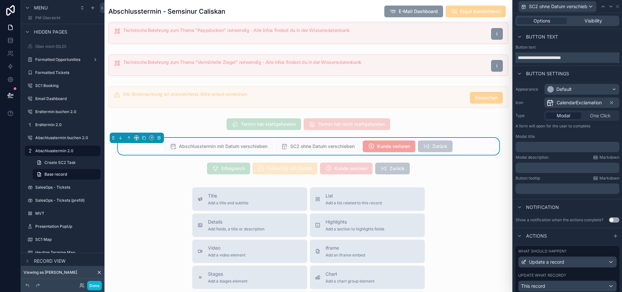
drag, startPoint x: 530, startPoint y: 57, endPoint x: 523, endPoint y: 57, distance: 7.8
click at [523, 57] on input "**********" at bounding box center [567, 58] width 104 height 10
paste input "**********"
type input "**********"
click at [613, 4] on icon at bounding box center [610, 6] width 5 height 5
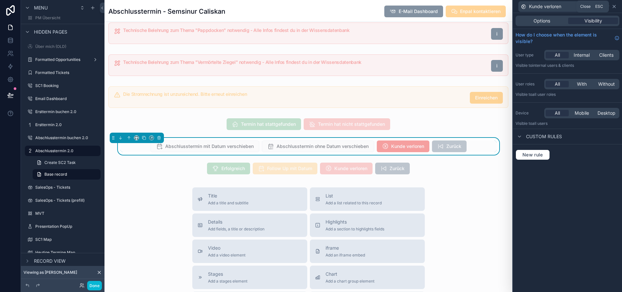
click at [617, 6] on icon at bounding box center [613, 6] width 5 height 5
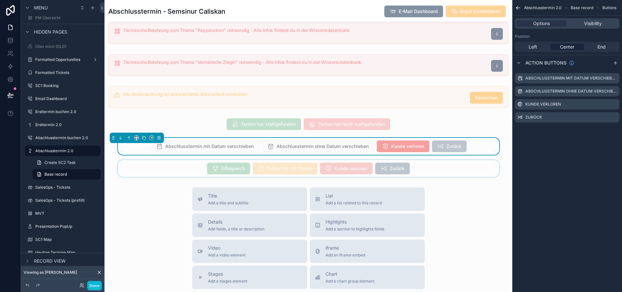
click at [449, 171] on div "scrollable content" at bounding box center [308, 168] width 408 height 17
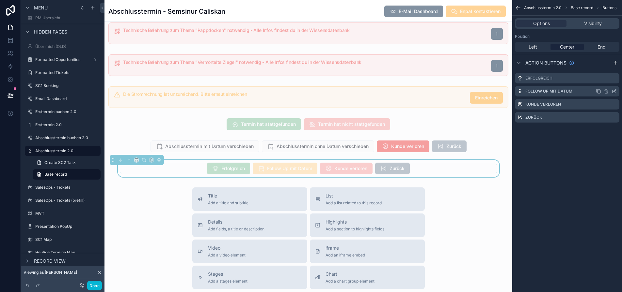
click at [617, 89] on icon "scrollable content" at bounding box center [613, 91] width 5 height 5
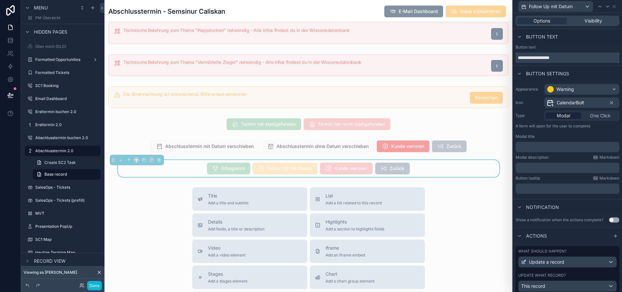
drag, startPoint x: 545, startPoint y: 56, endPoint x: 523, endPoint y: 58, distance: 22.3
click at [523, 58] on input "**********" at bounding box center [567, 58] width 104 height 10
type input "**********"
click at [617, 7] on icon at bounding box center [613, 6] width 5 height 5
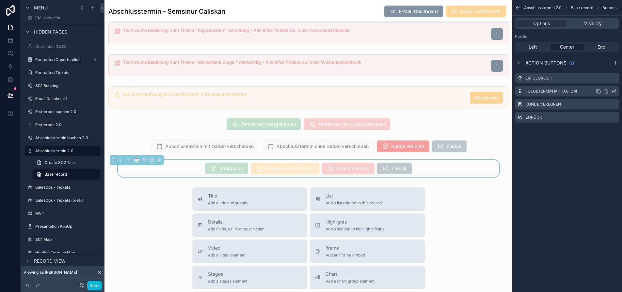
click at [617, 92] on icon "scrollable content" at bounding box center [613, 91] width 5 height 5
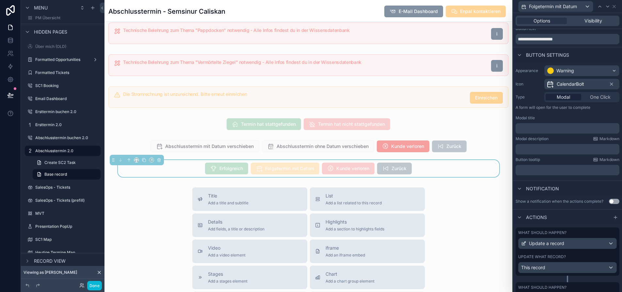
scroll to position [48, 0]
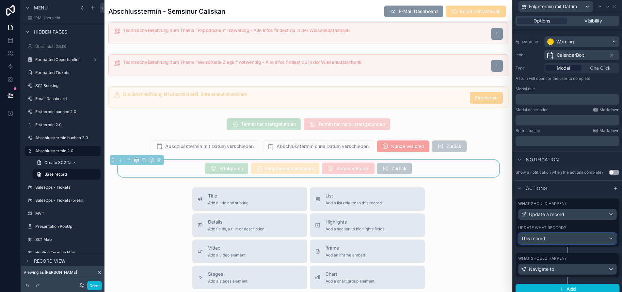
click at [578, 234] on div "This record" at bounding box center [567, 239] width 98 height 10
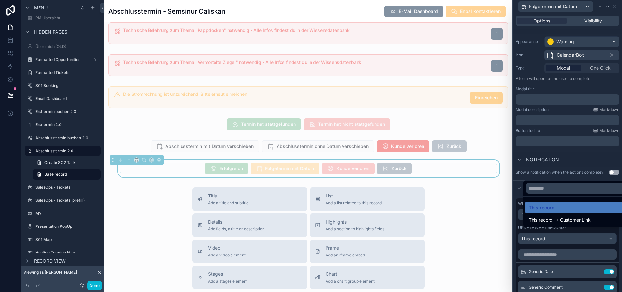
click at [578, 238] on div at bounding box center [567, 146] width 109 height 292
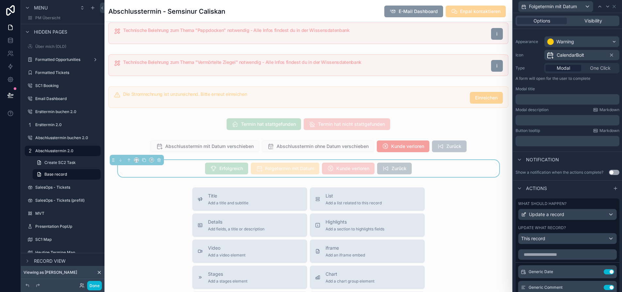
scroll to position [113, 0]
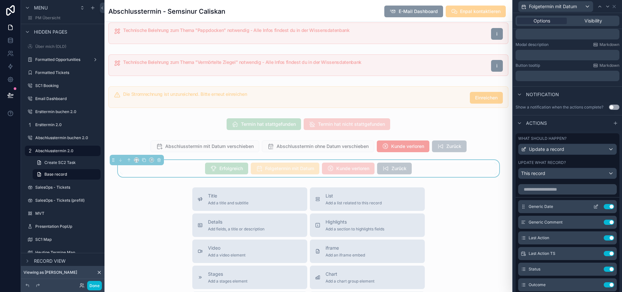
click at [593, 206] on button at bounding box center [595, 206] width 10 height 5
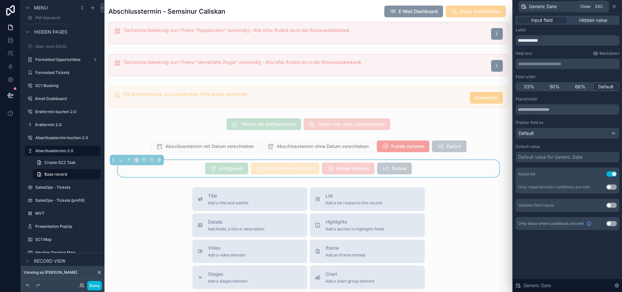
click at [617, 7] on icon at bounding box center [613, 6] width 5 height 5
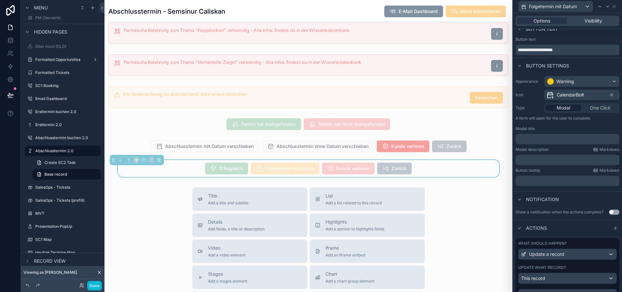
scroll to position [0, 0]
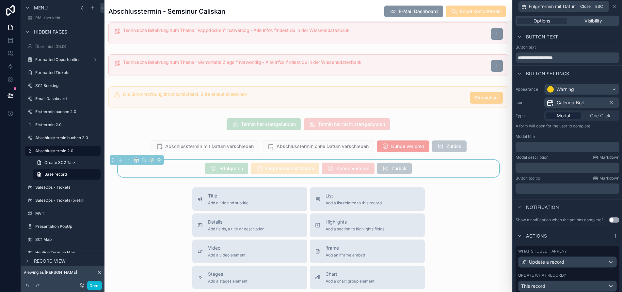
click at [616, 8] on icon at bounding box center [613, 6] width 5 height 5
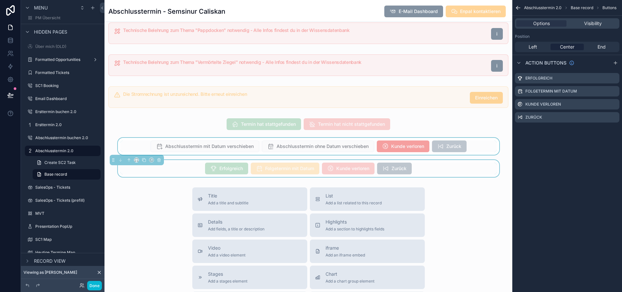
click at [360, 151] on div "scrollable content" at bounding box center [308, 146] width 408 height 17
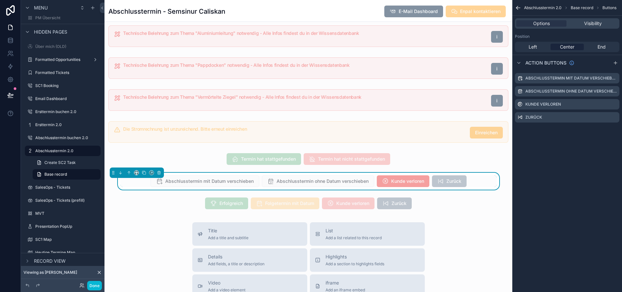
scroll to position [718, 0]
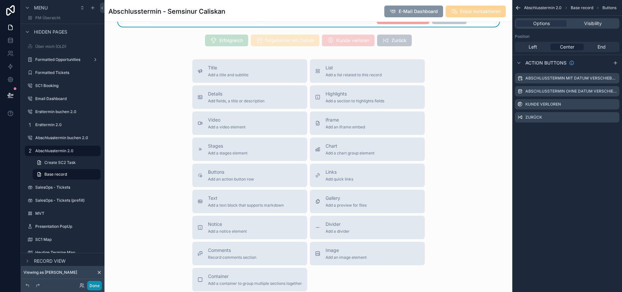
click at [98, 284] on button "Done" at bounding box center [94, 285] width 15 height 9
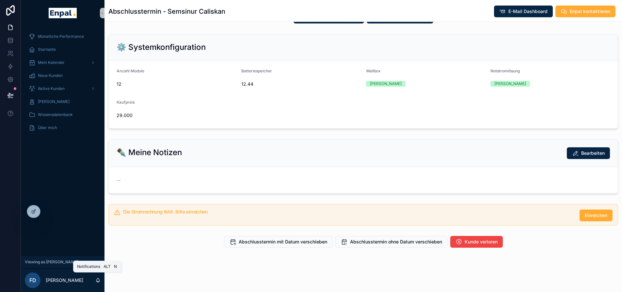
scroll to position [165, 0]
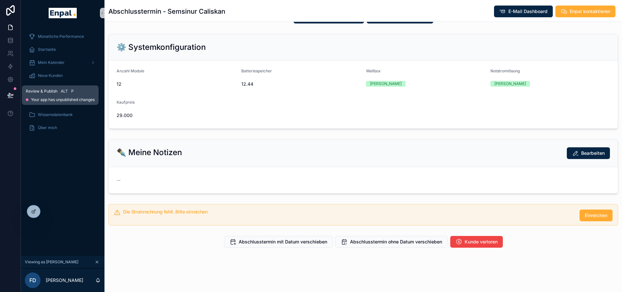
click at [10, 94] on icon at bounding box center [11, 94] width 6 height 3
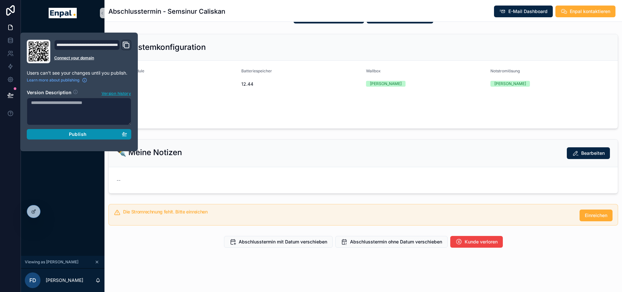
click at [86, 135] on span "Publish" at bounding box center [78, 135] width 18 height 6
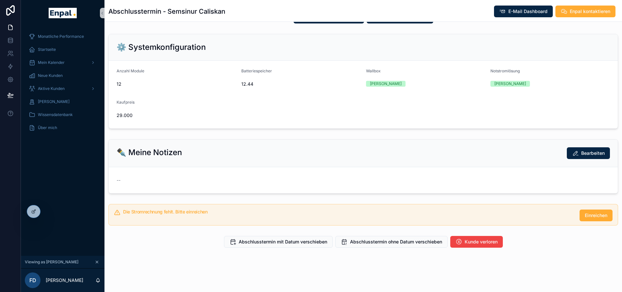
click at [86, 160] on div "Monatliche Performance Startseite Mein Kalender Neue Kunden Aktive Kunden Verlo…" at bounding box center [63, 141] width 84 height 230
click at [11, 79] on icon at bounding box center [10, 80] width 2 height 2
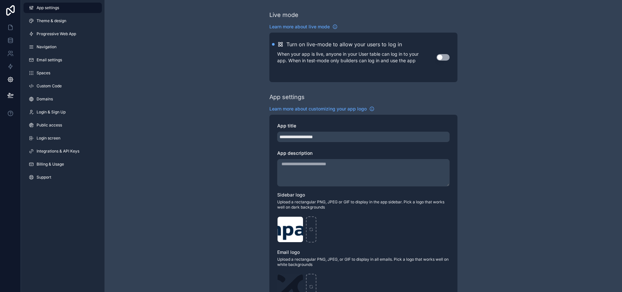
click at [443, 56] on button "Use setting" at bounding box center [442, 57] width 13 height 7
click at [9, 27] on icon at bounding box center [10, 27] width 7 height 7
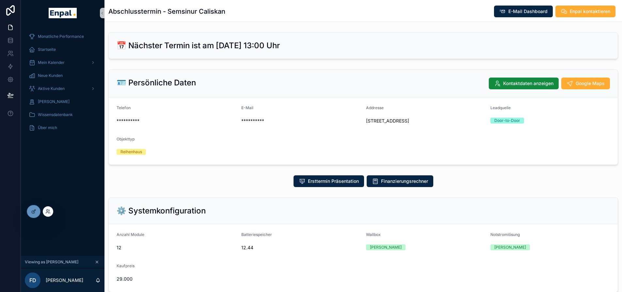
click at [51, 212] on div at bounding box center [48, 212] width 10 height 10
click at [64, 89] on span "Aktive Kunden" at bounding box center [51, 88] width 27 height 5
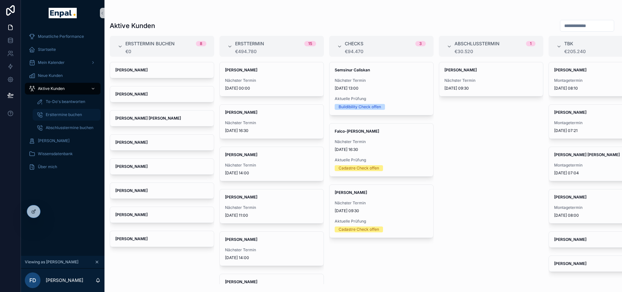
click at [64, 114] on span "Ersttermine buchen" at bounding box center [64, 114] width 36 height 5
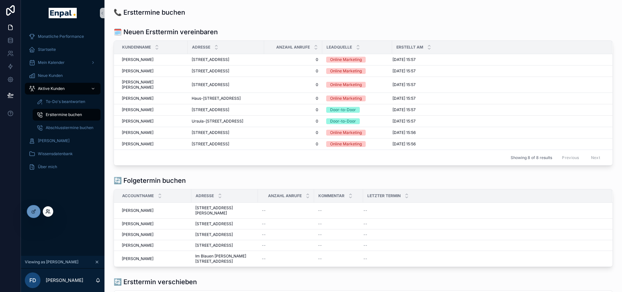
click at [48, 211] on icon at bounding box center [47, 211] width 5 height 5
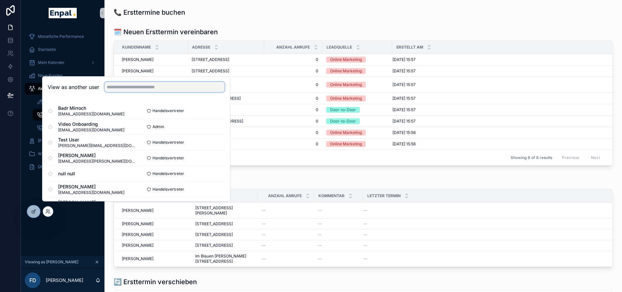
click at [133, 92] on input "text" at bounding box center [164, 87] width 120 height 10
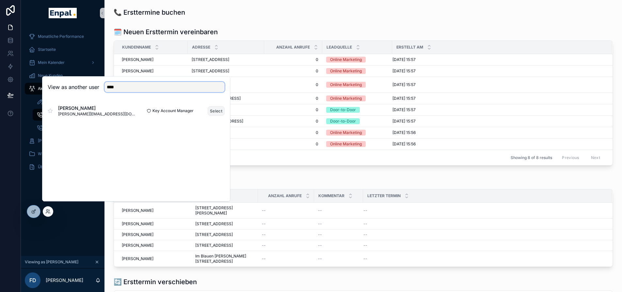
type input "****"
click at [220, 114] on button "Select" at bounding box center [216, 110] width 17 height 9
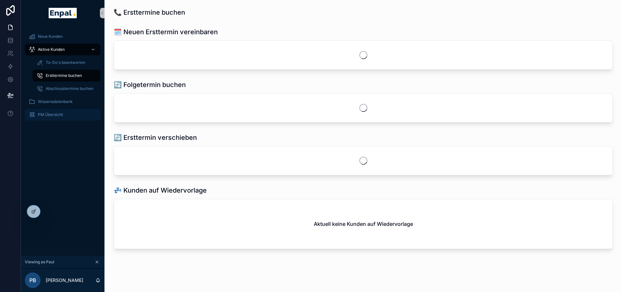
click at [68, 113] on div "PM Übersicht" at bounding box center [63, 115] width 68 height 10
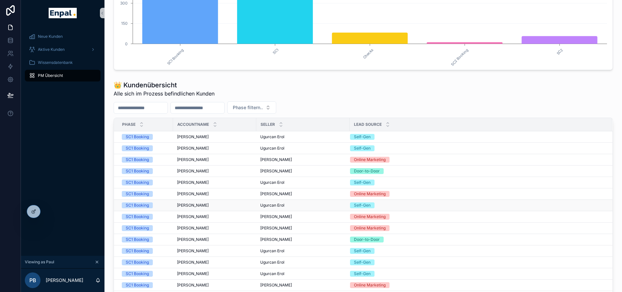
scroll to position [131, 0]
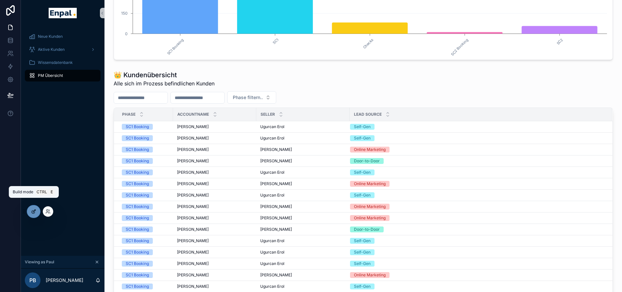
click at [31, 212] on icon at bounding box center [33, 211] width 5 height 5
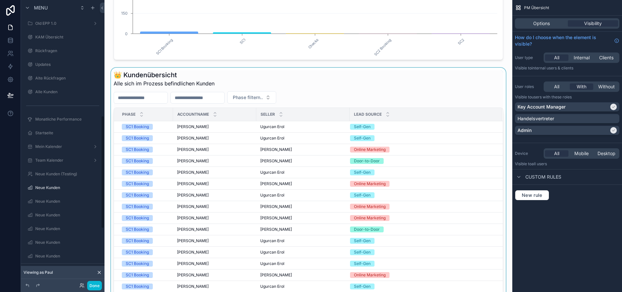
scroll to position [297, 0]
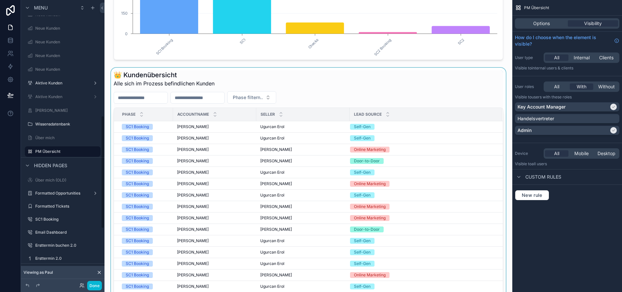
click at [335, 156] on div "scrollable content" at bounding box center [308, 199] width 397 height 262
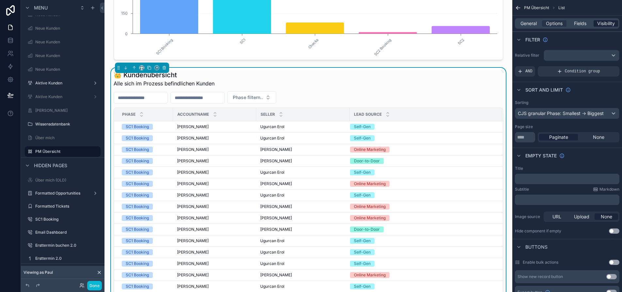
click at [606, 24] on span "Visibility" at bounding box center [606, 23] width 18 height 7
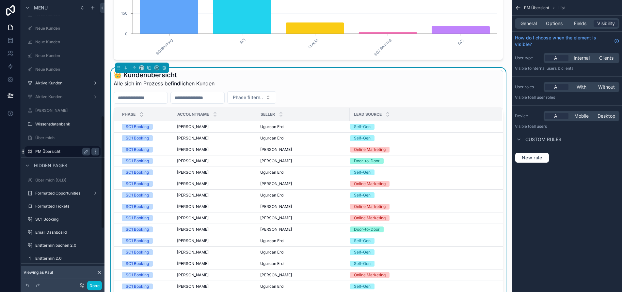
click at [65, 152] on label "PM Übersicht" at bounding box center [61, 151] width 52 height 5
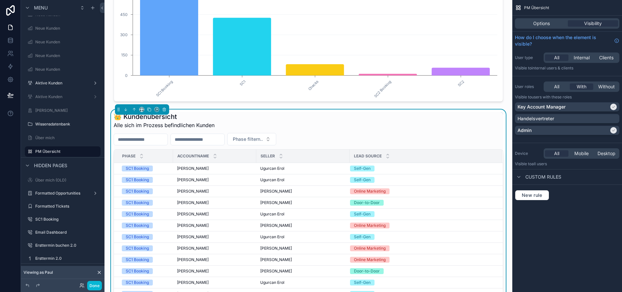
scroll to position [0, 0]
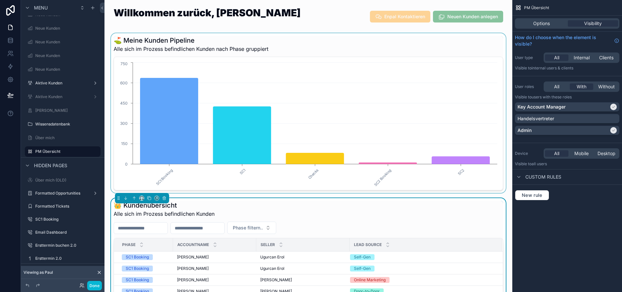
click at [385, 73] on div "scrollable content" at bounding box center [308, 113] width 397 height 160
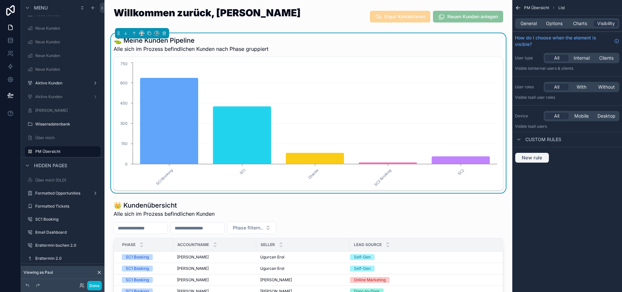
click at [543, 156] on span "New rule" at bounding box center [532, 158] width 26 height 6
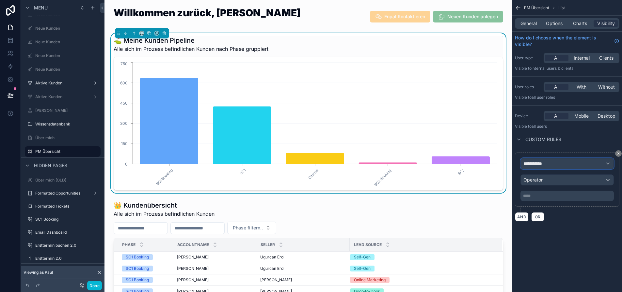
click at [557, 163] on div "**********" at bounding box center [567, 164] width 93 height 10
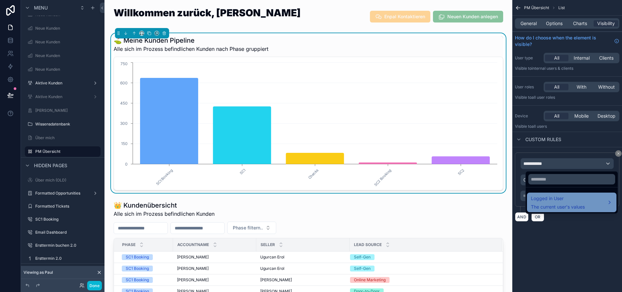
click at [565, 199] on span "Logged in User" at bounding box center [558, 199] width 54 height 8
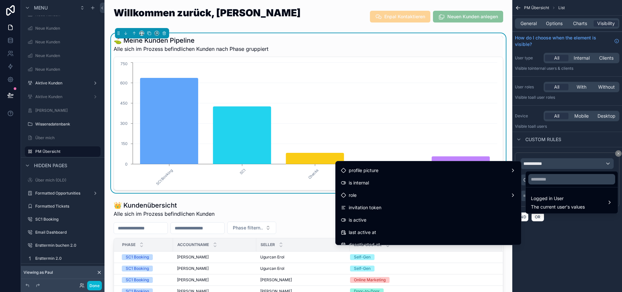
scroll to position [65, 0]
click at [556, 179] on input "text" at bounding box center [571, 179] width 87 height 10
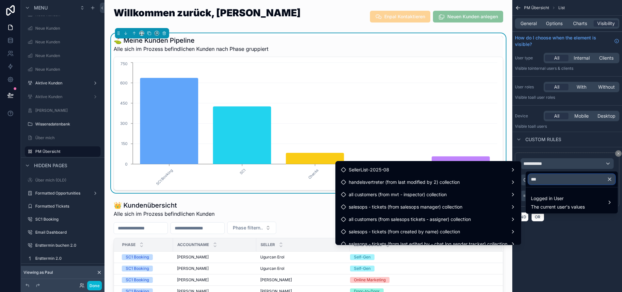
scroll to position [0, 0]
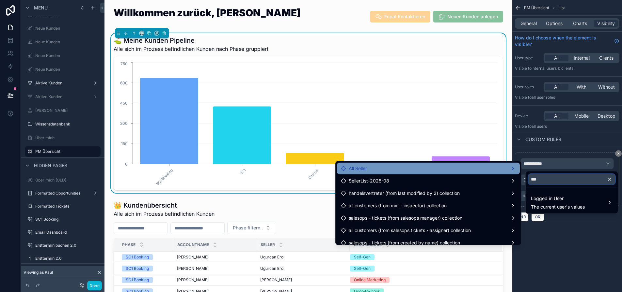
type input "***"
click at [434, 165] on div "All Seller" at bounding box center [428, 169] width 175 height 8
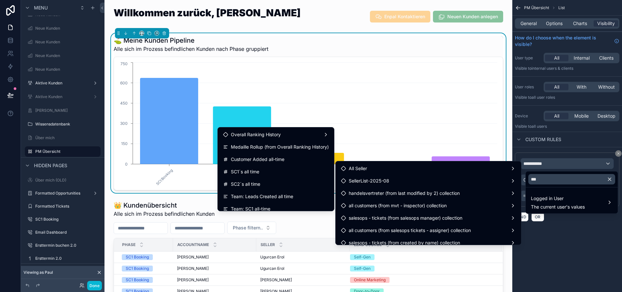
click at [560, 170] on div "*** Logged in User The current user's values" at bounding box center [571, 192] width 93 height 44
click at [561, 164] on div "scrollable content" at bounding box center [311, 146] width 622 height 292
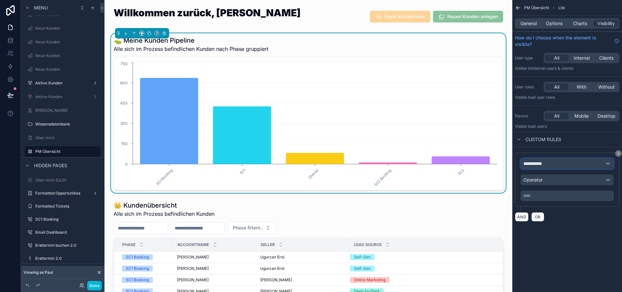
click at [565, 164] on div "**********" at bounding box center [567, 164] width 93 height 10
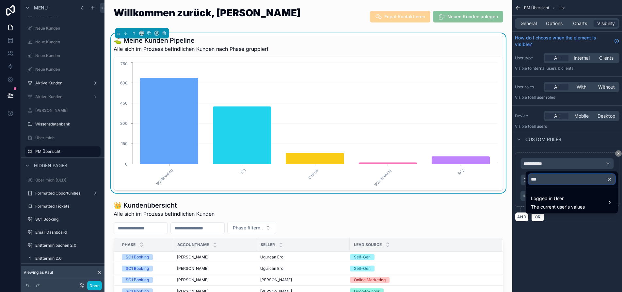
drag, startPoint x: 559, startPoint y: 181, endPoint x: 520, endPoint y: 181, distance: 39.5
click at [520, 181] on div "*** Logged in User The current user's values Menu Old EPP 1.0 KAM Übersicht Rüc…" at bounding box center [311, 146] width 622 height 292
drag, startPoint x: 555, startPoint y: 180, endPoint x: 548, endPoint y: 180, distance: 7.5
click at [548, 180] on input "***" at bounding box center [571, 179] width 87 height 10
type input "*"
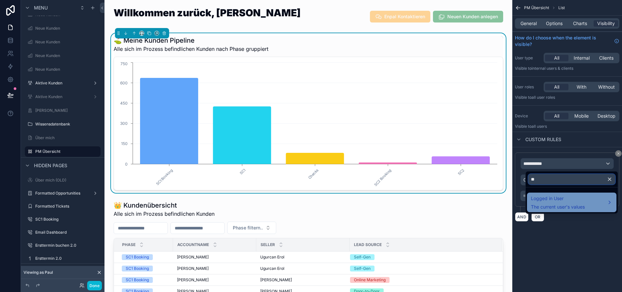
type input "**"
click at [561, 197] on span "Logged in User" at bounding box center [558, 199] width 54 height 8
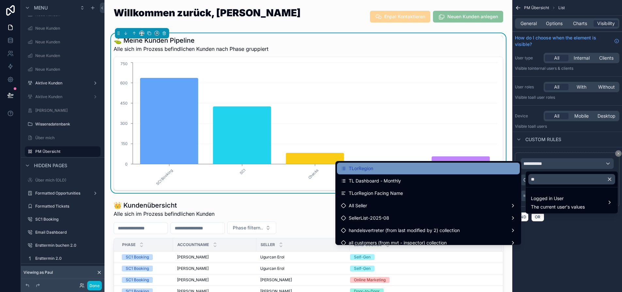
click at [424, 170] on div "TLorRegion" at bounding box center [428, 169] width 175 height 8
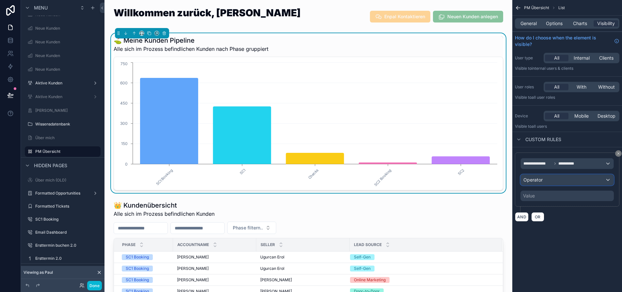
click at [564, 180] on div "Operator" at bounding box center [567, 180] width 93 height 10
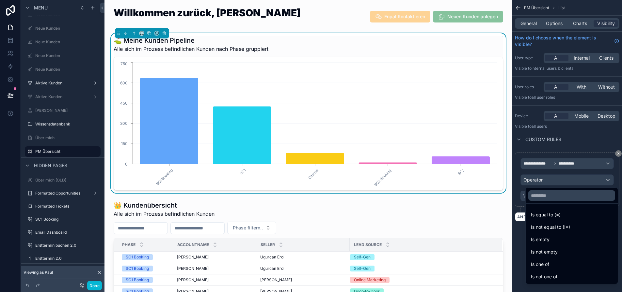
click at [557, 208] on ul "Is equal to (=) Is not equal to (!=) Is empty Is not empty Is one of Is not one…" at bounding box center [571, 244] width 92 height 80
click at [557, 210] on div "Is equal to (=)" at bounding box center [571, 215] width 89 height 12
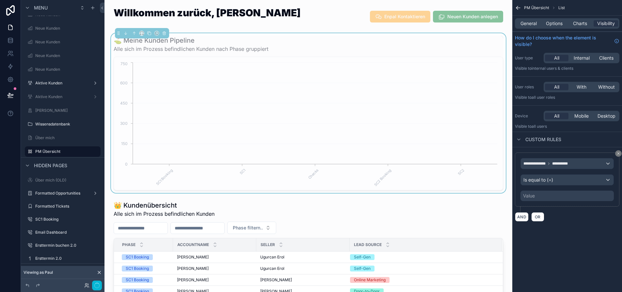
click at [559, 197] on div "Value" at bounding box center [566, 196] width 93 height 10
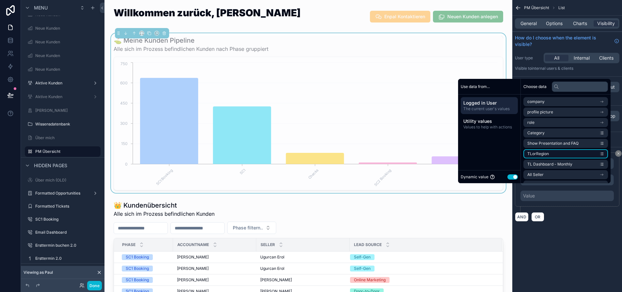
click at [562, 157] on li "TLorRegion" at bounding box center [565, 153] width 85 height 9
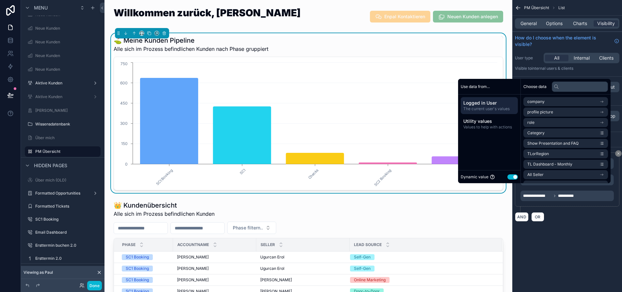
click at [574, 215] on div "AND OR" at bounding box center [567, 217] width 104 height 10
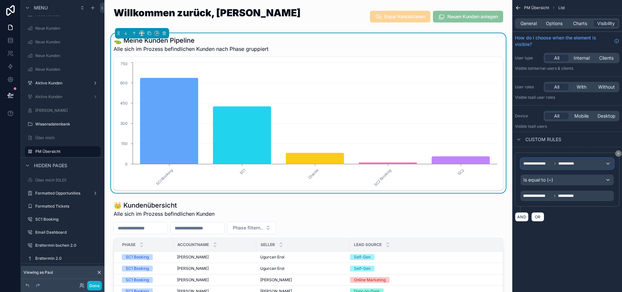
click at [573, 166] on span "**********" at bounding box center [569, 163] width 22 height 5
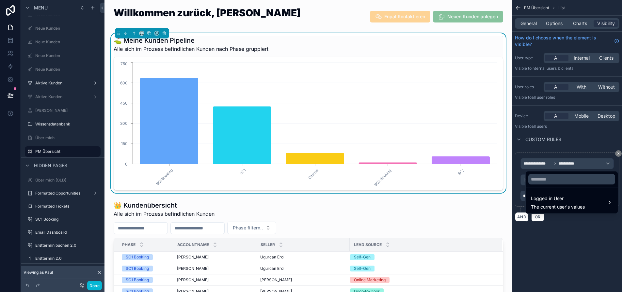
click at [573, 166] on div "scrollable content" at bounding box center [311, 146] width 622 height 292
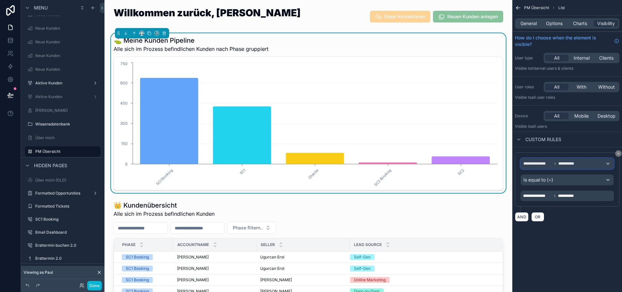
click at [572, 163] on span "**********" at bounding box center [569, 163] width 22 height 5
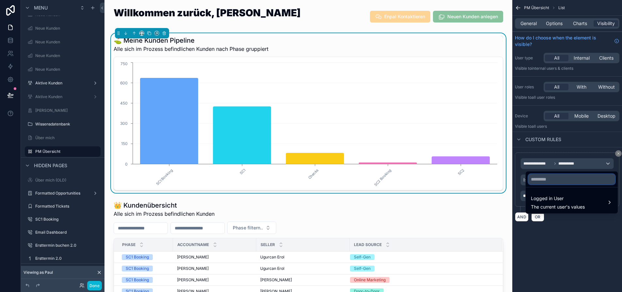
click at [565, 177] on input "text" at bounding box center [571, 179] width 87 height 10
click at [568, 168] on div "scrollable content" at bounding box center [311, 146] width 622 height 292
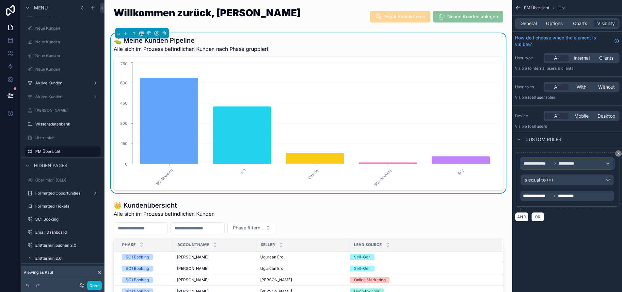
click at [568, 168] on div "**********" at bounding box center [567, 164] width 93 height 10
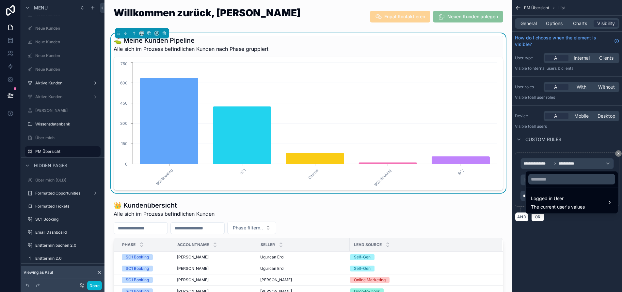
click at [568, 168] on div "scrollable content" at bounding box center [311, 146] width 622 height 292
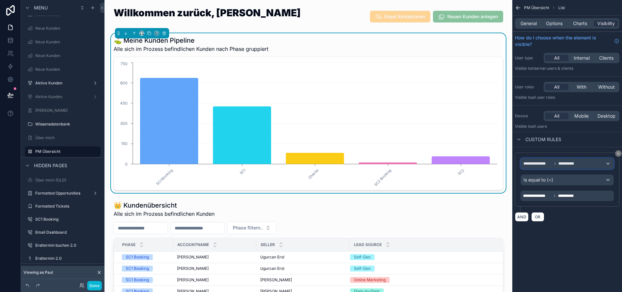
click at [568, 168] on div "**********" at bounding box center [567, 164] width 93 height 10
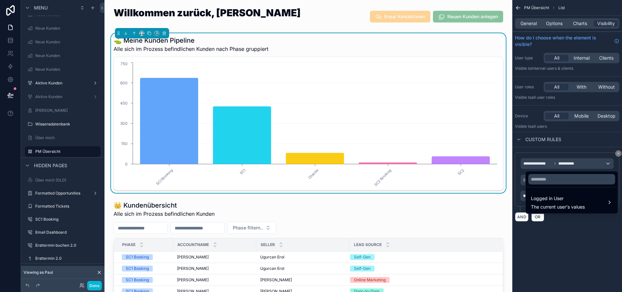
click at [568, 168] on div "scrollable content" at bounding box center [311, 146] width 622 height 292
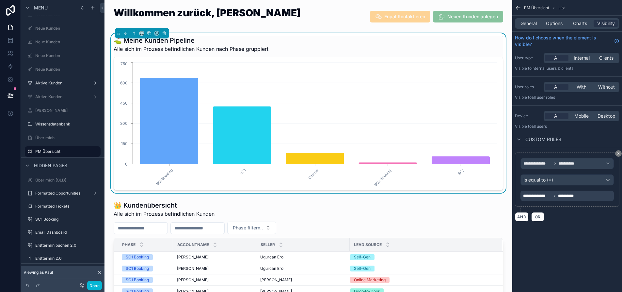
click at [567, 190] on div "**********" at bounding box center [566, 179] width 93 height 43
click at [567, 194] on span "**********" at bounding box center [569, 196] width 22 height 5
click at [570, 217] on div "AND OR" at bounding box center [567, 217] width 104 height 10
click at [567, 166] on span "**********" at bounding box center [569, 163] width 22 height 5
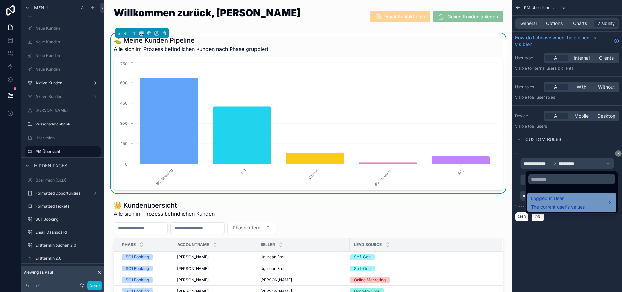
click at [570, 197] on span "Logged in User" at bounding box center [558, 199] width 54 height 8
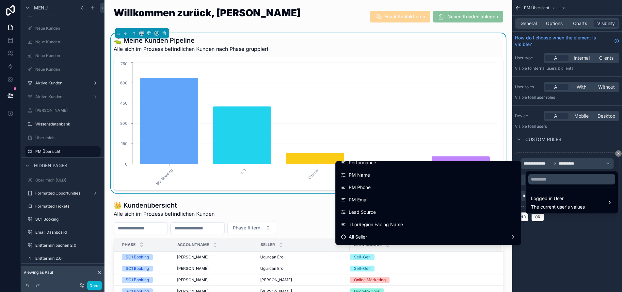
scroll to position [555, 0]
click at [557, 237] on div "scrollable content" at bounding box center [311, 146] width 622 height 292
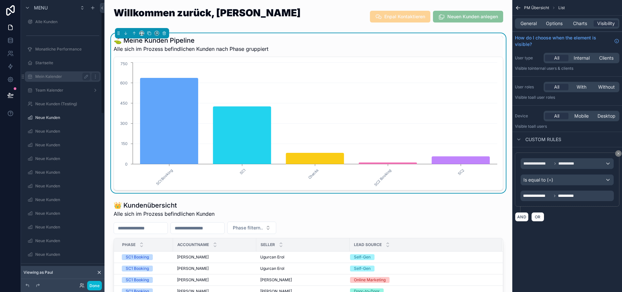
scroll to position [0, 0]
click at [55, 26] on label "Old EPP 1.0" at bounding box center [61, 23] width 52 height 5
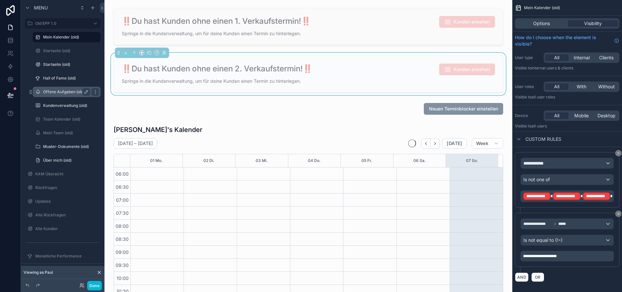
scroll to position [157, 0]
click at [53, 175] on label "KAM Übersicht" at bounding box center [61, 174] width 52 height 5
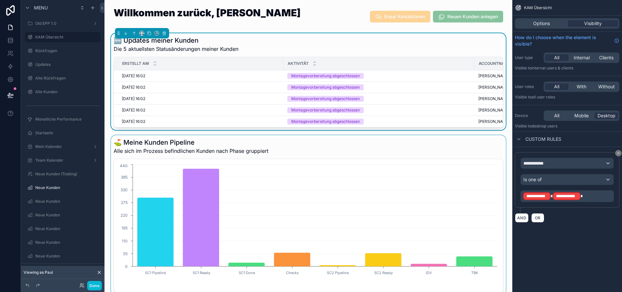
click at [292, 160] on div "scrollable content" at bounding box center [308, 215] width 397 height 160
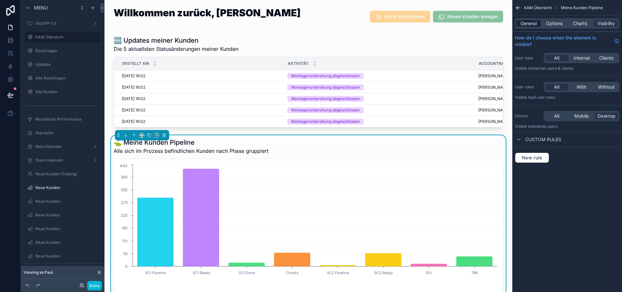
click at [537, 22] on span "General" at bounding box center [528, 23] width 16 height 7
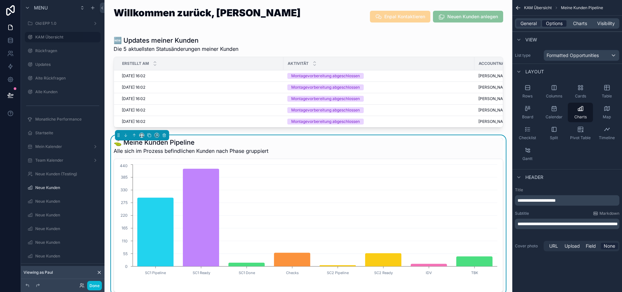
click at [562, 25] on span "Options" at bounding box center [554, 23] width 17 height 7
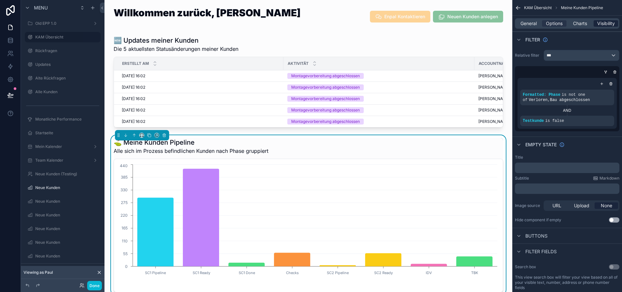
click at [603, 23] on span "Visibility" at bounding box center [606, 23] width 18 height 7
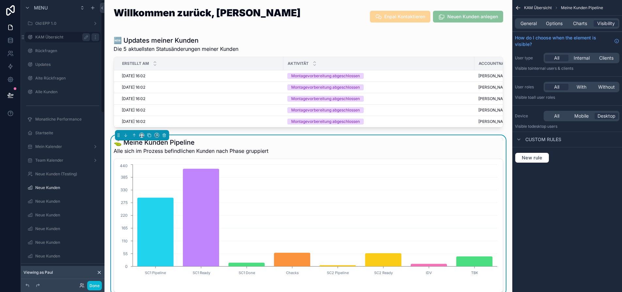
click at [63, 37] on label "KAM Übersicht" at bounding box center [61, 37] width 52 height 5
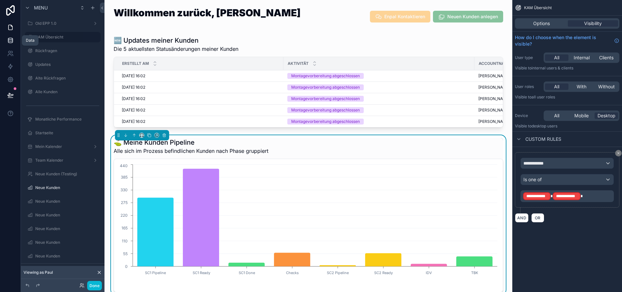
click at [10, 40] on icon at bounding box center [10, 40] width 7 height 7
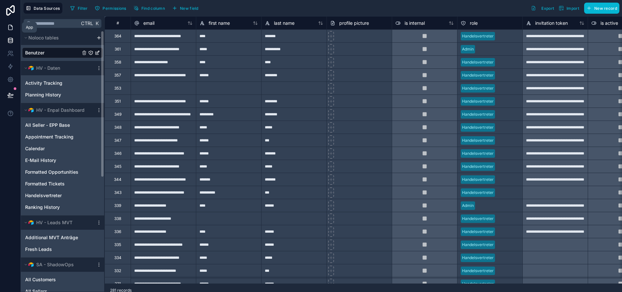
click at [8, 26] on icon at bounding box center [10, 27] width 4 height 5
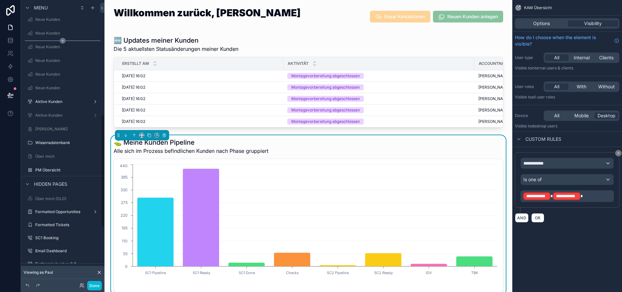
scroll to position [294, 0]
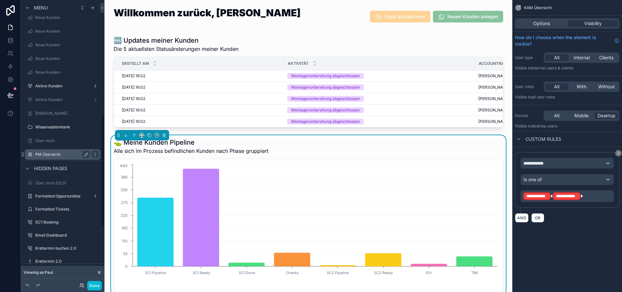
click at [65, 153] on label "PM Übersicht" at bounding box center [61, 154] width 52 height 5
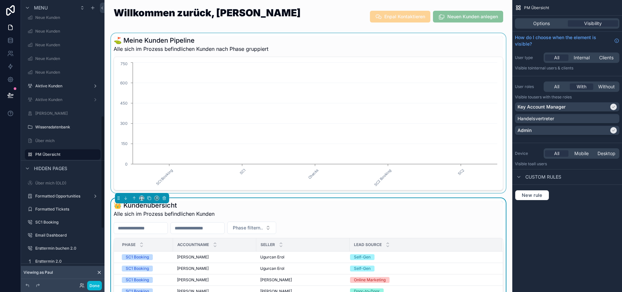
scroll to position [297, 0]
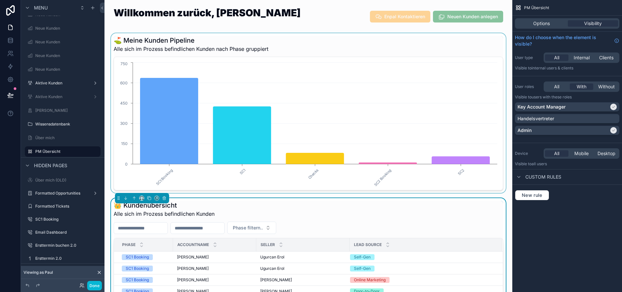
click at [251, 142] on div "scrollable content" at bounding box center [308, 113] width 397 height 160
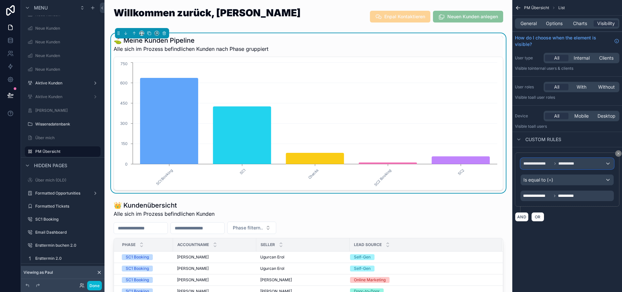
click at [563, 164] on span "**********" at bounding box center [569, 163] width 22 height 5
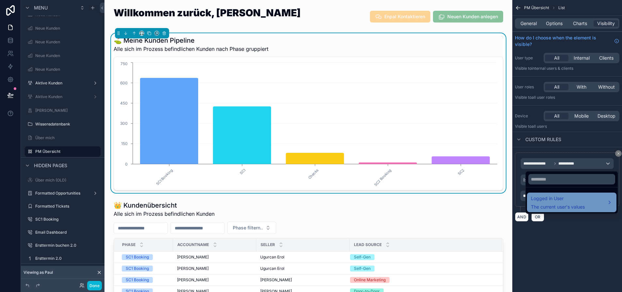
click at [562, 195] on div "Logged in User The current user's values" at bounding box center [571, 203] width 89 height 20
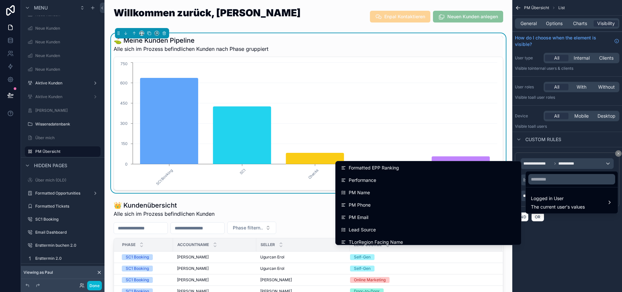
scroll to position [522, 0]
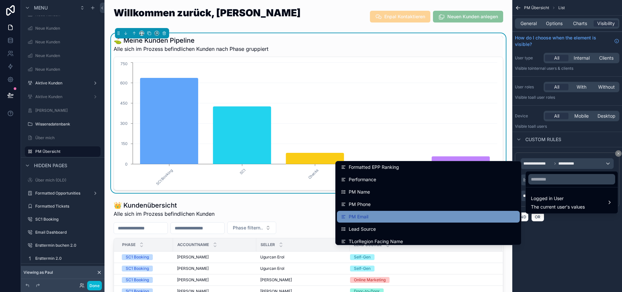
click at [399, 217] on div "PM Email" at bounding box center [428, 217] width 175 height 8
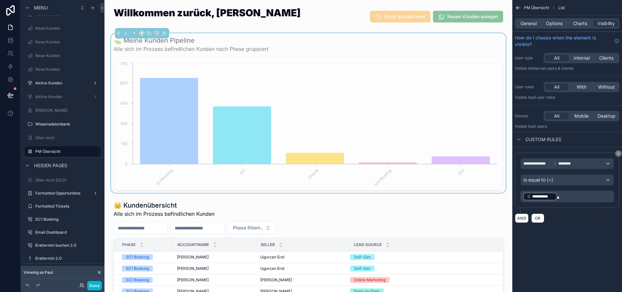
click at [564, 195] on p "**********" at bounding box center [567, 196] width 89 height 9
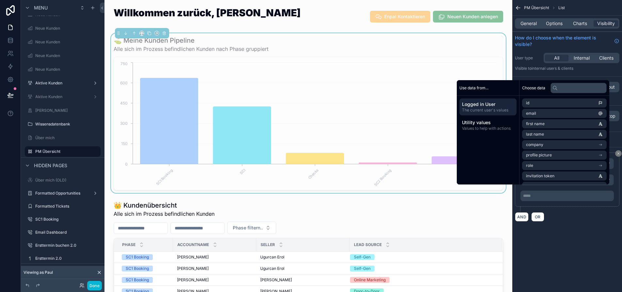
click at [572, 206] on div "**********" at bounding box center [567, 180] width 104 height 54
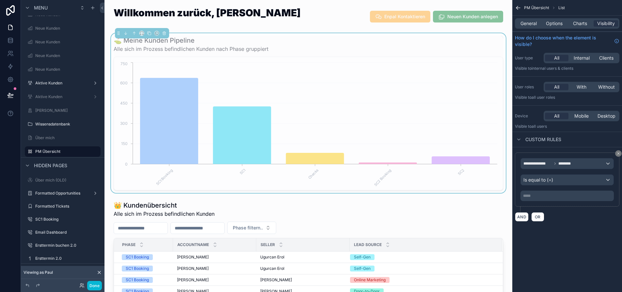
click at [559, 191] on div "***** ﻿" at bounding box center [566, 196] width 93 height 10
click at [558, 195] on p "***** ﻿" at bounding box center [567, 196] width 89 height 5
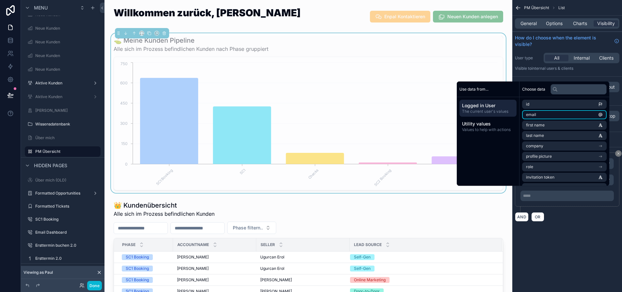
click at [555, 119] on li "email" at bounding box center [564, 114] width 85 height 9
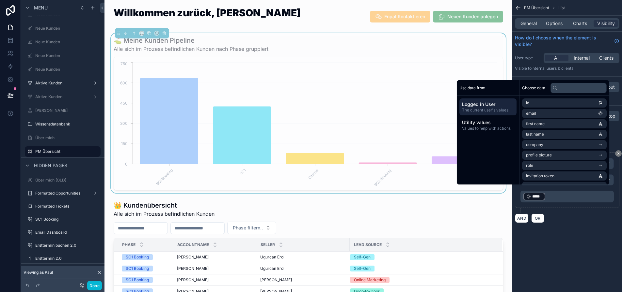
click at [577, 217] on div "AND OR" at bounding box center [567, 218] width 104 height 10
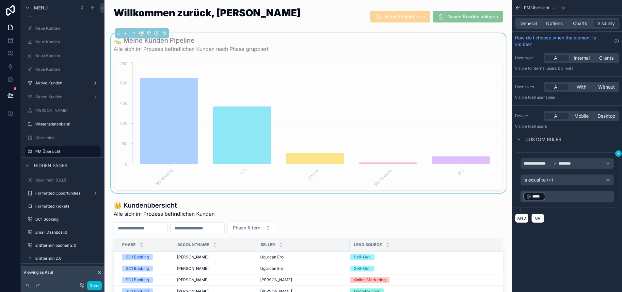
click at [620, 154] on button "scrollable content" at bounding box center [618, 153] width 7 height 7
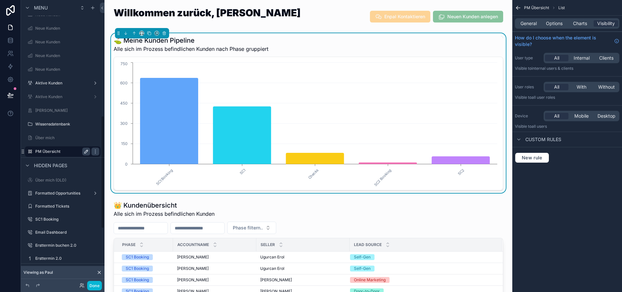
click at [83, 153] on button "scrollable content" at bounding box center [86, 152] width 8 height 8
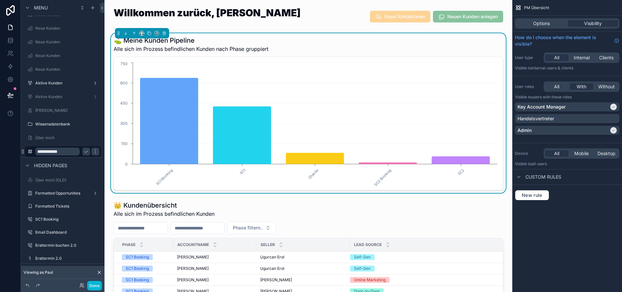
click at [76, 153] on input "**********" at bounding box center [57, 152] width 44 height 8
type input "**********"
click at [93, 152] on icon "scrollable content" at bounding box center [95, 151] width 5 height 5
click at [94, 287] on button "Done" at bounding box center [94, 285] width 15 height 9
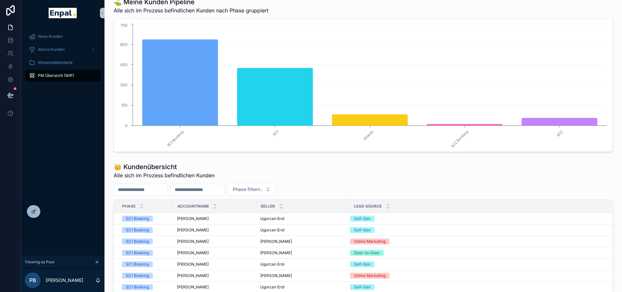
scroll to position [131, 0]
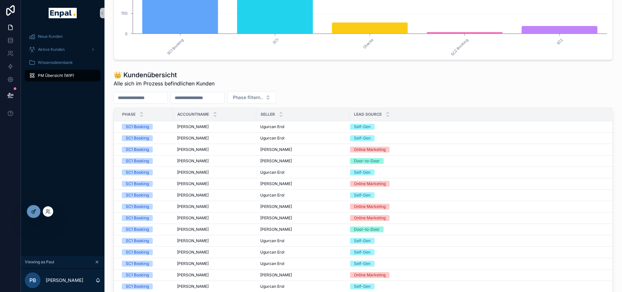
click at [35, 211] on icon at bounding box center [35, 210] width 1 height 1
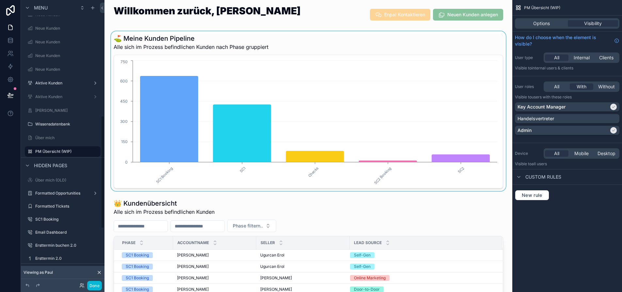
scroll to position [0, 0]
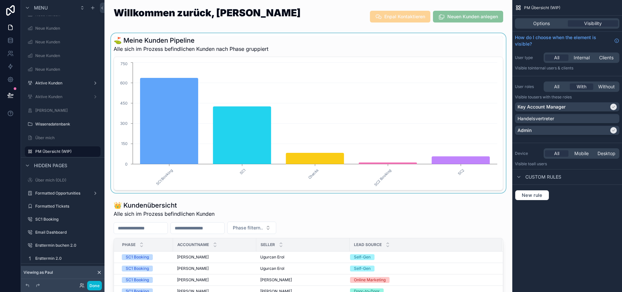
click at [308, 109] on div "scrollable content" at bounding box center [308, 113] width 397 height 160
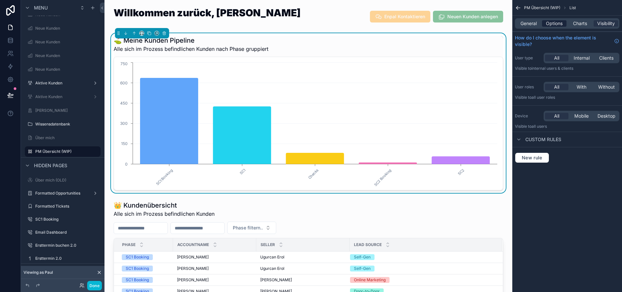
click at [560, 23] on span "Options" at bounding box center [554, 23] width 17 height 7
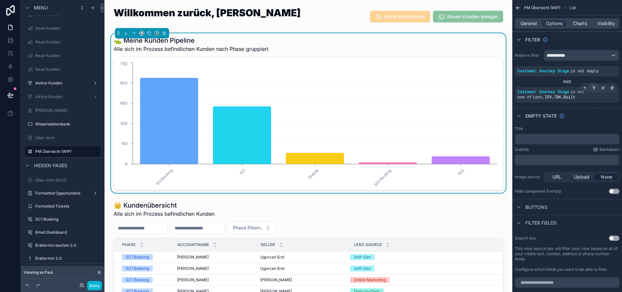
click at [595, 88] on icon "scrollable content" at bounding box center [594, 87] width 2 height 1
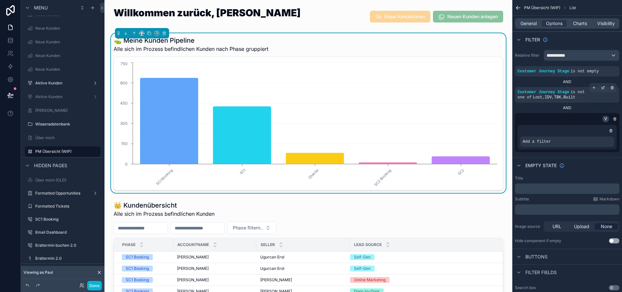
click at [607, 118] on icon "scrollable content" at bounding box center [605, 119] width 4 height 4
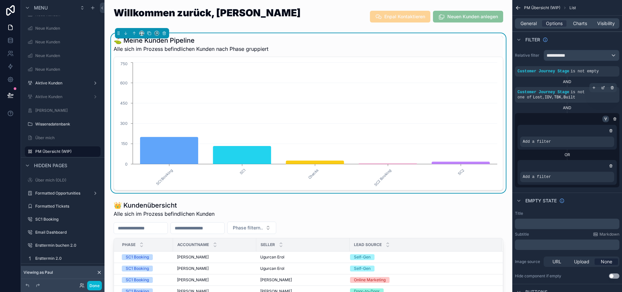
click at [607, 118] on icon "scrollable content" at bounding box center [605, 119] width 4 height 4
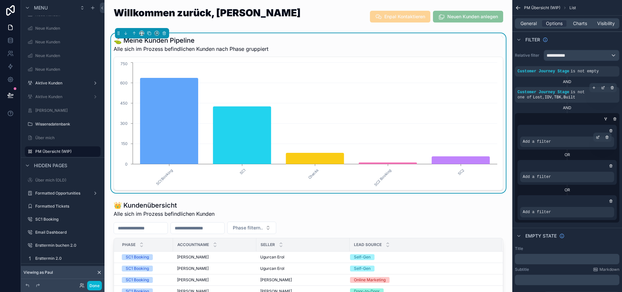
click at [587, 140] on div "Add a filter" at bounding box center [567, 142] width 94 height 10
click at [600, 138] on div "scrollable content" at bounding box center [597, 137] width 9 height 9
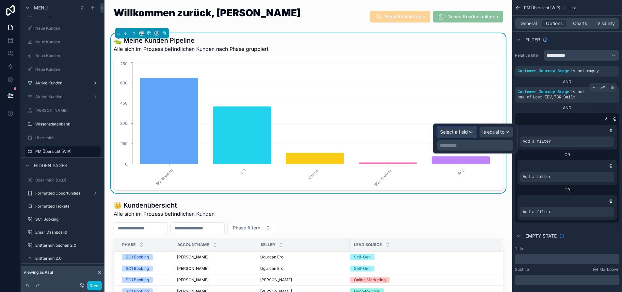
click at [476, 136] on div "Select a field" at bounding box center [456, 132] width 39 height 10
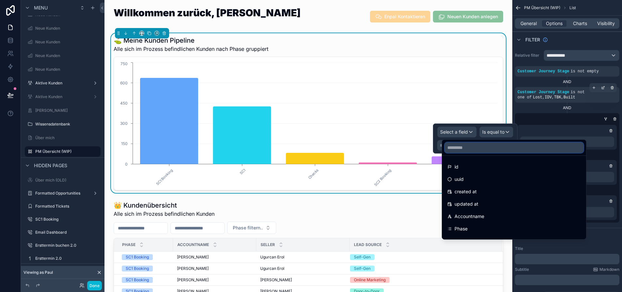
click at [477, 145] on input "text" at bounding box center [514, 148] width 139 height 10
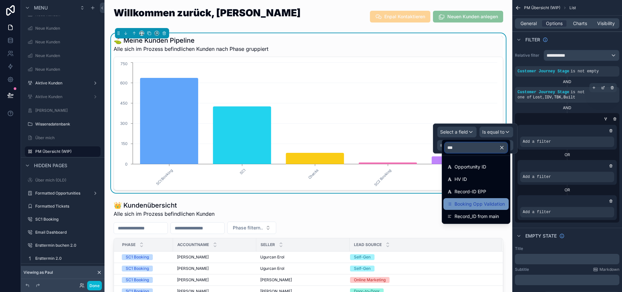
type input "***"
click at [482, 203] on span "Booking Opp Validation" at bounding box center [479, 204] width 50 height 8
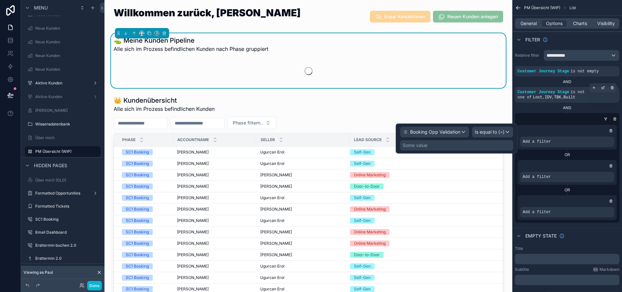
click at [481, 145] on div "Some value" at bounding box center [456, 145] width 113 height 10
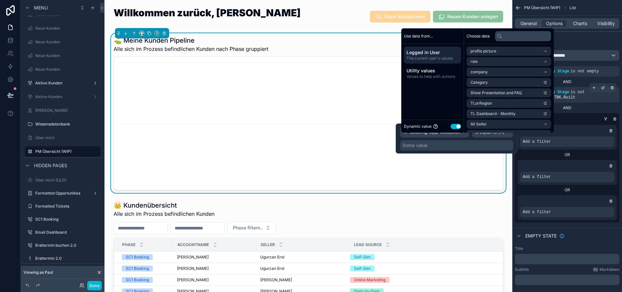
click at [456, 129] on button "Use setting" at bounding box center [455, 126] width 10 height 5
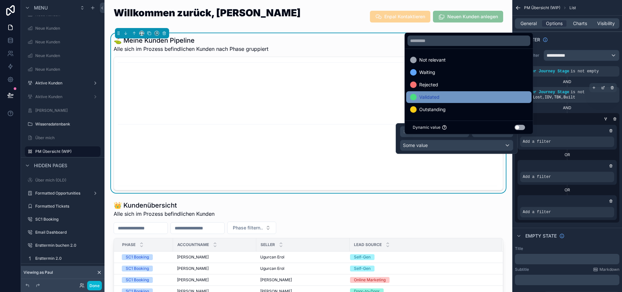
click at [452, 99] on div "Validated" at bounding box center [468, 97] width 117 height 8
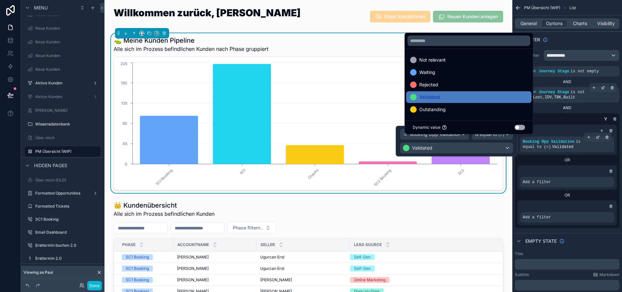
click at [590, 138] on icon "scrollable content" at bounding box center [588, 137] width 4 height 4
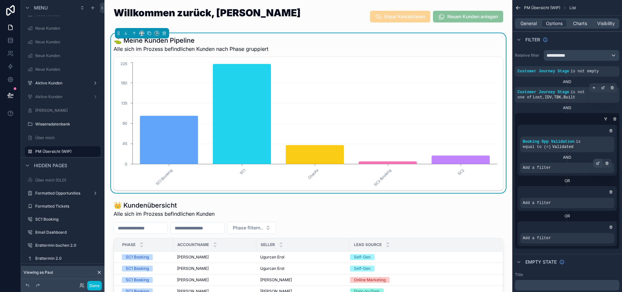
click at [600, 164] on icon "scrollable content" at bounding box center [598, 164] width 4 height 4
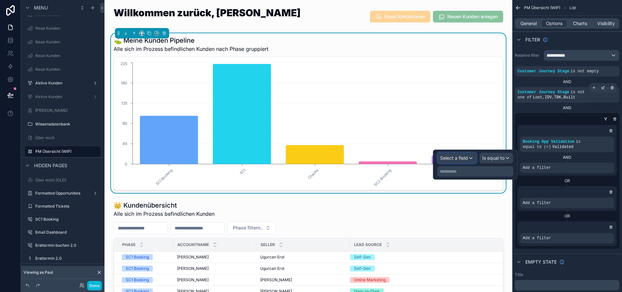
click at [468, 161] on span "Select a field" at bounding box center [454, 158] width 28 height 6
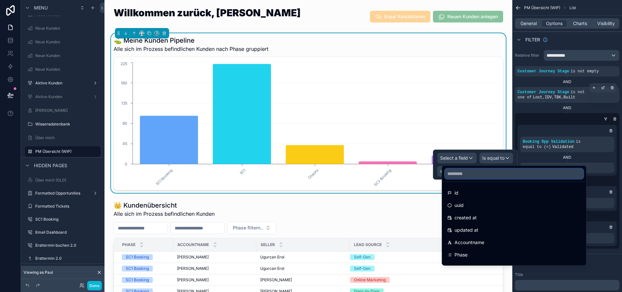
click at [474, 170] on input "text" at bounding box center [514, 174] width 139 height 10
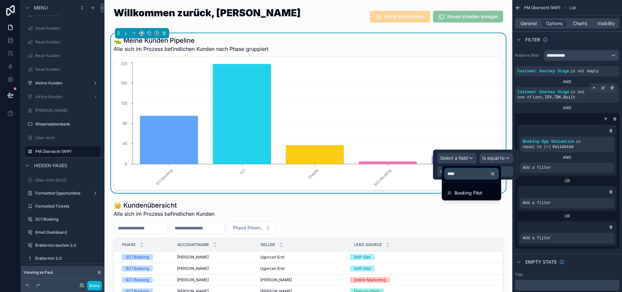
type input "****"
click at [478, 186] on ul "Booking Pilot" at bounding box center [471, 191] width 59 height 18
click at [480, 189] on div "Booking Pilot" at bounding box center [471, 193] width 56 height 12
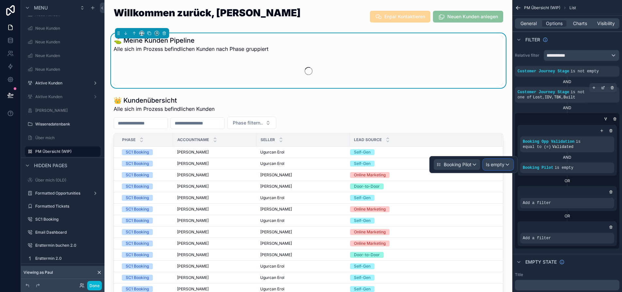
click at [501, 163] on span "Is empty" at bounding box center [495, 165] width 19 height 7
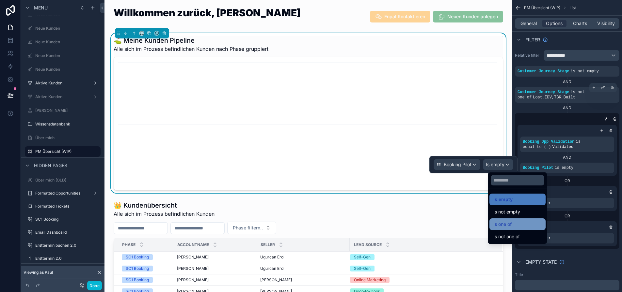
click at [513, 220] on div "Is one of" at bounding box center [517, 225] width 56 height 12
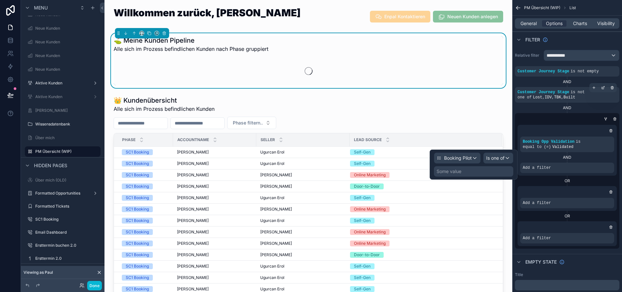
click at [479, 174] on div "Some value" at bounding box center [473, 171] width 79 height 10
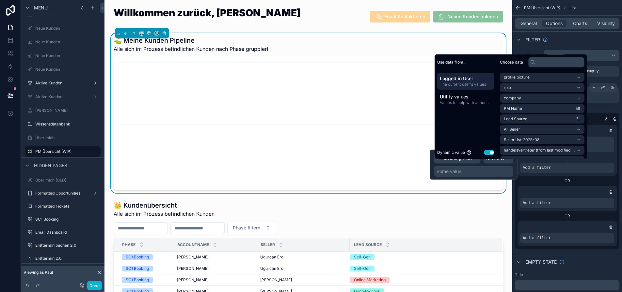
click at [487, 155] on button "Use setting" at bounding box center [489, 152] width 10 height 5
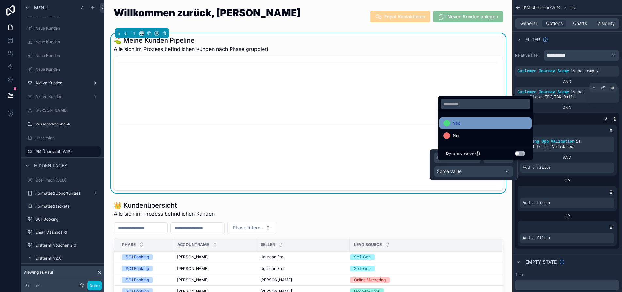
click at [506, 127] on div "Yes" at bounding box center [485, 123] width 84 height 8
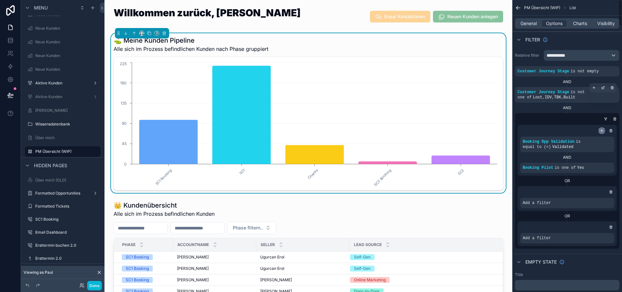
click at [603, 130] on div "scrollable content" at bounding box center [601, 131] width 7 height 7
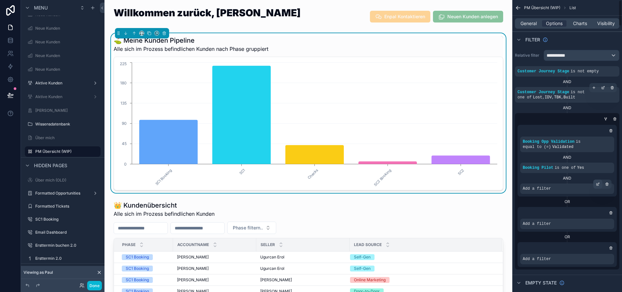
click at [600, 184] on div "scrollable content" at bounding box center [597, 184] width 9 height 9
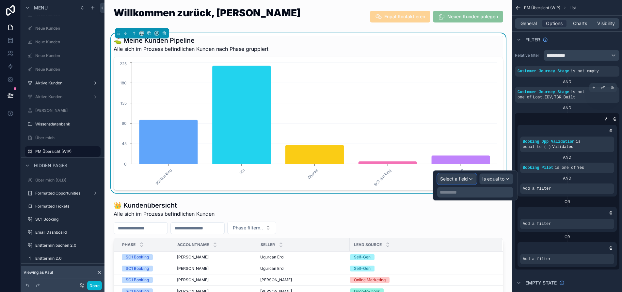
click at [468, 178] on span "Select a field" at bounding box center [454, 179] width 28 height 6
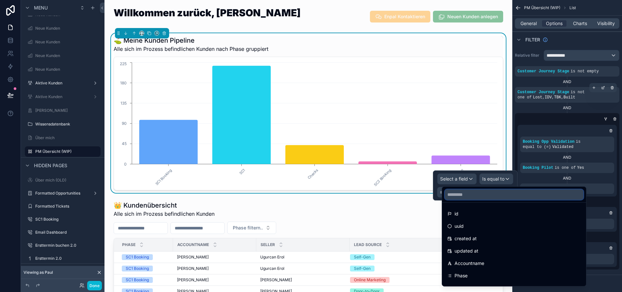
click at [473, 194] on input "text" at bounding box center [514, 195] width 139 height 10
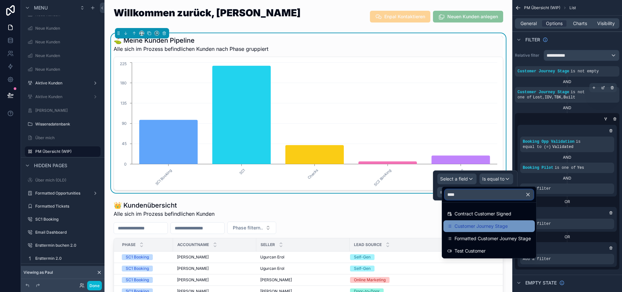
type input "****"
click at [485, 223] on span "Customer Journey Stage" at bounding box center [480, 227] width 53 height 8
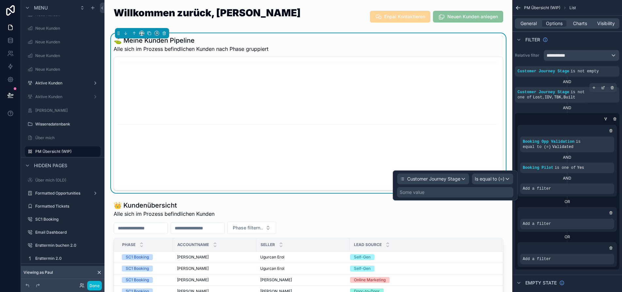
click at [487, 195] on div "Some value" at bounding box center [455, 192] width 116 height 10
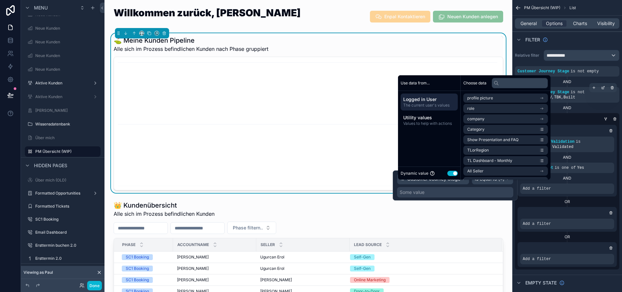
click at [455, 176] on button "Use setting" at bounding box center [452, 173] width 10 height 5
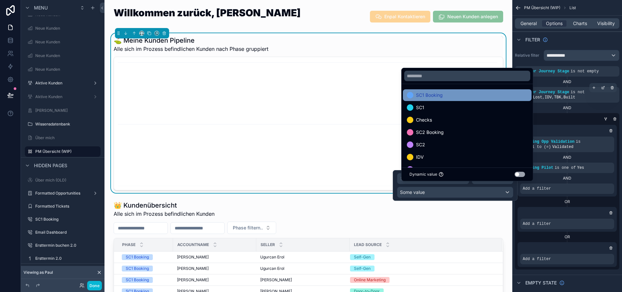
click at [440, 99] on span "SC1 Booking" at bounding box center [429, 95] width 27 height 8
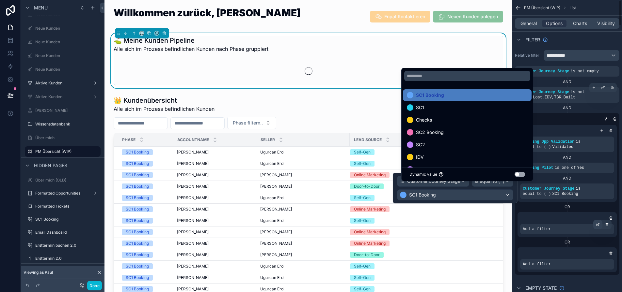
click at [600, 225] on div "scrollable content" at bounding box center [597, 224] width 9 height 9
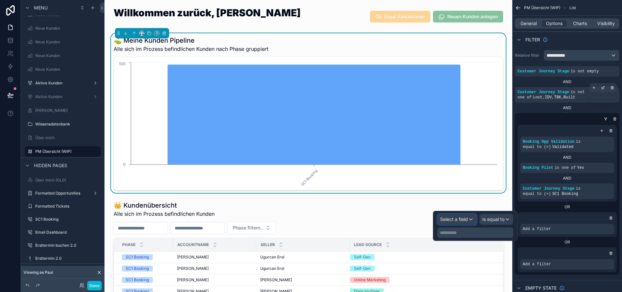
click at [476, 220] on div "Select a field" at bounding box center [456, 219] width 39 height 10
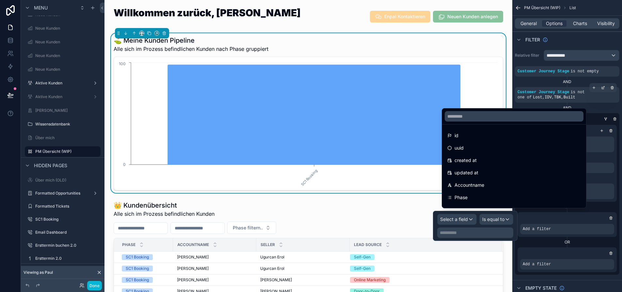
click at [471, 124] on div at bounding box center [514, 117] width 144 height 16
click at [471, 122] on input "text" at bounding box center [514, 116] width 139 height 10
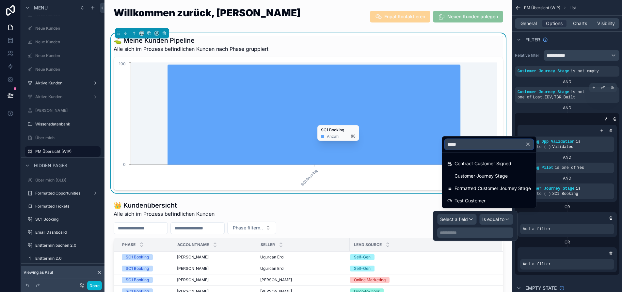
type input "******"
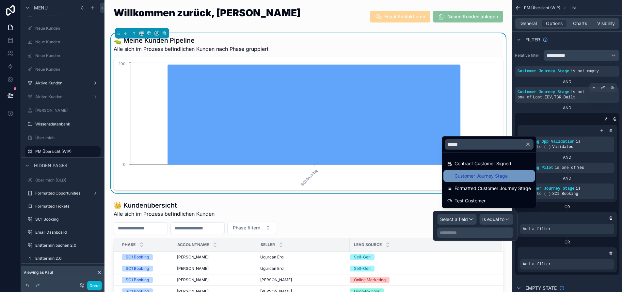
click at [486, 177] on span "Customer Journey Stage" at bounding box center [480, 176] width 53 height 8
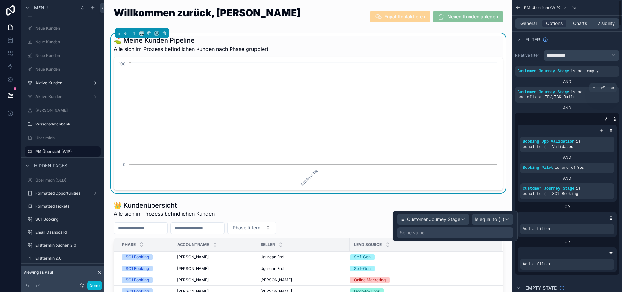
click at [466, 234] on div "Some value" at bounding box center [455, 233] width 116 height 10
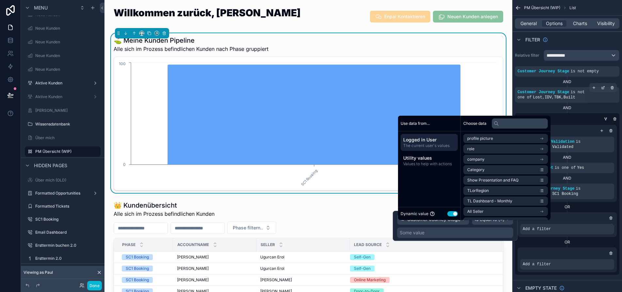
click at [454, 217] on button "Use setting" at bounding box center [452, 213] width 10 height 5
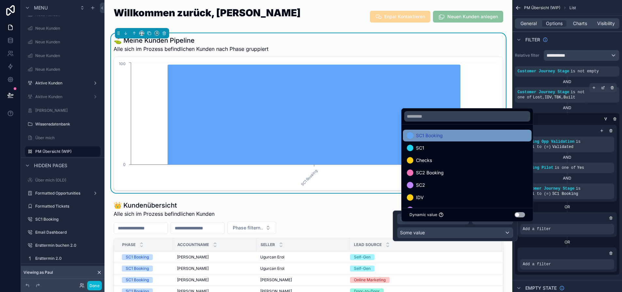
click at [464, 139] on div "SC1 Booking" at bounding box center [467, 136] width 121 height 8
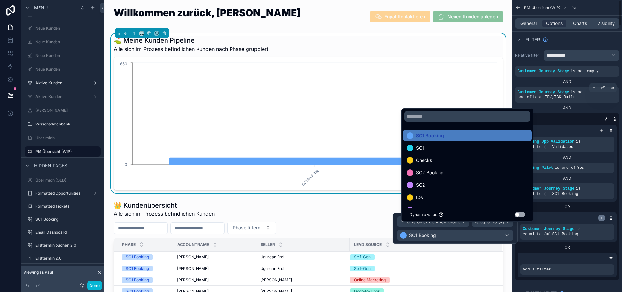
click at [603, 218] on icon "scrollable content" at bounding box center [602, 218] width 4 height 4
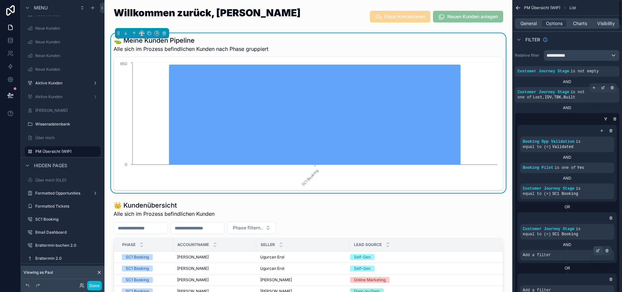
click at [600, 251] on icon "scrollable content" at bounding box center [598, 251] width 4 height 4
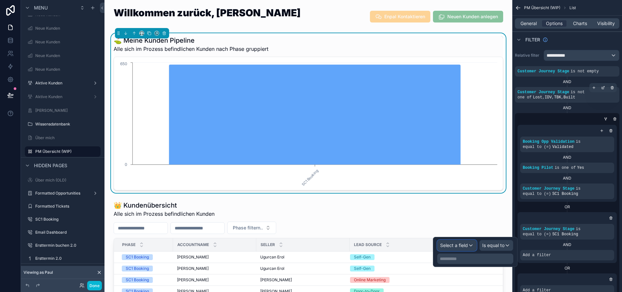
click at [475, 248] on div "Select a field" at bounding box center [456, 246] width 39 height 10
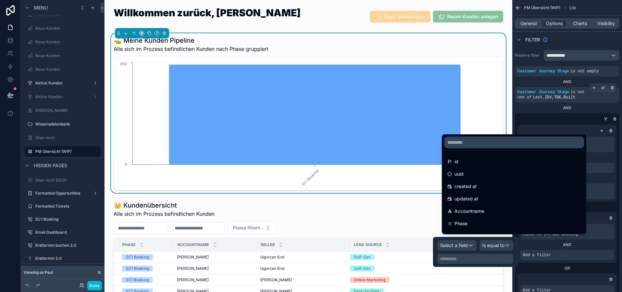
click at [471, 148] on input "text" at bounding box center [514, 142] width 139 height 10
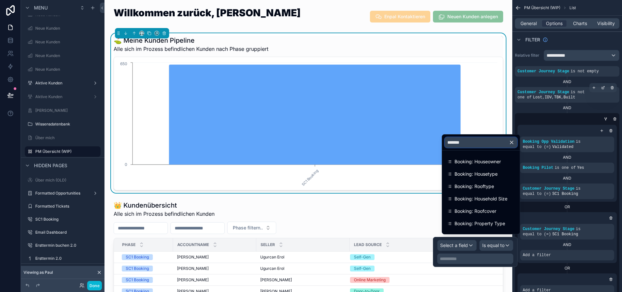
click at [480, 148] on input "*******" at bounding box center [481, 142] width 72 height 10
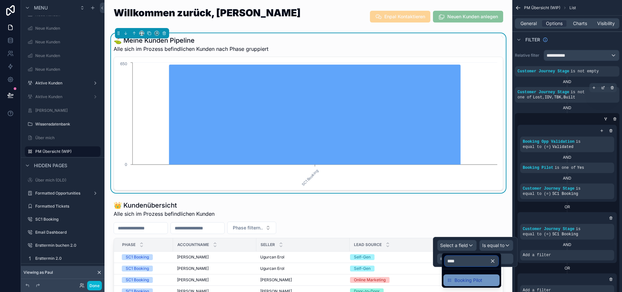
type input "****"
click at [482, 279] on span "Booking Pilot" at bounding box center [468, 281] width 28 height 8
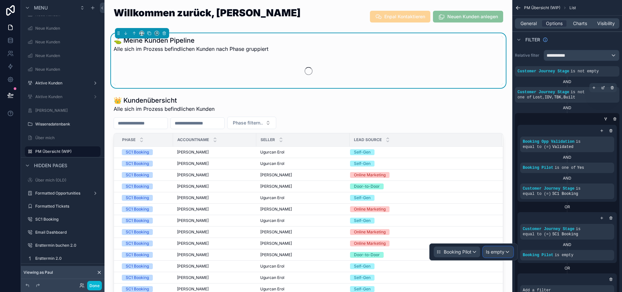
click at [497, 251] on span "Is empty" at bounding box center [495, 252] width 19 height 7
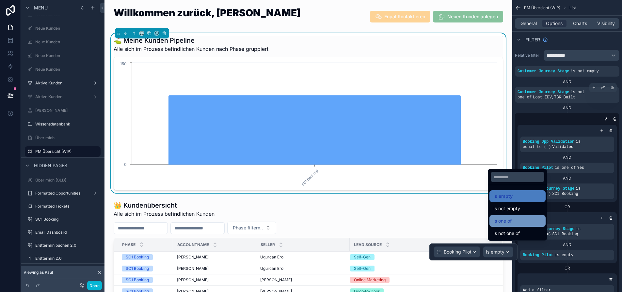
click at [520, 221] on div "Is one of" at bounding box center [517, 221] width 56 height 12
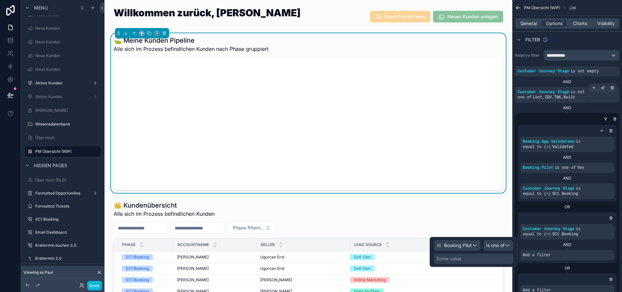
click at [482, 257] on div "Some value" at bounding box center [473, 259] width 79 height 10
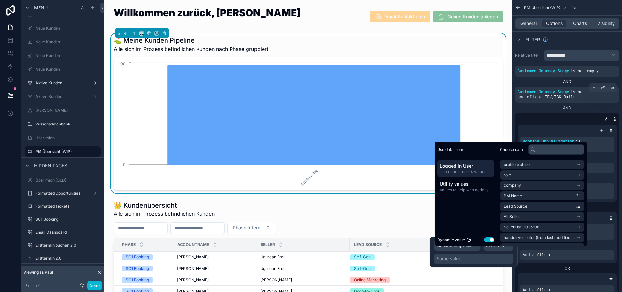
click at [486, 243] on button "Use setting" at bounding box center [489, 240] width 10 height 5
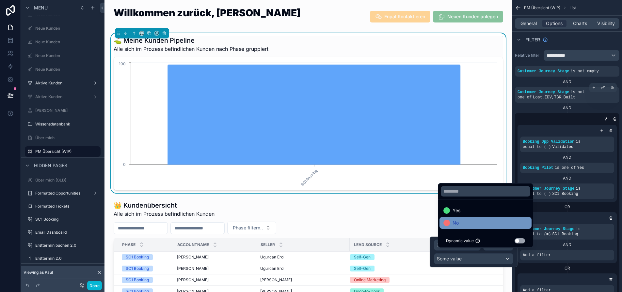
click at [497, 225] on div "No" at bounding box center [485, 223] width 84 height 8
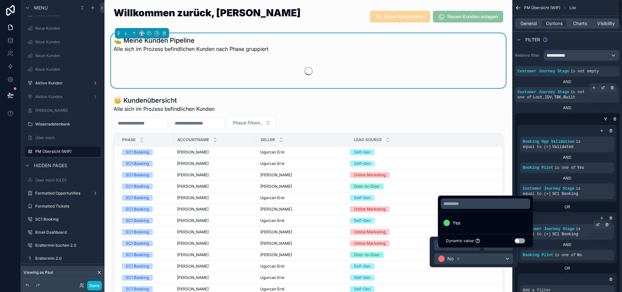
scroll to position [33, 0]
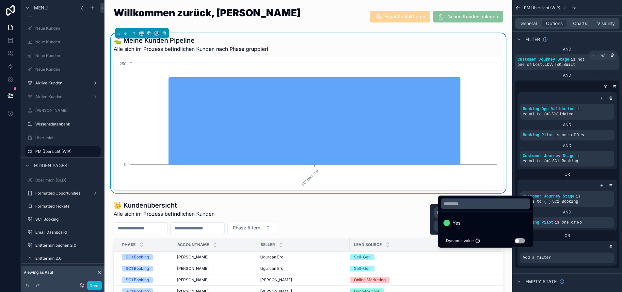
click at [596, 245] on div "scrollable content" at bounding box center [567, 247] width 94 height 7
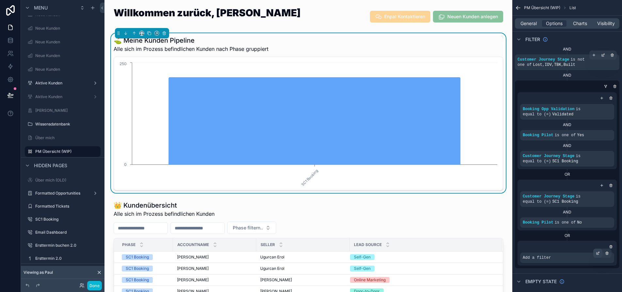
click at [600, 254] on icon "scrollable content" at bounding box center [598, 254] width 4 height 4
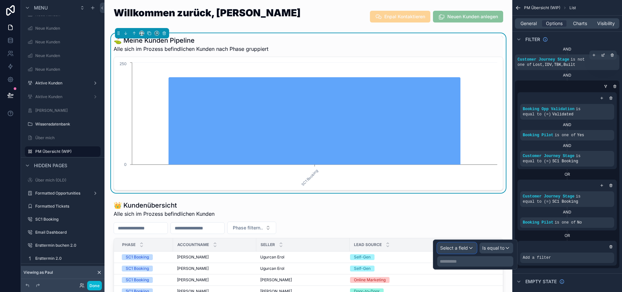
click at [476, 250] on div "Select a field" at bounding box center [456, 248] width 39 height 10
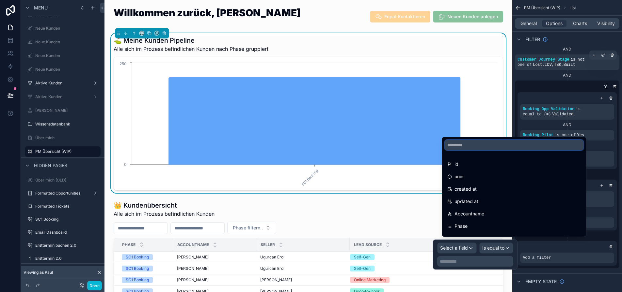
click at [472, 150] on input "text" at bounding box center [514, 145] width 139 height 10
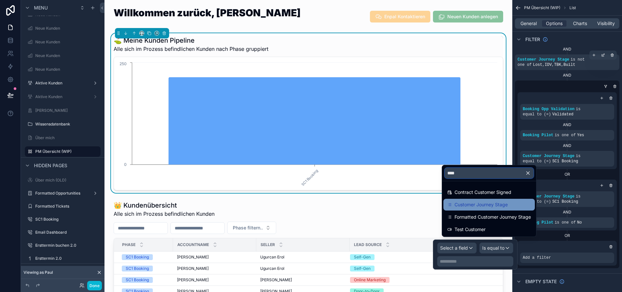
type input "****"
click at [497, 209] on span "Customer Journey Stage" at bounding box center [480, 205] width 53 height 8
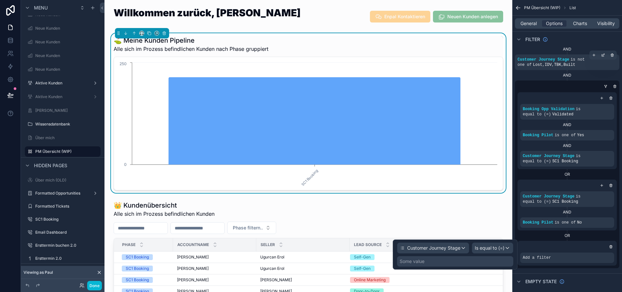
click at [499, 262] on div "Some value" at bounding box center [455, 262] width 116 height 10
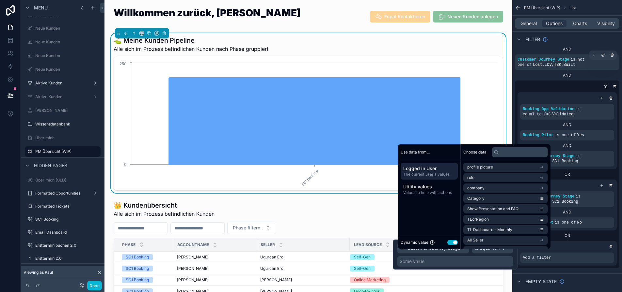
click at [455, 245] on button "Use setting" at bounding box center [452, 242] width 10 height 5
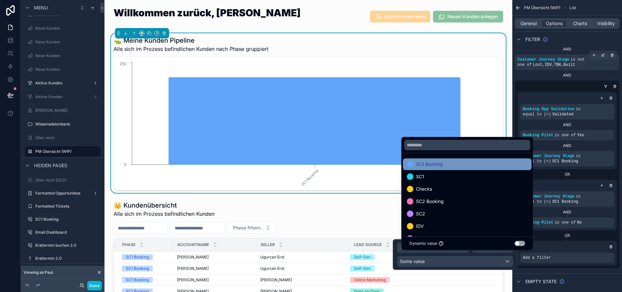
click at [459, 168] on div "SC1 Booking" at bounding box center [467, 165] width 121 height 8
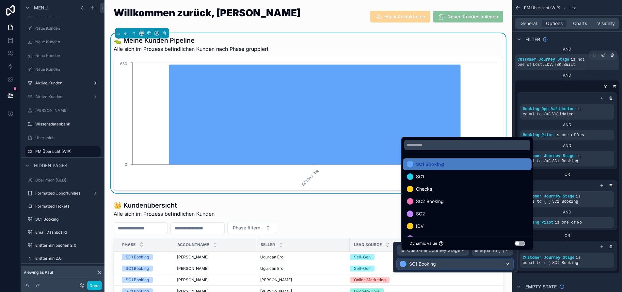
click at [512, 262] on div "SC1 Booking" at bounding box center [455, 264] width 116 height 10
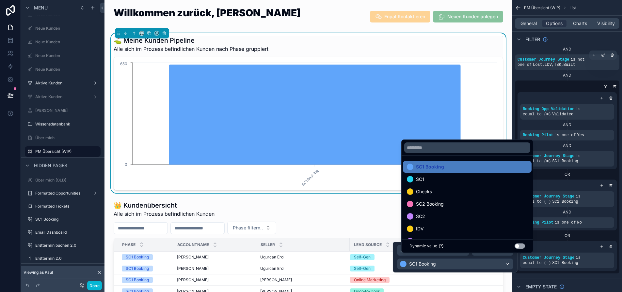
click at [509, 262] on div at bounding box center [455, 257] width 125 height 31
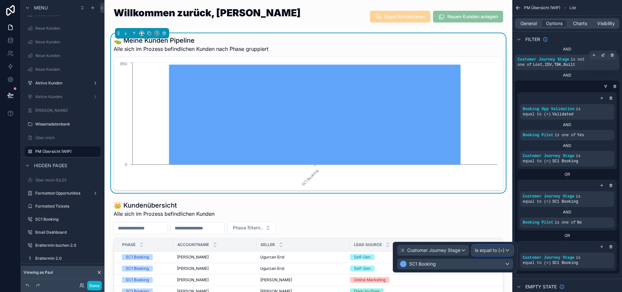
click at [505, 254] on div "Is equal to (=)" at bounding box center [492, 250] width 41 height 10
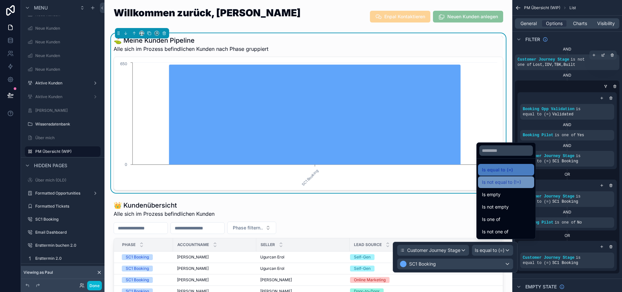
click at [508, 186] on span "Is not equal to (!=)" at bounding box center [501, 183] width 39 height 8
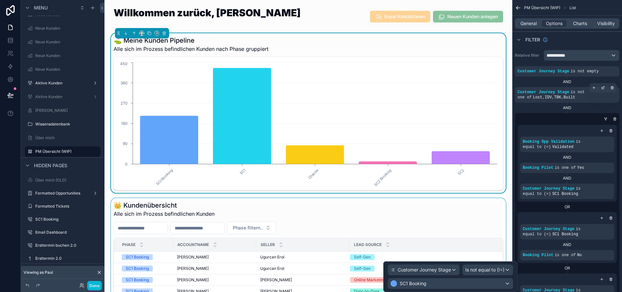
scroll to position [98, 0]
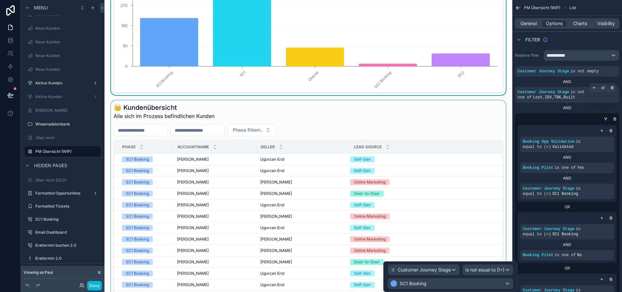
click at [350, 121] on div "scrollable content" at bounding box center [308, 232] width 397 height 262
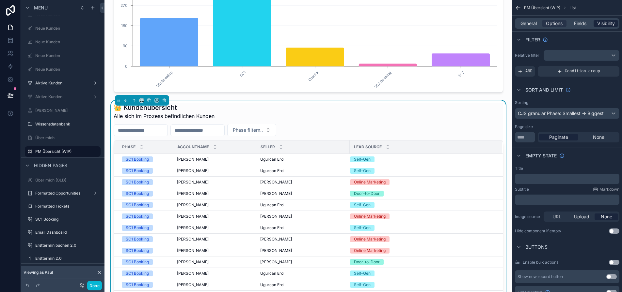
click at [606, 25] on span "Visibility" at bounding box center [606, 23] width 18 height 7
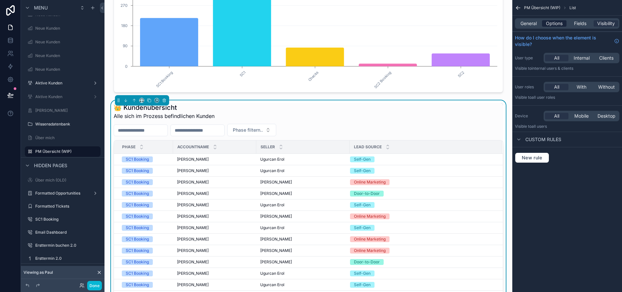
click at [555, 23] on span "Options" at bounding box center [554, 23] width 17 height 7
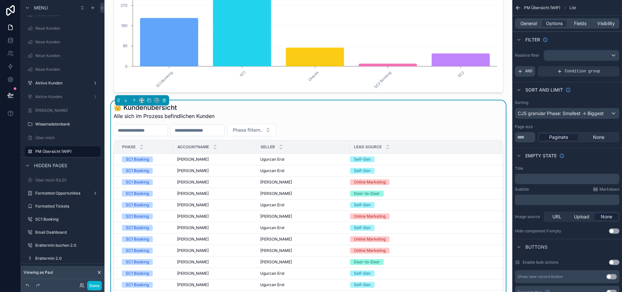
click at [535, 74] on div "AND" at bounding box center [525, 71] width 20 height 10
drag, startPoint x: 567, startPoint y: 70, endPoint x: 577, endPoint y: 70, distance: 9.8
click at [567, 70] on div "Add a filter" at bounding box center [567, 71] width 104 height 10
click at [607, 65] on div "scrollable content" at bounding box center [602, 66] width 9 height 9
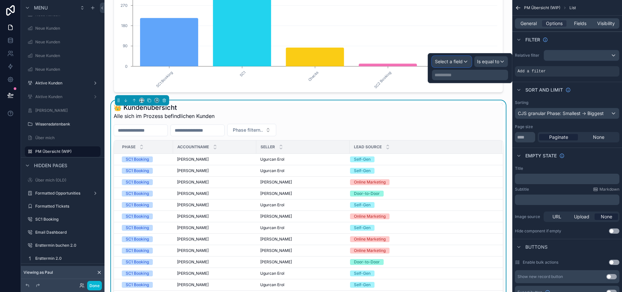
click at [471, 62] on div "Select a field" at bounding box center [451, 61] width 39 height 10
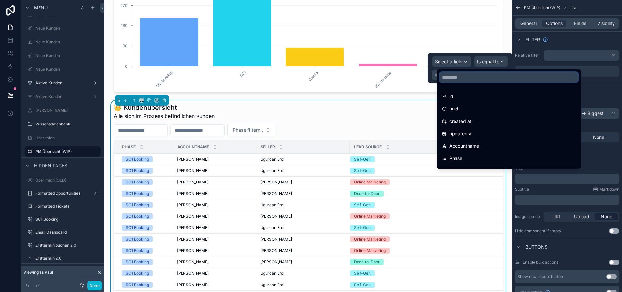
click at [468, 77] on input "text" at bounding box center [508, 77] width 139 height 10
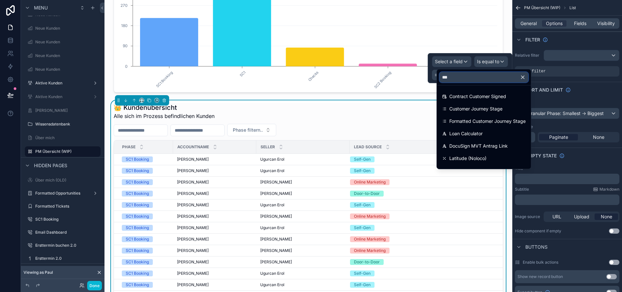
type input "****"
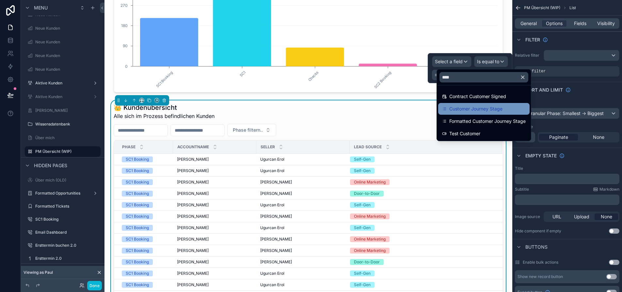
click at [486, 104] on div "Customer Journey Stage" at bounding box center [483, 109] width 91 height 12
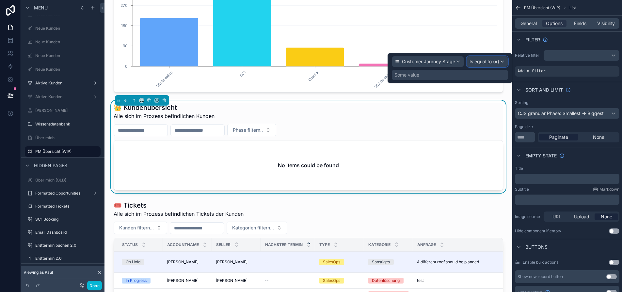
click at [490, 66] on div "Is equal to (=)" at bounding box center [487, 61] width 41 height 10
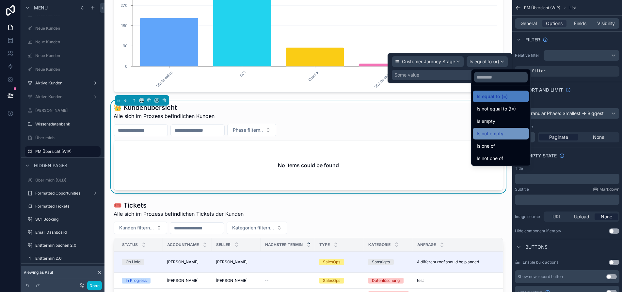
click at [499, 132] on span "Is not empty" at bounding box center [490, 134] width 27 height 8
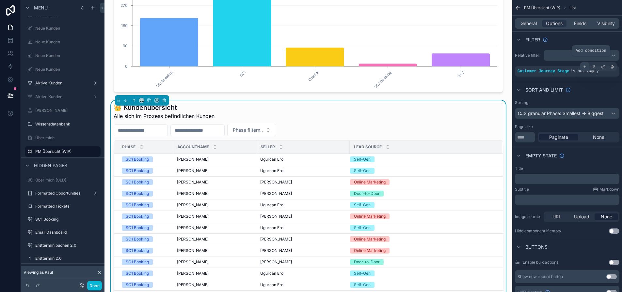
click at [586, 68] on icon "scrollable content" at bounding box center [585, 67] width 4 height 4
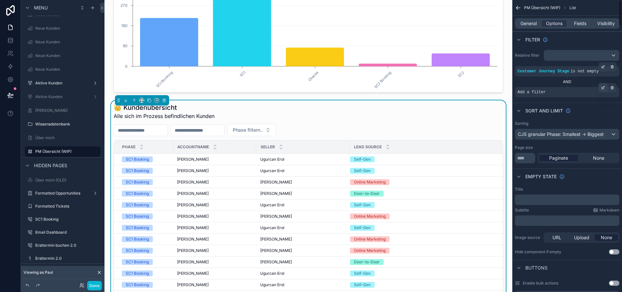
click at [604, 89] on icon "scrollable content" at bounding box center [603, 88] width 2 height 2
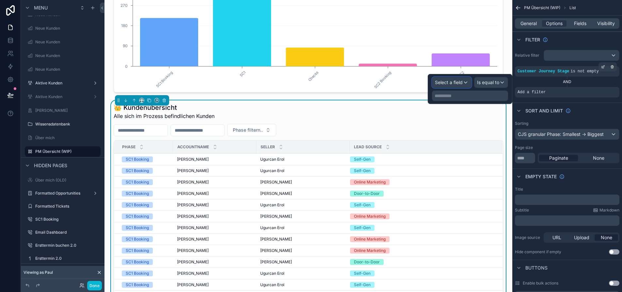
click at [470, 84] on div "Select a field" at bounding box center [451, 82] width 39 height 10
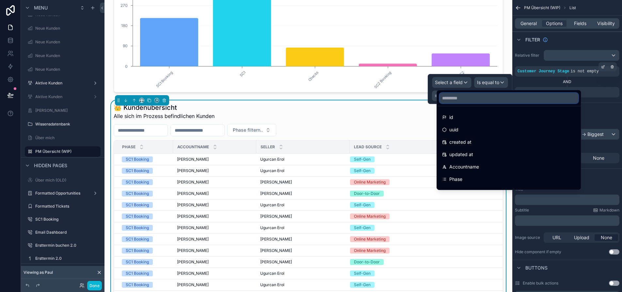
click at [470, 96] on input "text" at bounding box center [508, 98] width 139 height 10
click at [533, 86] on div "AND" at bounding box center [567, 82] width 104 height 10
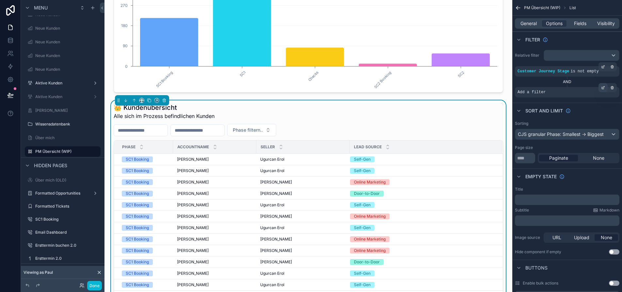
click at [605, 89] on div "scrollable content" at bounding box center [602, 87] width 9 height 9
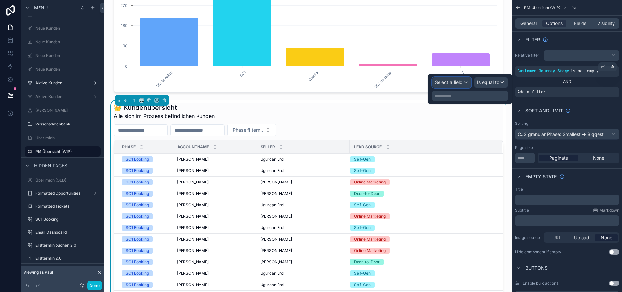
click at [461, 82] on span "Select a field" at bounding box center [449, 83] width 28 height 6
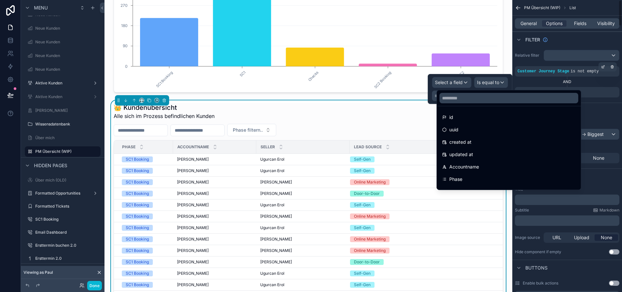
click at [540, 86] on div "AND" at bounding box center [567, 82] width 104 height 10
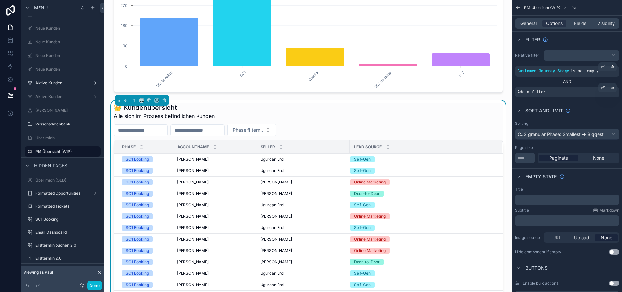
click at [600, 94] on div "Add a filter" at bounding box center [567, 92] width 104 height 10
click at [604, 88] on icon "scrollable content" at bounding box center [603, 88] width 2 height 2
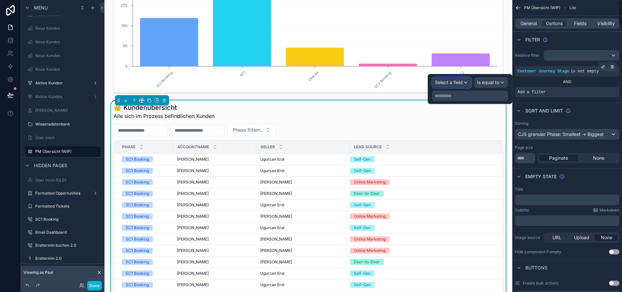
click at [471, 81] on div "Select a field" at bounding box center [451, 82] width 39 height 10
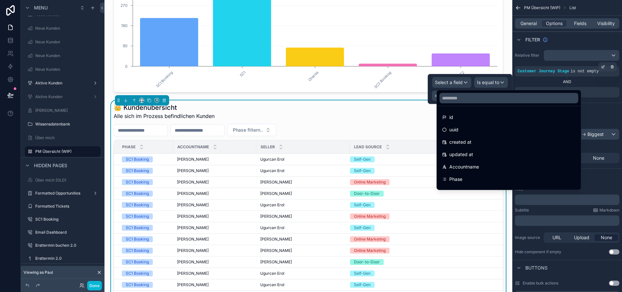
click at [472, 83] on div at bounding box center [470, 89] width 85 height 30
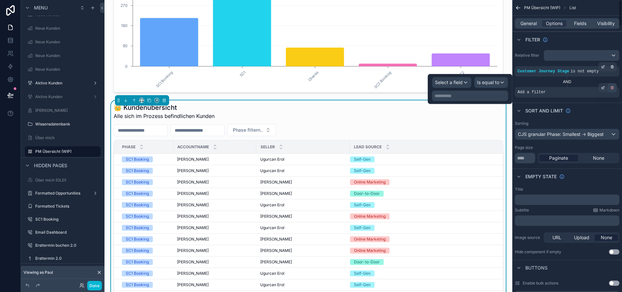
click at [614, 87] on icon "scrollable content" at bounding box center [612, 88] width 4 height 4
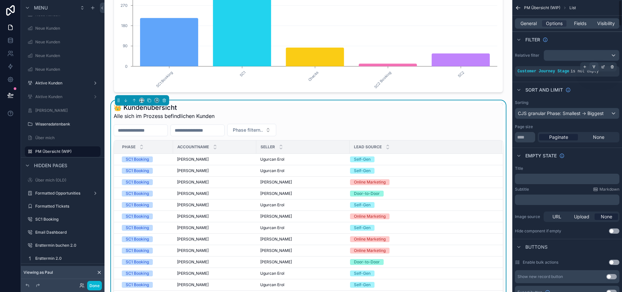
click at [598, 67] on div "scrollable content" at bounding box center [593, 66] width 9 height 9
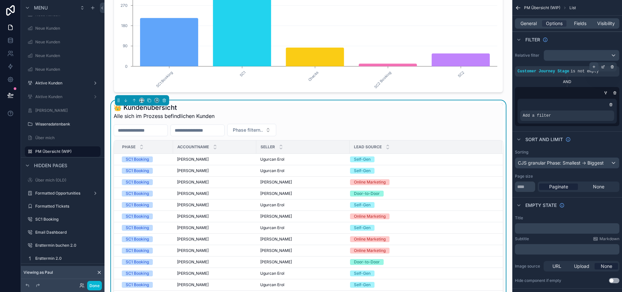
click at [598, 68] on div "scrollable content" at bounding box center [593, 66] width 9 height 9
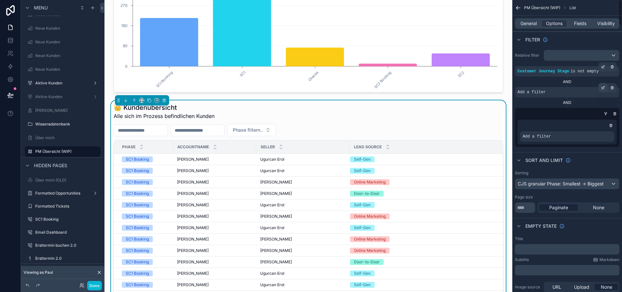
click at [604, 88] on icon "scrollable content" at bounding box center [603, 87] width 2 height 2
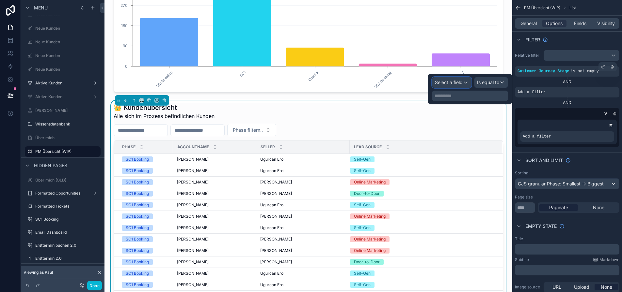
click at [462, 81] on span "Select a field" at bounding box center [449, 83] width 28 height 6
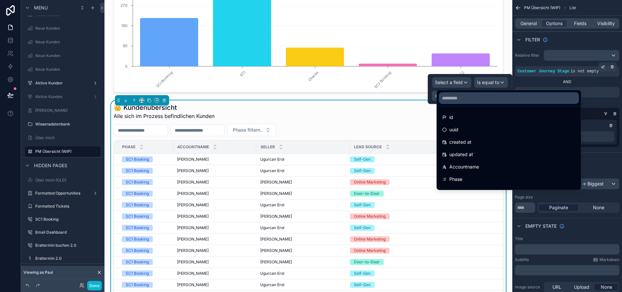
click at [472, 98] on input "text" at bounding box center [508, 98] width 139 height 10
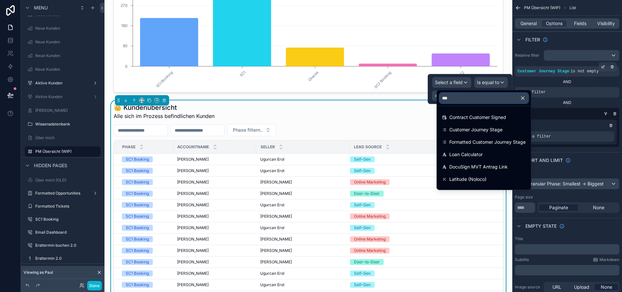
type input "****"
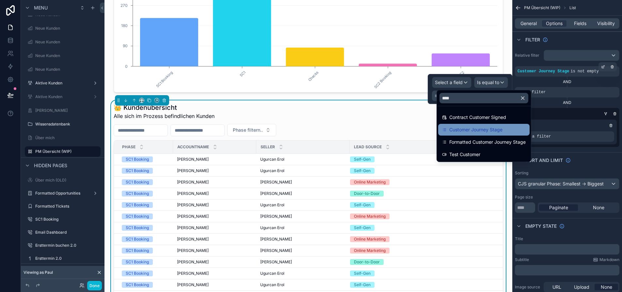
click at [486, 126] on span "Customer Journey Stage" at bounding box center [475, 130] width 53 height 8
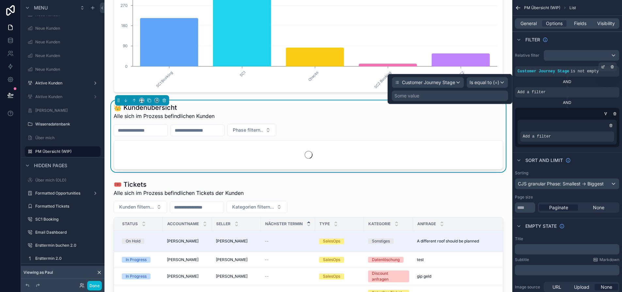
click at [486, 94] on div "Some value" at bounding box center [450, 96] width 116 height 10
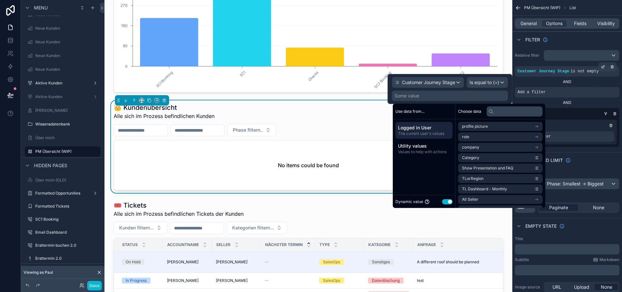
click at [447, 201] on button "Use setting" at bounding box center [447, 201] width 10 height 5
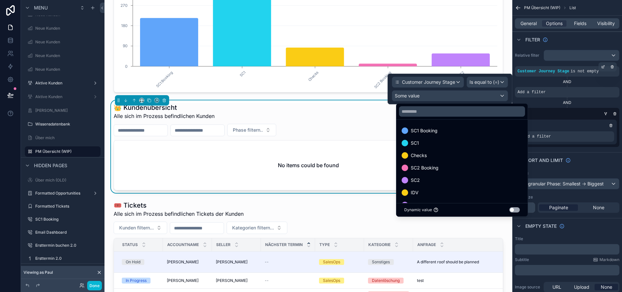
click at [488, 86] on div at bounding box center [449, 89] width 125 height 31
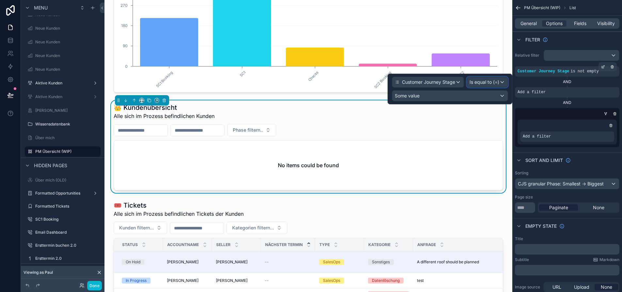
click at [494, 81] on span "Is equal to (=)" at bounding box center [484, 82] width 30 height 7
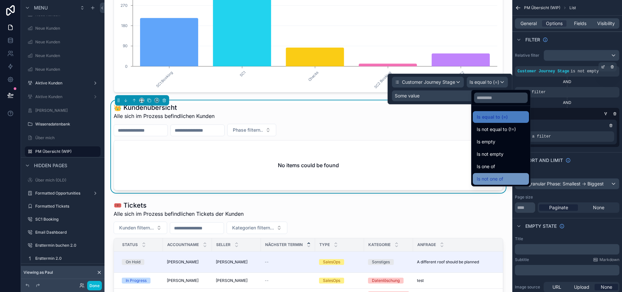
click at [499, 177] on span "Is not one of" at bounding box center [490, 179] width 26 height 8
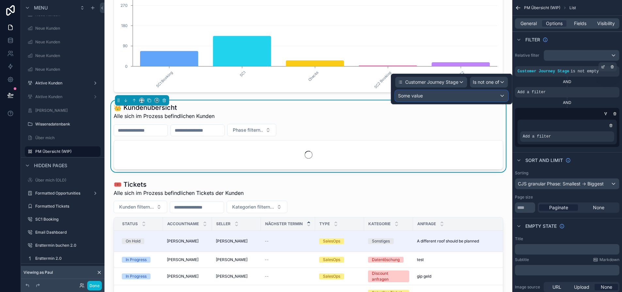
click at [480, 97] on div "Some value" at bounding box center [451, 96] width 112 height 10
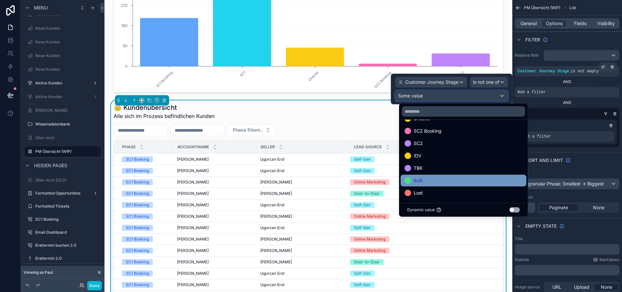
scroll to position [38, 0]
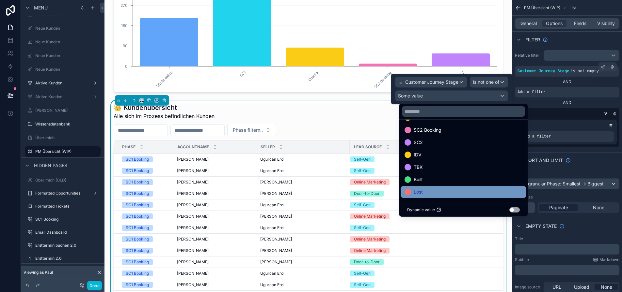
click at [433, 189] on div "Lost" at bounding box center [463, 192] width 118 height 8
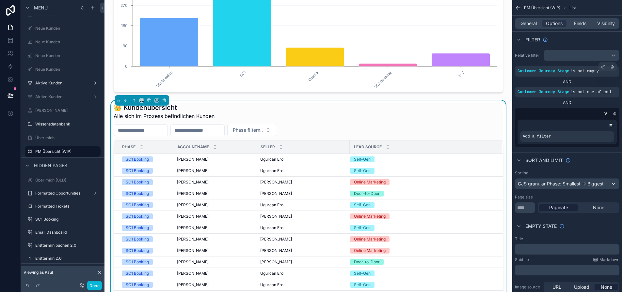
click at [553, 106] on div "AND" at bounding box center [567, 103] width 104 height 10
click at [608, 113] on div "scrollable content" at bounding box center [605, 114] width 7 height 7
click at [606, 114] on icon "scrollable content" at bounding box center [606, 113] width 2 height 1
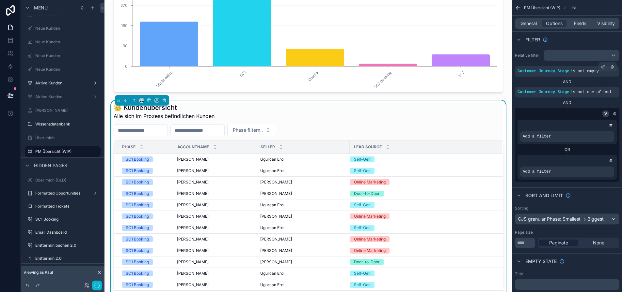
click at [606, 114] on icon "scrollable content" at bounding box center [606, 113] width 2 height 1
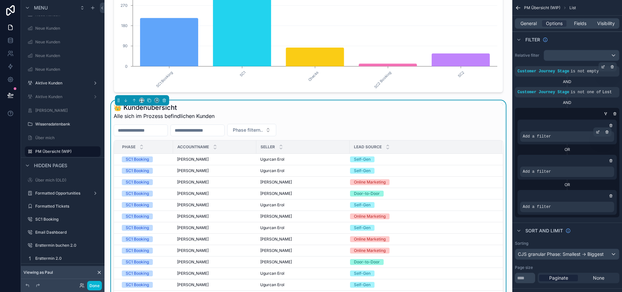
click at [596, 134] on div "Add a filter" at bounding box center [567, 137] width 94 height 10
click at [602, 132] on div "scrollable content" at bounding box center [597, 132] width 9 height 9
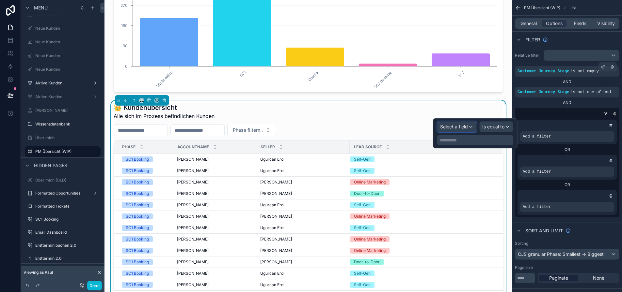
click at [476, 129] on div "Select a field" at bounding box center [456, 127] width 39 height 10
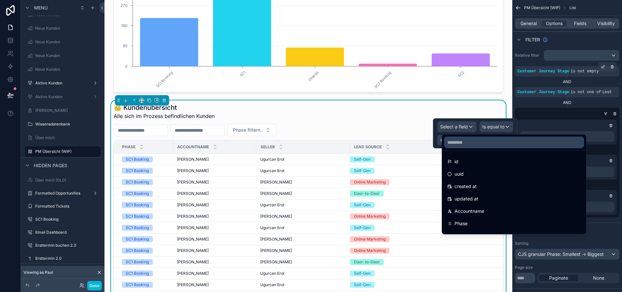
click at [472, 142] on input "text" at bounding box center [514, 142] width 139 height 10
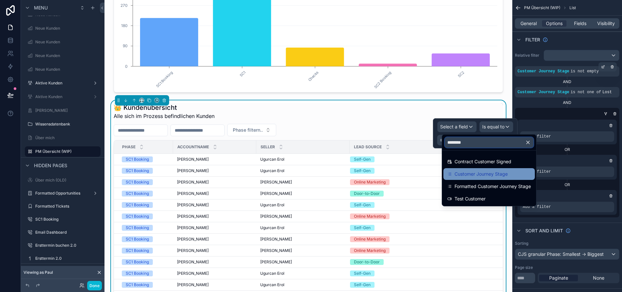
type input "********"
click at [491, 170] on span "Customer Journey Stage" at bounding box center [480, 174] width 53 height 8
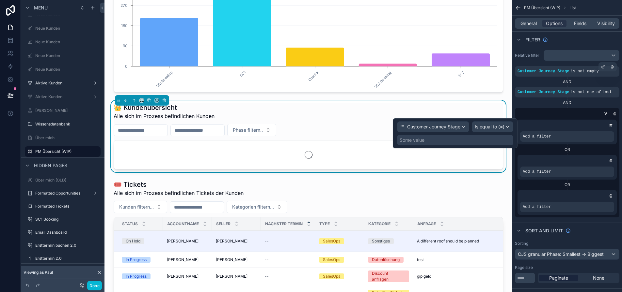
click at [493, 139] on div "Some value" at bounding box center [455, 140] width 116 height 10
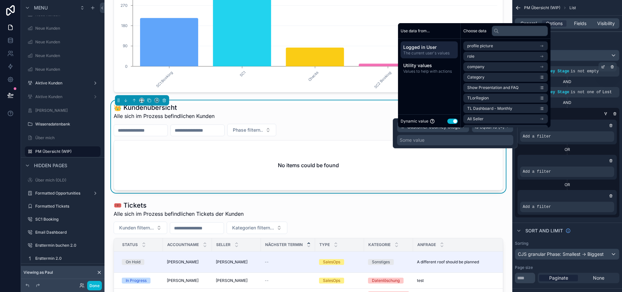
click at [453, 124] on button "Use setting" at bounding box center [452, 121] width 10 height 5
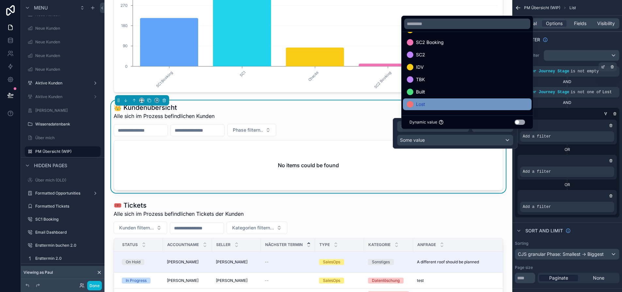
scroll to position [0, 0]
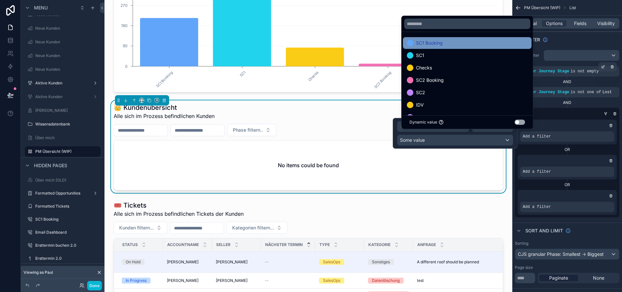
click at [453, 47] on div "SC1 Booking" at bounding box center [467, 43] width 121 height 8
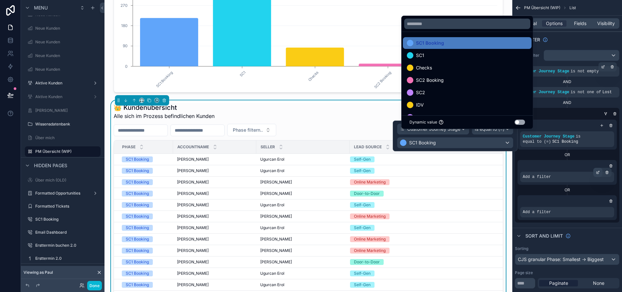
click at [599, 172] on icon "scrollable content" at bounding box center [598, 172] width 1 height 1
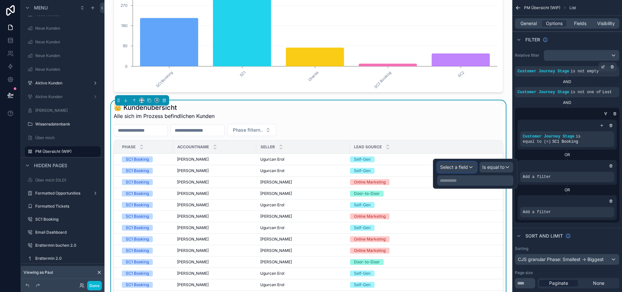
click at [472, 167] on div "Select a field" at bounding box center [456, 167] width 39 height 10
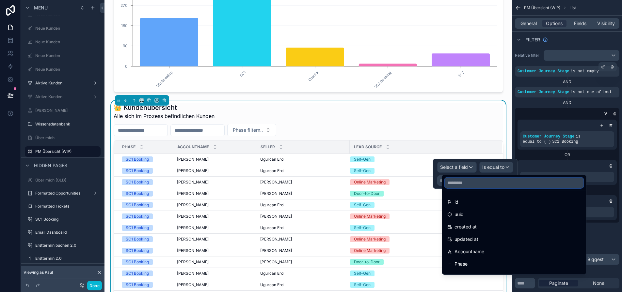
click at [470, 181] on input "text" at bounding box center [514, 183] width 139 height 10
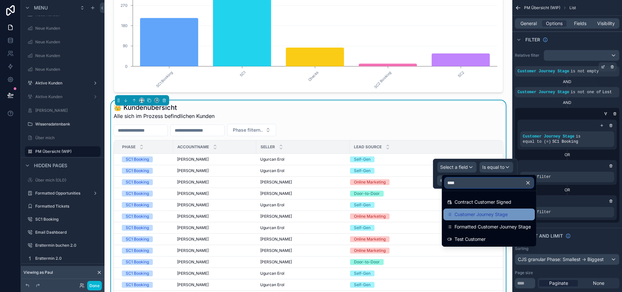
type input "****"
click at [490, 212] on span "Customer Journey Stage" at bounding box center [480, 215] width 53 height 8
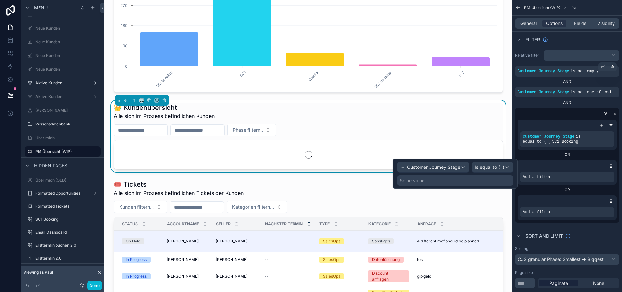
click at [488, 180] on div "Some value" at bounding box center [455, 181] width 116 height 10
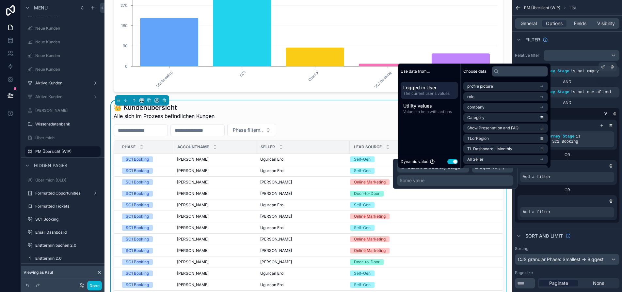
click at [453, 164] on button "Use setting" at bounding box center [452, 161] width 10 height 5
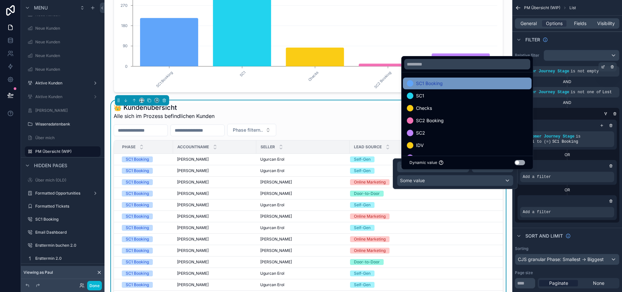
click at [465, 87] on div "SC1 Booking" at bounding box center [467, 84] width 121 height 8
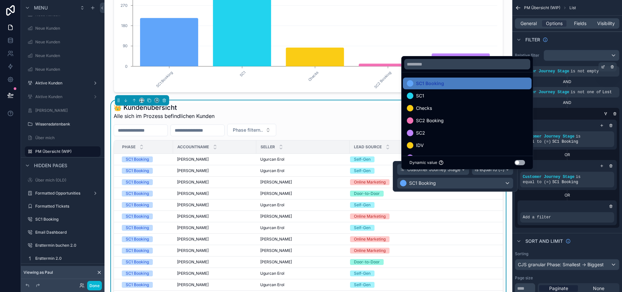
click at [602, 212] on div "Add a filter" at bounding box center [566, 213] width 99 height 25
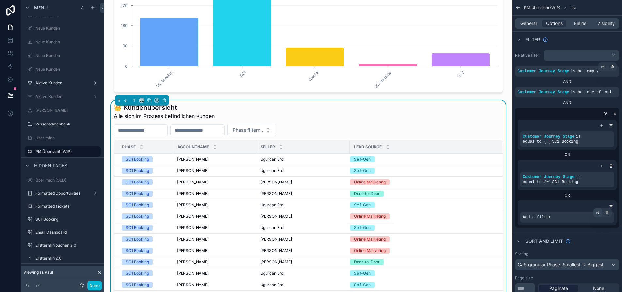
click at [600, 214] on icon "scrollable content" at bounding box center [598, 213] width 4 height 4
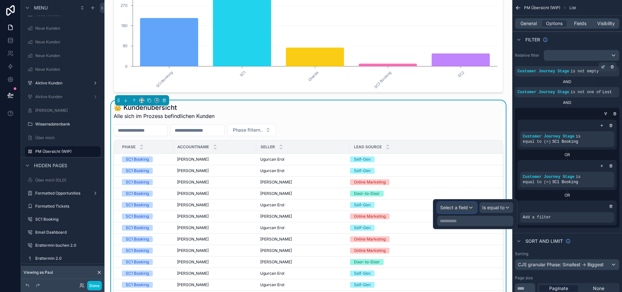
click at [468, 208] on span "Select a field" at bounding box center [454, 208] width 28 height 6
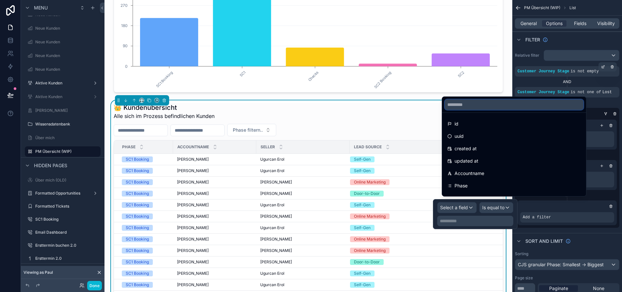
click at [473, 110] on input "text" at bounding box center [514, 105] width 139 height 10
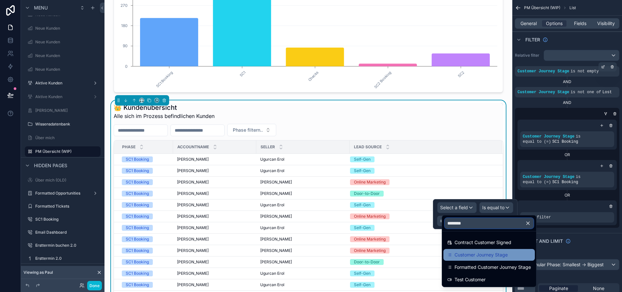
type input "********"
click at [499, 252] on span "Customer Journey Stage" at bounding box center [480, 255] width 53 height 8
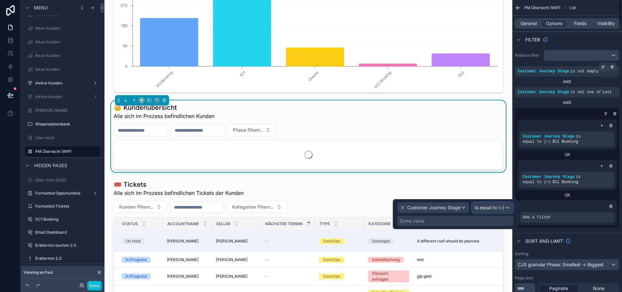
click at [503, 209] on span "Is equal to (=)" at bounding box center [490, 208] width 30 height 7
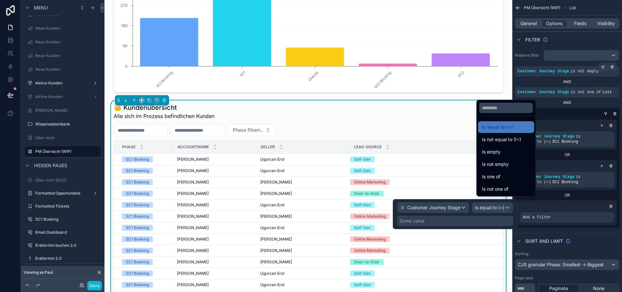
click at [505, 144] on span "Is not equal to (!=)" at bounding box center [501, 140] width 39 height 8
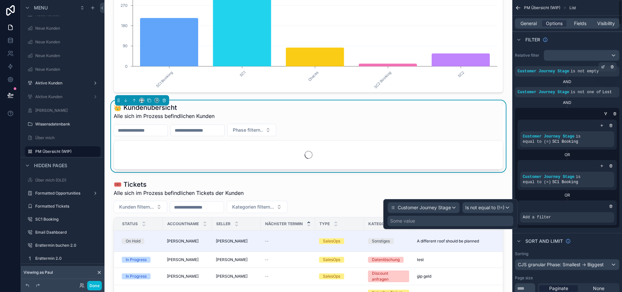
click at [490, 222] on div "Some value" at bounding box center [450, 221] width 126 height 10
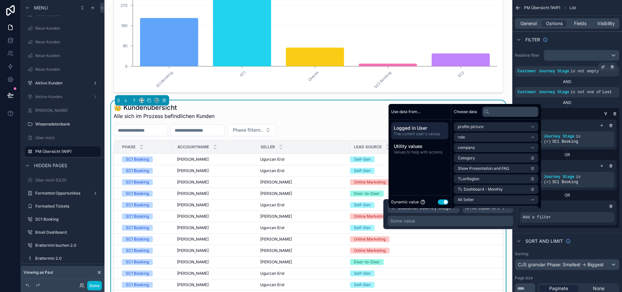
click at [445, 205] on button "Use setting" at bounding box center [443, 202] width 10 height 5
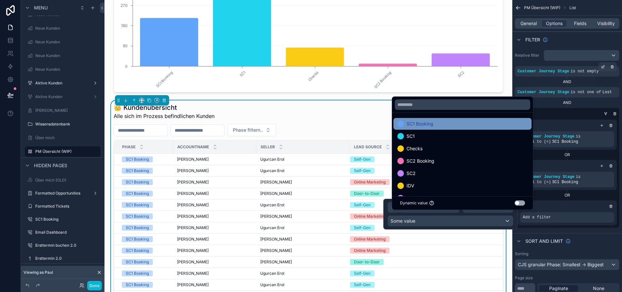
click at [454, 127] on div "SC1 Booking" at bounding box center [462, 124] width 130 height 8
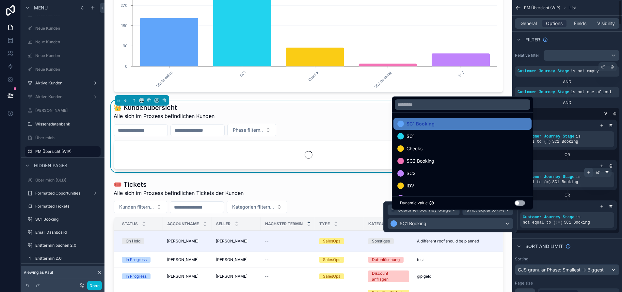
click at [593, 172] on div "scrollable content" at bounding box center [588, 172] width 9 height 9
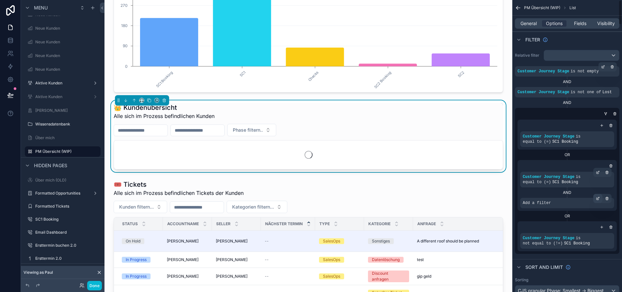
click at [600, 199] on icon "scrollable content" at bounding box center [598, 199] width 4 height 4
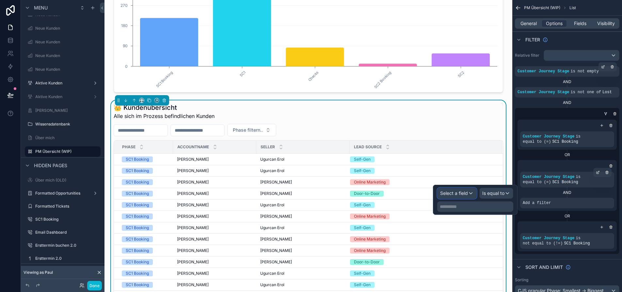
click at [476, 189] on div "Select a field" at bounding box center [456, 193] width 39 height 10
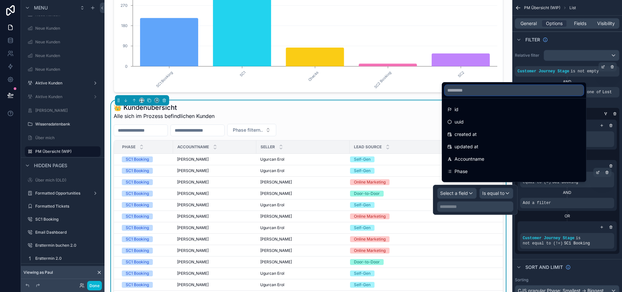
click at [469, 96] on input "text" at bounding box center [514, 90] width 139 height 10
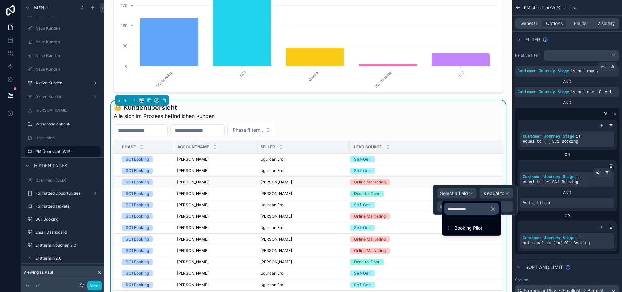
type input "**********"
click at [486, 228] on div "Booking Pilot" at bounding box center [471, 229] width 48 height 8
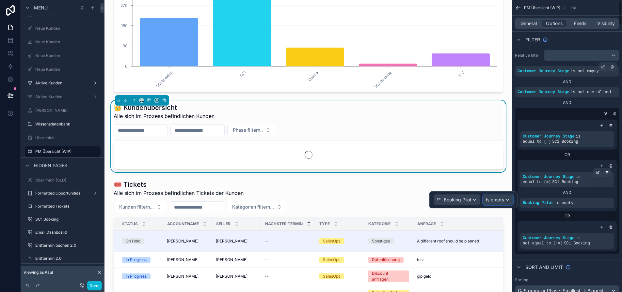
click at [509, 201] on div "Is empty" at bounding box center [498, 200] width 30 height 10
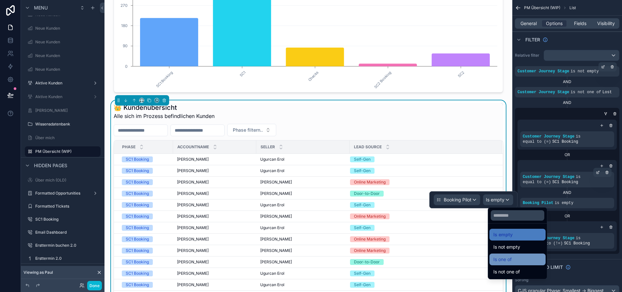
click at [510, 258] on span "Is one of" at bounding box center [502, 260] width 18 height 8
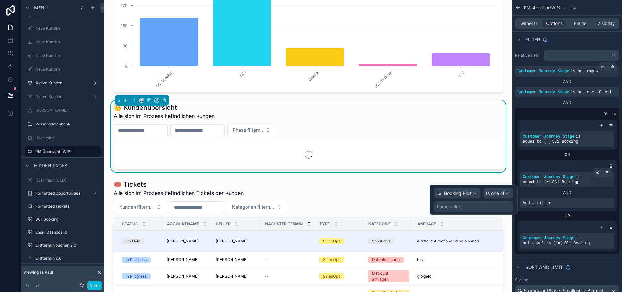
click at [479, 207] on div "Some value" at bounding box center [473, 207] width 79 height 10
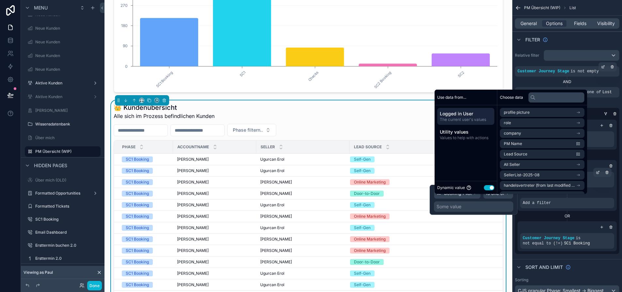
click at [491, 191] on button "Use setting" at bounding box center [489, 187] width 10 height 5
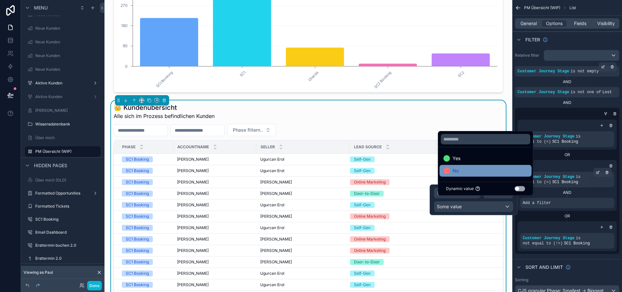
click at [481, 171] on div "No" at bounding box center [485, 171] width 92 height 12
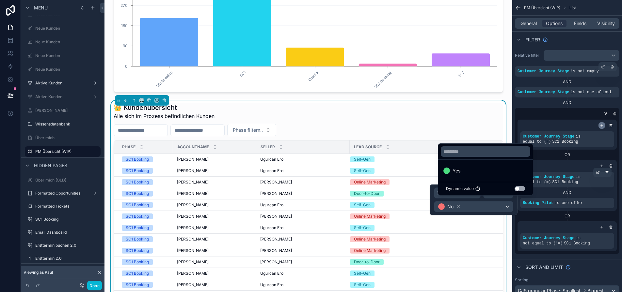
click at [603, 126] on icon "scrollable content" at bounding box center [602, 126] width 2 height 0
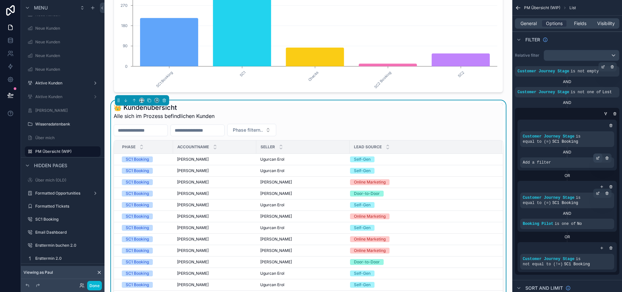
click at [600, 159] on icon "scrollable content" at bounding box center [598, 158] width 4 height 4
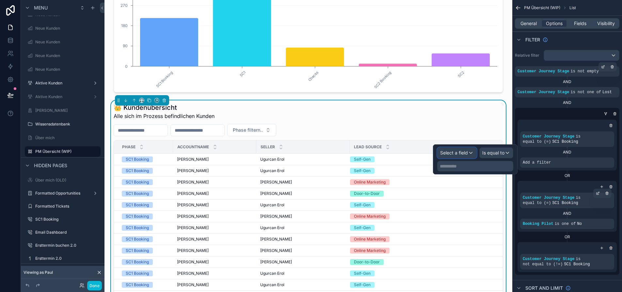
click at [468, 152] on span "Select a field" at bounding box center [454, 153] width 28 height 6
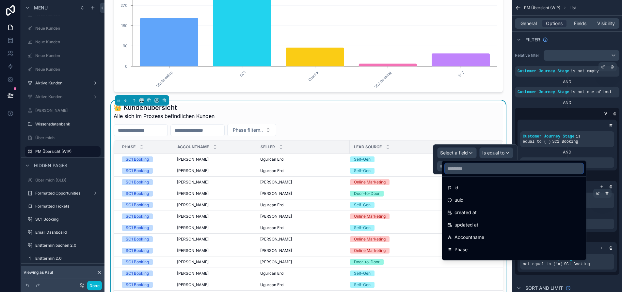
click at [485, 165] on input "text" at bounding box center [514, 169] width 139 height 10
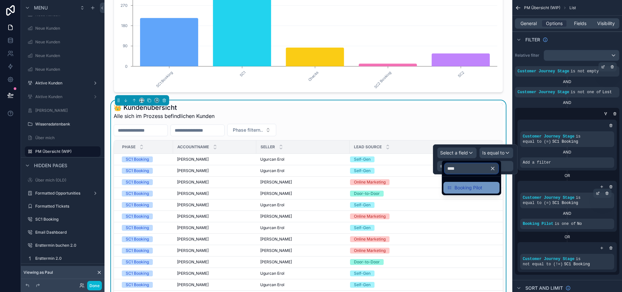
type input "****"
click at [495, 188] on div "Booking Pilot" at bounding box center [471, 188] width 48 height 8
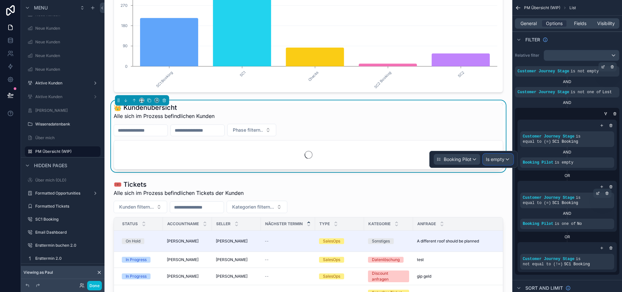
click at [504, 160] on span "Is empty" at bounding box center [495, 159] width 19 height 7
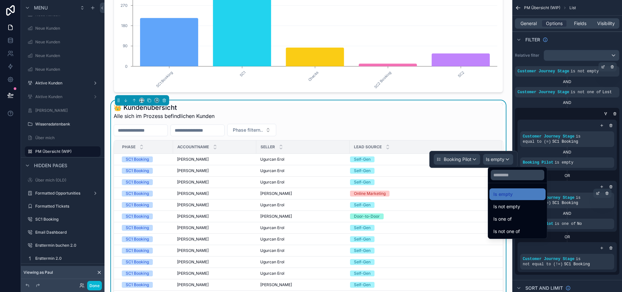
click at [507, 213] on ul "Is empty Is not empty Is one of Is not one of" at bounding box center [517, 210] width 59 height 55
click at [508, 216] on span "Is one of" at bounding box center [502, 219] width 18 height 8
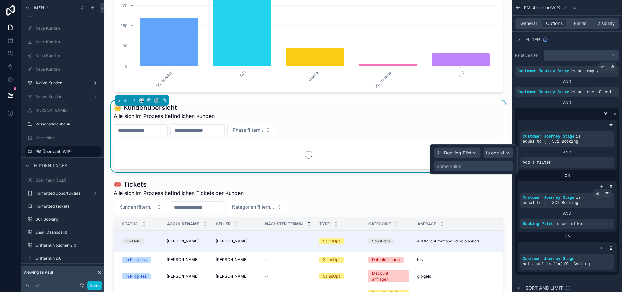
click at [474, 167] on div "Some value" at bounding box center [473, 166] width 79 height 10
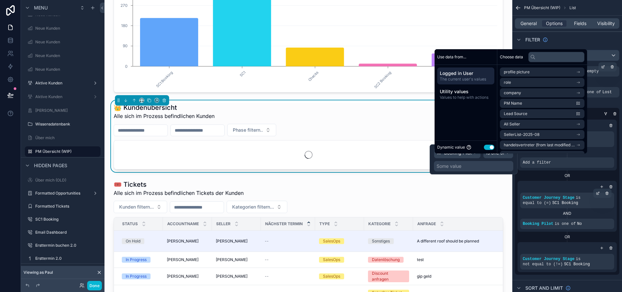
click at [489, 150] on button "Use setting" at bounding box center [489, 147] width 10 height 5
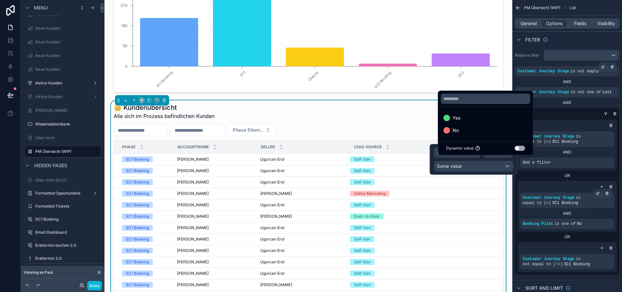
click at [485, 129] on ul "Yes No" at bounding box center [485, 124] width 95 height 35
click at [485, 122] on div "Yes" at bounding box center [485, 118] width 84 height 8
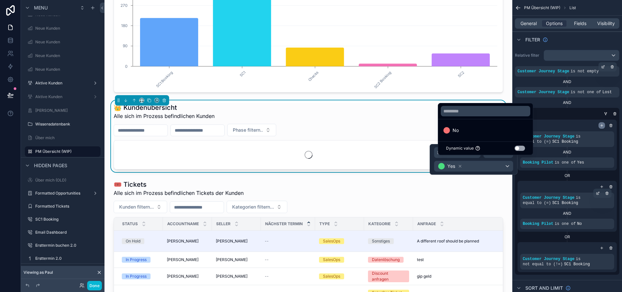
click at [603, 124] on icon "scrollable content" at bounding box center [602, 126] width 4 height 4
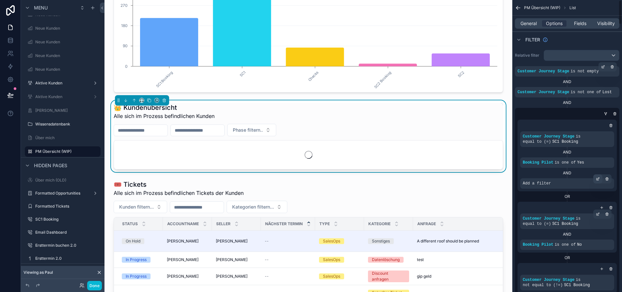
click at [600, 179] on icon "scrollable content" at bounding box center [598, 179] width 4 height 4
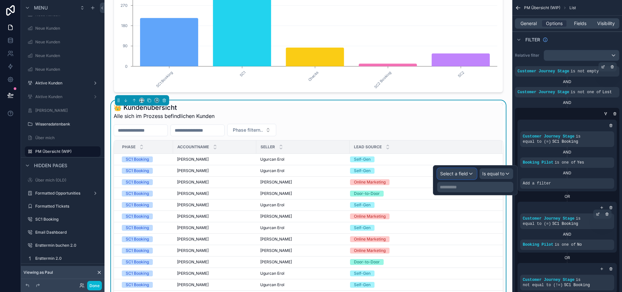
click at [460, 173] on span "Select a field" at bounding box center [454, 174] width 28 height 6
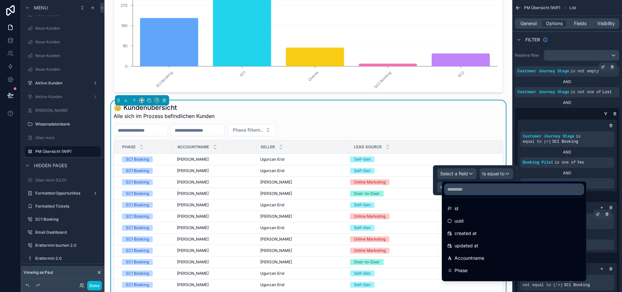
click at [472, 194] on input "text" at bounding box center [514, 189] width 139 height 10
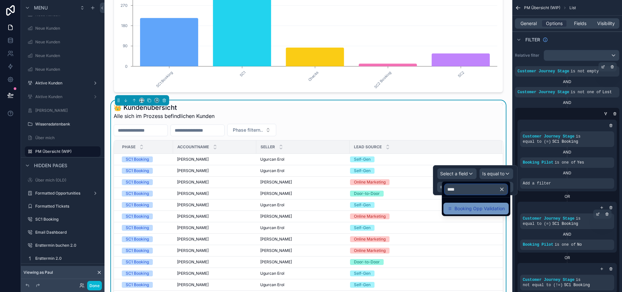
type input "****"
click at [484, 208] on span "Booking Opp Validation" at bounding box center [479, 209] width 50 height 8
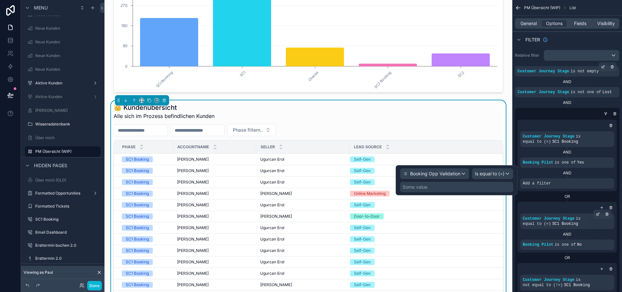
click at [494, 188] on div "Some value" at bounding box center [456, 187] width 113 height 10
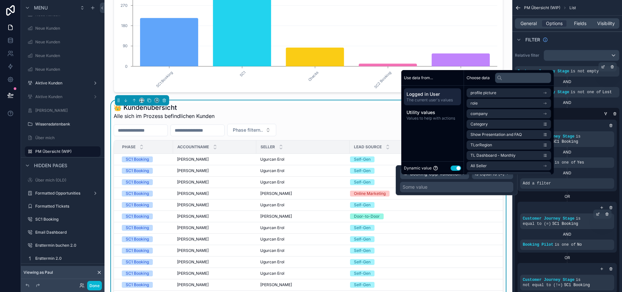
click at [454, 171] on button "Use setting" at bounding box center [455, 168] width 10 height 5
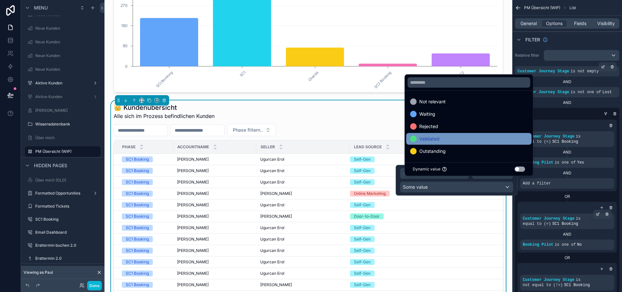
click at [455, 140] on div "Validated" at bounding box center [468, 139] width 117 height 8
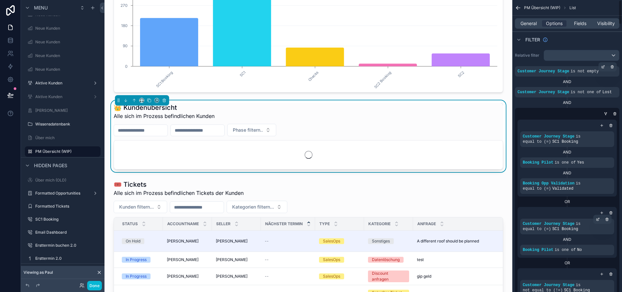
click at [543, 197] on div "OR" at bounding box center [566, 202] width 99 height 10
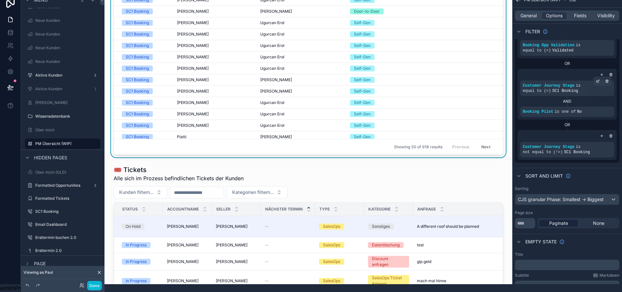
scroll to position [392, 0]
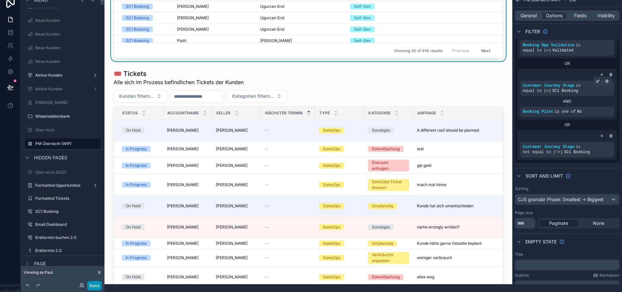
click at [92, 283] on button "Done" at bounding box center [94, 285] width 15 height 9
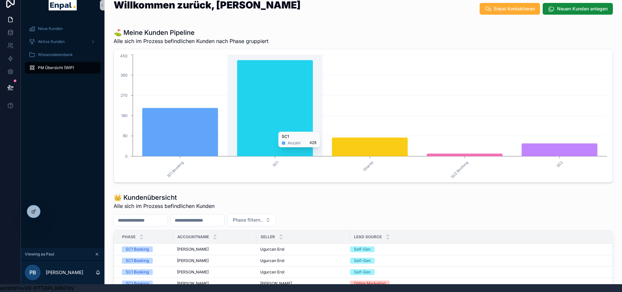
scroll to position [0, 0]
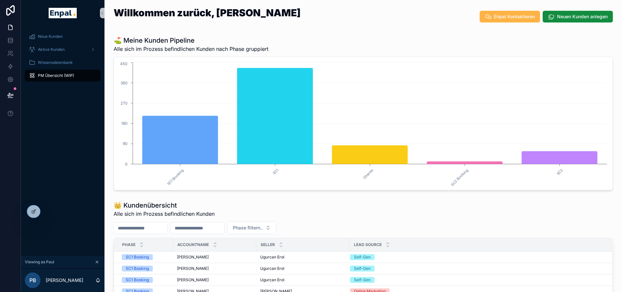
click at [496, 19] on span "Enpal Kontaktieren" at bounding box center [514, 16] width 41 height 7
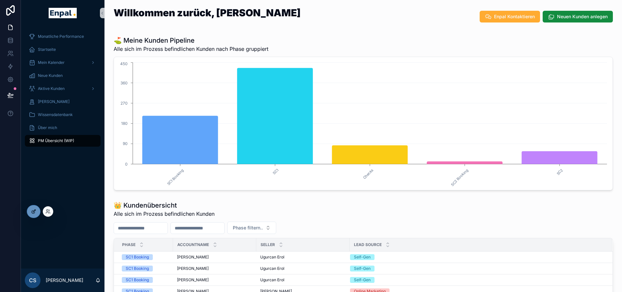
click at [36, 211] on div at bounding box center [33, 212] width 13 height 12
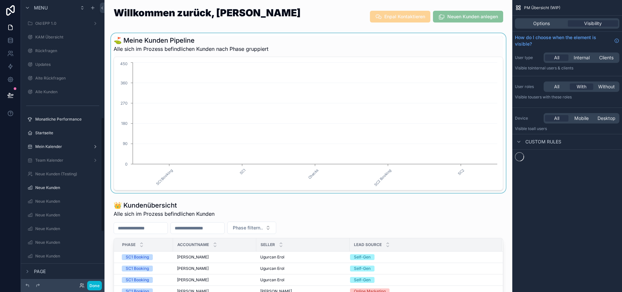
scroll to position [297, 0]
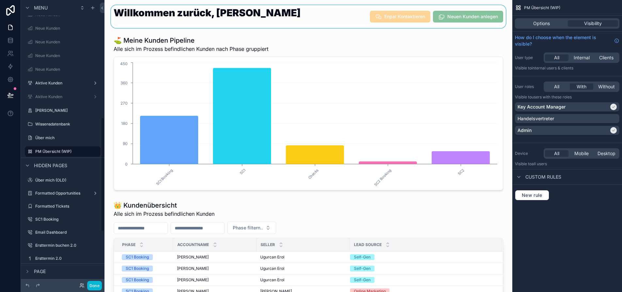
click at [416, 21] on div "scrollable content" at bounding box center [308, 16] width 397 height 23
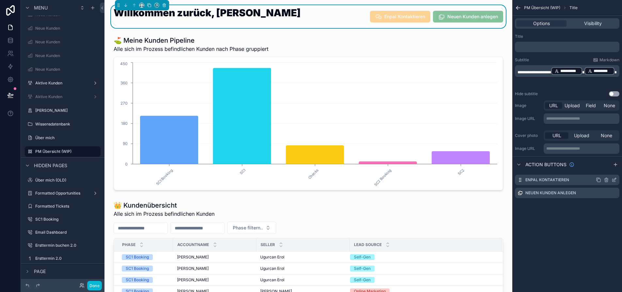
click at [615, 180] on icon "scrollable content" at bounding box center [613, 180] width 3 height 3
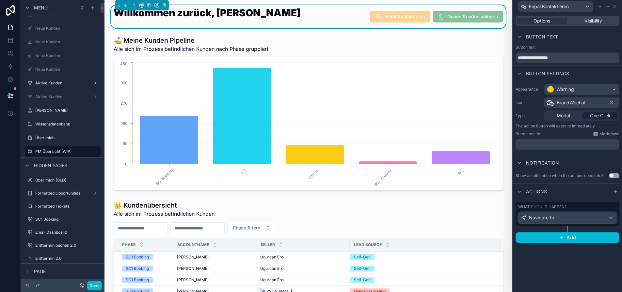
click at [589, 215] on div "Navigate to" at bounding box center [567, 218] width 98 height 10
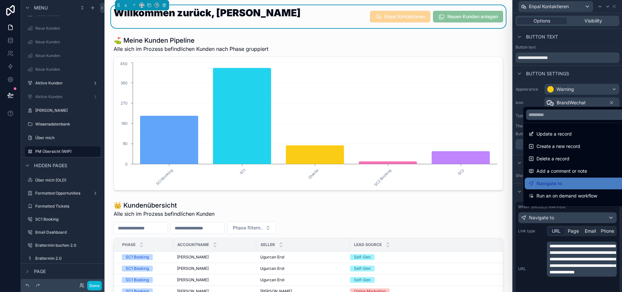
click at [589, 217] on div at bounding box center [567, 146] width 109 height 292
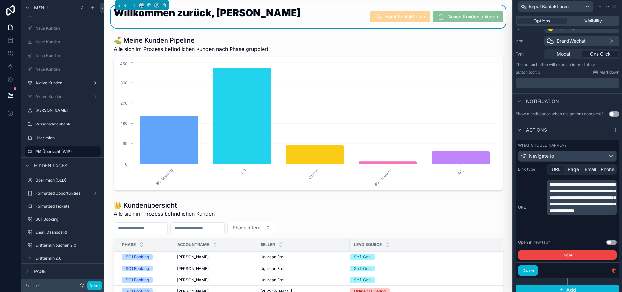
scroll to position [62, 0]
click at [612, 242] on button "Use setting" at bounding box center [611, 242] width 10 height 5
click at [538, 271] on button "Done" at bounding box center [528, 270] width 20 height 10
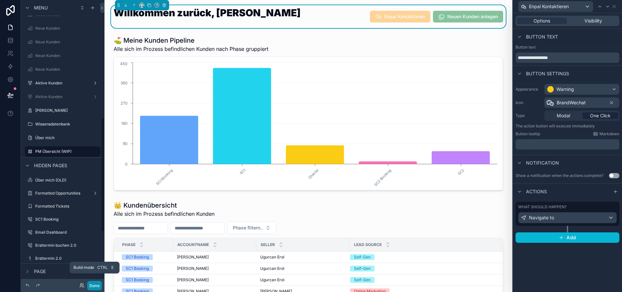
click at [94, 284] on button "Done" at bounding box center [94, 285] width 15 height 9
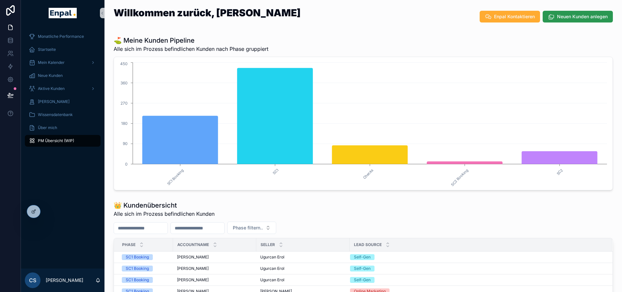
click at [578, 19] on span "Neuen Kunden anlegen" at bounding box center [582, 16] width 51 height 7
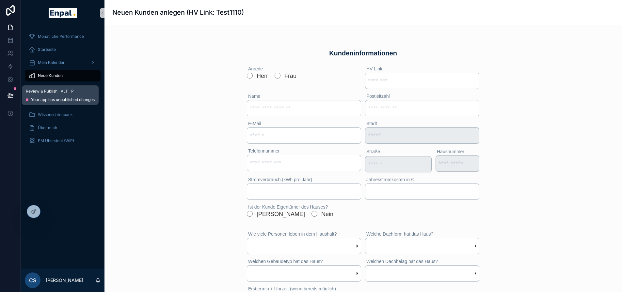
click at [11, 93] on icon at bounding box center [10, 95] width 7 height 7
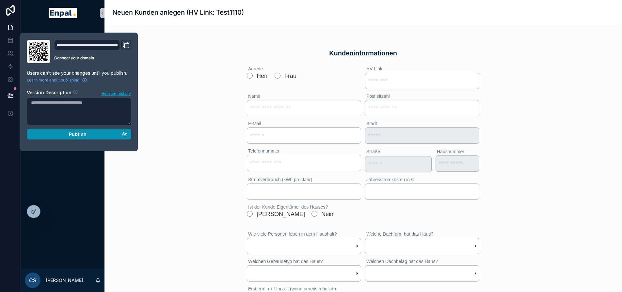
click at [86, 135] on div "Publish" at bounding box center [79, 135] width 96 height 6
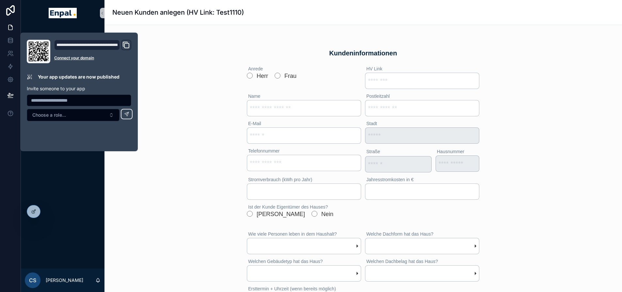
click at [85, 172] on div "Monatliche Performance Startseite Mein Kalender Neue Kunden Aktive Kunden Verlo…" at bounding box center [63, 147] width 84 height 243
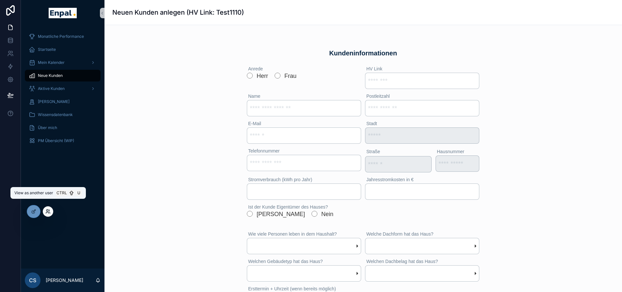
click at [49, 212] on icon at bounding box center [47, 211] width 5 height 5
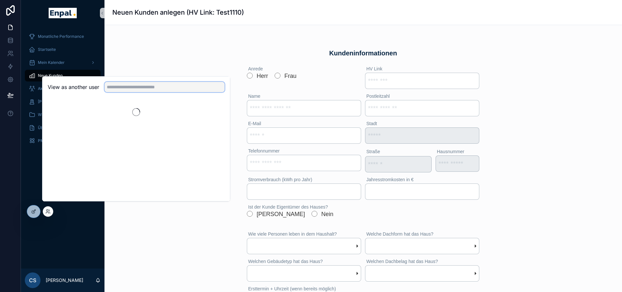
click at [125, 92] on input "text" at bounding box center [164, 87] width 120 height 10
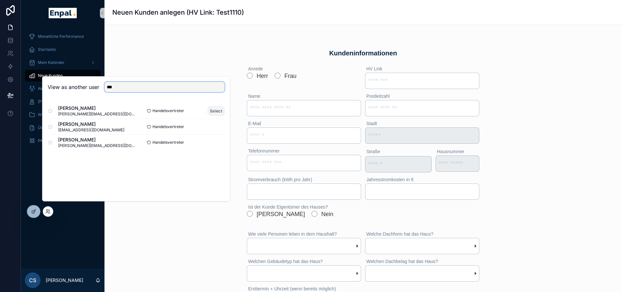
type input "***"
click at [214, 116] on button "Select" at bounding box center [216, 110] width 17 height 9
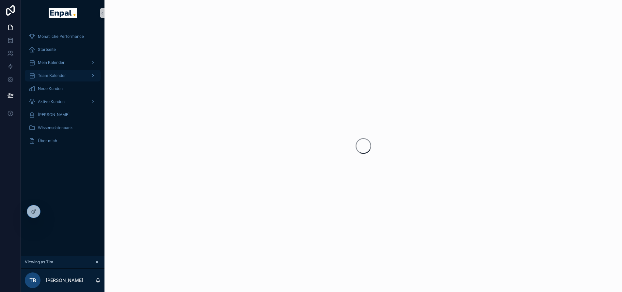
click at [68, 77] on div "Team Kalender" at bounding box center [63, 75] width 68 height 10
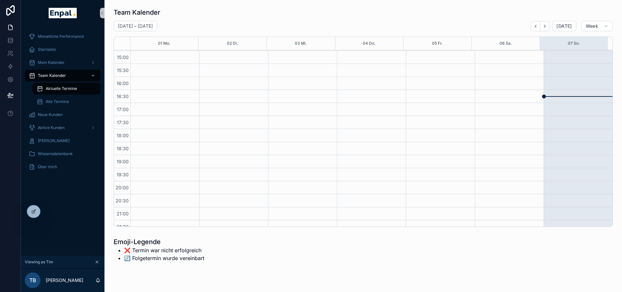
scroll to position [211, 0]
click at [547, 23] on button "Next" at bounding box center [544, 26] width 9 height 10
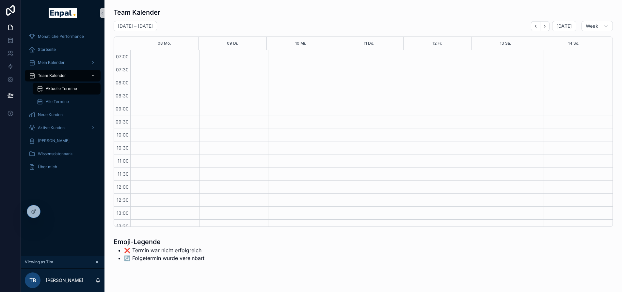
click at [383, 256] on div "Team Kalender September 08 – 14 Today Week 08 Mo. 09 Di. 10 Mi. 11 Do. 12 Fr. 1…" at bounding box center [362, 153] width 517 height 307
click at [547, 25] on icon "Next" at bounding box center [544, 26] width 5 height 5
click at [50, 210] on icon at bounding box center [47, 211] width 5 height 5
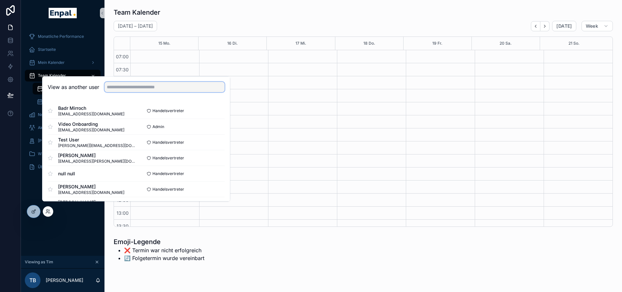
click at [130, 92] on input "text" at bounding box center [164, 87] width 120 height 10
click at [84, 238] on div "Monatliche Performance Startseite Mein Kalender Team Kalender Aktuelle Termine …" at bounding box center [63, 141] width 84 height 230
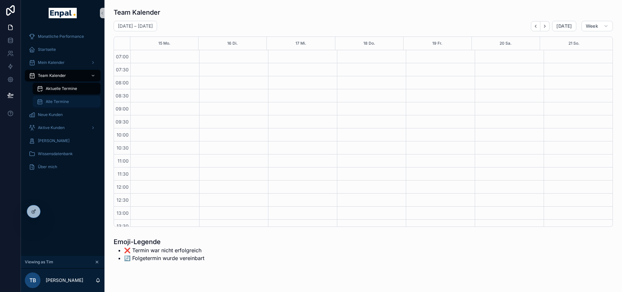
click at [64, 102] on span "Alle Termine" at bounding box center [57, 101] width 23 height 5
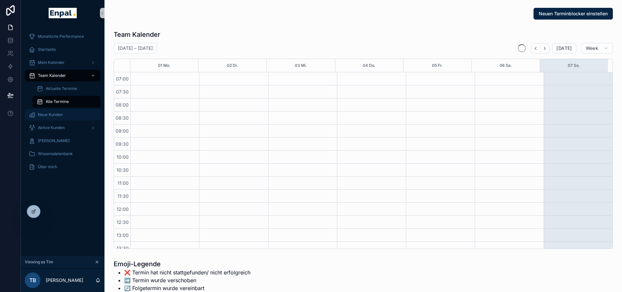
scroll to position [183, 0]
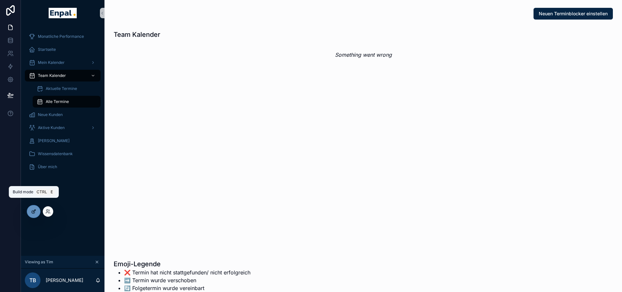
click at [35, 212] on icon at bounding box center [33, 211] width 5 height 5
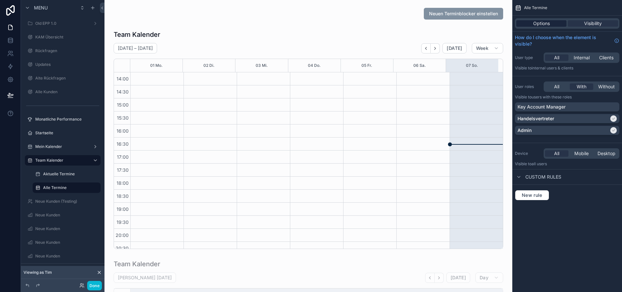
click at [550, 22] on span "Options" at bounding box center [541, 23] width 17 height 7
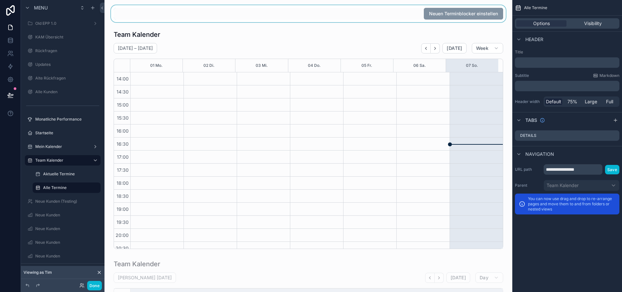
click at [498, 14] on div "scrollable content" at bounding box center [308, 13] width 397 height 17
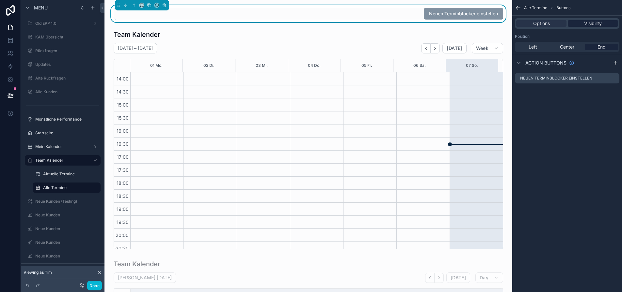
click at [596, 20] on span "Visibility" at bounding box center [593, 23] width 18 height 7
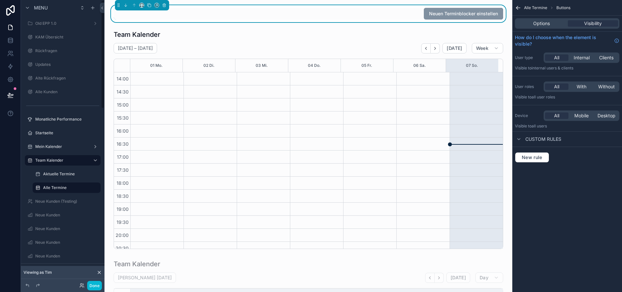
click at [62, 168] on div "Aktuelle Termine" at bounding box center [67, 174] width 76 height 12
click at [62, 171] on div "Aktuelle Termine" at bounding box center [66, 174] width 47 height 8
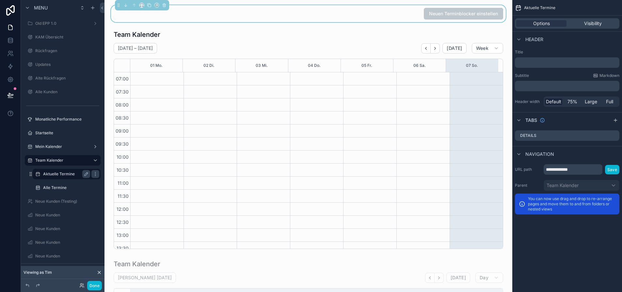
scroll to position [183, 0]
click at [593, 25] on span "Visibility" at bounding box center [593, 23] width 18 height 7
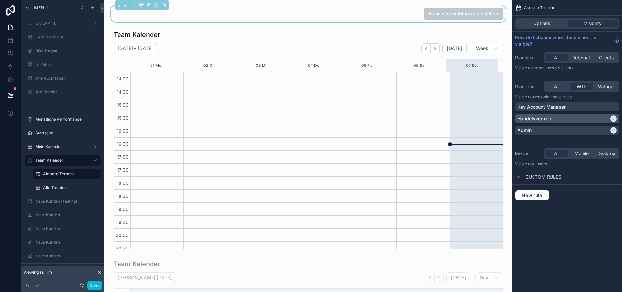
click at [598, 119] on div "Handelsvertreter" at bounding box center [562, 119] width 91 height 7
click at [56, 186] on label "Alle Termine" at bounding box center [65, 187] width 44 height 5
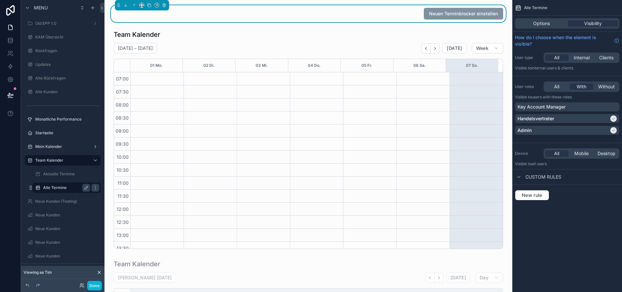
scroll to position [183, 0]
click at [63, 176] on label "Aktuelle Termine" at bounding box center [65, 174] width 44 height 5
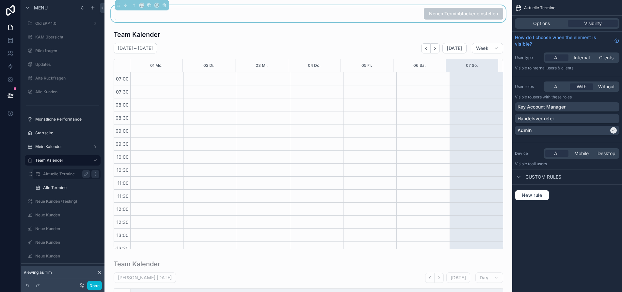
scroll to position [183, 0]
click at [591, 117] on div "Handelsvertreter" at bounding box center [566, 119] width 99 height 7
click at [428, 11] on span "Neuen Terminblocker einstellen" at bounding box center [463, 13] width 79 height 7
click at [50, 190] on label "Alle Termine" at bounding box center [65, 187] width 44 height 5
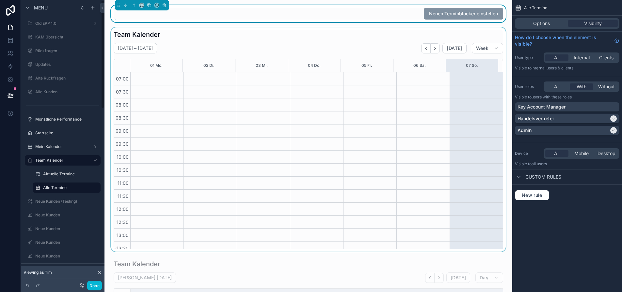
scroll to position [183, 0]
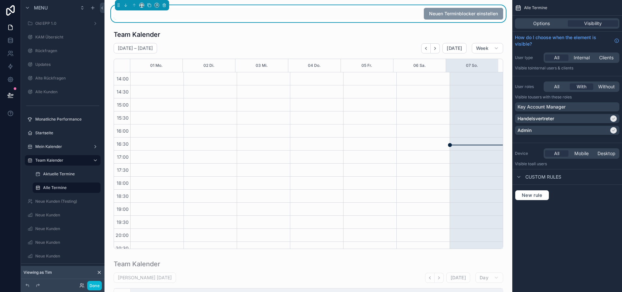
click at [318, 13] on div "Neuen Terminblocker einstellen" at bounding box center [308, 14] width 389 height 12
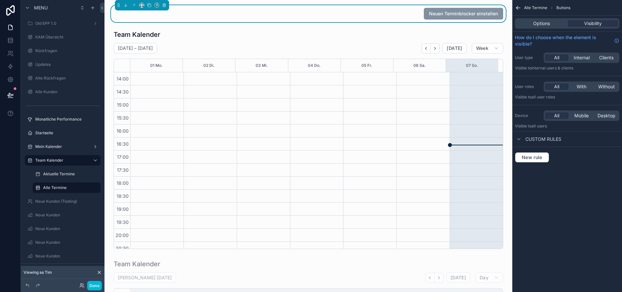
click at [586, 85] on span "With" at bounding box center [581, 87] width 10 height 7
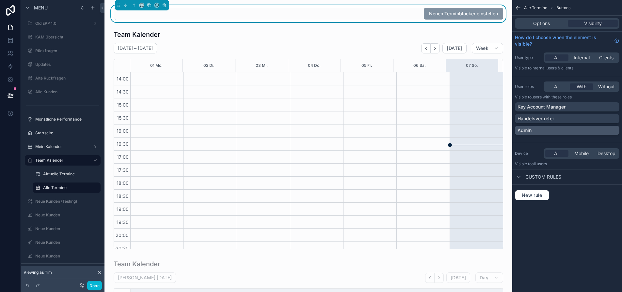
click at [570, 129] on div "Admin" at bounding box center [566, 130] width 99 height 7
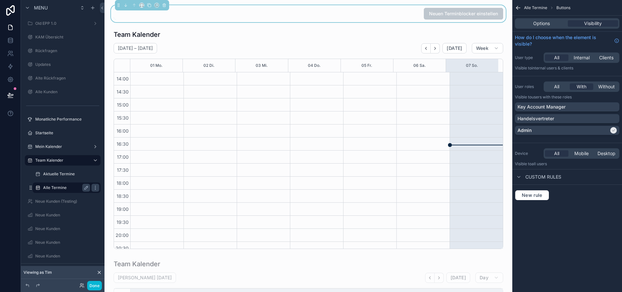
click at [63, 188] on label "Alle Termine" at bounding box center [65, 187] width 44 height 5
click at [93, 286] on button "Done" at bounding box center [94, 285] width 15 height 9
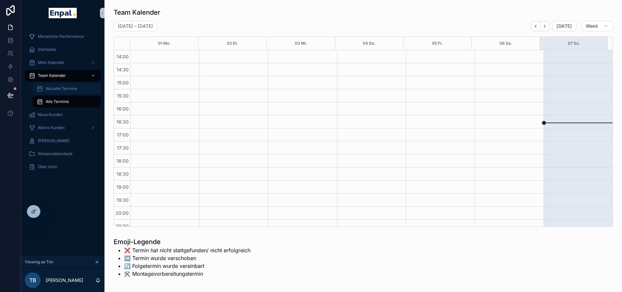
click at [62, 92] on div "Aktuelle Termine" at bounding box center [67, 89] width 60 height 10
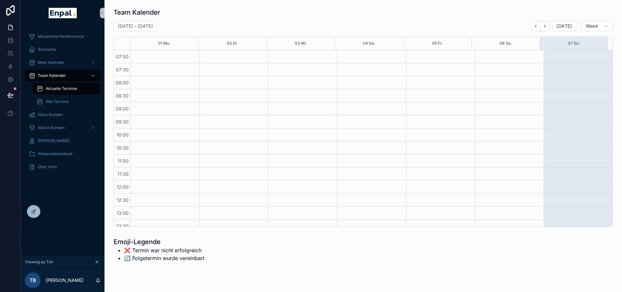
scroll to position [183, 0]
click at [37, 212] on div at bounding box center [33, 212] width 13 height 12
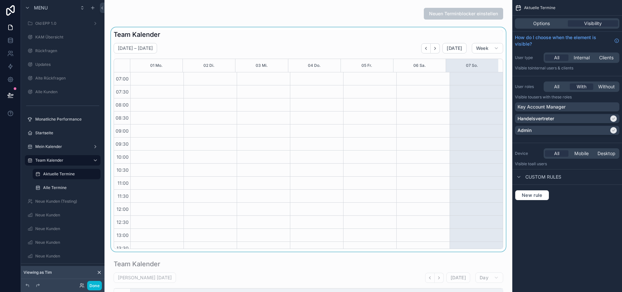
scroll to position [0, 0]
click at [264, 183] on div "scrollable content" at bounding box center [308, 139] width 397 height 225
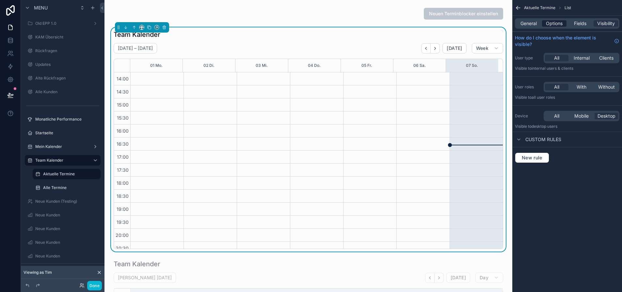
click at [559, 25] on span "Options" at bounding box center [554, 23] width 17 height 7
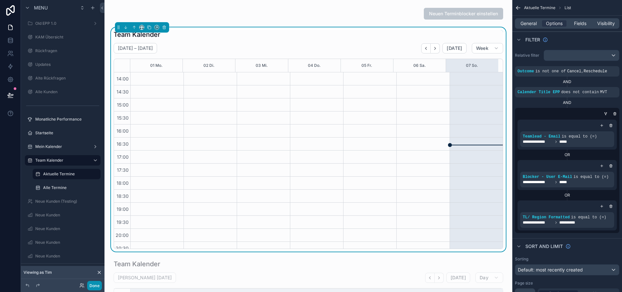
click at [94, 288] on button "Done" at bounding box center [94, 285] width 15 height 9
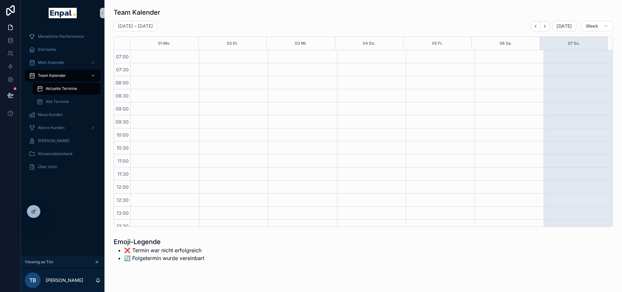
scroll to position [183, 0]
click at [49, 211] on icon at bounding box center [47, 211] width 5 height 5
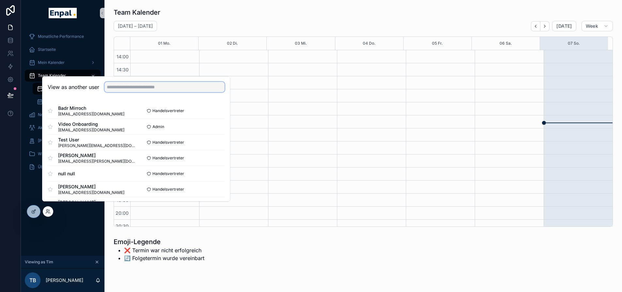
click at [115, 92] on input "text" at bounding box center [164, 87] width 120 height 10
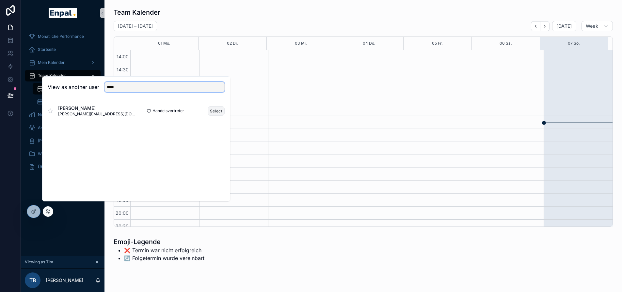
type input "****"
click at [218, 116] on button "Select" at bounding box center [216, 110] width 17 height 9
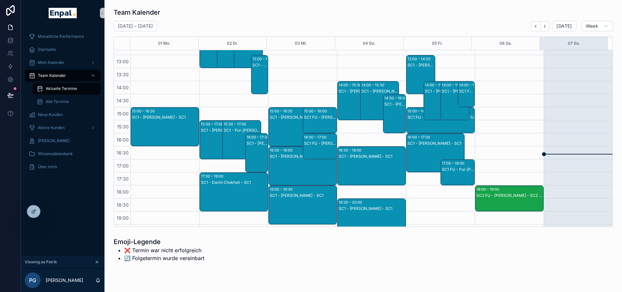
scroll to position [146, 0]
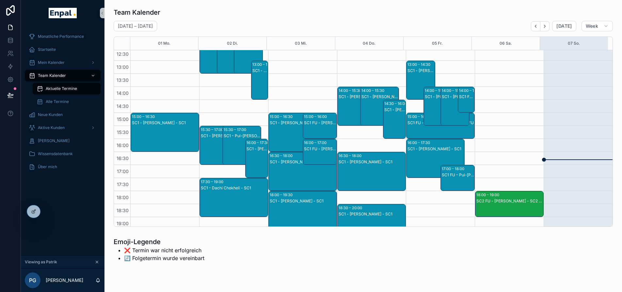
click at [356, 167] on div "16:30 – 18:00 SC1 - [PERSON_NAME] - SC1" at bounding box center [371, 171] width 68 height 39
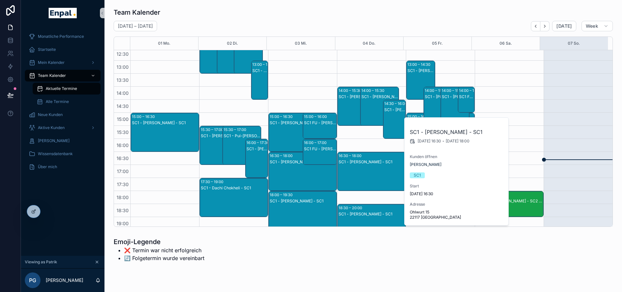
click at [344, 249] on div "Emoji-Legende ❌ Termin war nicht erfolgreich 🔄️ Folgetermin wurde vereinbart" at bounding box center [237, 250] width 246 height 25
